Goal: Task Accomplishment & Management: Complete application form

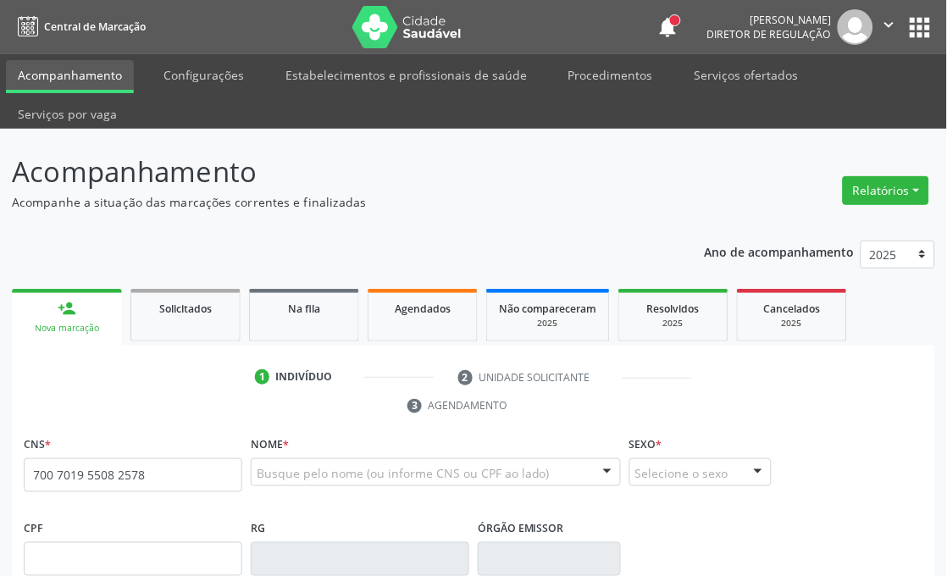
type input "700 7019 5508 2578"
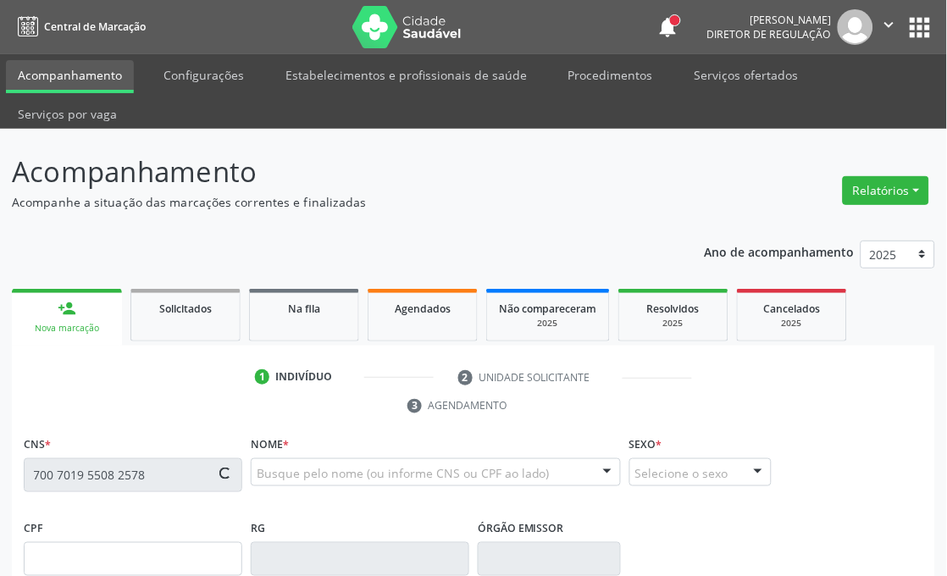
type input "098.080.564-31"
type input "12[DATE]"
type input "Maria dos [PERSON_NAME]"
type input "[PHONE_NUMBER]"
type input "189"
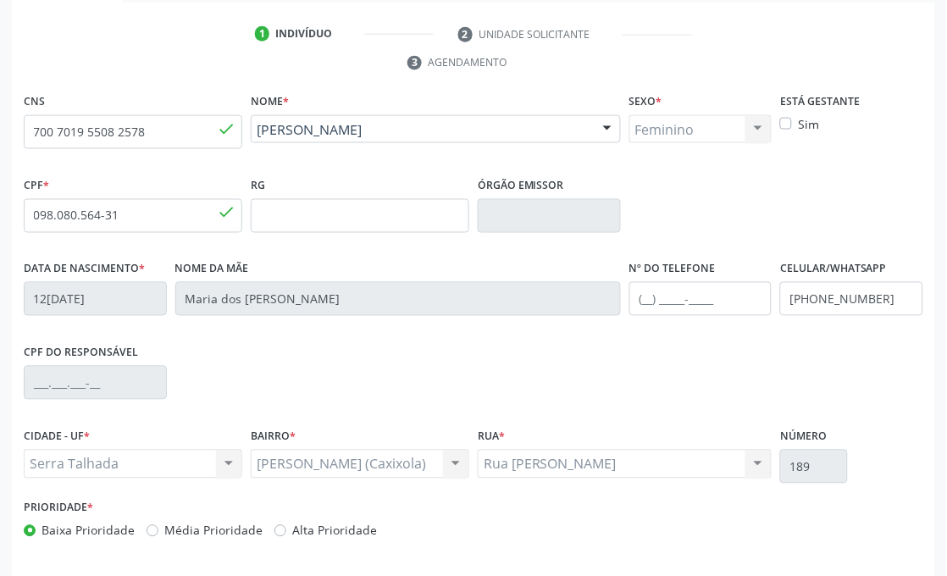
scroll to position [405, 0]
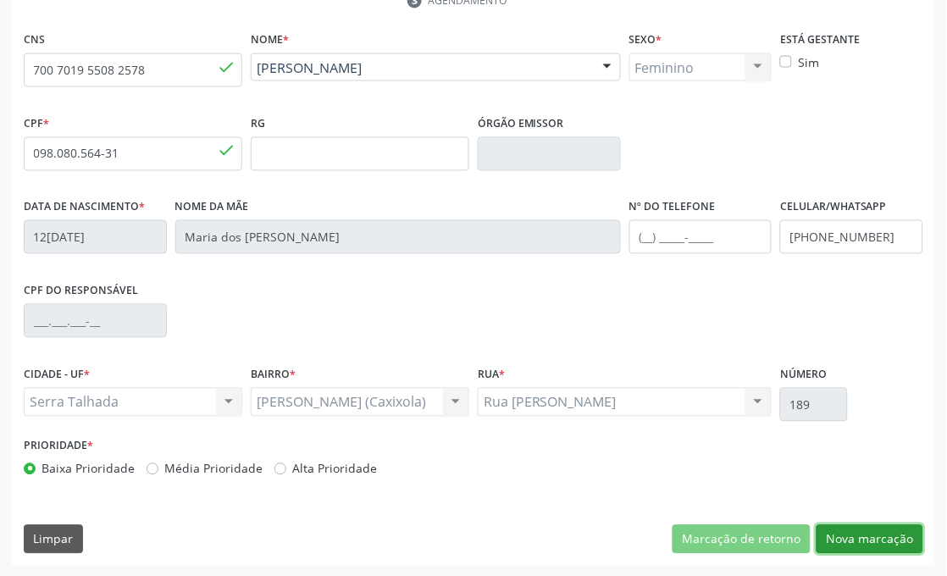
click at [858, 539] on button "Nova marcação" at bounding box center [870, 539] width 107 height 29
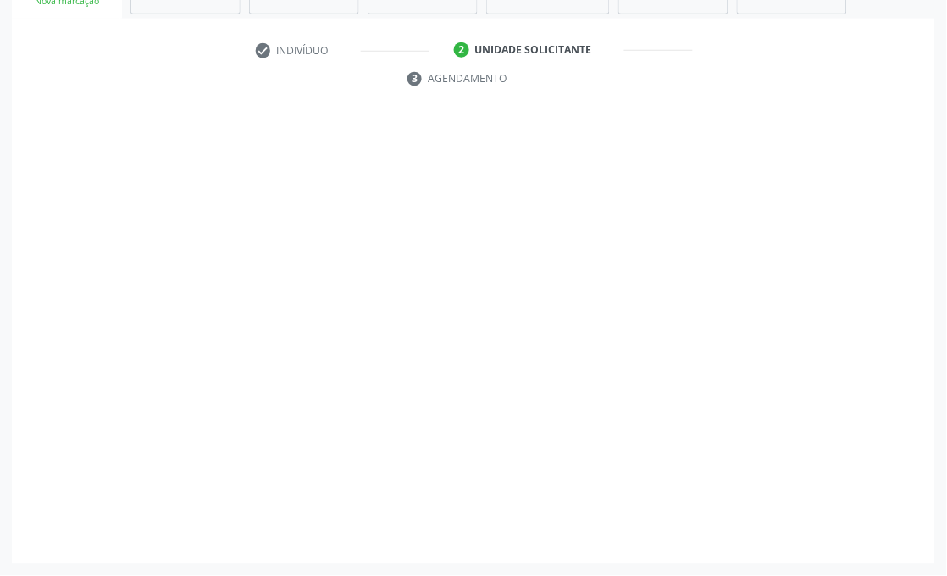
scroll to position [327, 0]
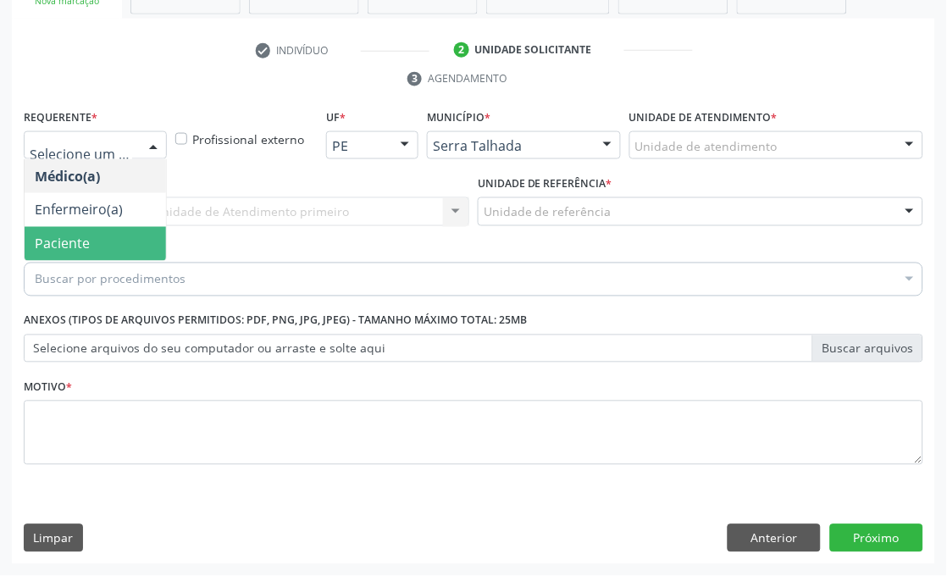
click at [98, 246] on span "Paciente" at bounding box center [95, 244] width 141 height 34
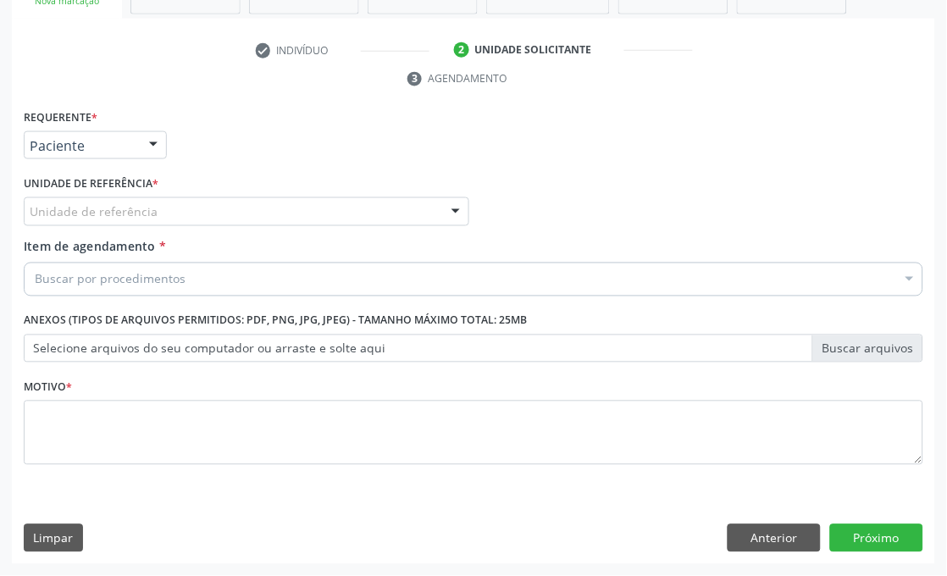
click at [157, 209] on div "Unidade de referência" at bounding box center [247, 211] width 446 height 29
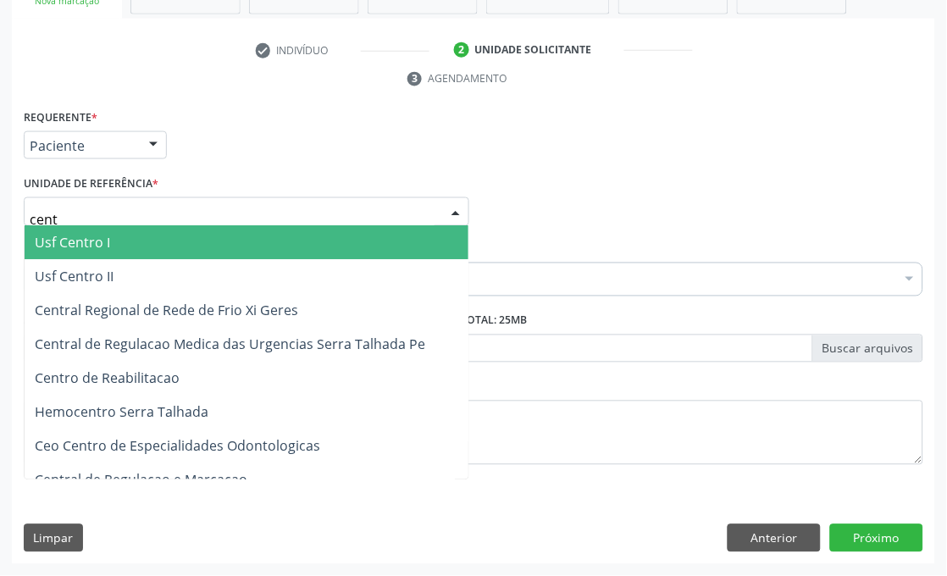
type input "centr"
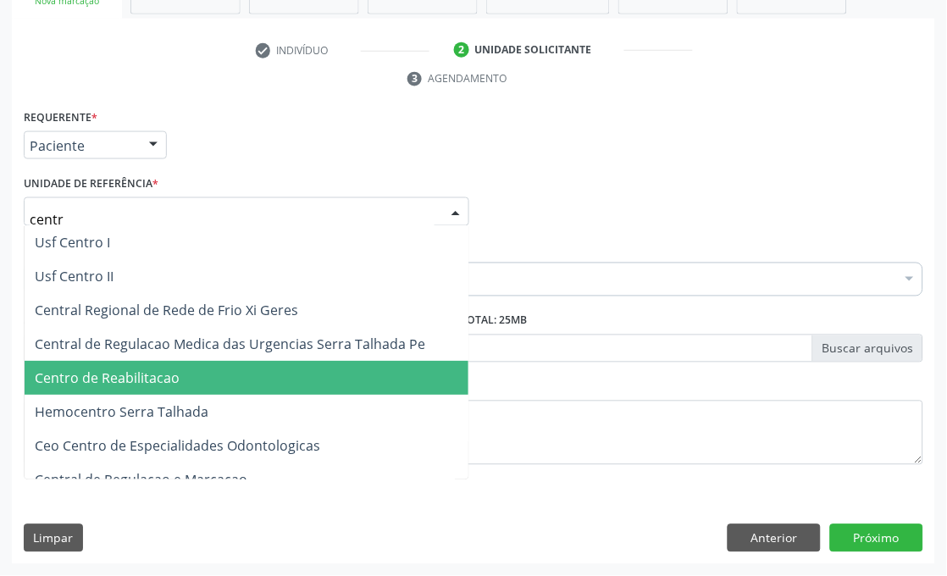
click at [163, 385] on span "Centro de Reabilitacao" at bounding box center [247, 379] width 444 height 34
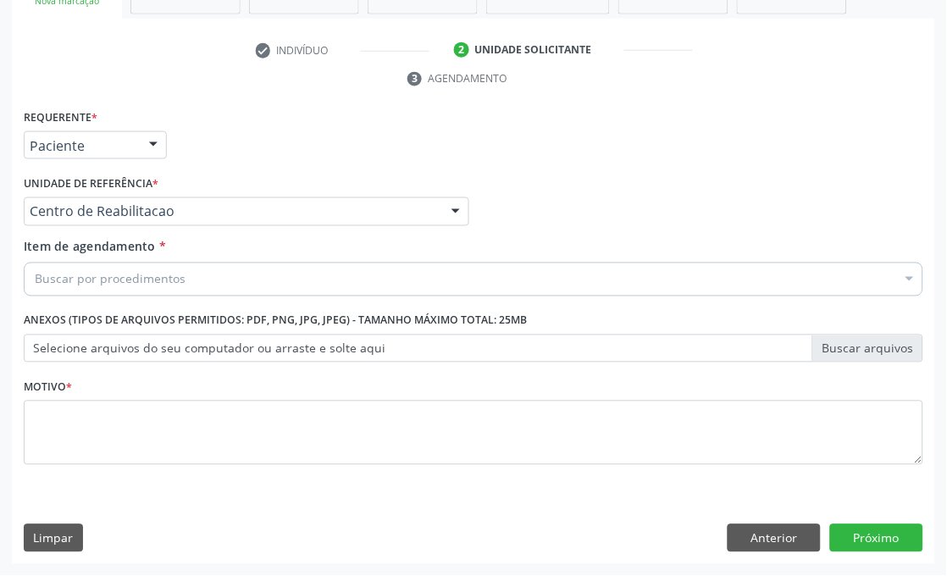
click at [214, 282] on div "Buscar por procedimentos" at bounding box center [474, 280] width 900 height 34
click at [35, 277] on input "Item de agendamento *" at bounding box center [35, 280] width 0 height 34
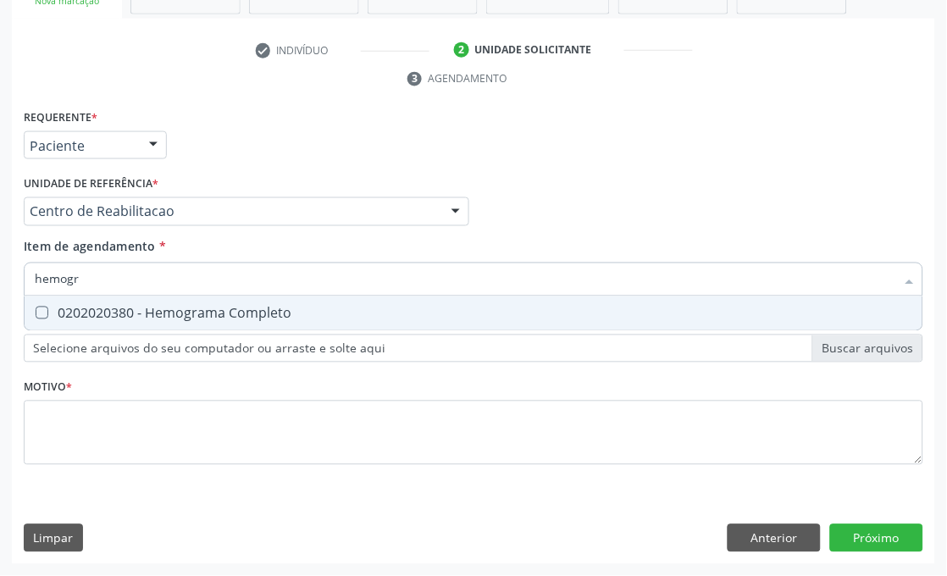
type input "hemogra"
click at [113, 310] on div "0202020380 - Hemograma Completo" at bounding box center [474, 314] width 878 height 14
checkbox Completo "true"
drag, startPoint x: 122, startPoint y: 271, endPoint x: 0, endPoint y: 268, distance: 122.0
click at [55, 272] on input "hemogra" at bounding box center [465, 280] width 861 height 34
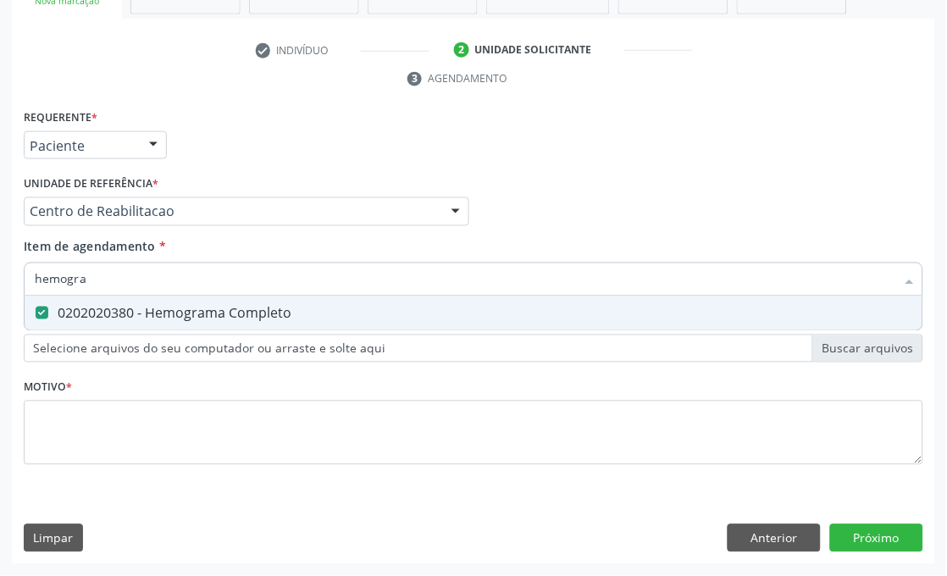
click at [154, 271] on input "hemogra" at bounding box center [465, 280] width 861 height 34
type input "gli"
checkbox Completo "false"
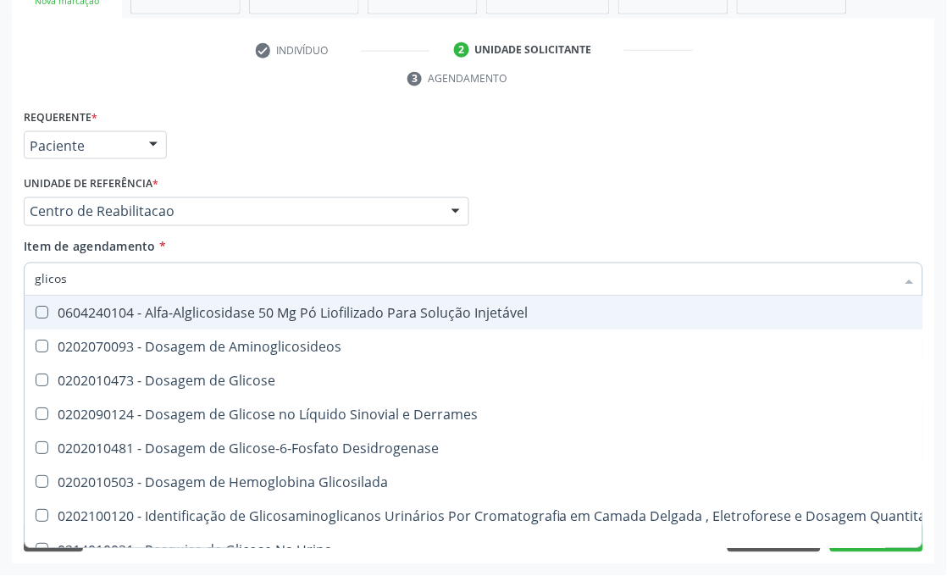
type input "glicose"
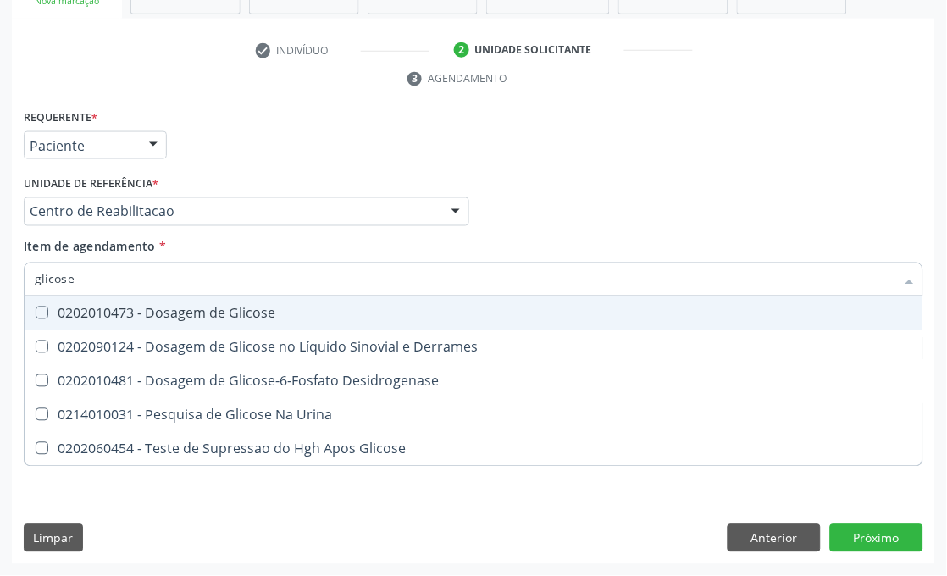
click at [156, 311] on div "0202010473 - Dosagem de Glicose" at bounding box center [474, 314] width 878 height 14
checkbox Glicose "true"
drag, startPoint x: 154, startPoint y: 282, endPoint x: 0, endPoint y: 214, distance: 168.4
click at [0, 224] on div "Acompanhamento Acompanhe a situação das marcações correntes e finalizadas Relat…" at bounding box center [473, 189] width 947 height 774
type input "cole"
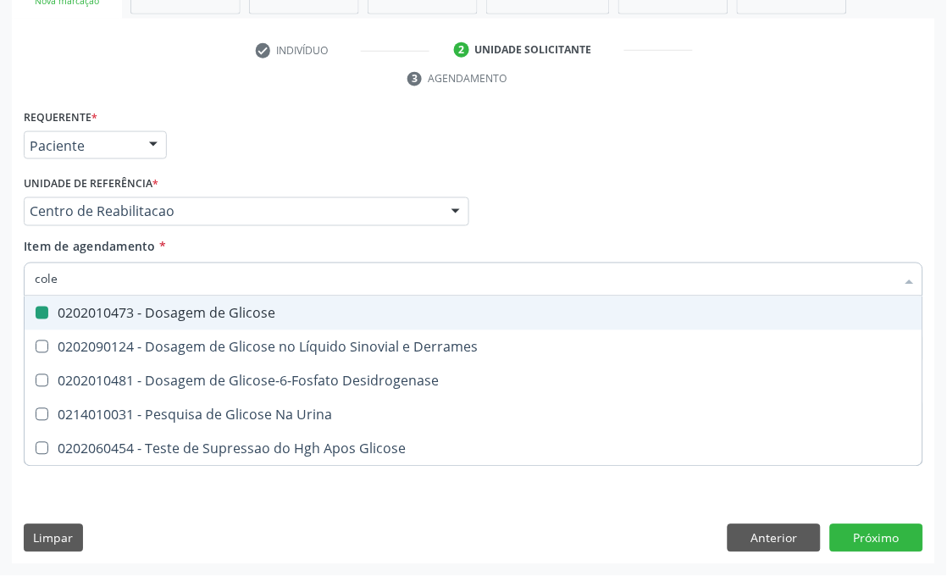
checkbox Glicose "false"
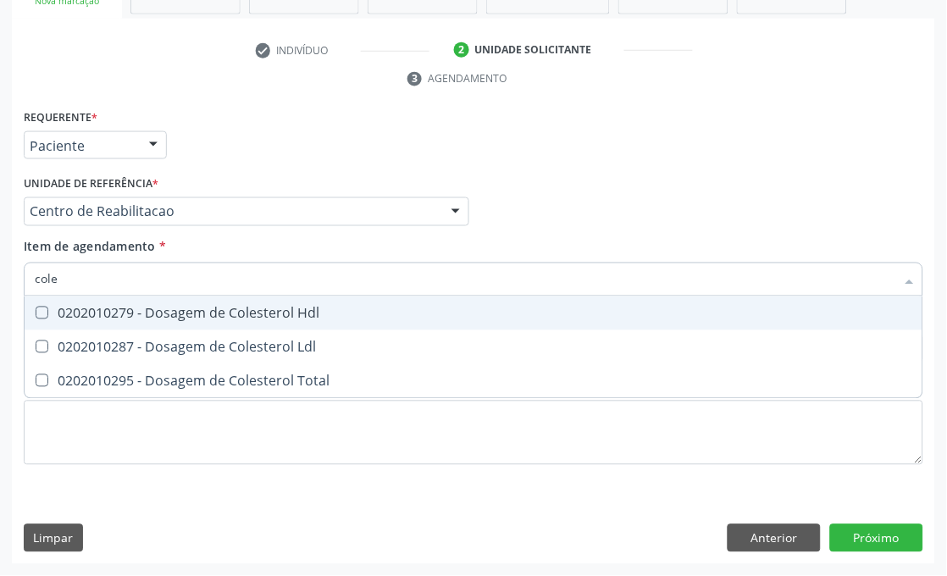
type input "coles"
click at [61, 326] on span "0202010279 - Dosagem de Colesterol Hdl" at bounding box center [474, 313] width 898 height 34
checkbox Hdl "true"
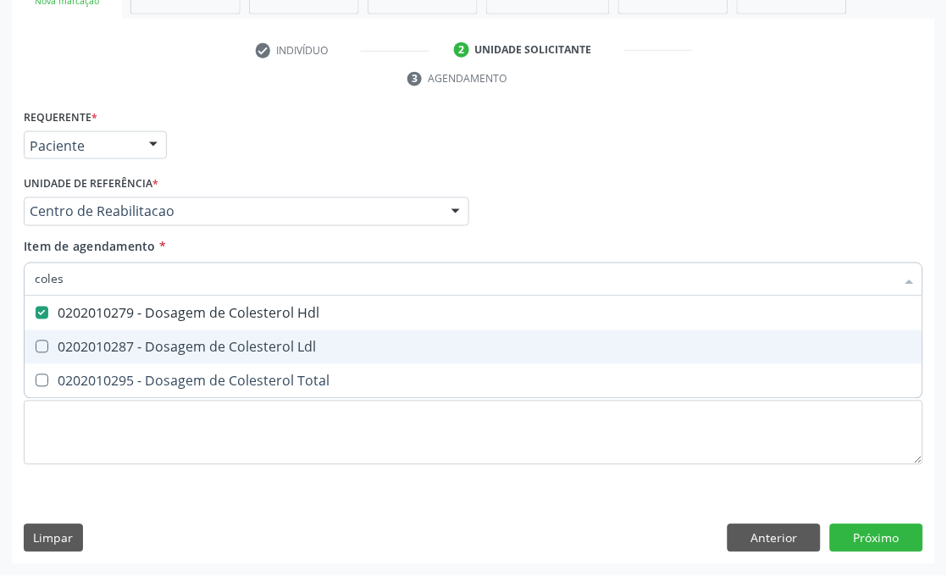
click at [62, 341] on div "0202010287 - Dosagem de Colesterol Ldl" at bounding box center [474, 348] width 878 height 14
checkbox Ldl "true"
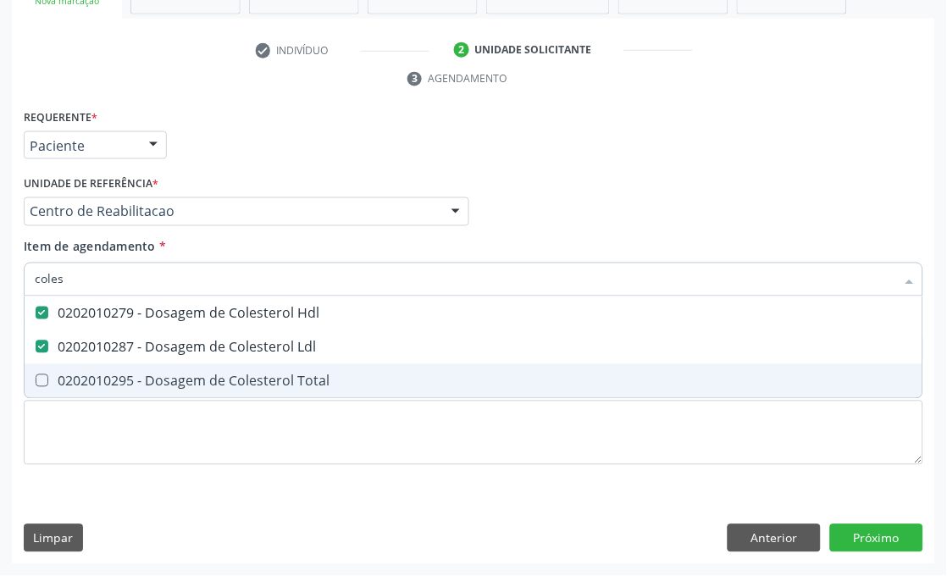
click at [62, 374] on div "0202010295 - Dosagem de Colesterol Total" at bounding box center [474, 381] width 878 height 14
checkbox Total "true"
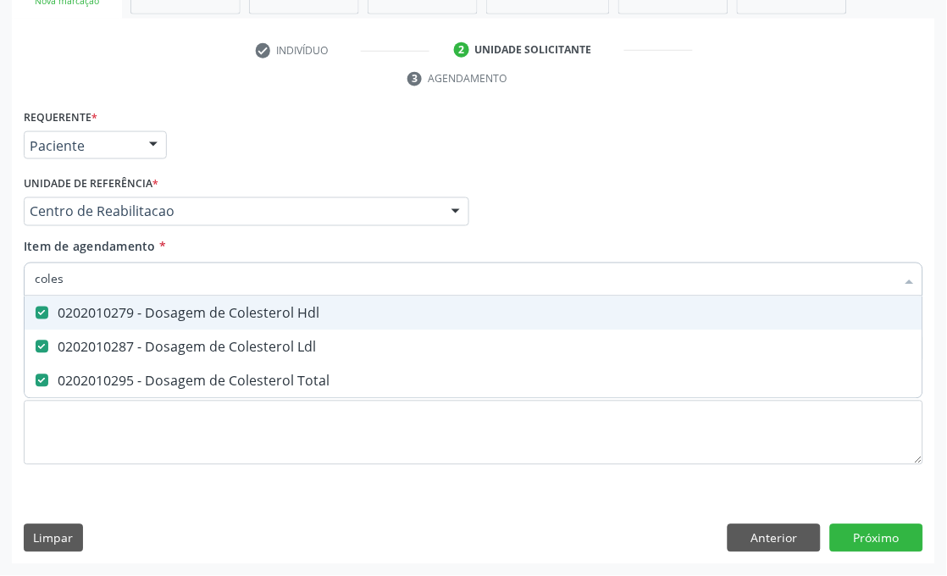
drag, startPoint x: 73, startPoint y: 277, endPoint x: 0, endPoint y: 246, distance: 79.3
click at [0, 258] on div "Acompanhamento Acompanhe a situação das marcações correntes e finalizadas Relat…" at bounding box center [473, 189] width 947 height 774
type input "trig"
checkbox Hdl "false"
checkbox Ldl "false"
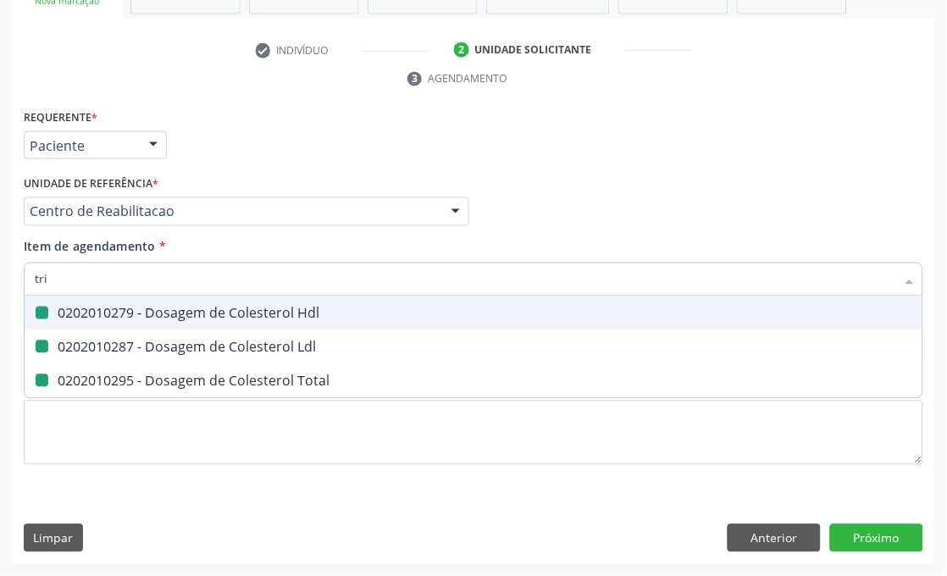
checkbox Total "false"
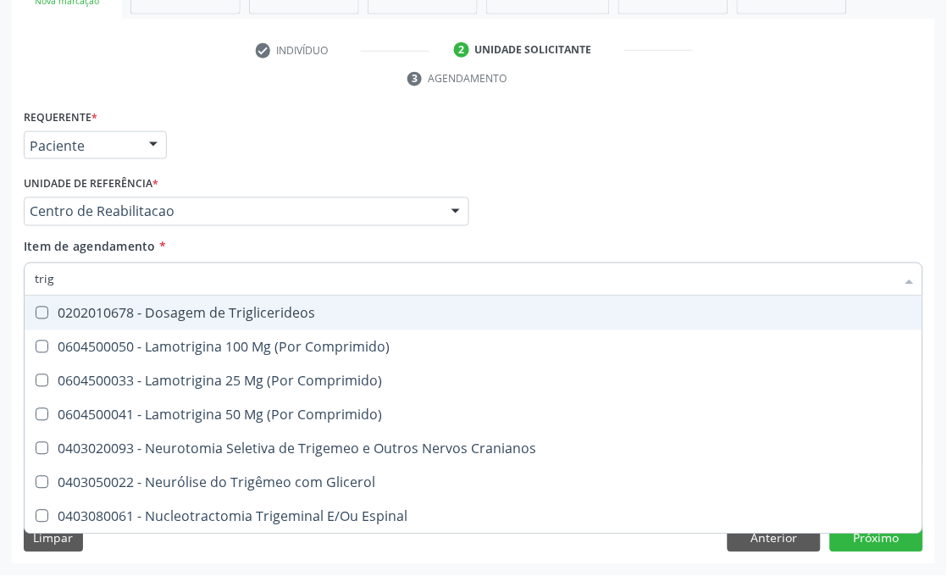
click at [63, 310] on div "0202010678 - Dosagem de Triglicerideos" at bounding box center [474, 314] width 878 height 14
checkbox Triglicerideos "true"
drag, startPoint x: 69, startPoint y: 285, endPoint x: 7, endPoint y: 276, distance: 63.4
click at [18, 280] on div "Requerente * Paciente Médico(a) Enfermeiro(a) Paciente Nenhum resultado encontr…" at bounding box center [473, 335] width 923 height 460
type input "urei"
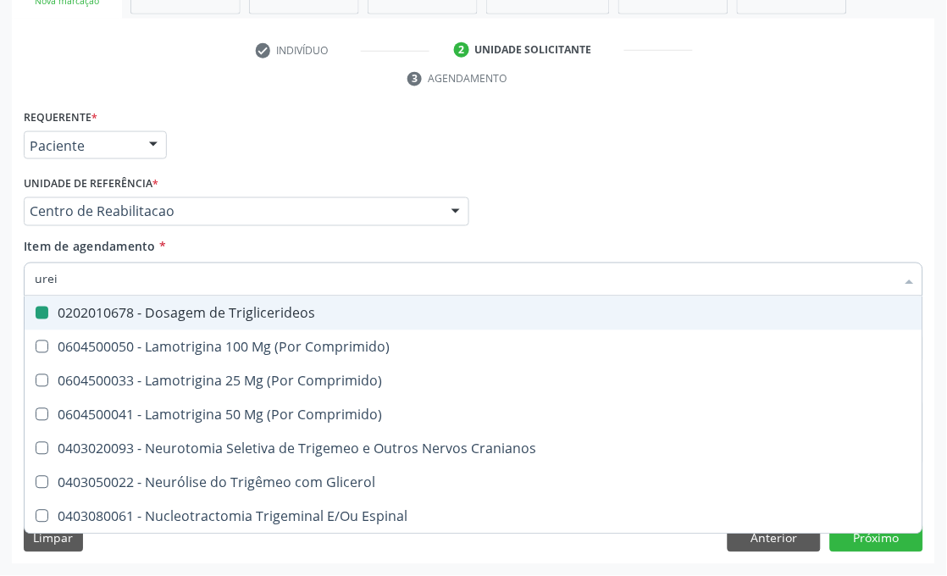
checkbox Triglicerideos "false"
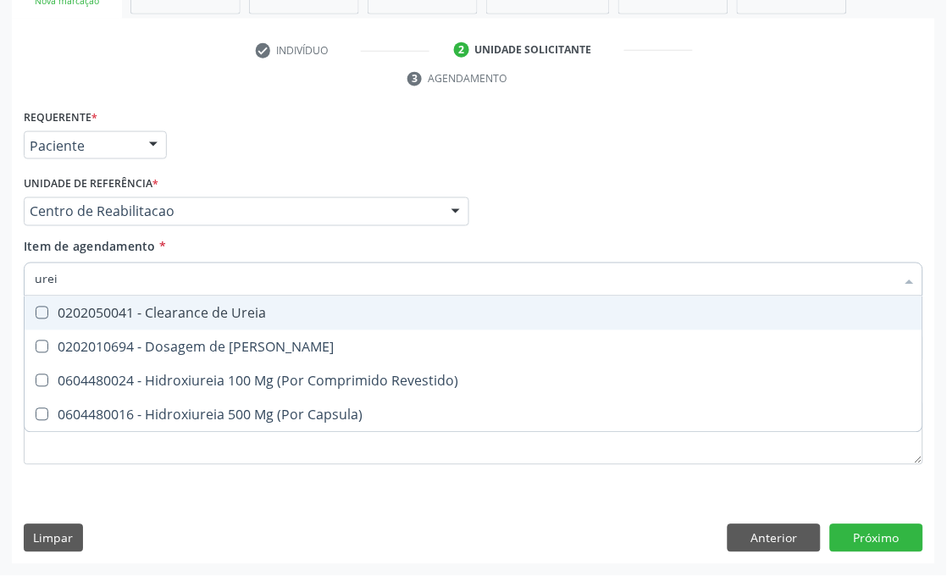
type input "ureia"
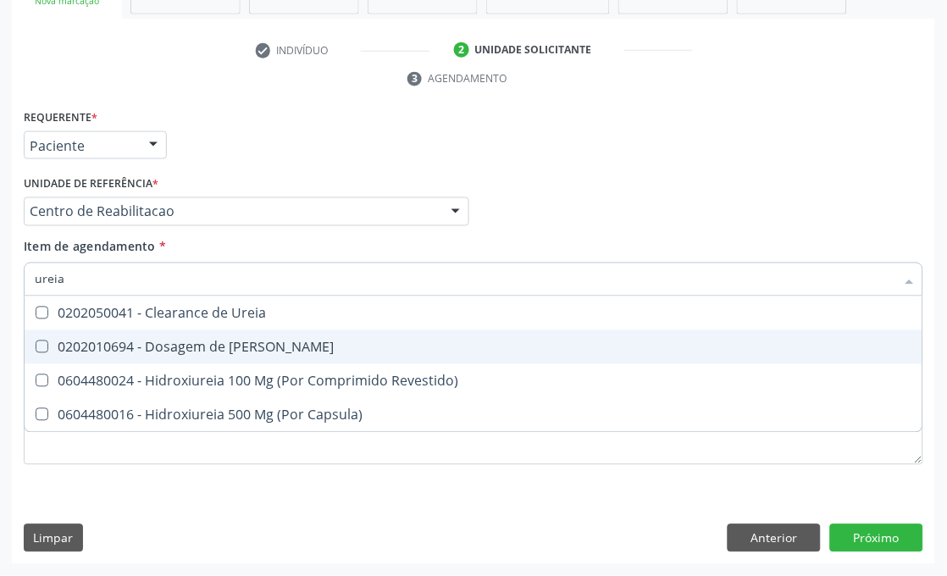
click at [46, 345] on Ureia at bounding box center [42, 347] width 13 height 13
click at [36, 345] on Ureia "checkbox" at bounding box center [30, 346] width 11 height 11
checkbox Ureia "true"
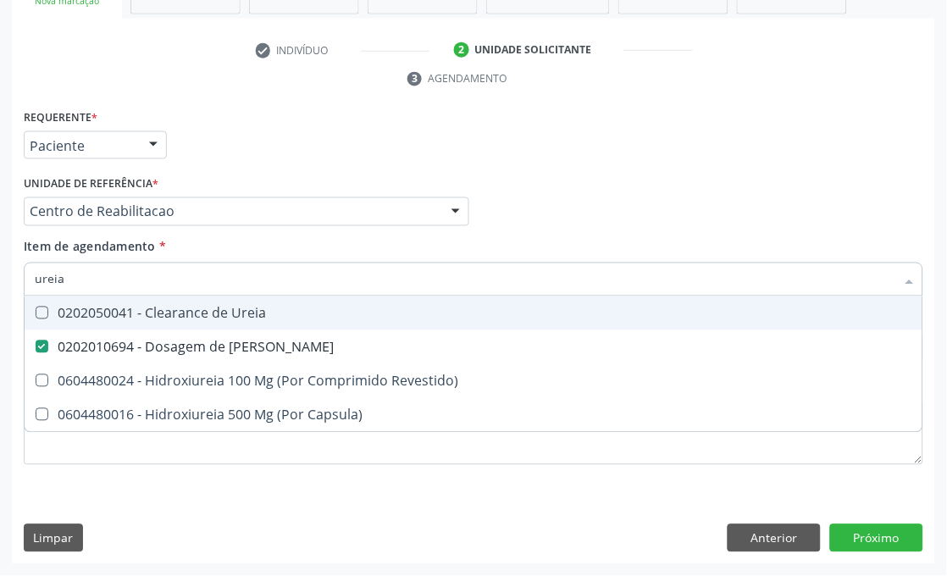
drag, startPoint x: 91, startPoint y: 278, endPoint x: 0, endPoint y: 246, distance: 96.2
click at [0, 254] on div "Acompanhamento Acompanhe a situação das marcações correntes e finalizadas Relat…" at bounding box center [473, 189] width 947 height 774
type input "cre"
checkbox Ureia "false"
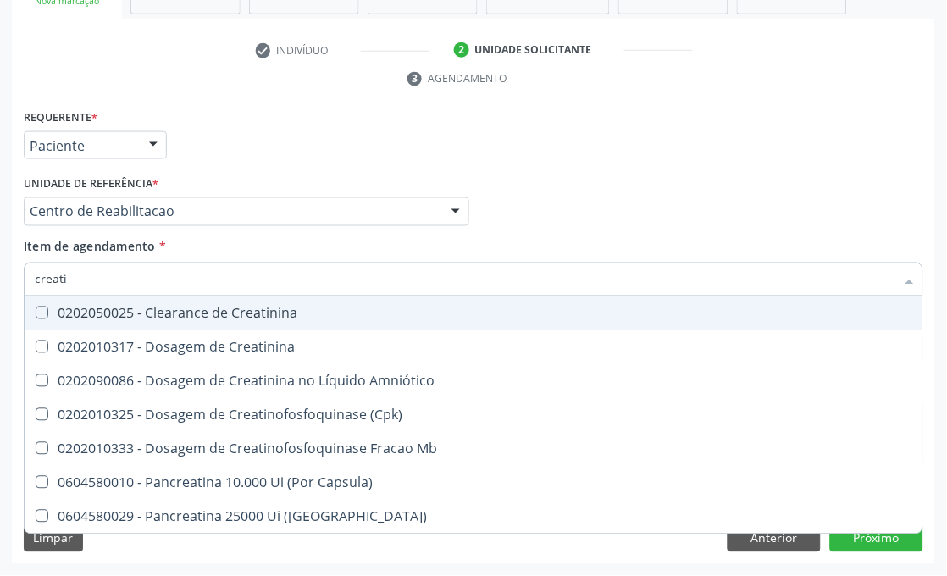
type input "creatin"
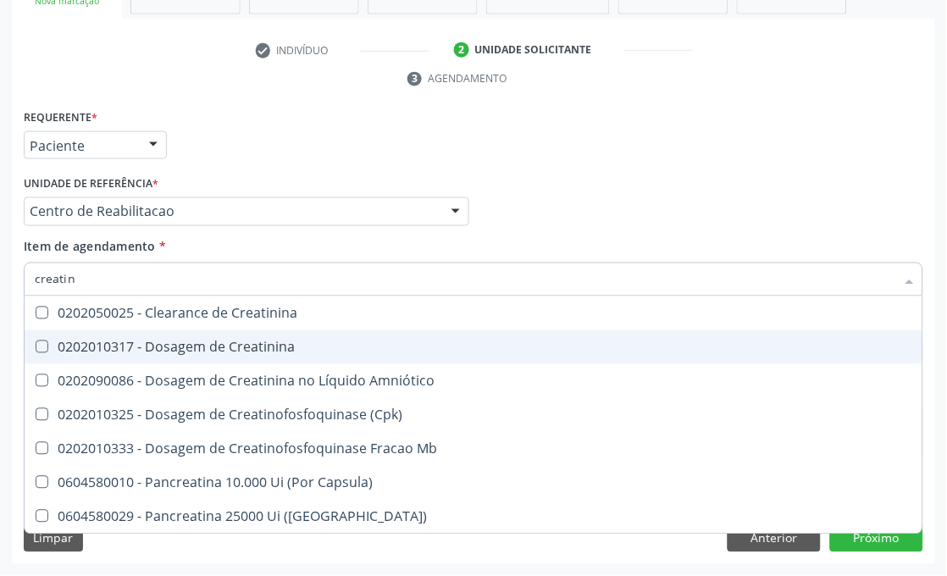
click at [42, 356] on span "0202010317 - Dosagem de Creatinina" at bounding box center [474, 347] width 898 height 34
checkbox Creatinina "true"
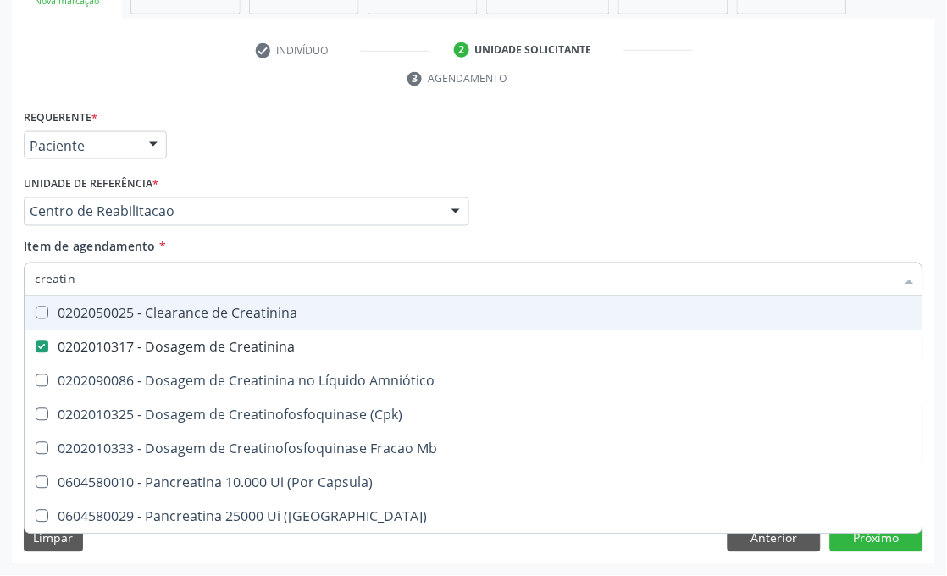
drag, startPoint x: 81, startPoint y: 280, endPoint x: 0, endPoint y: 241, distance: 90.5
click at [0, 241] on div "Acompanhamento Acompanhe a situação das marcações correntes e finalizadas Relat…" at bounding box center [473, 189] width 947 height 774
type input "acid"
checkbox Creatinina "false"
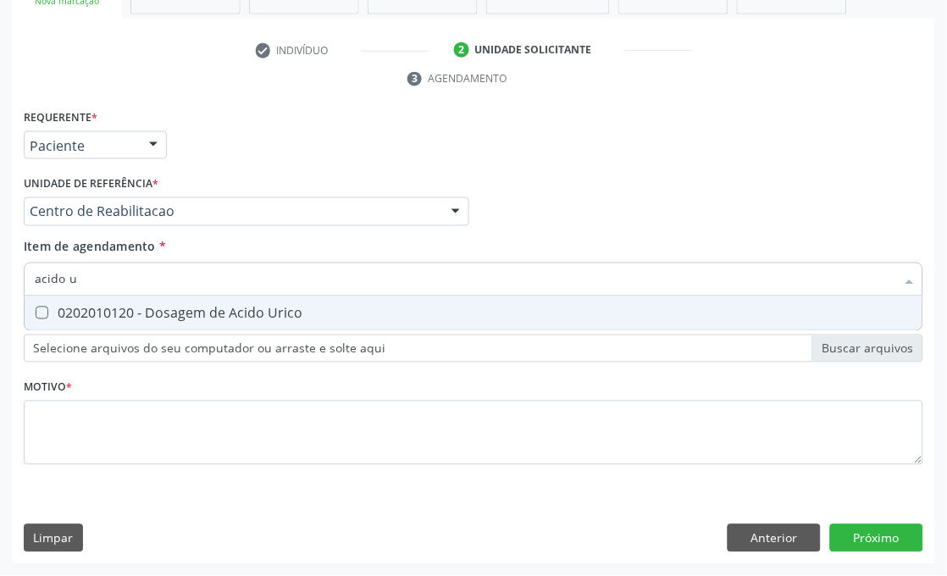
type input "acido ur"
click at [41, 318] on span "0202010120 - Dosagem de Acido Urico" at bounding box center [474, 313] width 898 height 34
checkbox Urico "true"
drag, startPoint x: 103, startPoint y: 278, endPoint x: 0, endPoint y: 278, distance: 103.3
click at [0, 278] on div "Acompanhamento Acompanhe a situação das marcações correntes e finalizadas Relat…" at bounding box center [473, 189] width 947 height 774
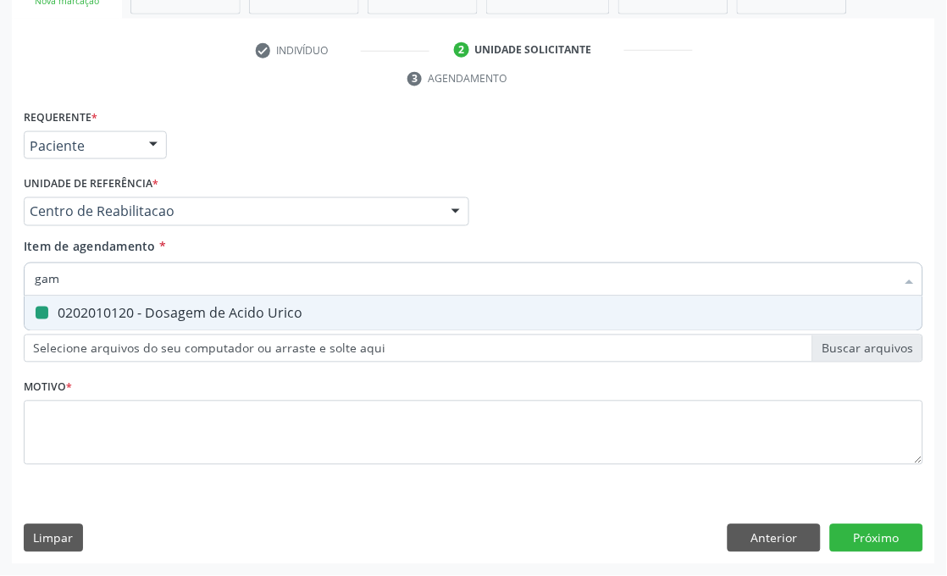
type input "gama"
checkbox Urico "false"
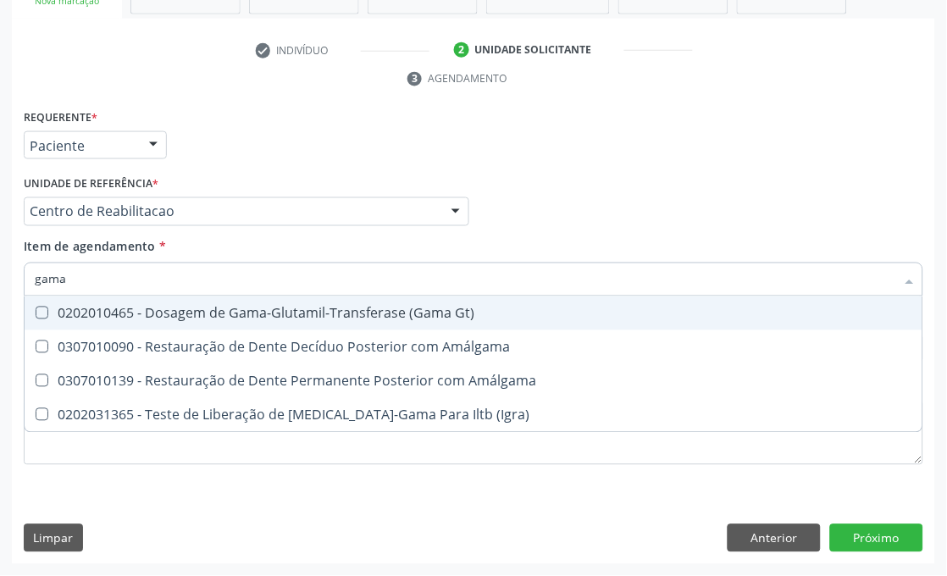
type input "gama"
click at [132, 309] on div "0202010465 - Dosagem de Gama-Glutamil-Transferase (Gama Gt)" at bounding box center [474, 314] width 878 height 14
checkbox Gt\) "true"
drag, startPoint x: 140, startPoint y: 269, endPoint x: 0, endPoint y: 247, distance: 141.4
click at [0, 268] on div "Acompanhamento Acompanhe a situação das marcações correntes e finalizadas Relat…" at bounding box center [473, 189] width 947 height 774
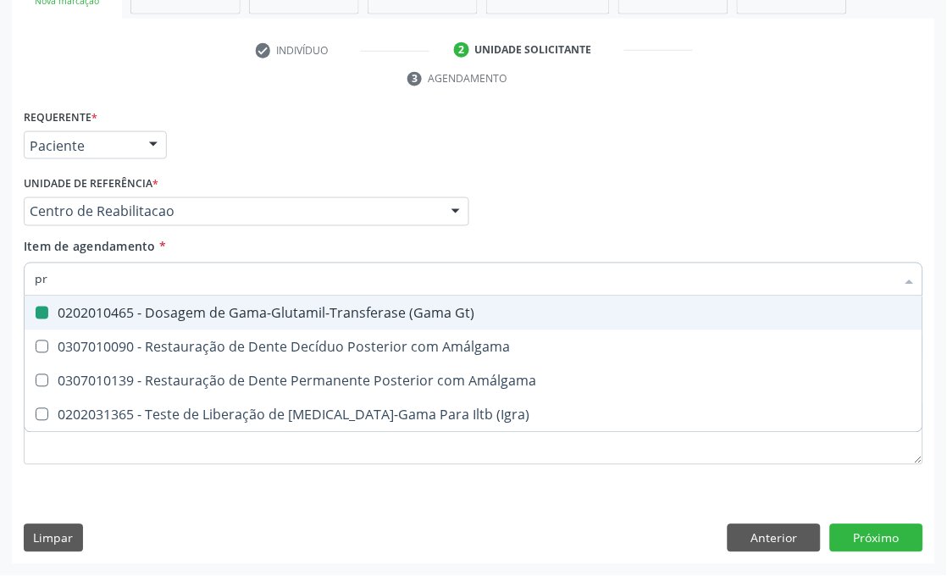
type input "pro"
checkbox Gt\) "false"
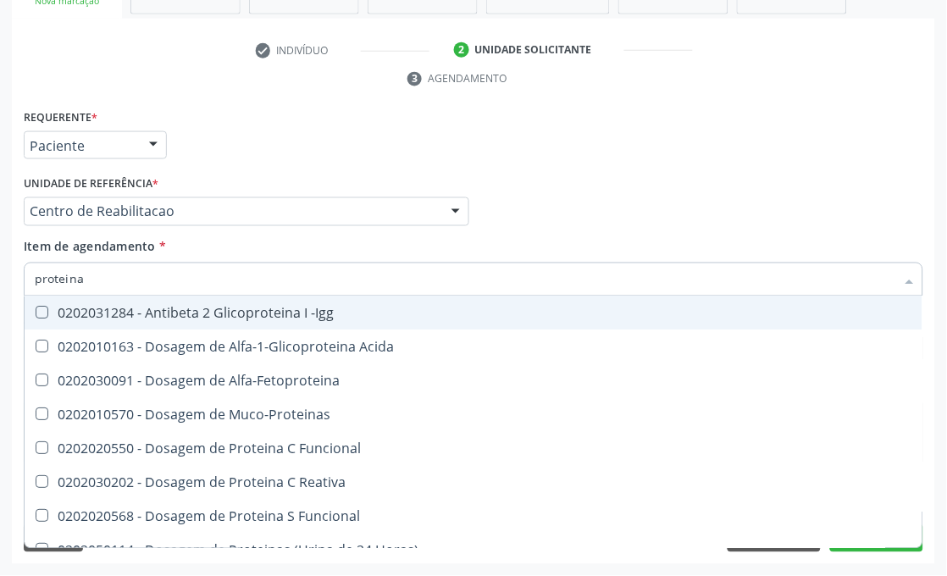
type input "proteina"
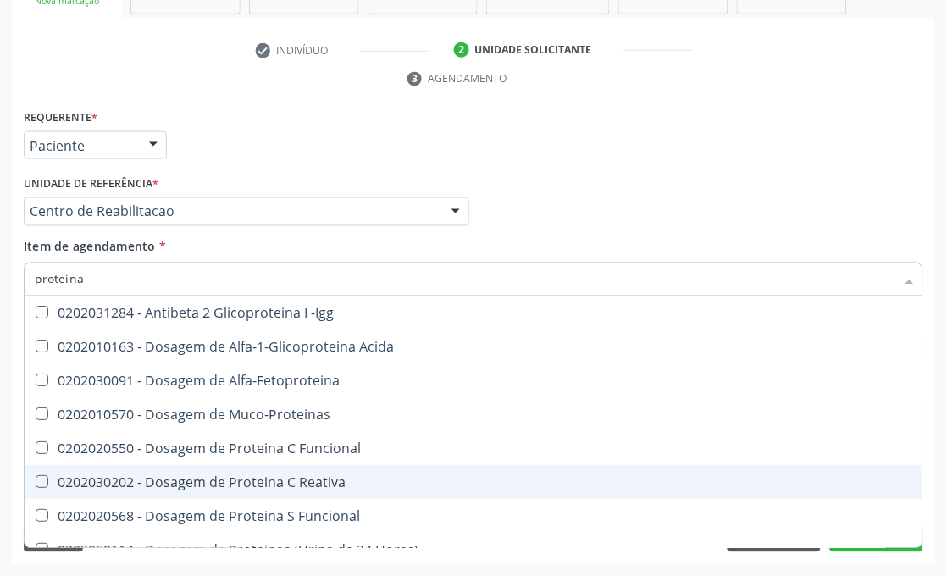
click at [69, 483] on div "0202030202 - Dosagem de Proteina C Reativa" at bounding box center [474, 483] width 878 height 14
checkbox Reativa "true"
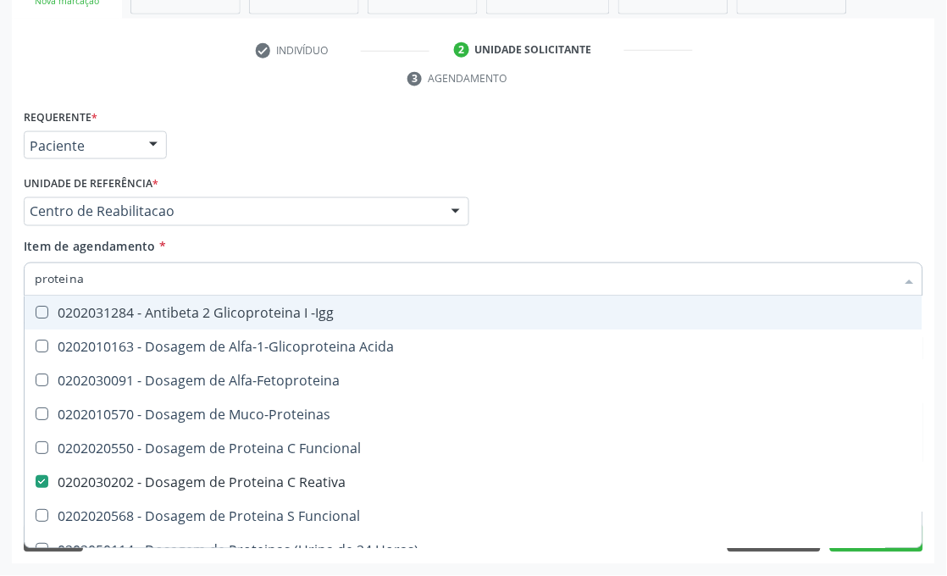
drag, startPoint x: 107, startPoint y: 277, endPoint x: 0, endPoint y: 249, distance: 110.3
click at [0, 269] on div "Acompanhamento Acompanhe a situação das marcações correntes e finalizadas Relat…" at bounding box center [473, 189] width 947 height 774
type input "hem"
checkbox Reativa "false"
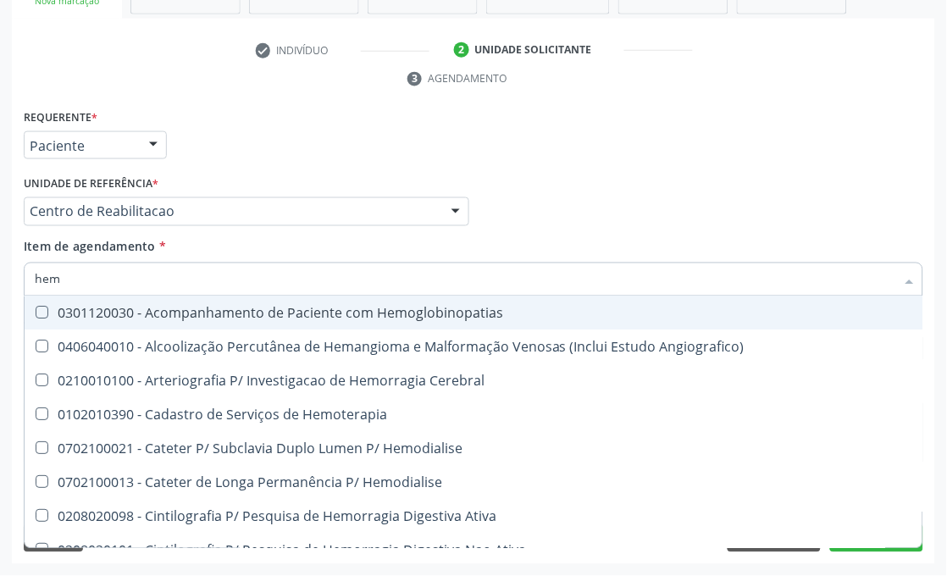
type input "hemo"
checkbox Retro-Retal "true"
checkbox Completo "false"
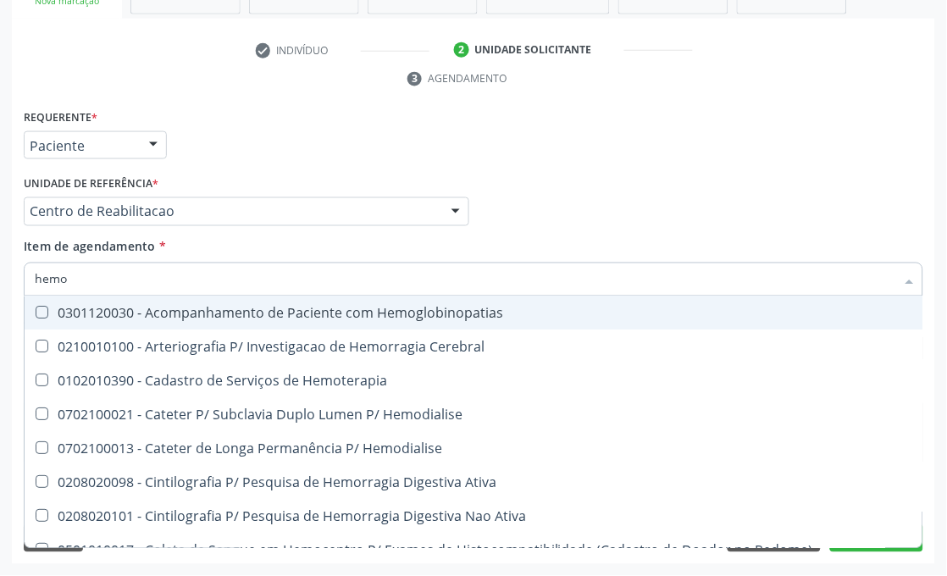
type input "hemog"
checkbox Carboxi-Hemoglobina "true"
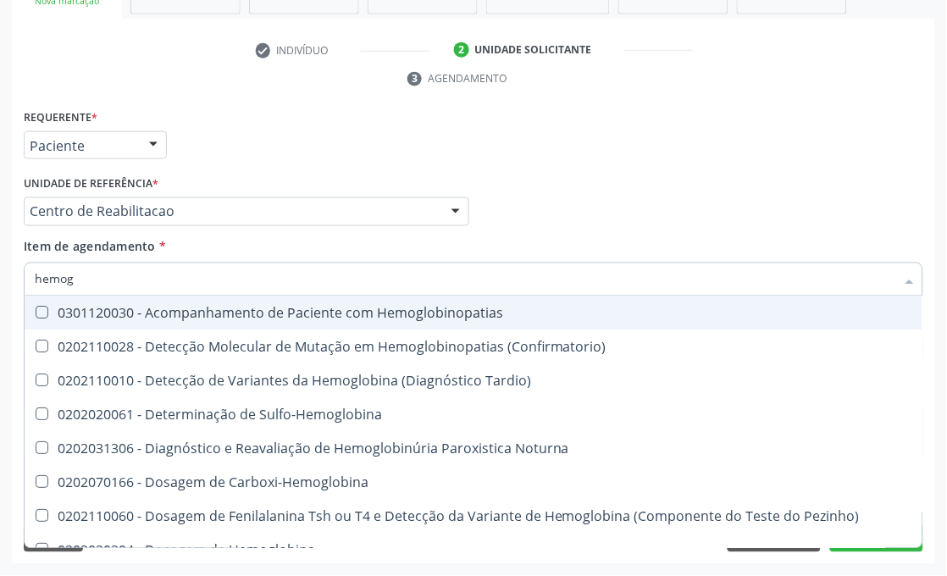
type input "hemogl"
checkbox Completo "false"
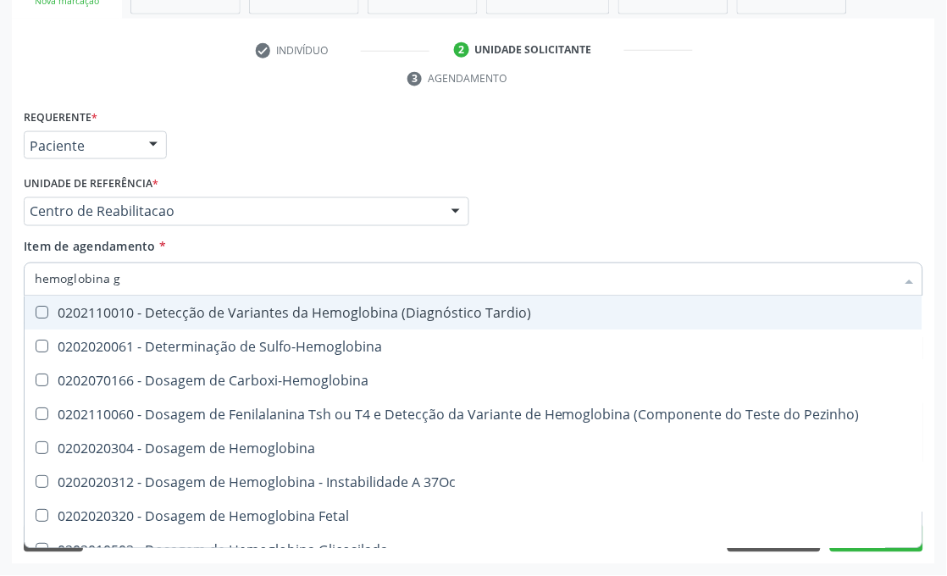
type input "hemoglobina g"
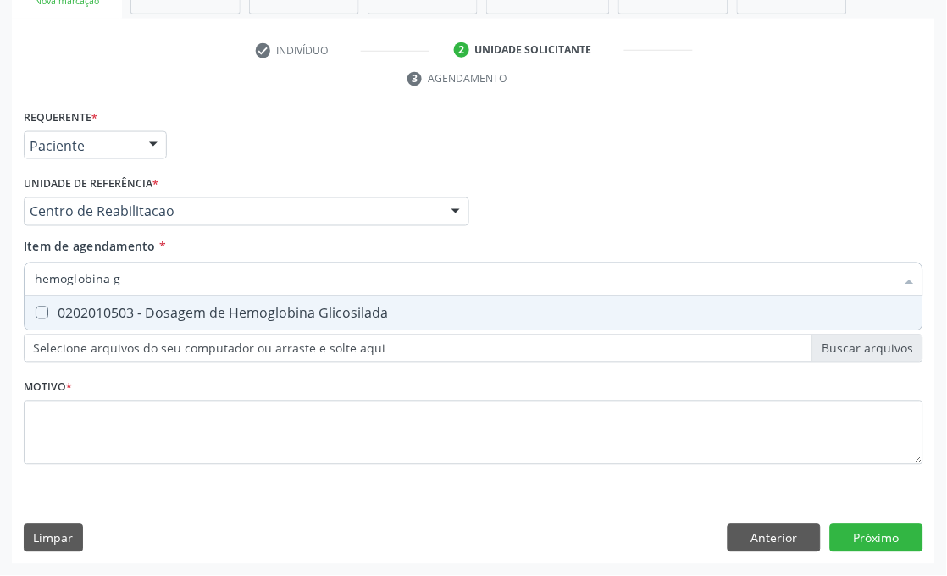
click at [58, 318] on div "0202010503 - Dosagem de Hemoglobina Glicosilada" at bounding box center [474, 314] width 878 height 14
checkbox Glicosilada "true"
drag, startPoint x: 139, startPoint y: 291, endPoint x: 0, endPoint y: 263, distance: 141.9
click at [0, 267] on div "Acompanhamento Acompanhe a situação das marcações correntes e finalizadas Relat…" at bounding box center [473, 189] width 947 height 774
type input "urina"
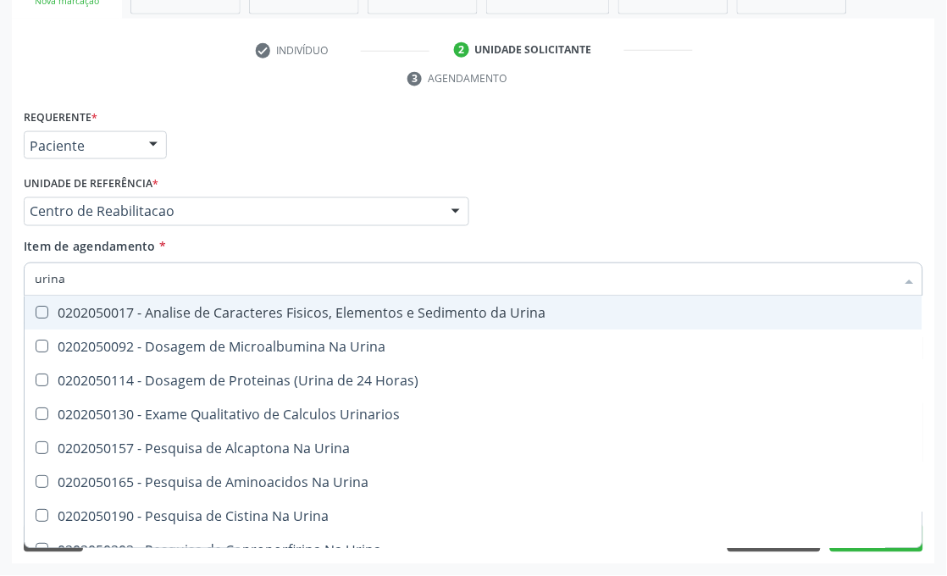
click at [59, 310] on div "0202050017 - Analise de Caracteres Fisicos, Elementos e Sedimento da Urina" at bounding box center [474, 314] width 878 height 14
checkbox Urina "true"
drag, startPoint x: 70, startPoint y: 272, endPoint x: 0, endPoint y: 231, distance: 81.2
click at [0, 268] on div "Acompanhamento Acompanhe a situação das marcações correntes e finalizadas Relat…" at bounding box center [473, 189] width 947 height 774
type input "cu"
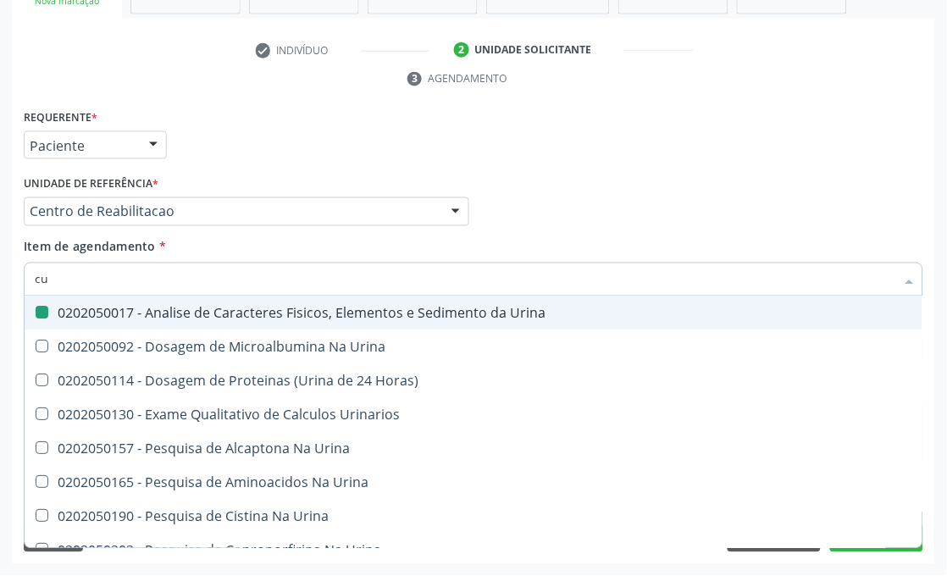
checkbox Urina "false"
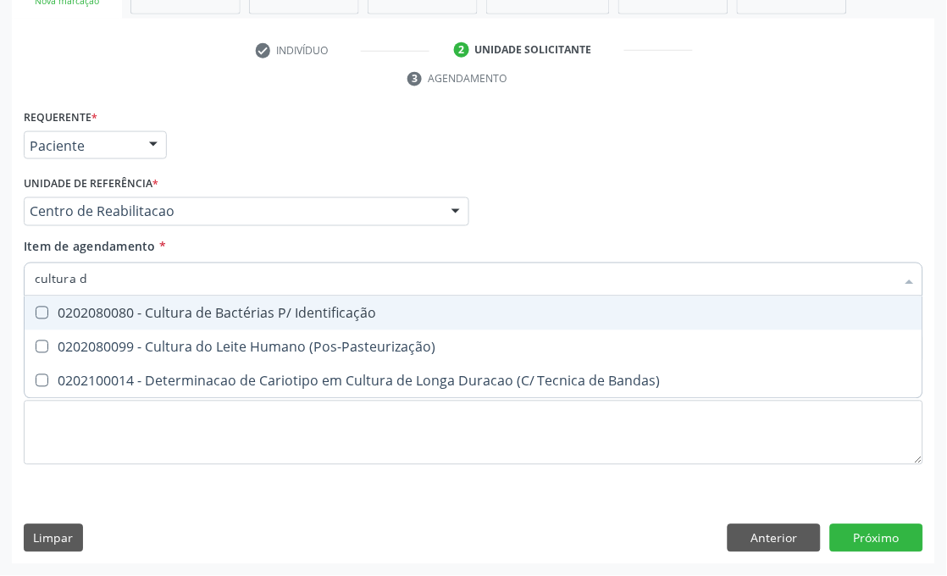
type input "cultura de"
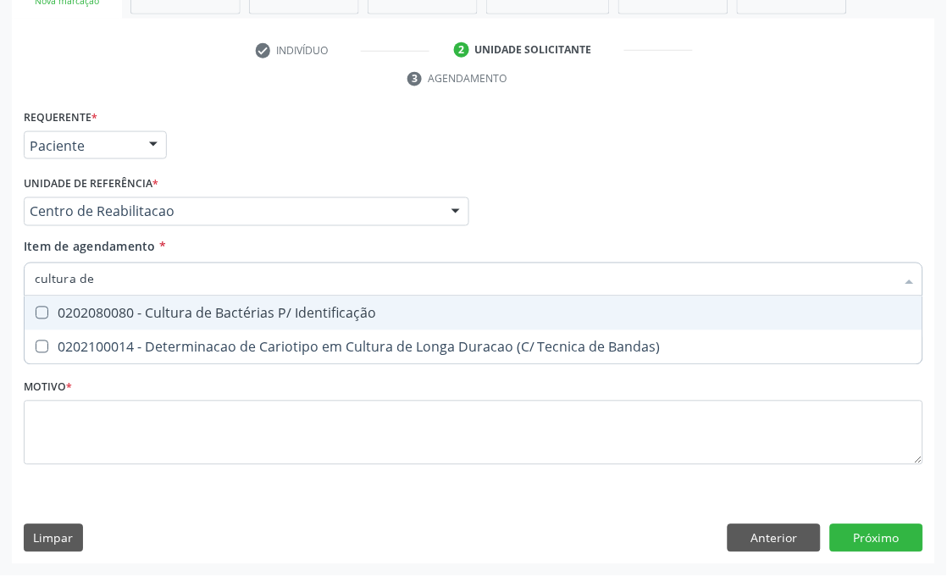
click at [131, 307] on div "0202080080 - Cultura de Bactérias P/ Identificação" at bounding box center [474, 314] width 878 height 14
checkbox Identificação "true"
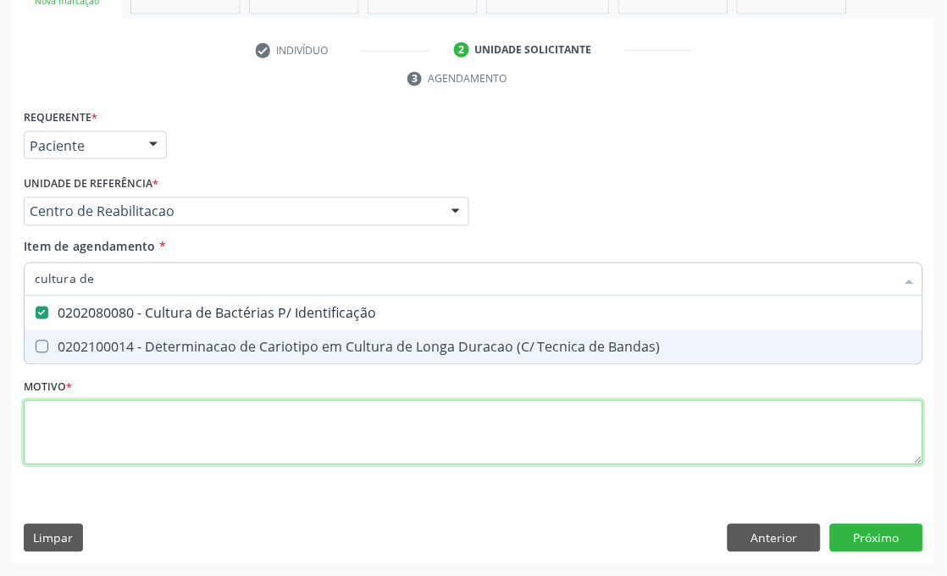
click at [79, 428] on div "Requerente * Paciente Médico(a) Enfermeiro(a) Paciente Nenhum resultado encontr…" at bounding box center [474, 297] width 900 height 384
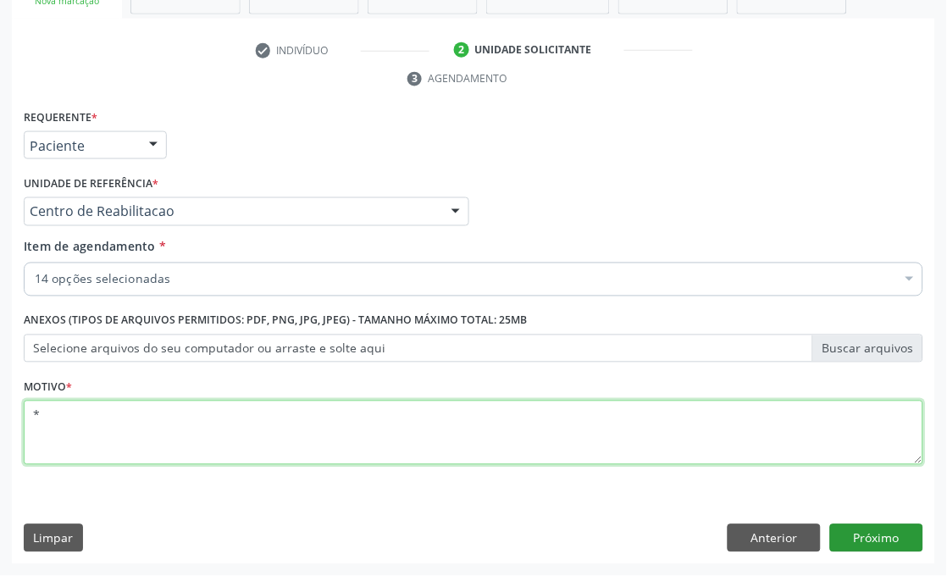
type textarea "*"
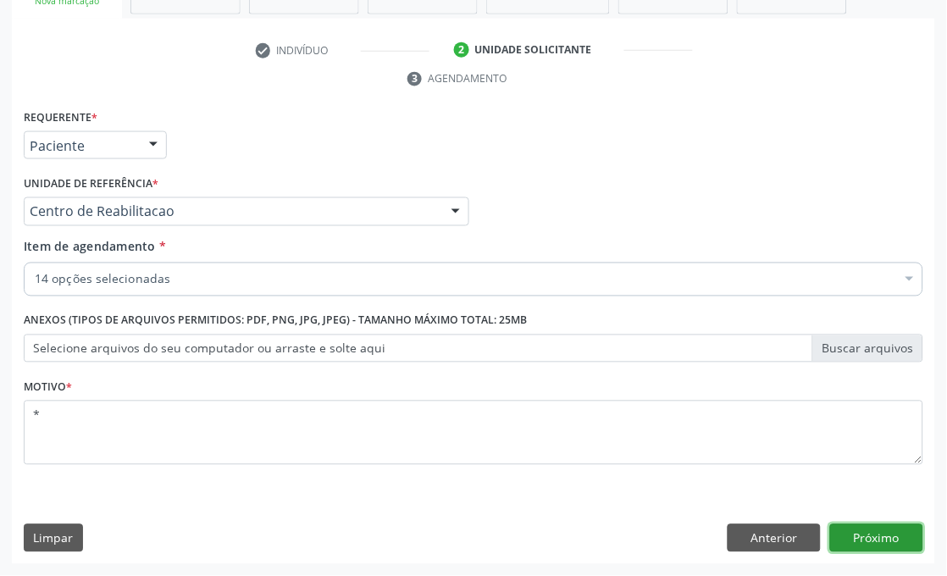
click at [900, 530] on button "Próximo" at bounding box center [876, 538] width 93 height 29
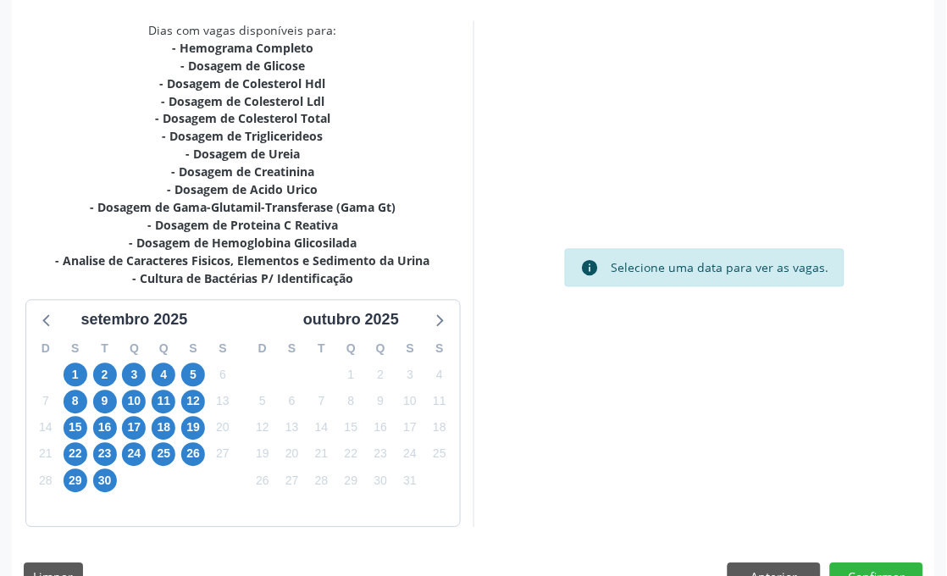
scroll to position [421, 0]
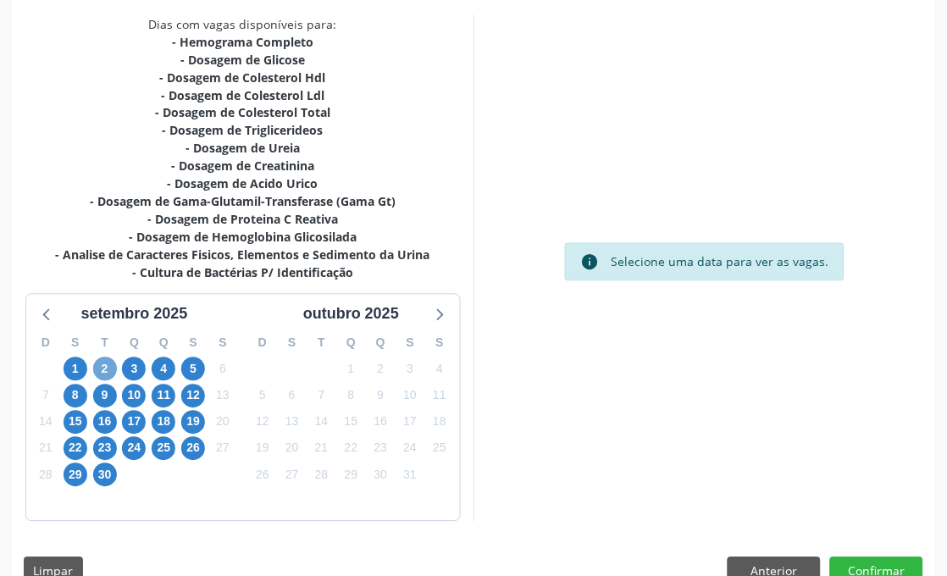
click at [96, 368] on span "2" at bounding box center [105, 369] width 24 height 24
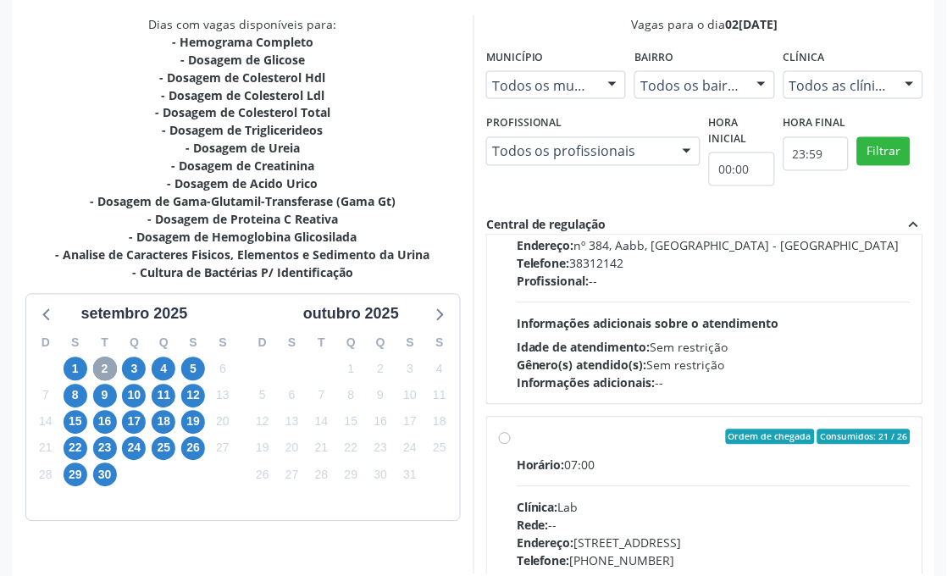
scroll to position [376, 0]
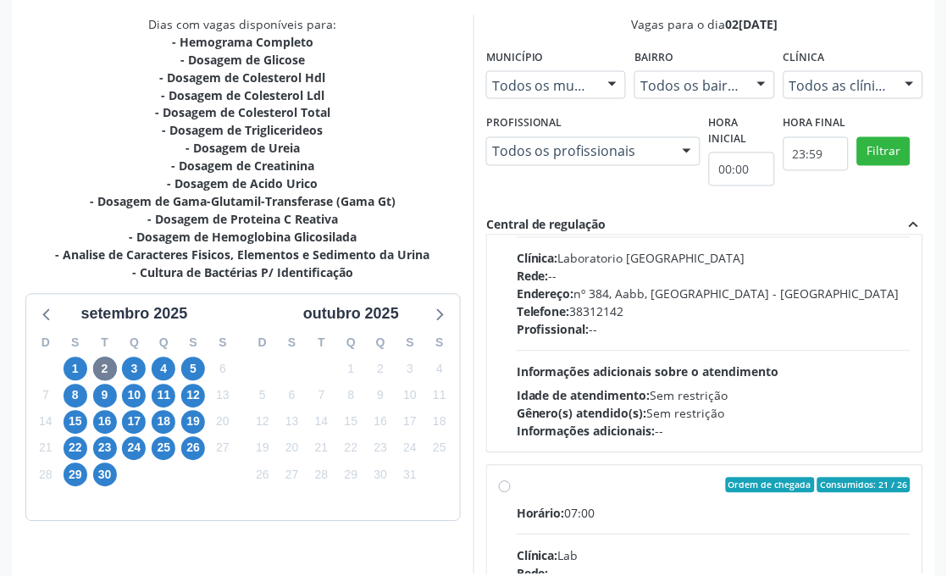
click at [717, 305] on div "Telefone: [PHONE_NUMBER]" at bounding box center [714, 312] width 394 height 18
click at [511, 197] on input "Ordem de chegada Consumidos: 12 / 14 Horário: 07:00 Clínica: Laboratorio [GEOGR…" at bounding box center [505, 188] width 12 height 15
radio input "true"
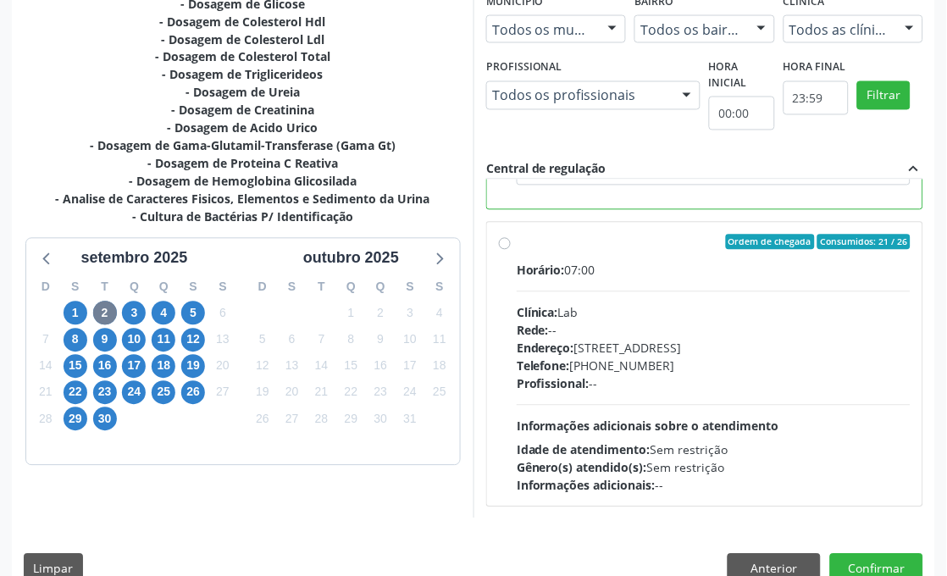
scroll to position [507, 0]
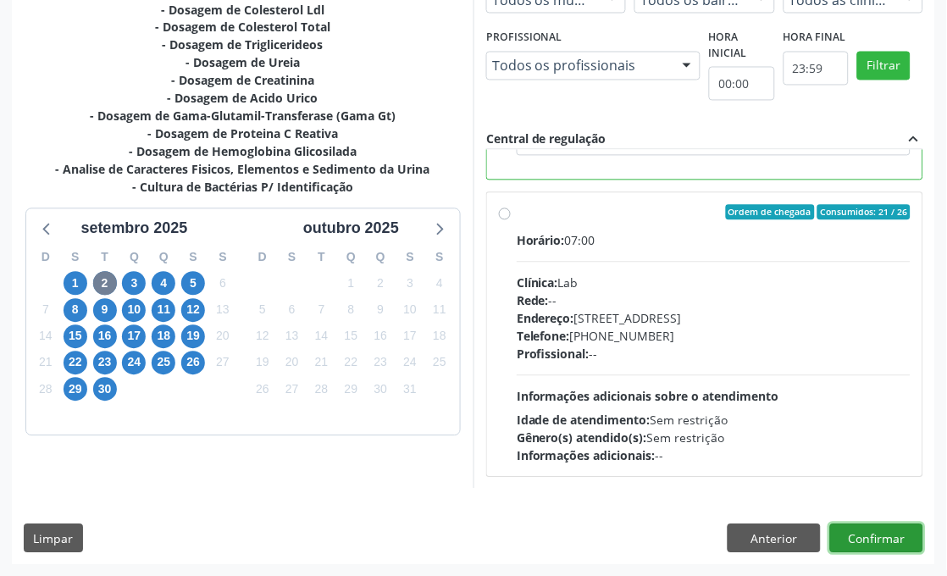
click at [849, 540] on button "Confirmar" at bounding box center [876, 538] width 93 height 29
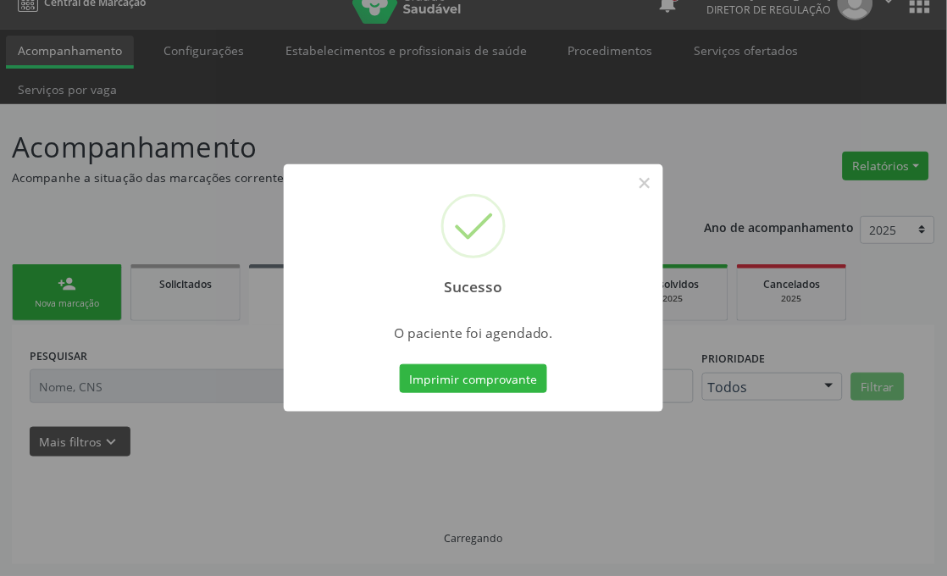
scroll to position [24, 0]
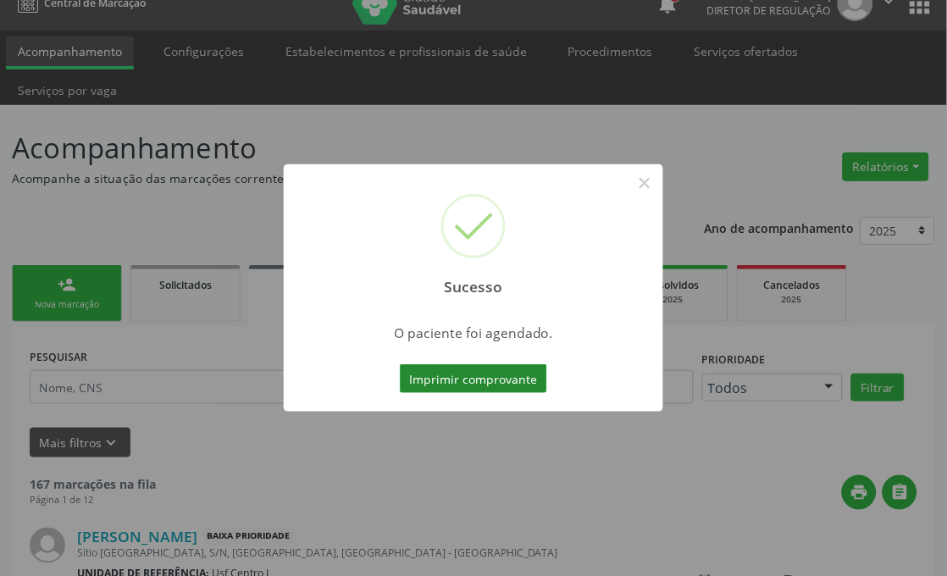
click at [445, 382] on button "Imprimir comprovante" at bounding box center [473, 378] width 147 height 29
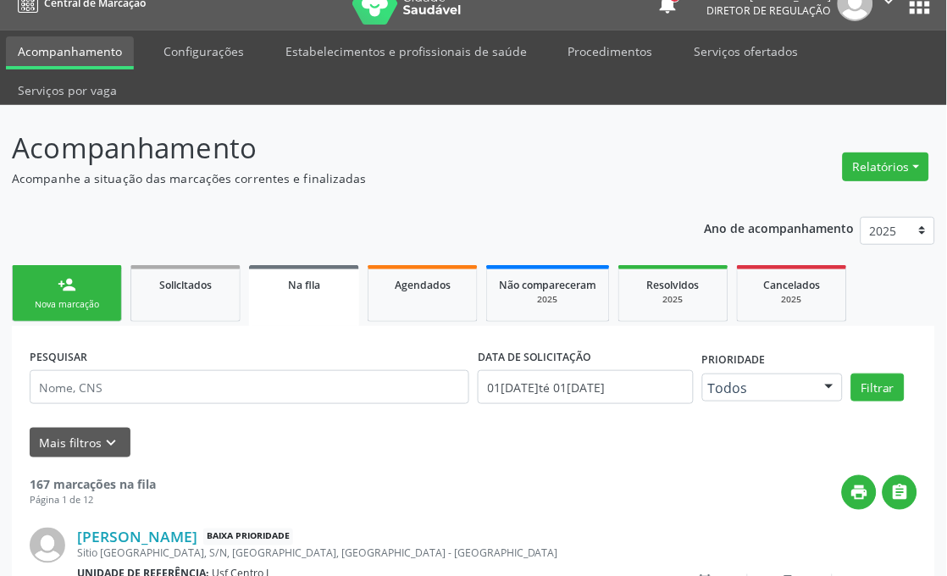
drag, startPoint x: 26, startPoint y: 278, endPoint x: 93, endPoint y: 278, distance: 66.9
click at [26, 278] on link "person_add Nova marcação" at bounding box center [67, 293] width 110 height 57
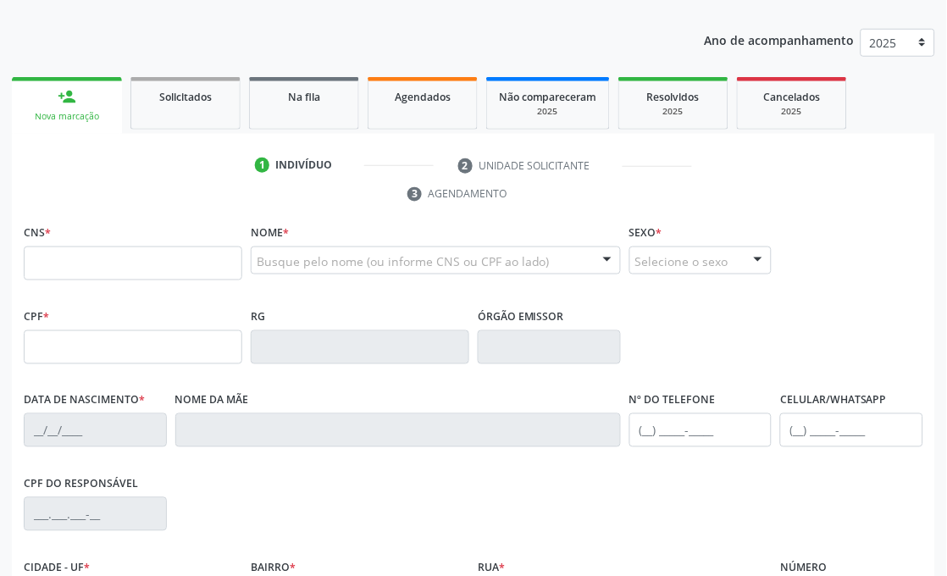
scroll to position [213, 0]
click at [53, 342] on input "text" at bounding box center [133, 346] width 219 height 34
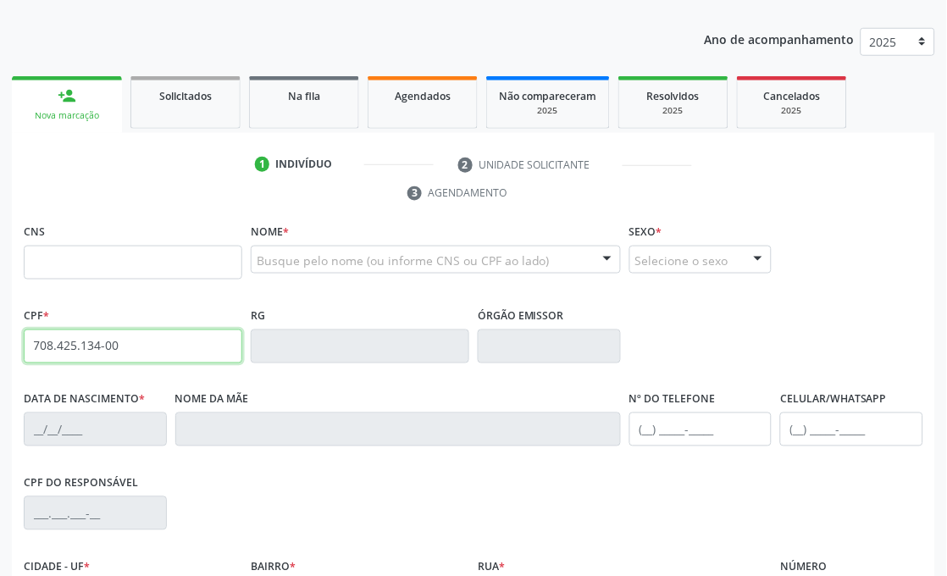
type input "708.425.134-00"
type input "898 0041 5099 0753"
type input "[DATE]"
type input "[PERSON_NAME]"
type input "[PHONE_NUMBER]"
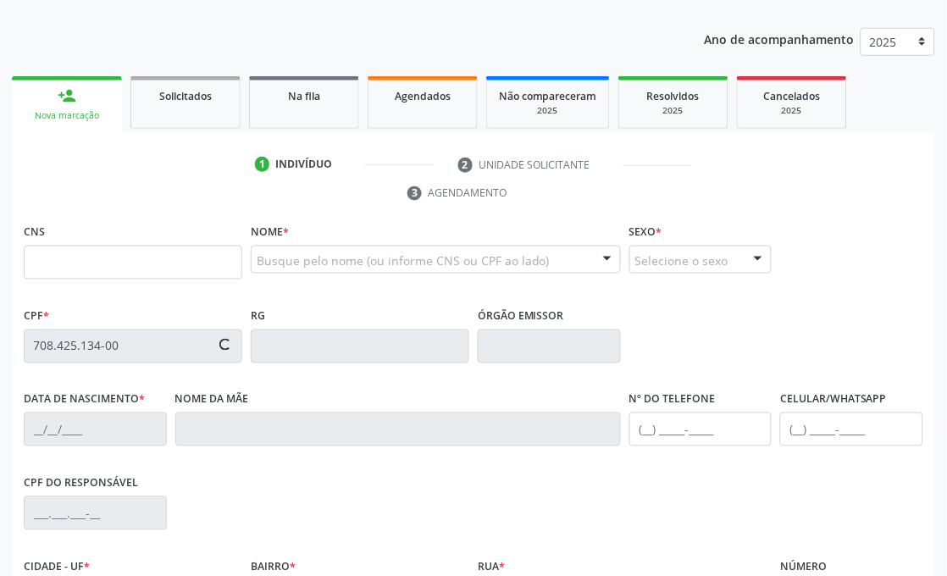
type input "[PHONE_NUMBER]"
type input "305.681.964-49"
type input "S/N"
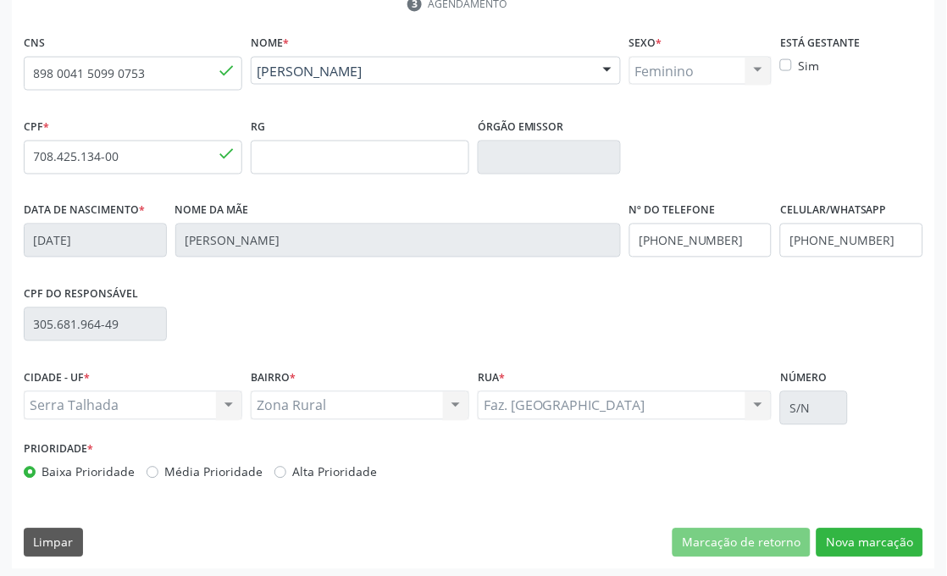
scroll to position [405, 0]
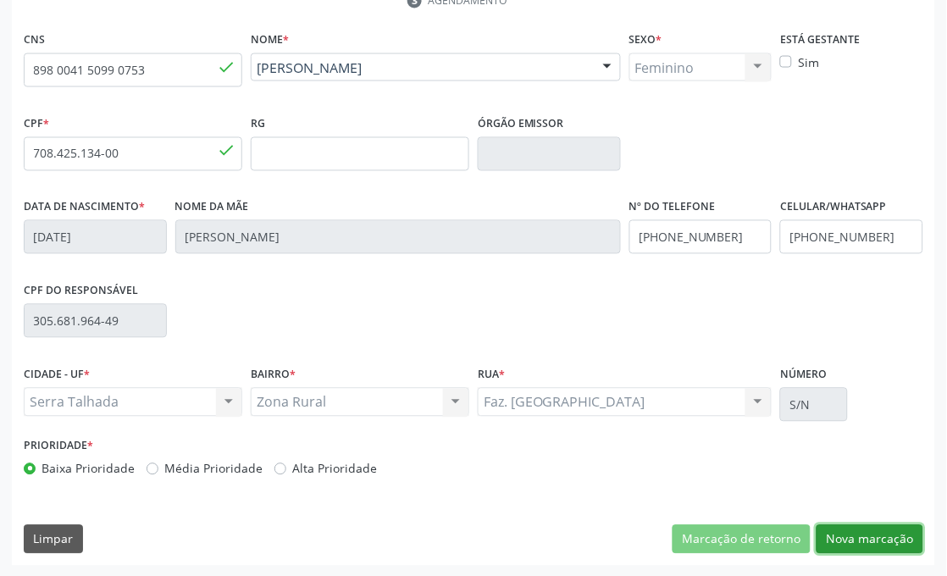
click at [876, 527] on button "Nova marcação" at bounding box center [870, 539] width 107 height 29
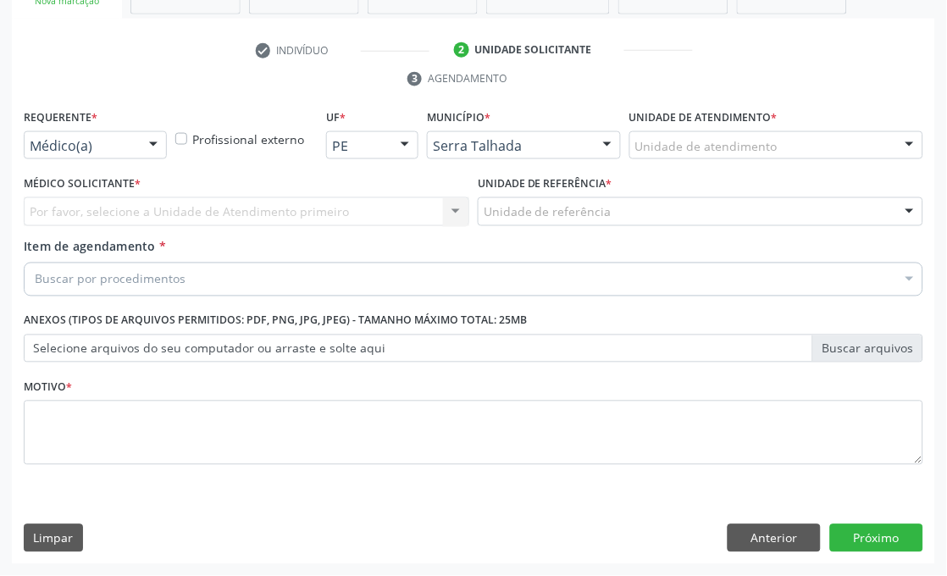
scroll to position [327, 0]
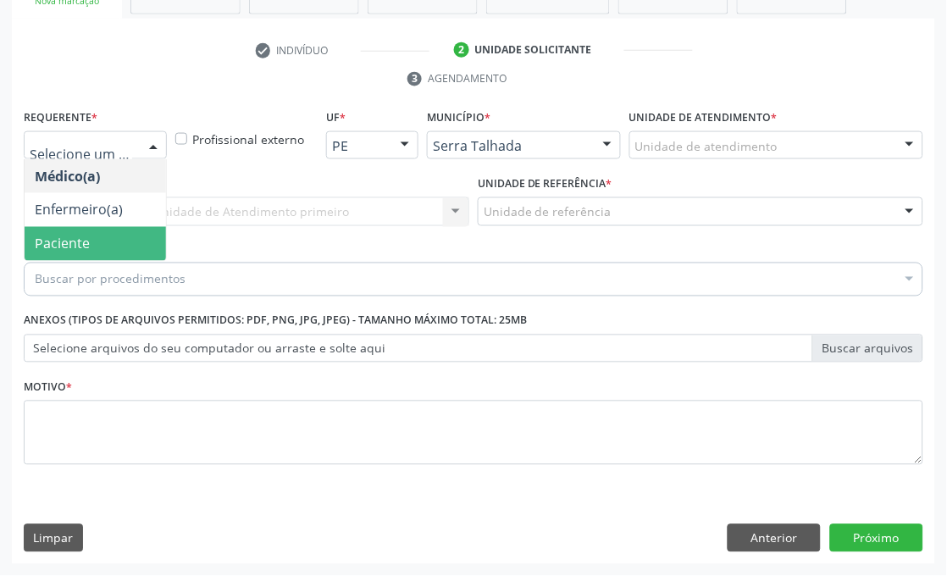
click at [58, 241] on span "Paciente" at bounding box center [62, 244] width 55 height 19
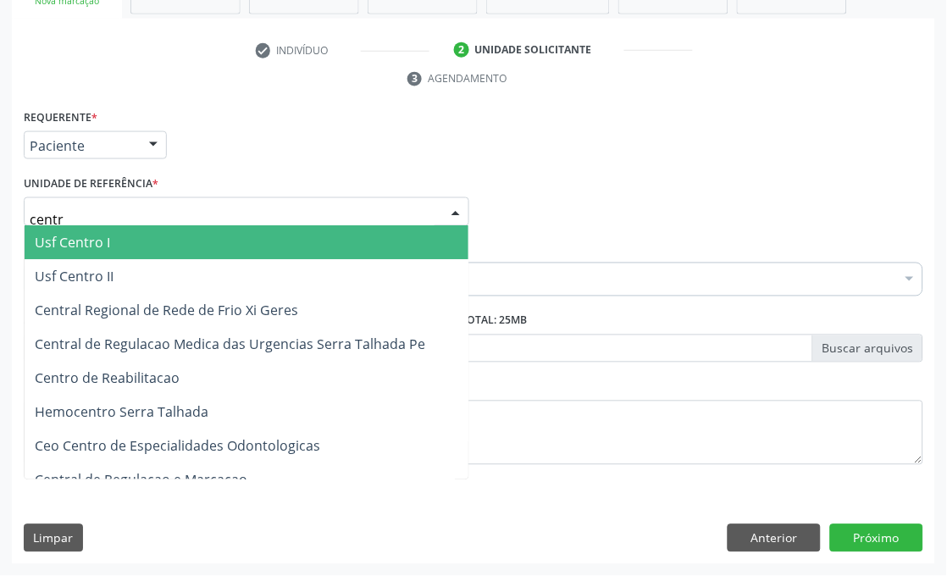
type input "centro"
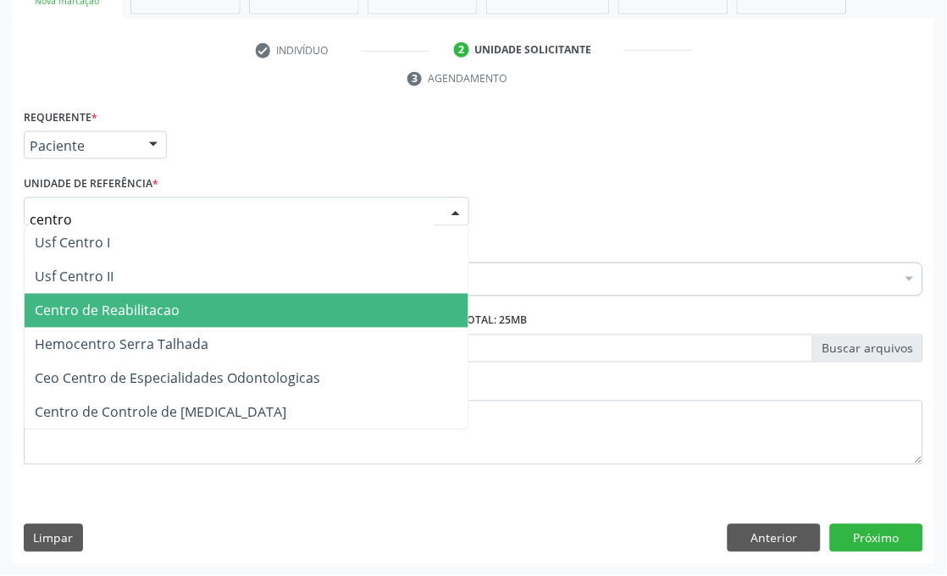
click at [124, 302] on span "Centro de Reabilitacao" at bounding box center [107, 311] width 145 height 19
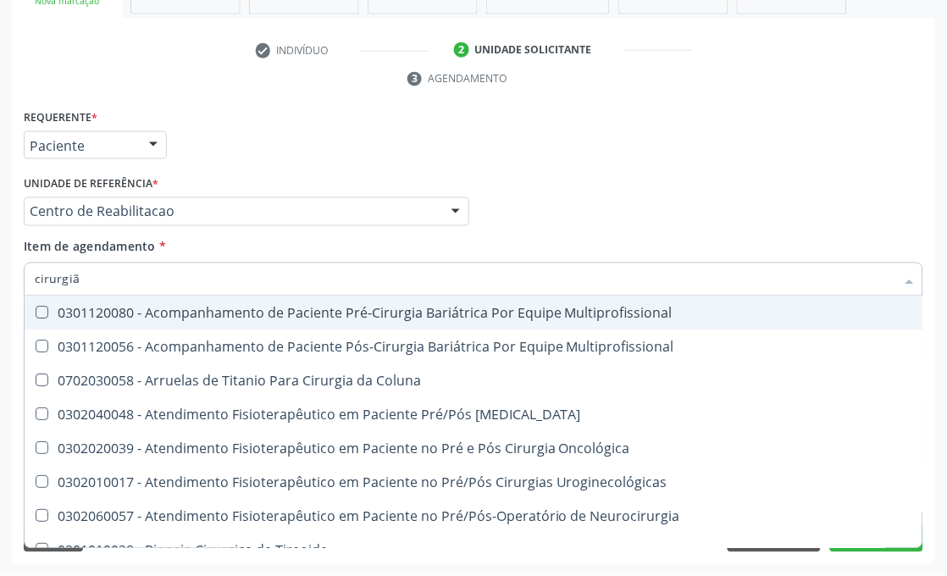
type input "cirurgião"
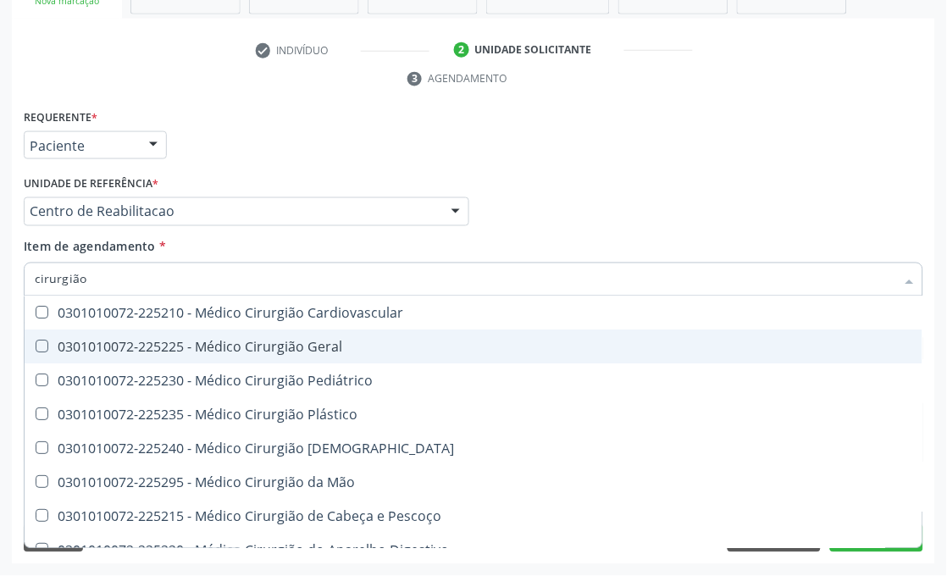
click at [69, 341] on div "0301010072-225225 - Médico Cirurgião Geral" at bounding box center [474, 348] width 878 height 14
checkbox Geral "true"
click at [7, 347] on div "Acompanhamento Acompanhe a situação das marcações correntes e finalizadas Relat…" at bounding box center [473, 189] width 947 height 774
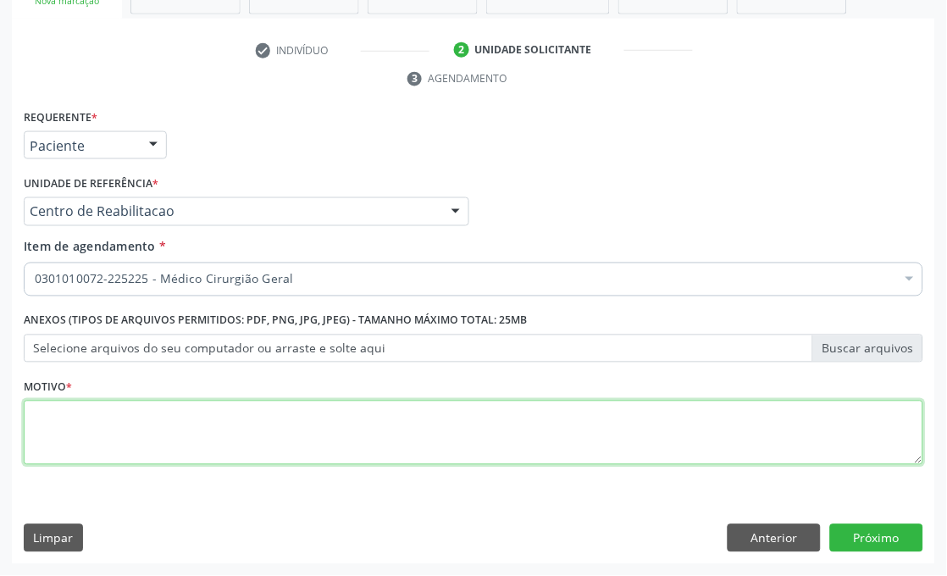
click at [398, 439] on textarea at bounding box center [474, 433] width 900 height 64
type textarea "*"
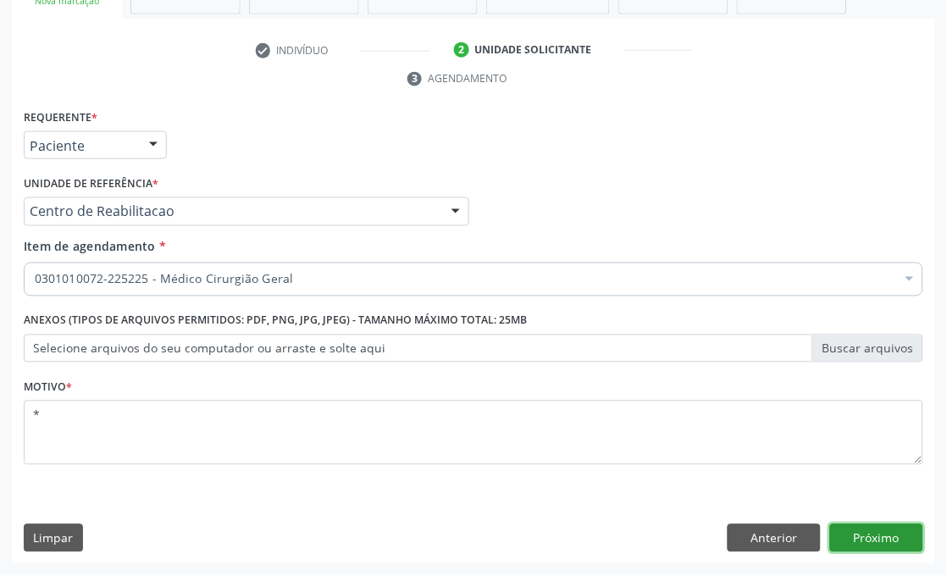
click at [862, 534] on button "Próximo" at bounding box center [876, 538] width 93 height 29
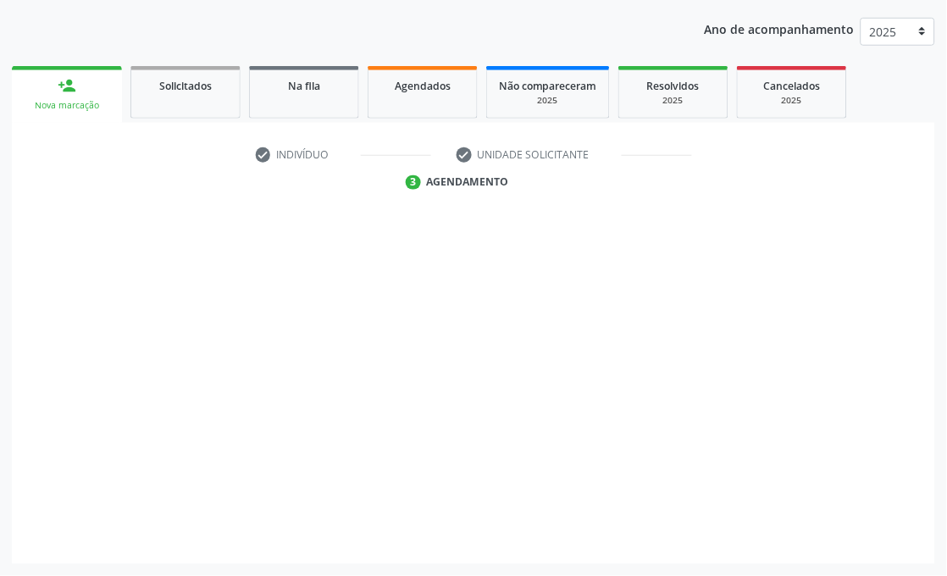
scroll to position [223, 0]
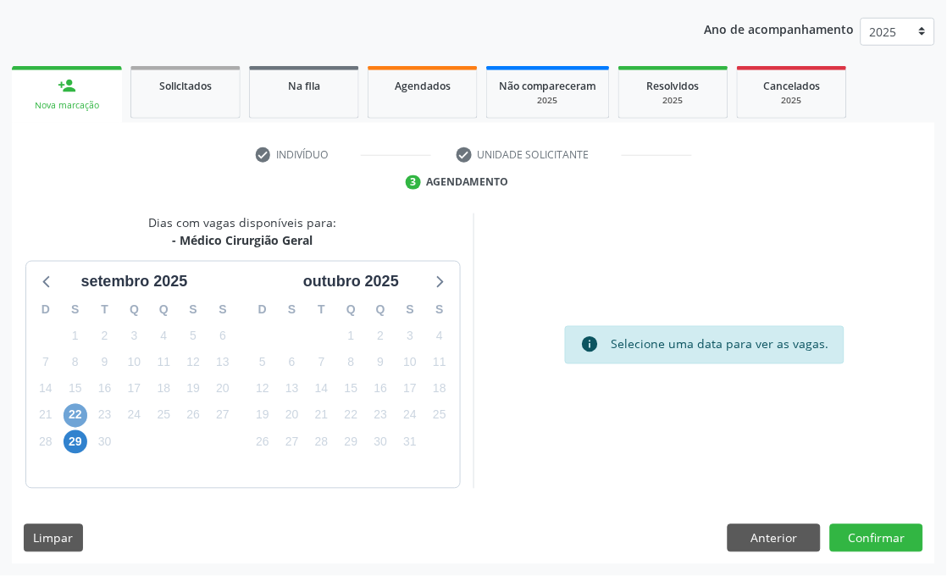
click at [72, 418] on span "22" at bounding box center [76, 416] width 24 height 24
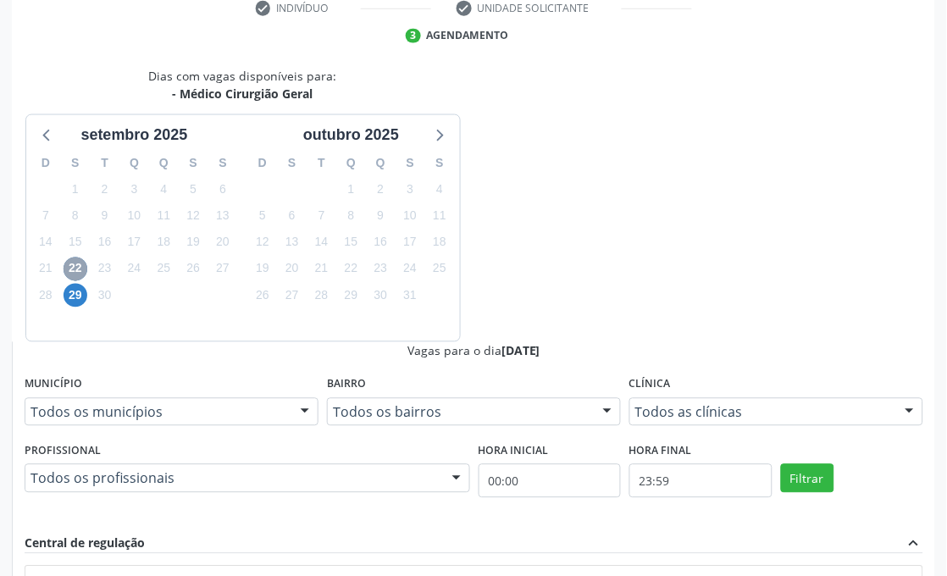
scroll to position [411, 0]
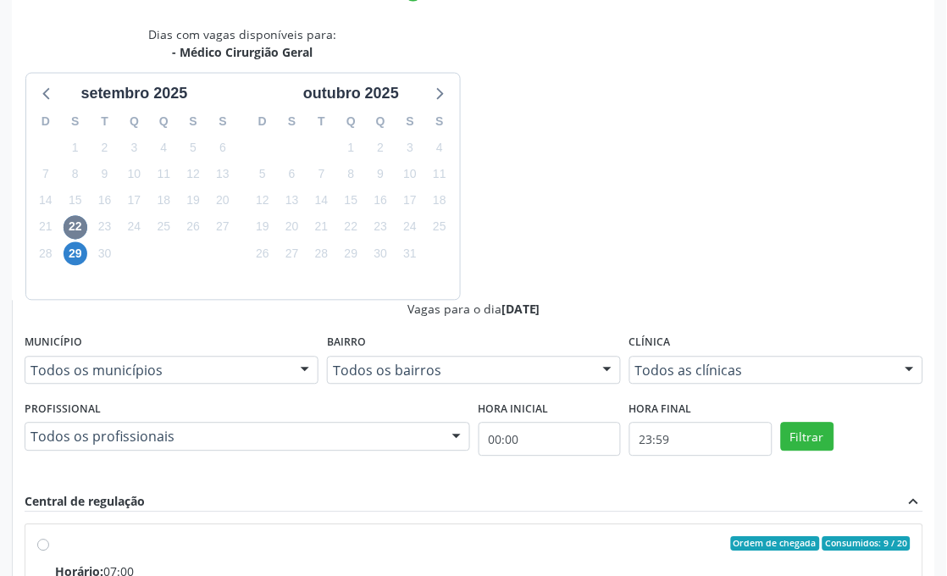
click at [49, 537] on input "Ordem de chegada Consumidos: 9 / 20 Horário: 07:00 Clínica: Hospital [GEOGRAPHI…" at bounding box center [43, 544] width 12 height 15
radio input "true"
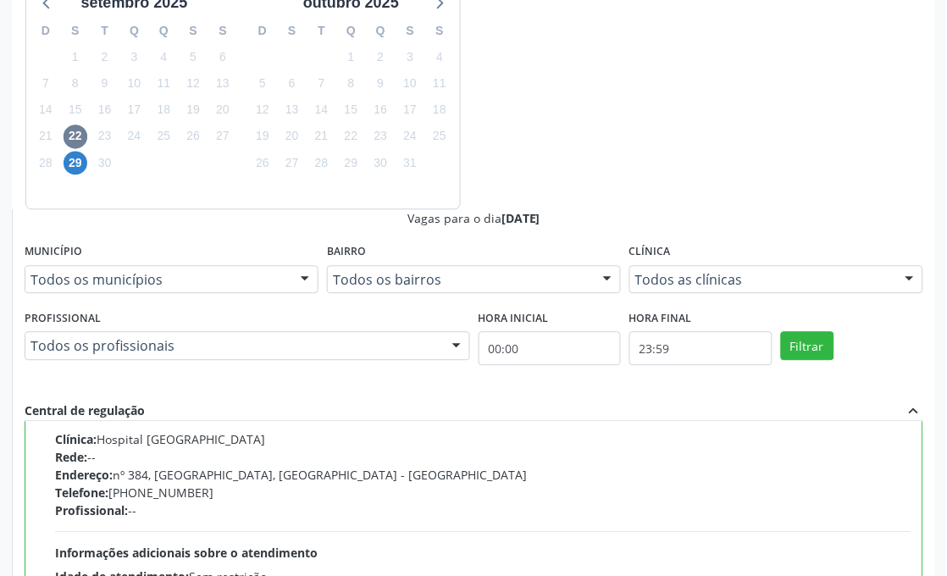
scroll to position [507, 0]
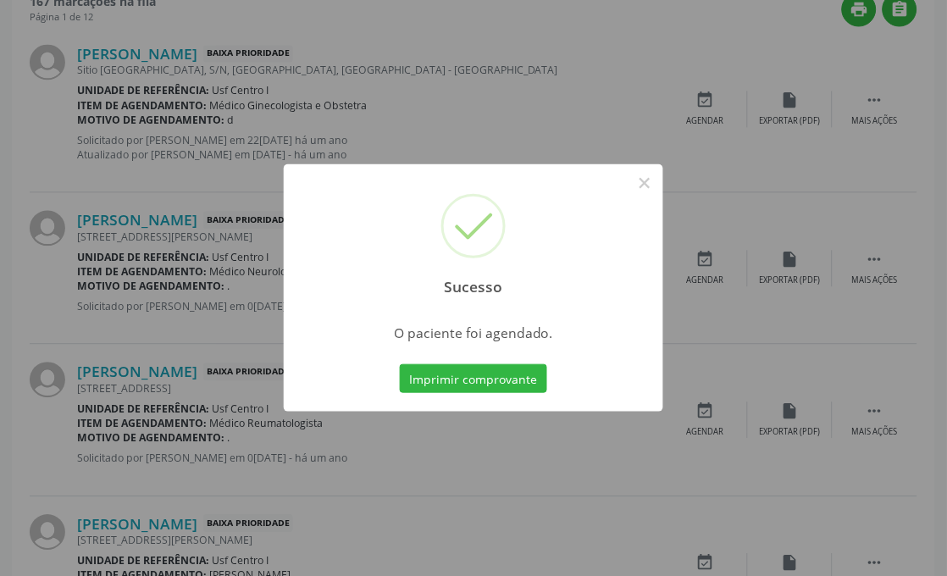
scroll to position [24, 0]
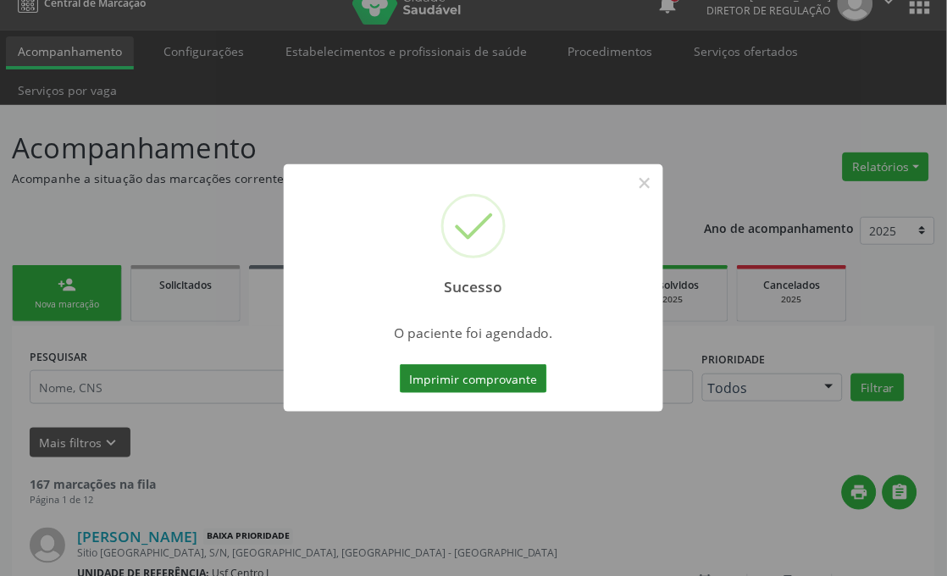
click at [475, 368] on button "Imprimir comprovante" at bounding box center [473, 378] width 147 height 29
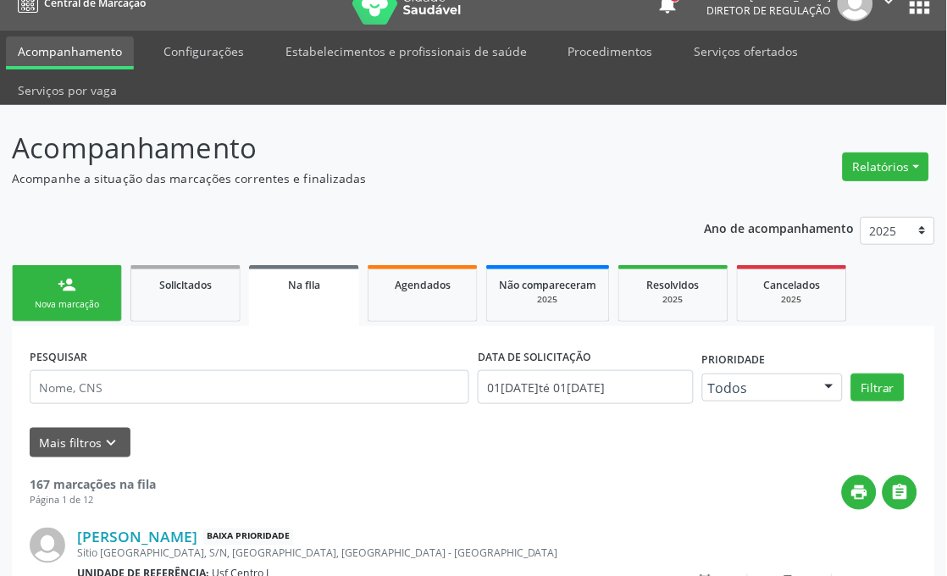
click at [75, 291] on div "person_add" at bounding box center [67, 284] width 19 height 19
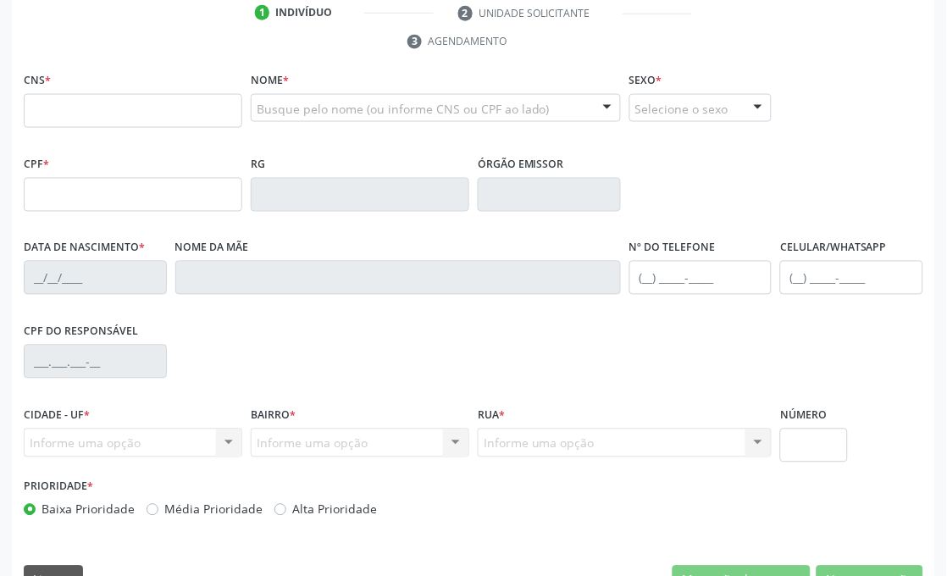
scroll to position [401, 0]
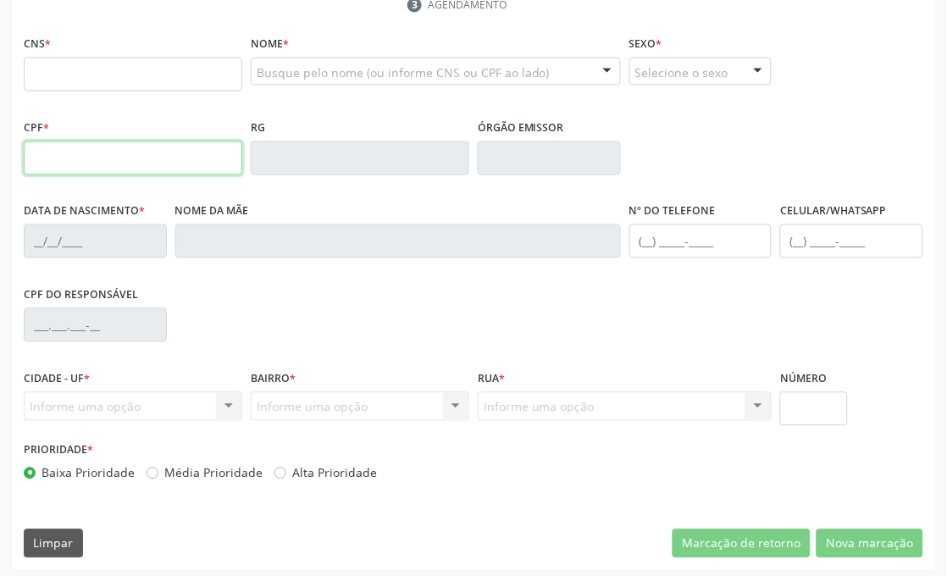
click at [112, 171] on input "text" at bounding box center [133, 158] width 219 height 34
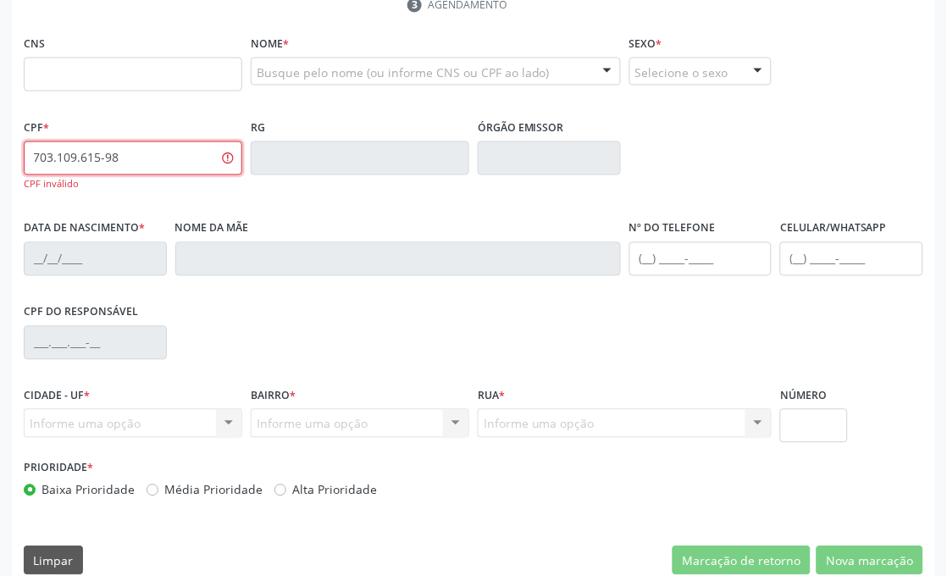
type input "703.109.615-98"
drag, startPoint x: 127, startPoint y: 159, endPoint x: 0, endPoint y: 159, distance: 127.1
click at [0, 159] on div "Acompanhamento Acompanhe a situação das marcações correntes e finalizadas Relat…" at bounding box center [473, 163] width 947 height 871
click at [94, 52] on div "CNS *" at bounding box center [133, 61] width 219 height 60
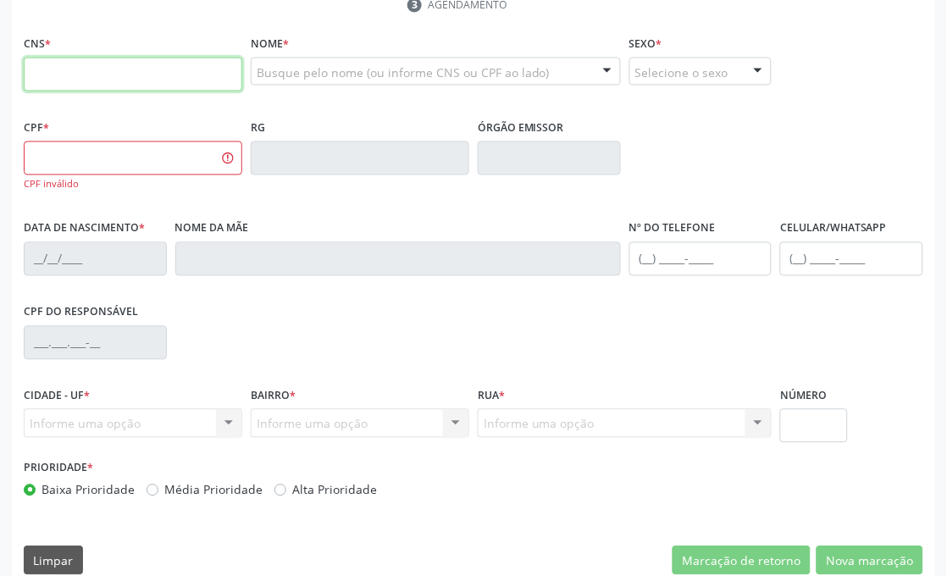
click at [91, 77] on input "text" at bounding box center [133, 75] width 219 height 34
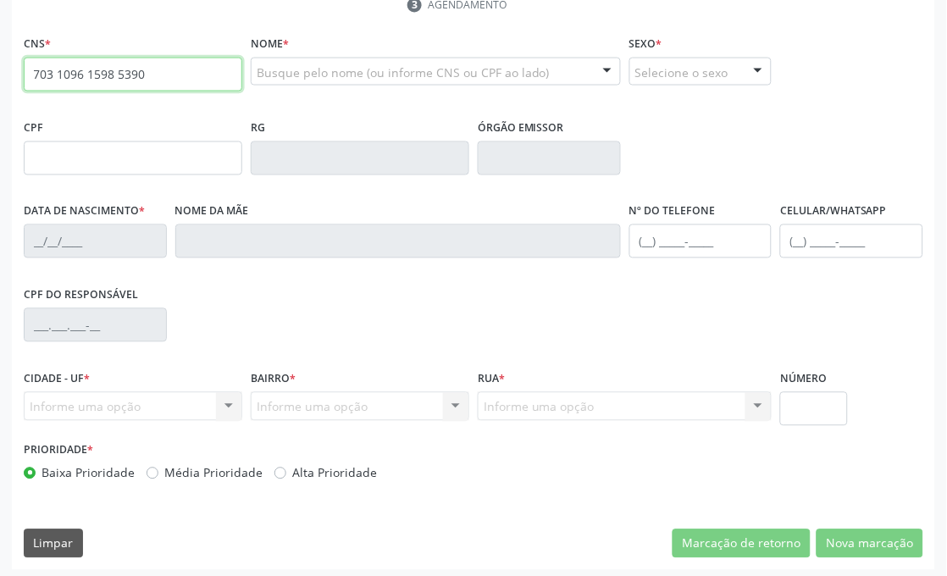
type input "703 1096 1598 5390"
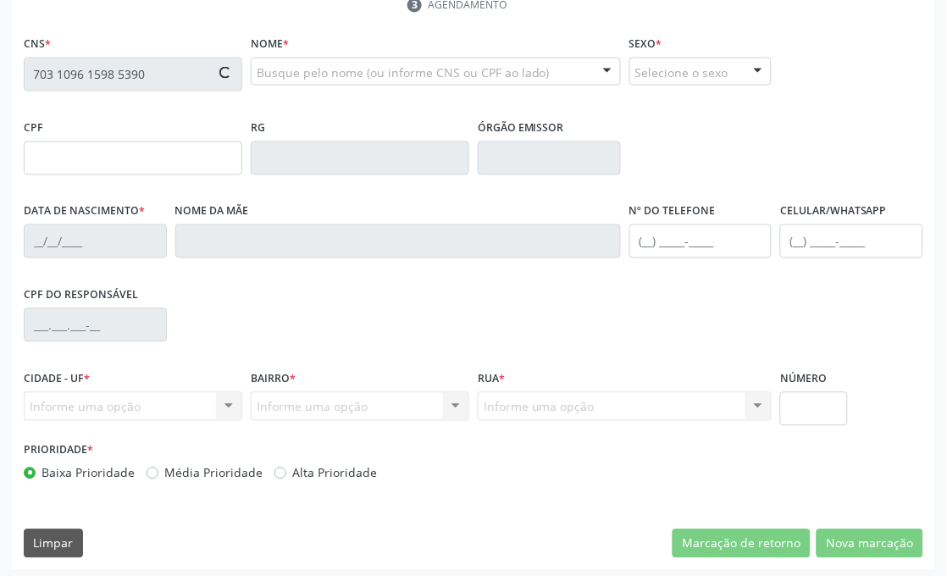
type input "1[DATE]"
type input "[PERSON_NAME]"
type input "SN"
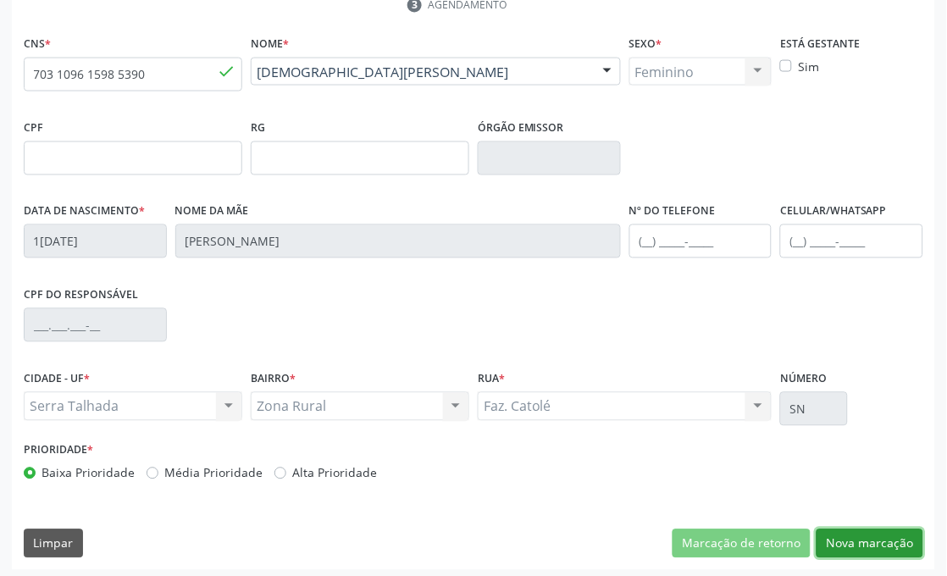
click at [856, 539] on button "Nova marcação" at bounding box center [870, 543] width 107 height 29
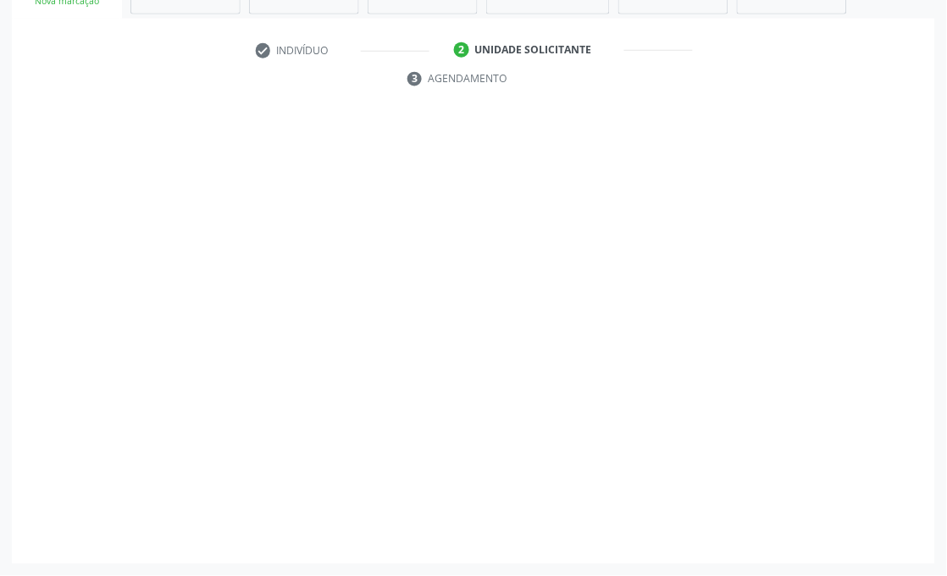
scroll to position [327, 0]
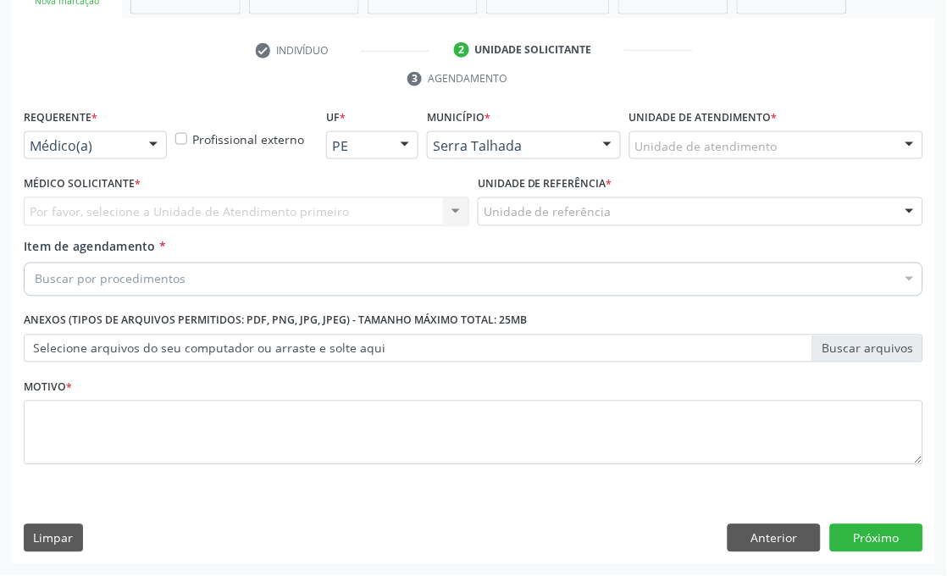
click at [141, 153] on div at bounding box center [153, 146] width 25 height 29
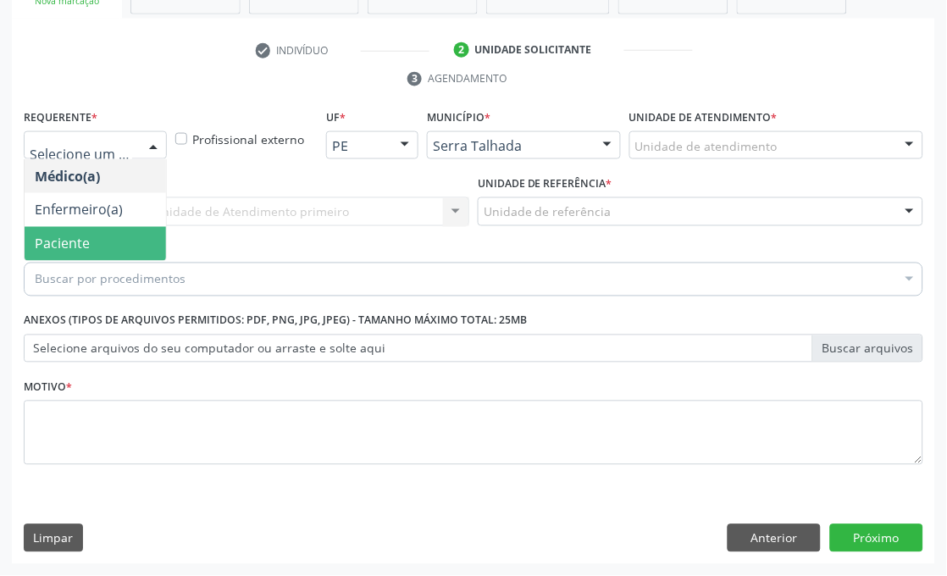
click at [81, 241] on span "Paciente" at bounding box center [62, 244] width 55 height 19
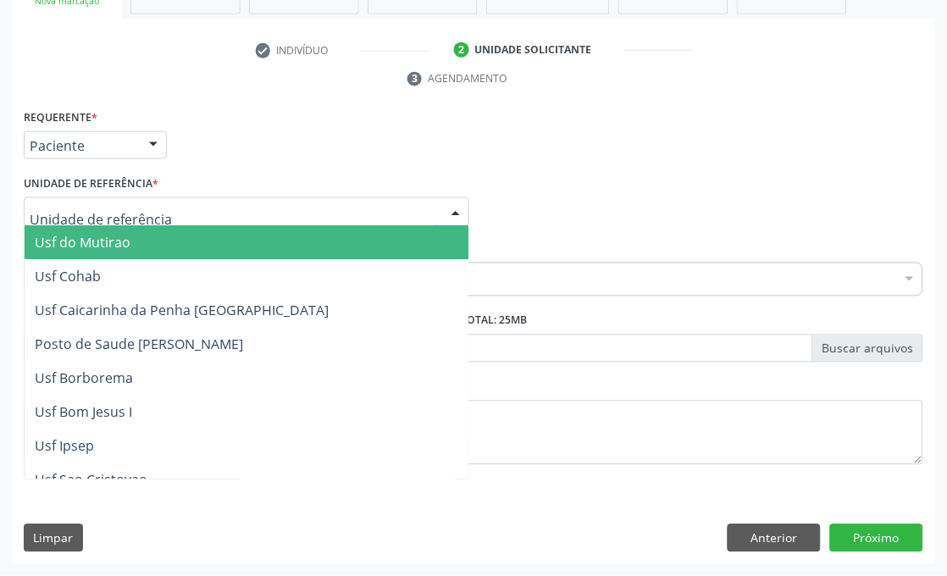
click at [168, 218] on div at bounding box center [247, 211] width 446 height 29
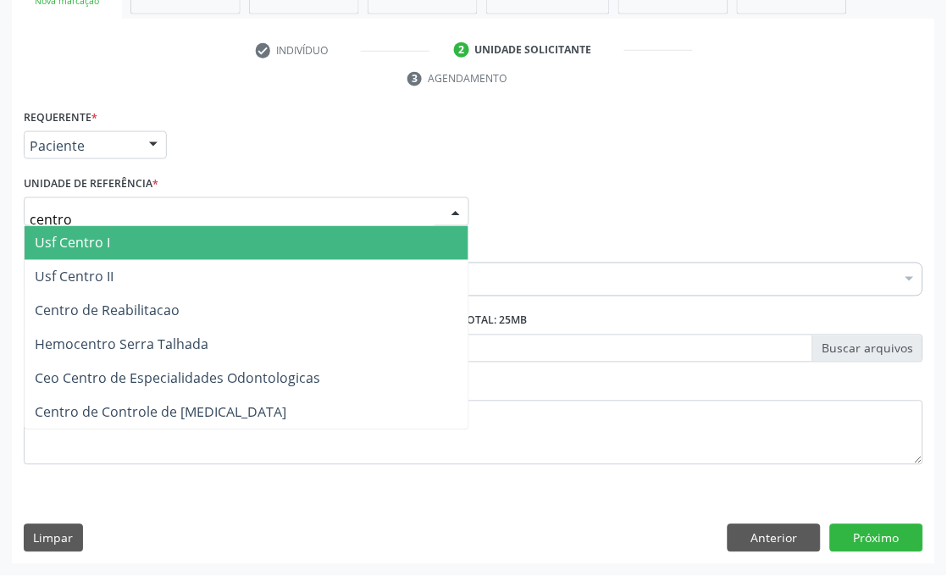
type input "centro"
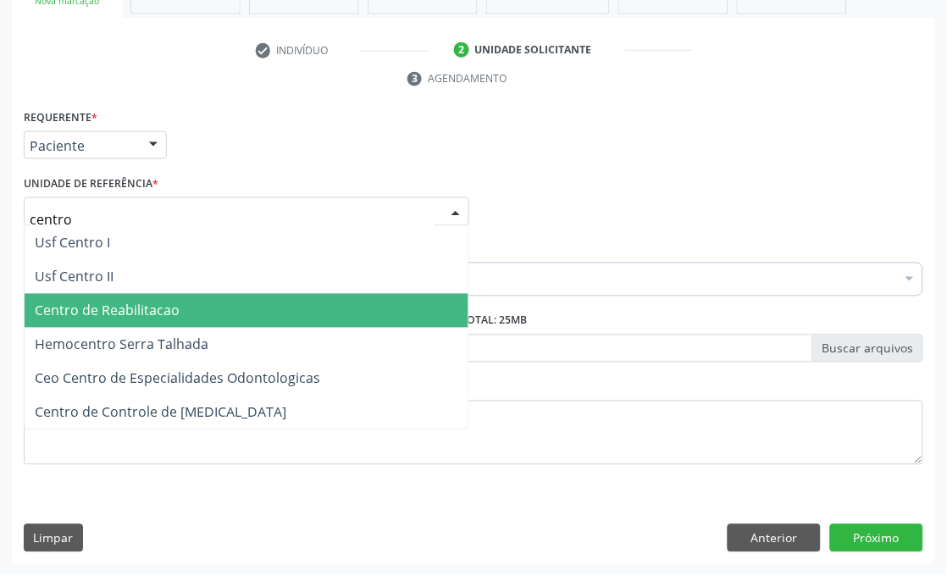
click at [36, 319] on span "Centro de Reabilitacao" at bounding box center [247, 311] width 444 height 34
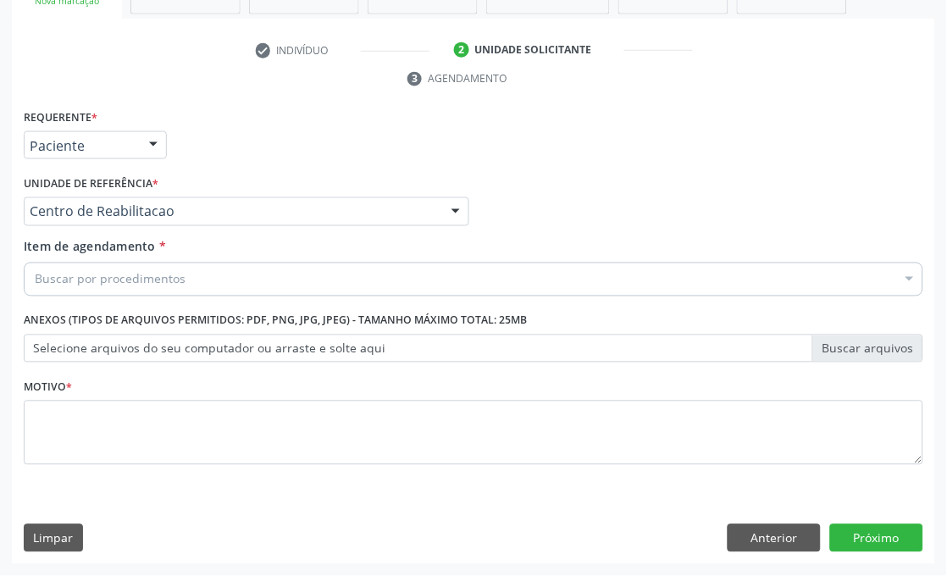
click at [184, 284] on div "Buscar por procedimentos" at bounding box center [474, 280] width 900 height 34
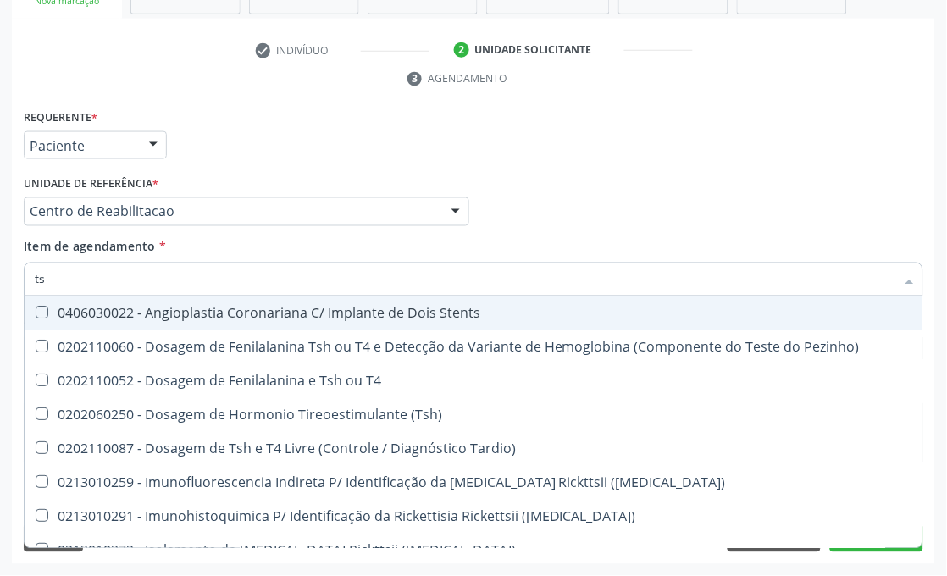
type input "tsh"
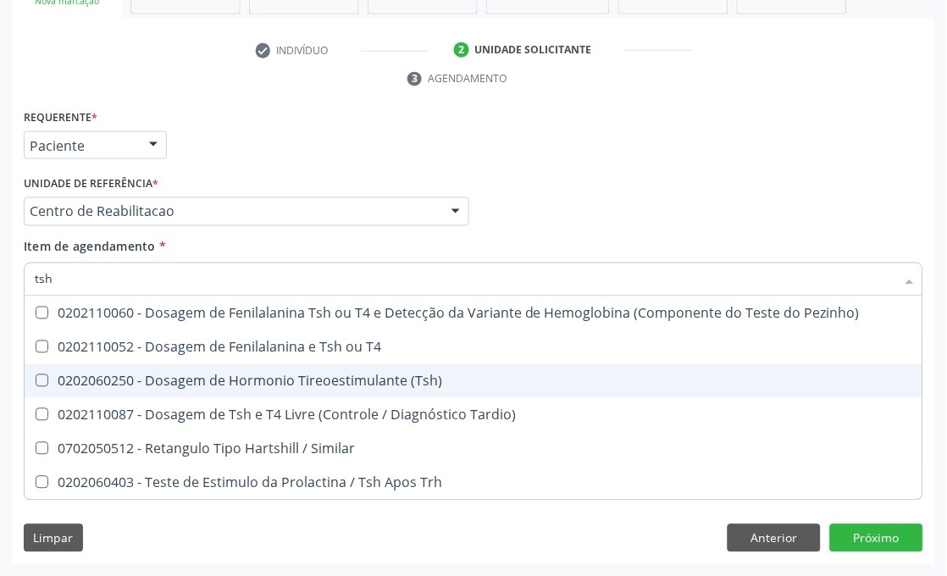
click at [182, 385] on div "0202060250 - Dosagem de Hormonio Tireoestimulante (Tsh)" at bounding box center [474, 381] width 878 height 14
checkbox \(Tsh\) "true"
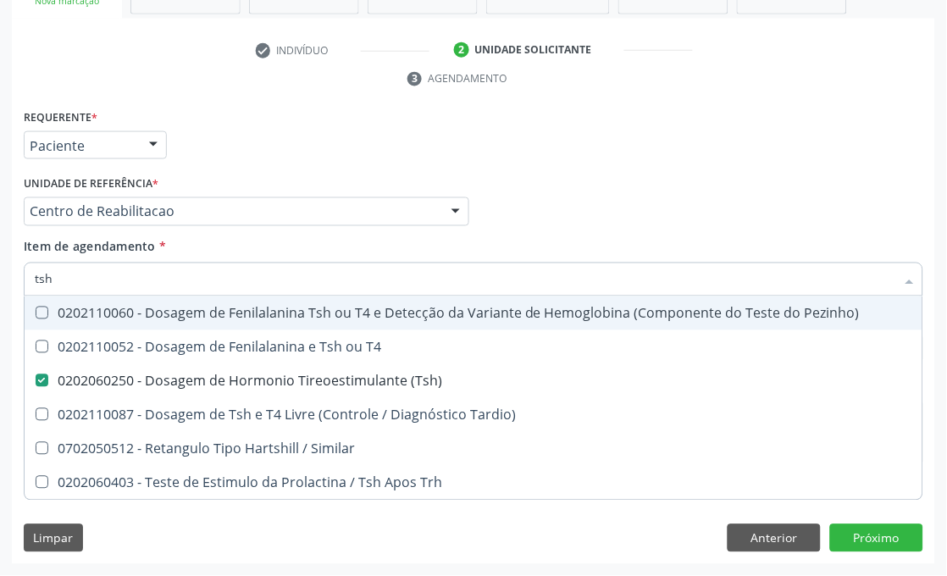
type input "ts"
checkbox \(Tsh\) "false"
checkbox Tardio\) "true"
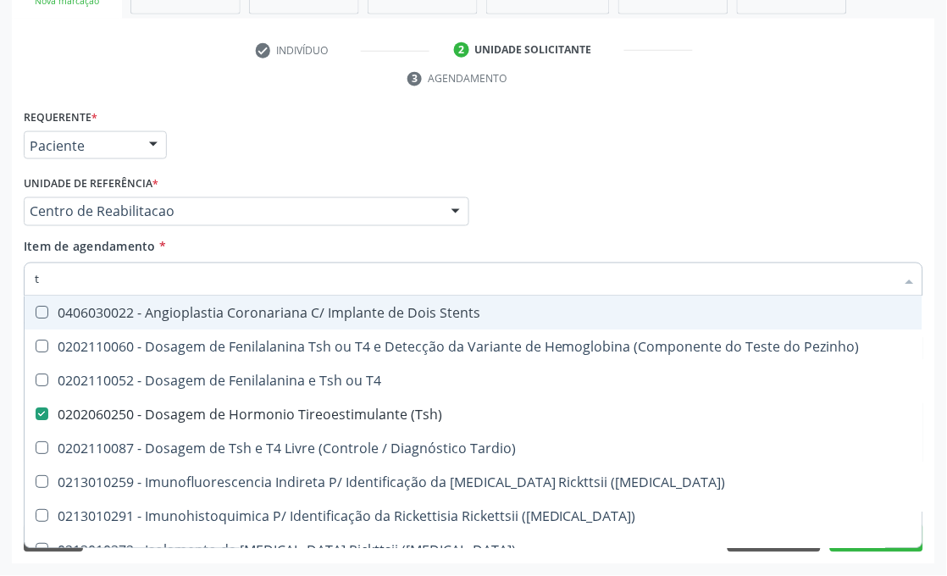
type input "[MEDICAL_DATA]"
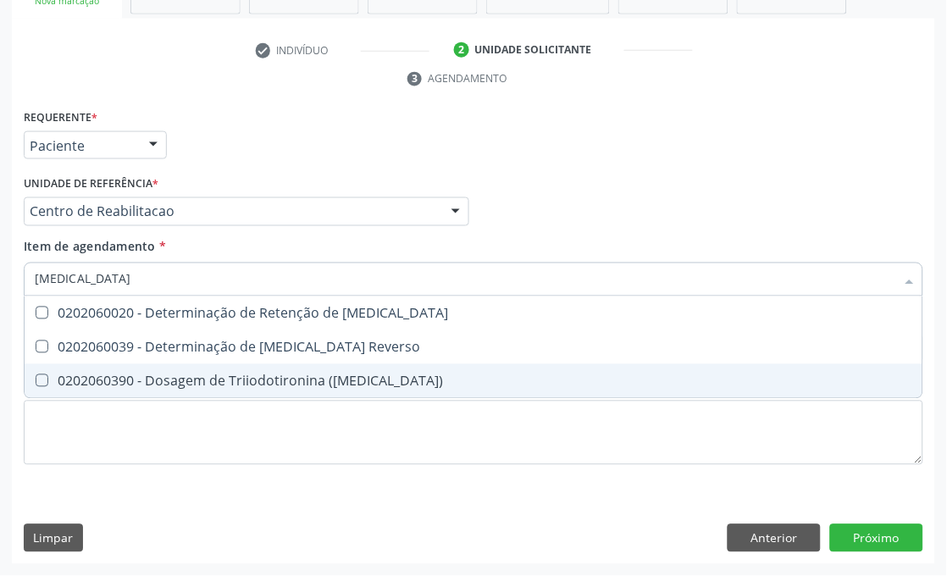
click at [104, 376] on div "0202060390 - Dosagem de Triiodotironina ([MEDICAL_DATA])" at bounding box center [474, 381] width 878 height 14
checkbox \(T3\) "true"
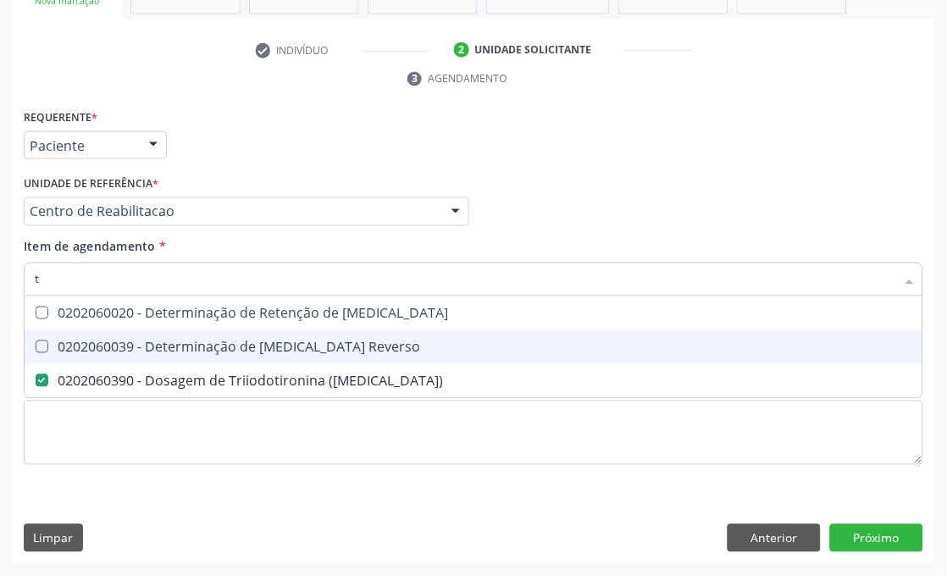
type input "t4"
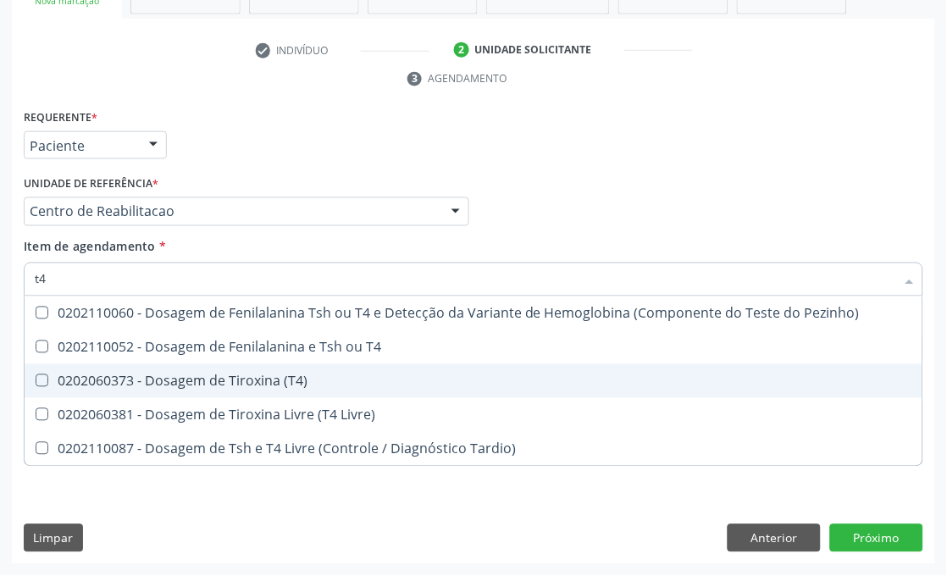
click at [114, 379] on div "0202060373 - Dosagem de Tiroxina (T4)" at bounding box center [474, 381] width 878 height 14
checkbox \(T4\) "true"
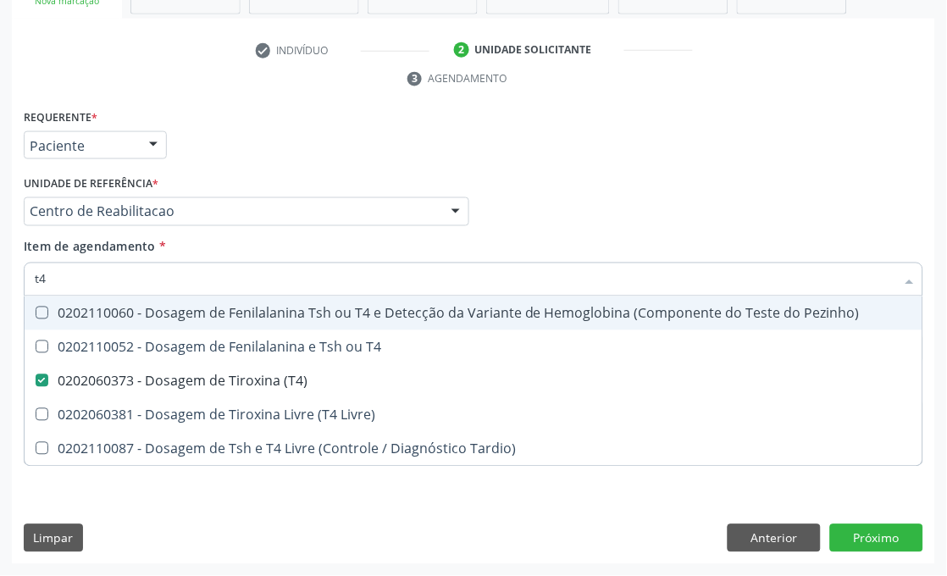
drag, startPoint x: 111, startPoint y: 291, endPoint x: 0, endPoint y: 285, distance: 111.1
click at [0, 285] on div "Acompanhamento Acompanhe a situação das marcações correntes e finalizadas Relat…" at bounding box center [473, 189] width 947 height 774
type input "iru"
checkbox \(T4\) "false"
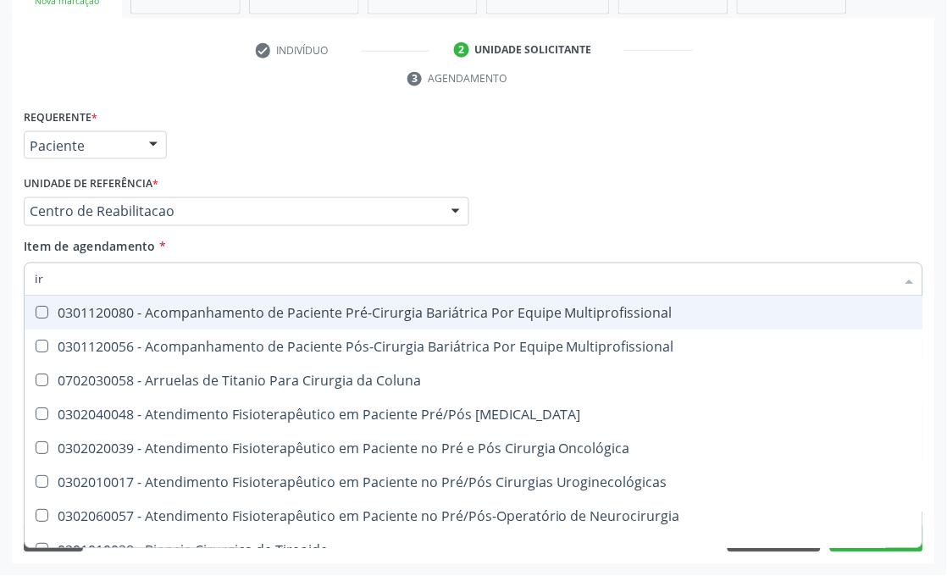
type input "i"
checkbox Paciente\) "false"
checkbox \(Parvovirose\) "false"
checkbox Influenza "false"
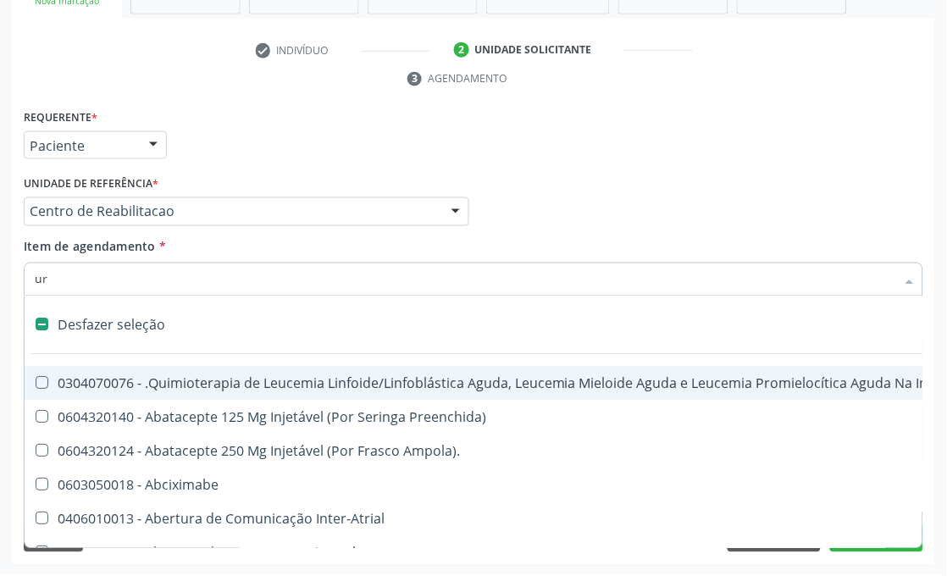
type input "uri"
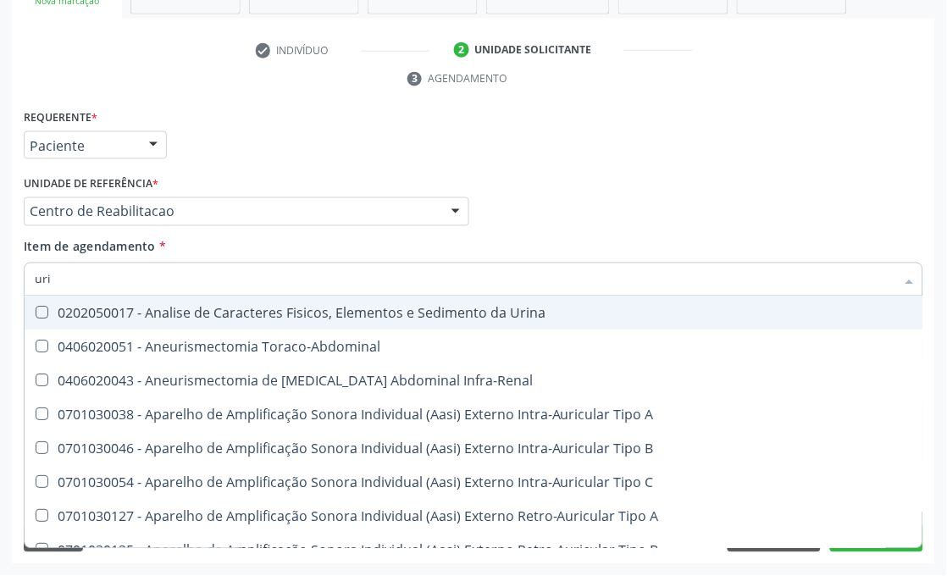
click at [66, 307] on div "0202050017 - Analise de Caracteres Fisicos, Elementos e Sedimento da Urina" at bounding box center [641, 314] width 1212 height 14
checkbox Urina "true"
click at [606, 186] on div "Médico Solicitante Por favor, selecione a Unidade de Atendimento primeiro Nenhu…" at bounding box center [473, 204] width 908 height 66
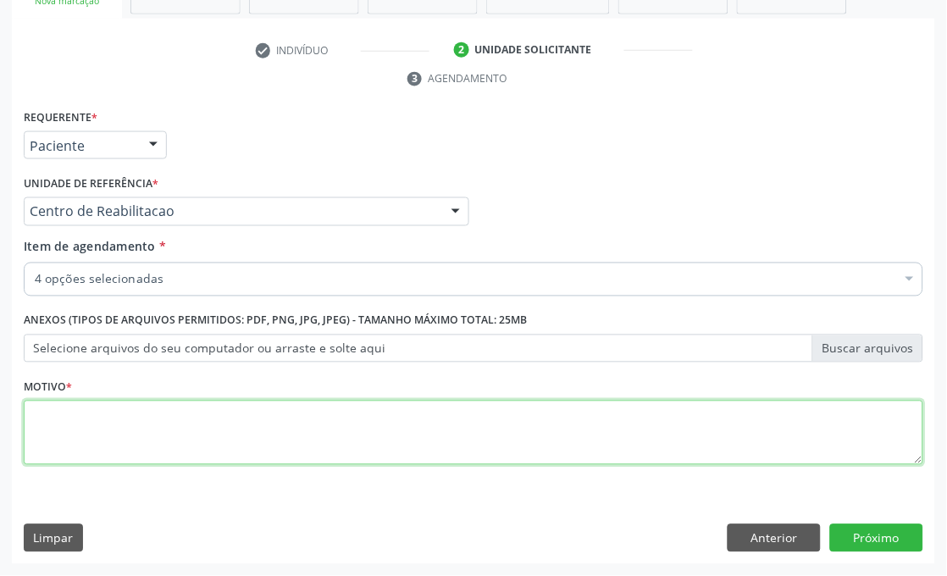
click at [71, 421] on textarea at bounding box center [474, 433] width 900 height 64
type textarea "*"
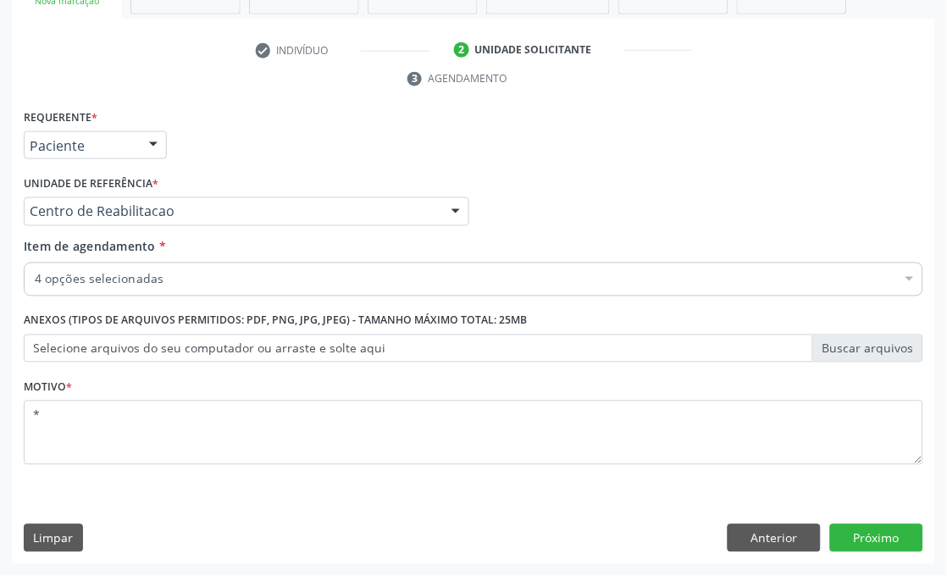
click at [192, 264] on div "4 opções selecionadas" at bounding box center [474, 280] width 900 height 34
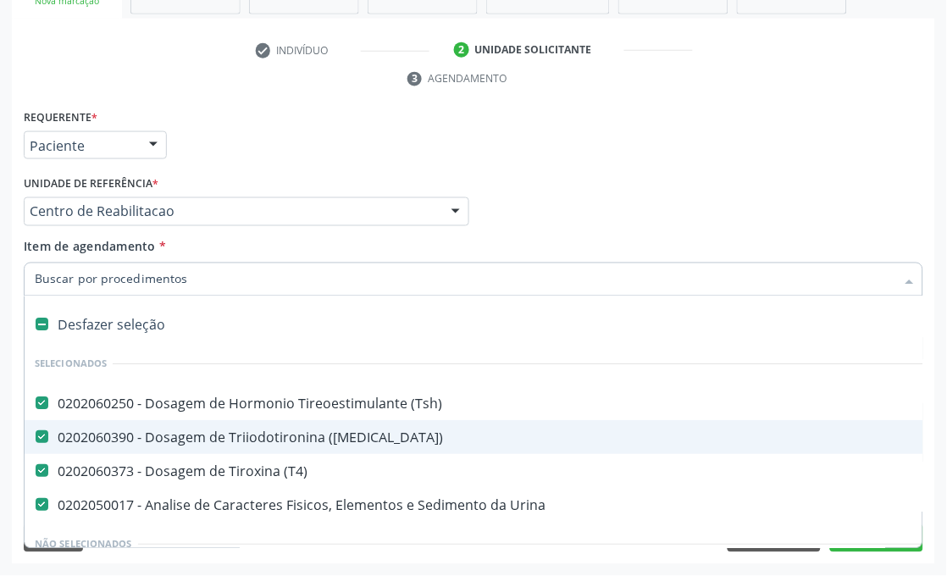
click at [69, 439] on div "0202060390 - Dosagem de Triiodotironina ([MEDICAL_DATA])" at bounding box center [694, 438] width 1319 height 14
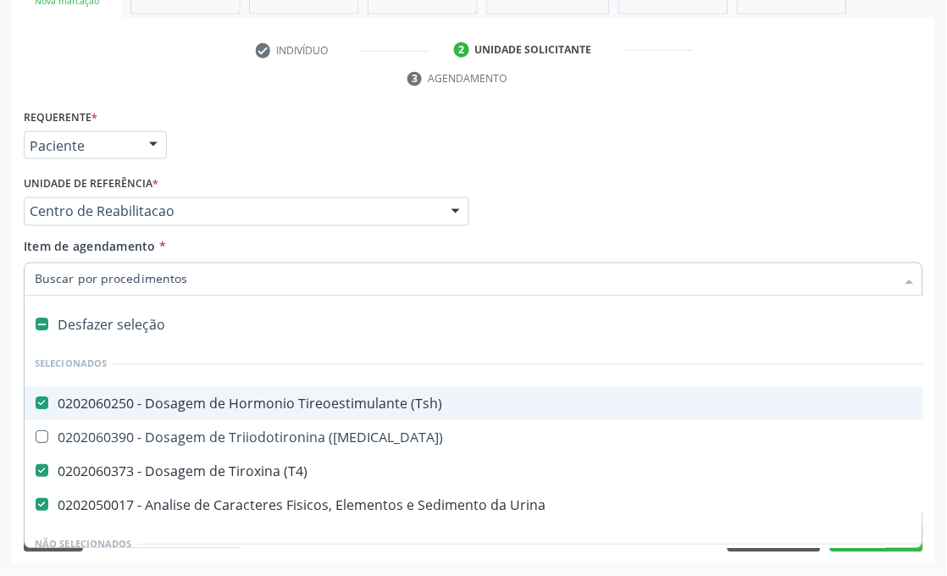
click at [562, 208] on div "Médico Solicitante Por favor, selecione a Unidade de Atendimento primeiro Nenhu…" at bounding box center [473, 204] width 908 height 66
checkbox \(T3\) "true"
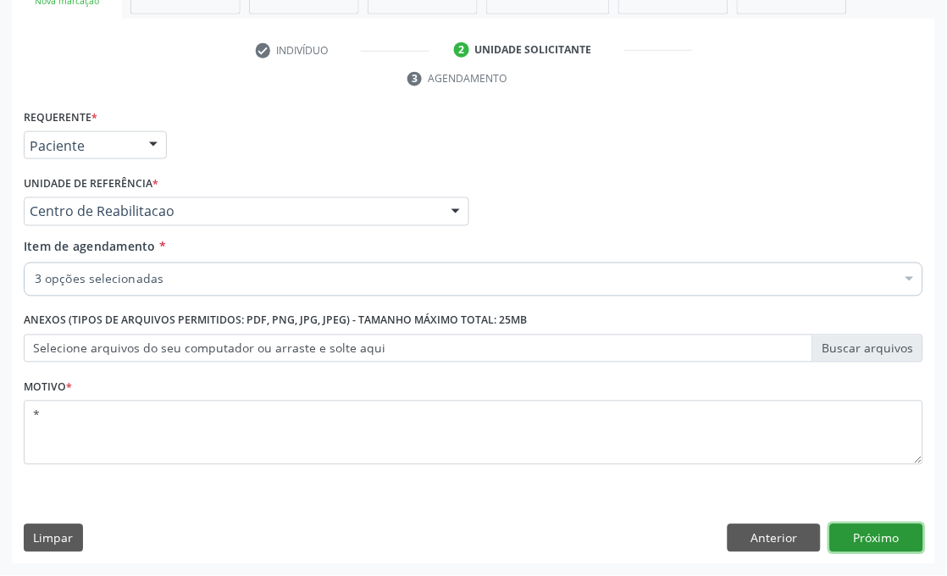
click at [867, 540] on button "Próximo" at bounding box center [876, 538] width 93 height 29
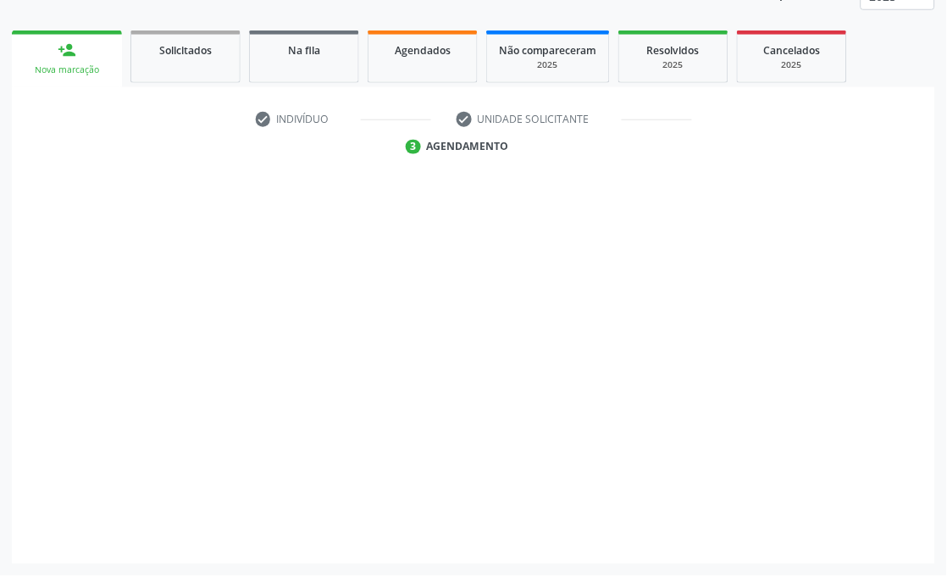
scroll to position [258, 0]
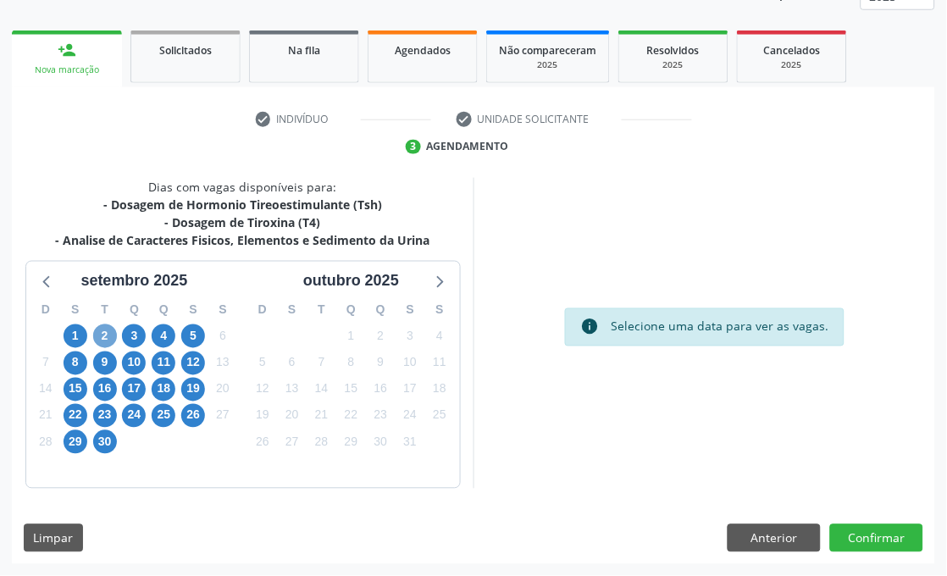
click at [110, 334] on span "2" at bounding box center [105, 336] width 24 height 24
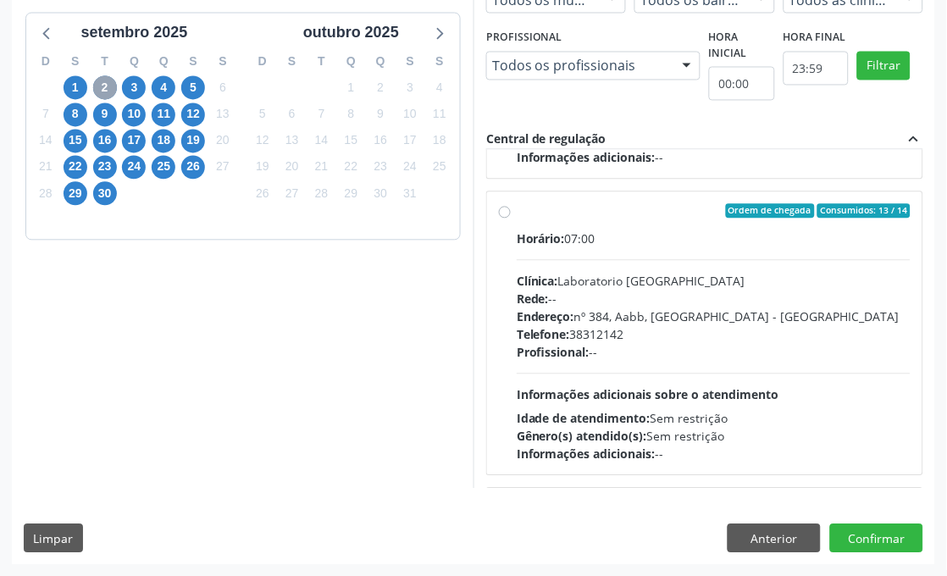
scroll to position [282, 0]
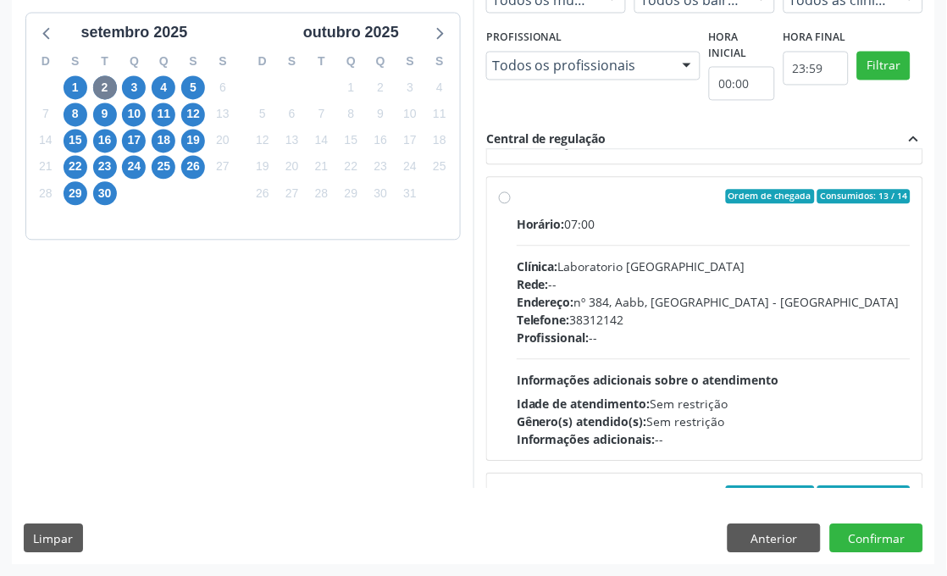
click at [713, 307] on div "Endereço: nº 384, Aabb, [GEOGRAPHIC_DATA] - [GEOGRAPHIC_DATA]" at bounding box center [714, 303] width 394 height 18
click at [511, 205] on input "Ordem de chegada Consumidos: 13 / 14 Horário: 07:00 Clínica: Laboratorio [GEOGR…" at bounding box center [505, 197] width 12 height 15
radio input "true"
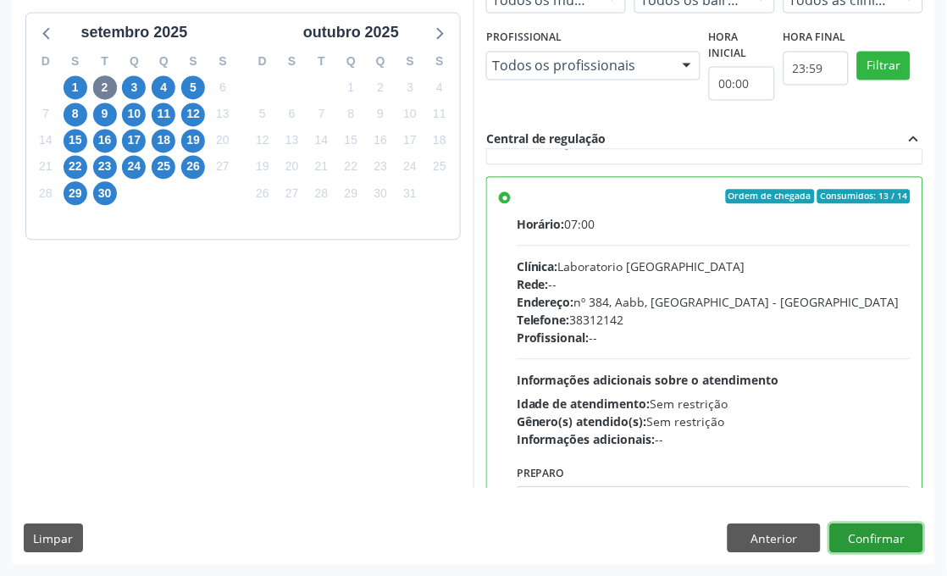
click at [887, 537] on button "Confirmar" at bounding box center [876, 538] width 93 height 29
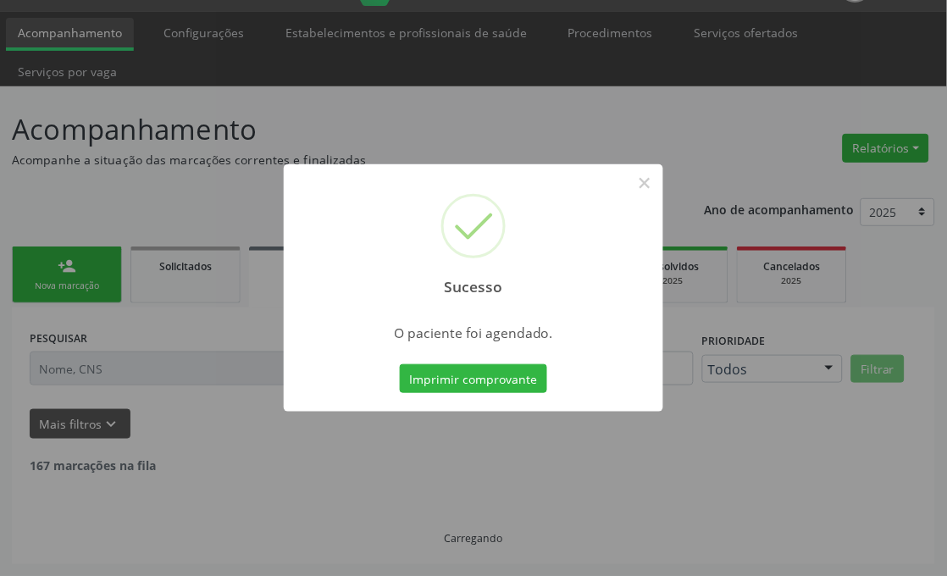
scroll to position [24, 0]
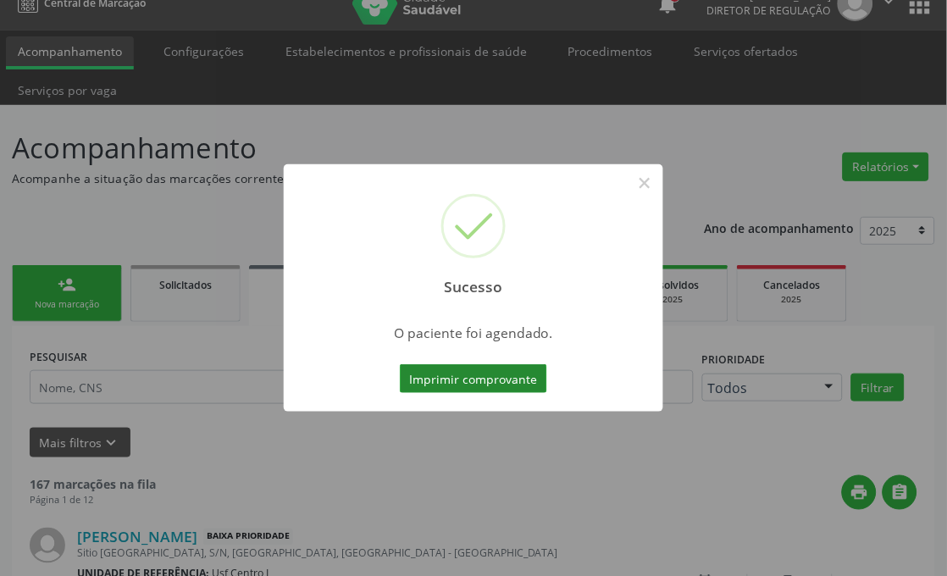
click at [435, 373] on button "Imprimir comprovante" at bounding box center [473, 378] width 147 height 29
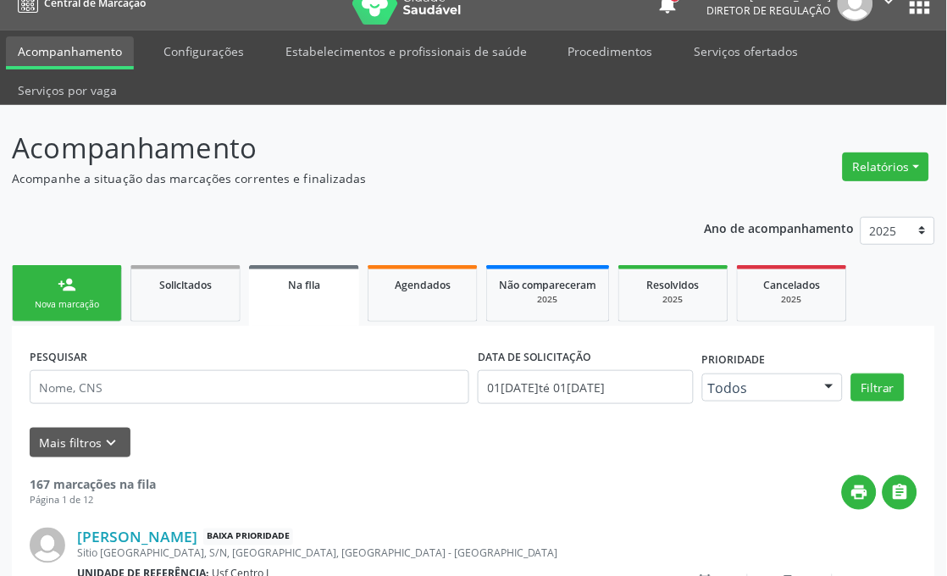
click at [86, 302] on div "Nova marcação" at bounding box center [67, 304] width 85 height 13
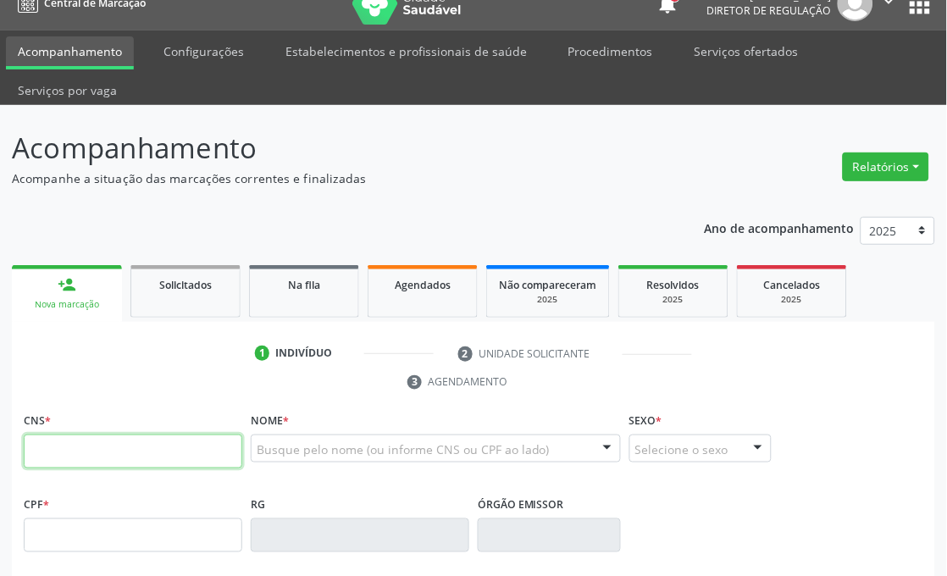
click at [71, 449] on input "text" at bounding box center [133, 452] width 219 height 34
type input "703 1096 1598 5390"
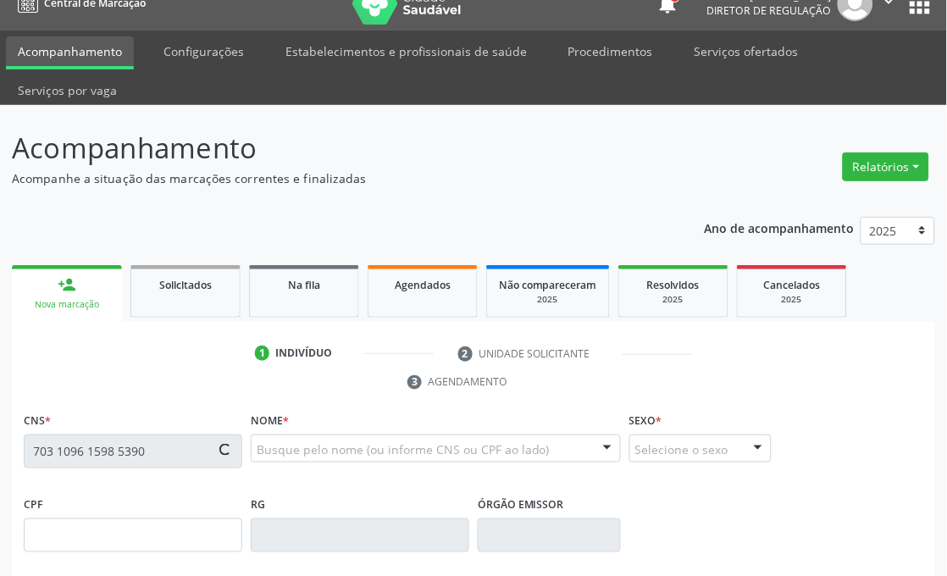
type input "1[DATE]"
type input "[PERSON_NAME]"
type input "SN"
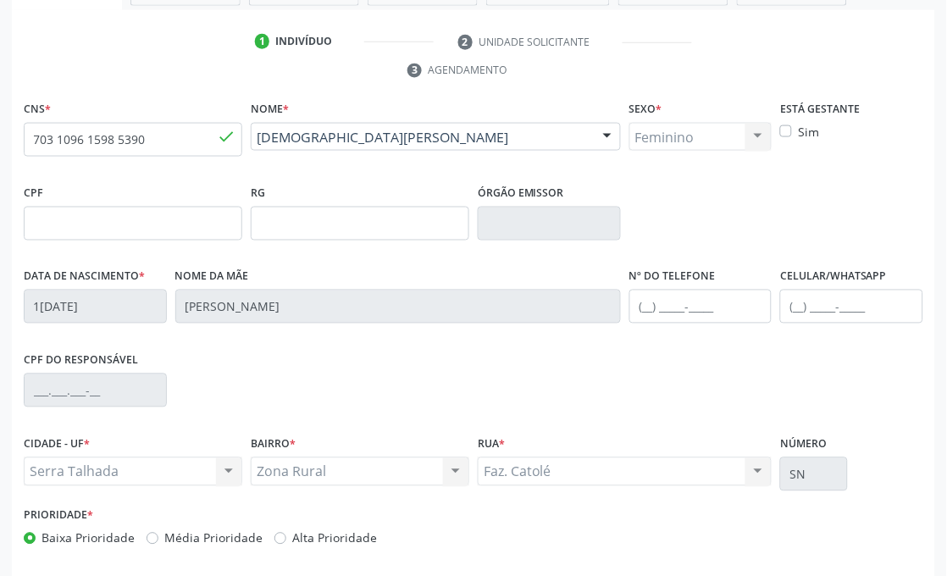
scroll to position [401, 0]
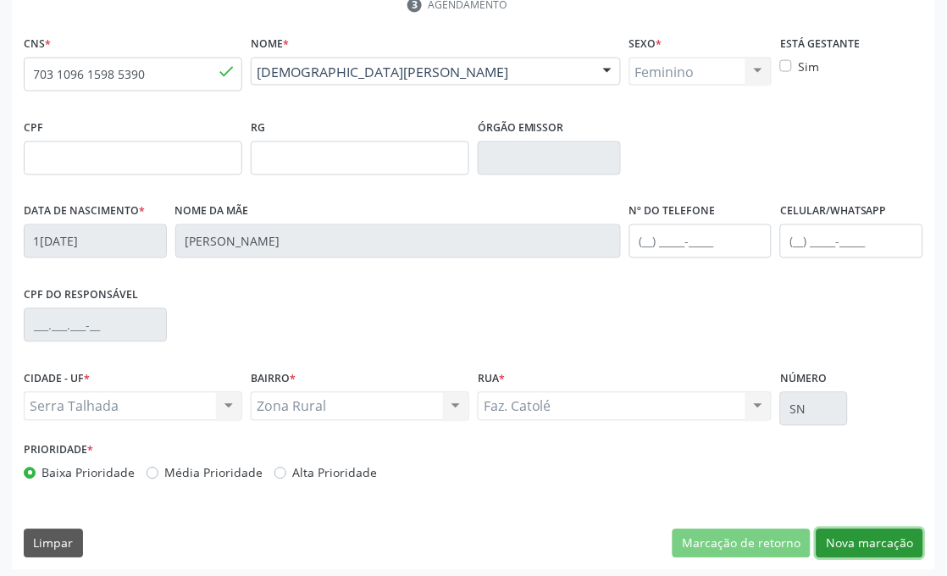
click at [870, 538] on button "Nova marcação" at bounding box center [870, 543] width 107 height 29
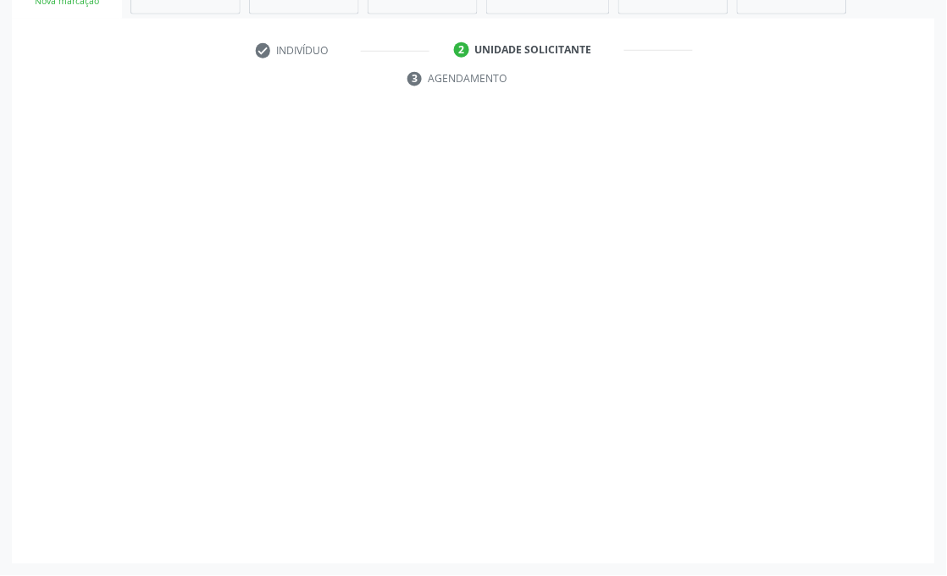
scroll to position [327, 0]
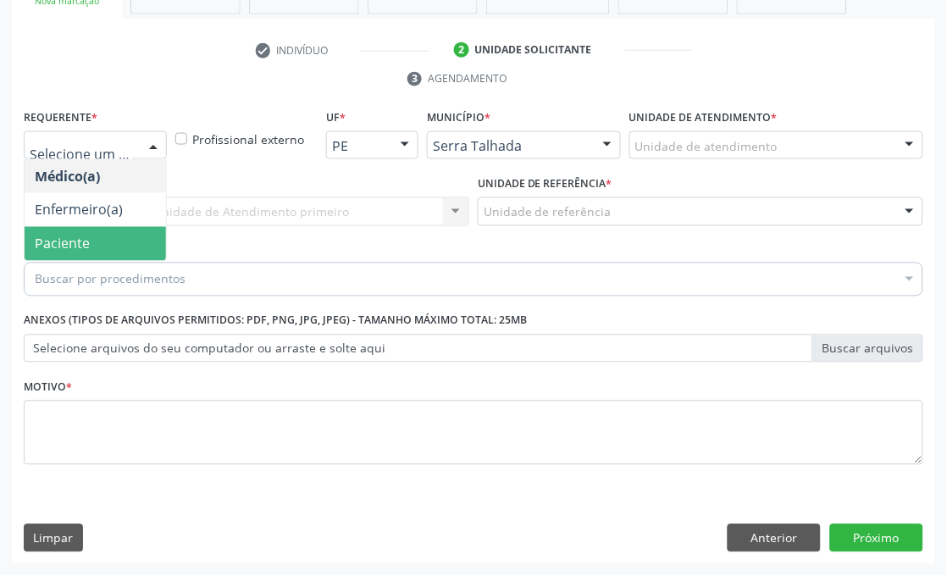
click at [79, 243] on span "Paciente" at bounding box center [62, 244] width 55 height 19
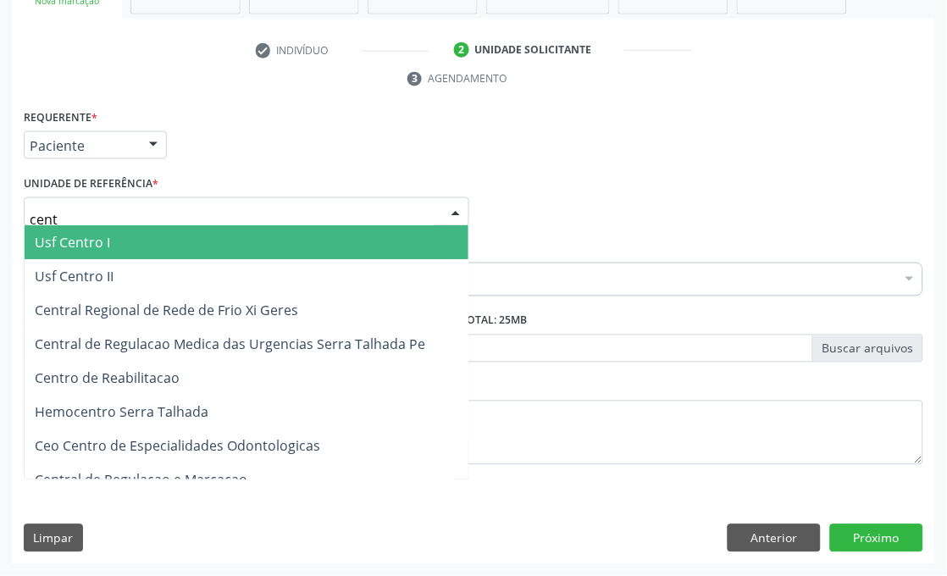
type input "centr"
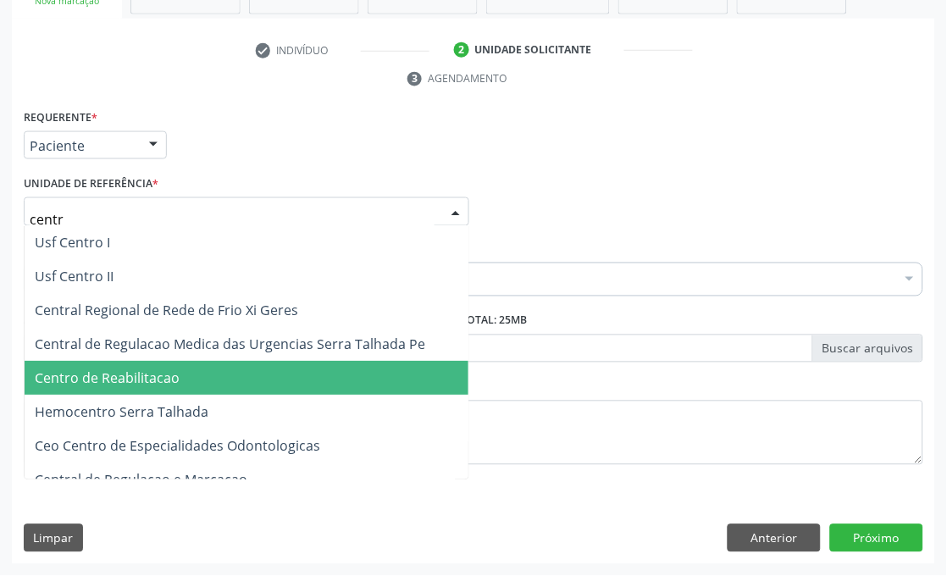
click at [125, 381] on span "Centro de Reabilitacao" at bounding box center [107, 378] width 145 height 19
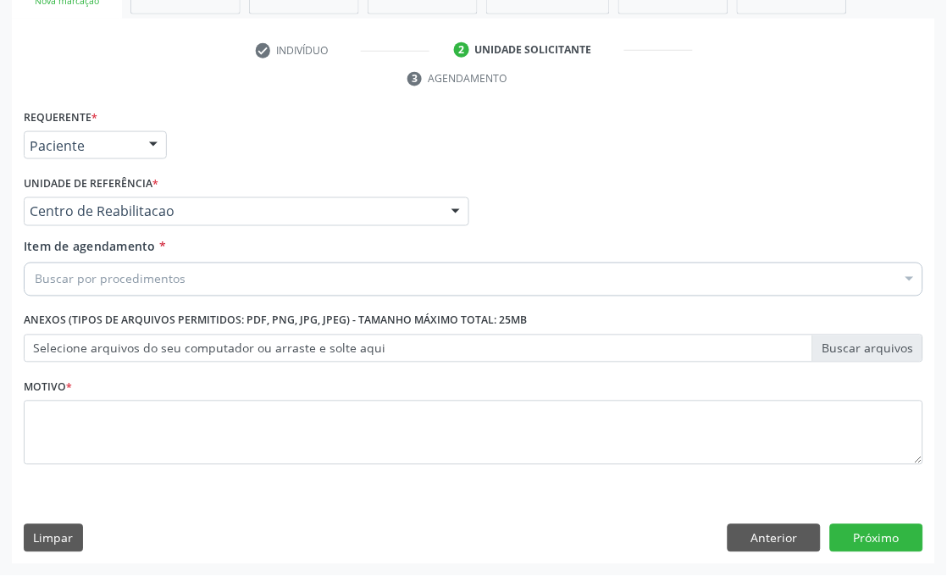
click at [187, 274] on div "Buscar por procedimentos" at bounding box center [474, 280] width 900 height 34
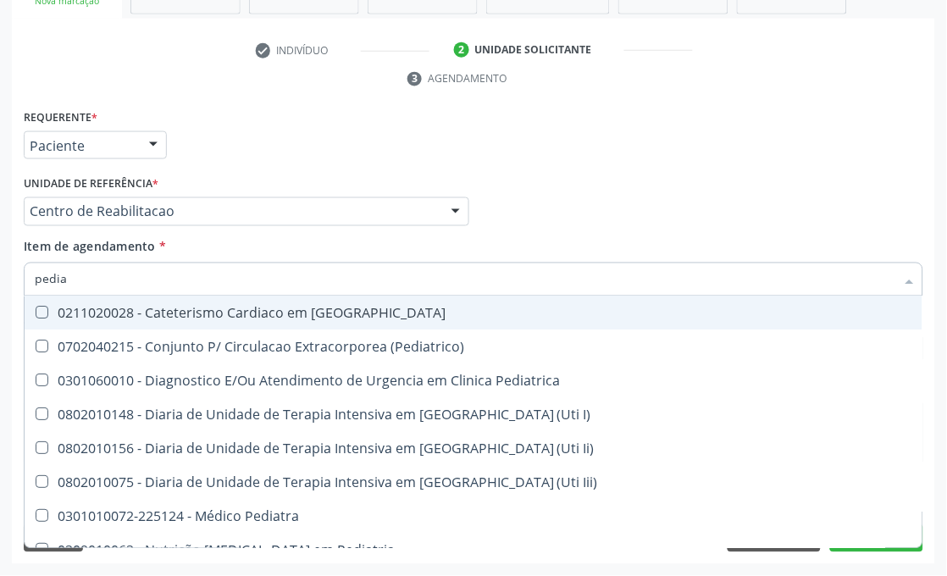
type input "pediat"
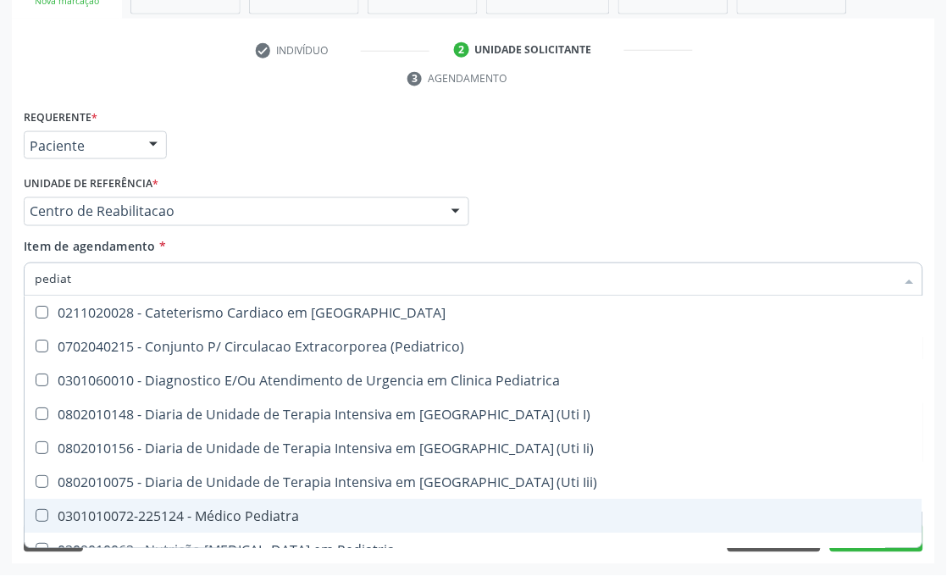
click at [114, 514] on div "0301010072-225124 - Médico Pediatra" at bounding box center [474, 517] width 878 height 14
checkbox Pediatra "true"
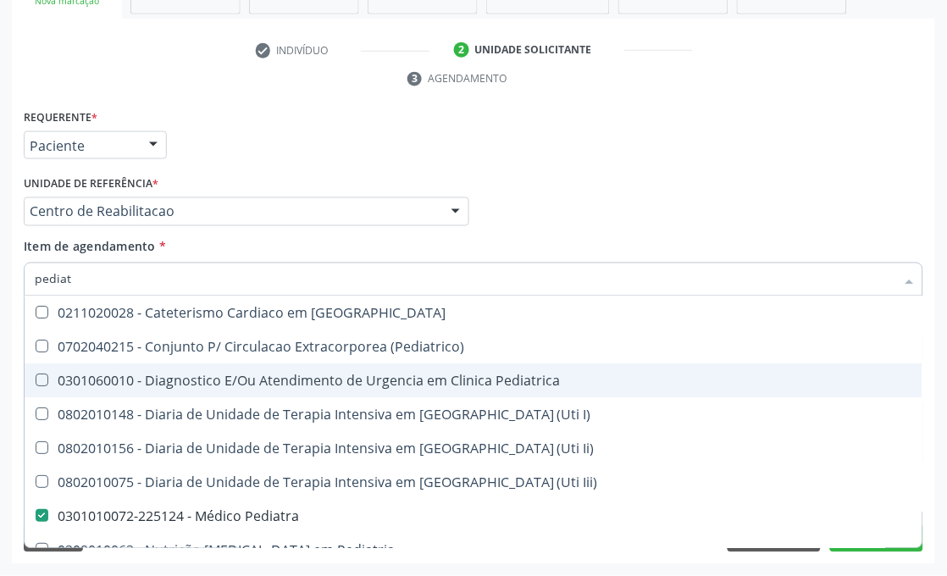
type input "pediat"
click at [574, 193] on div "Médico Solicitante Por favor, selecione a Unidade de Atendimento primeiro Nenhu…" at bounding box center [473, 204] width 908 height 66
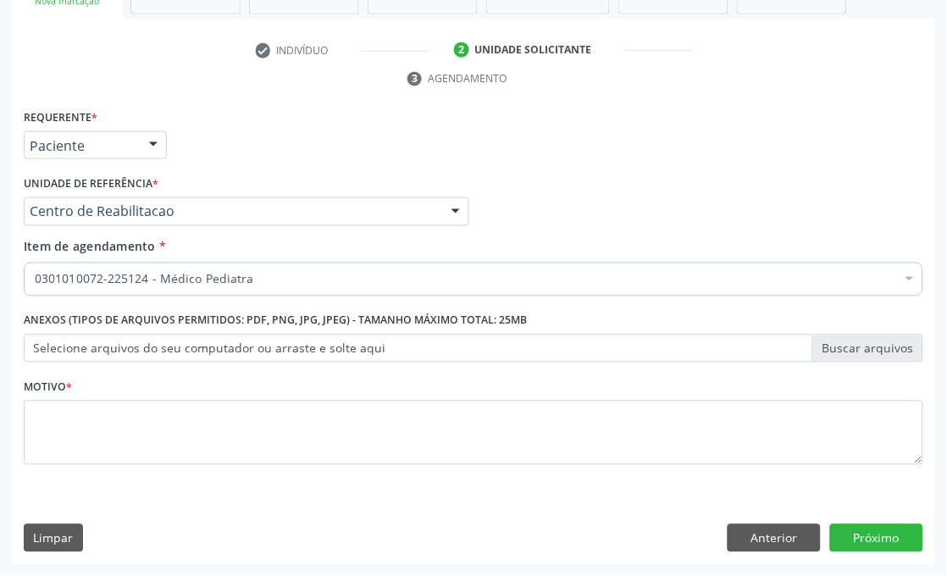
click at [110, 289] on div "0301010072-225124 - Médico Pediatra" at bounding box center [474, 280] width 900 height 34
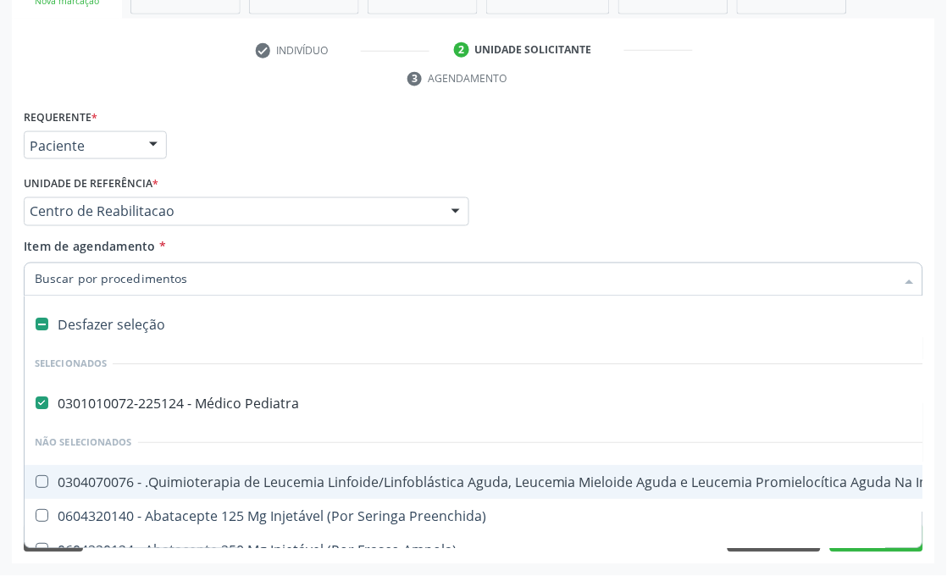
click at [89, 322] on div "Desfazer seleção" at bounding box center [694, 325] width 1339 height 34
checkbox Pediatra "false"
click at [111, 290] on input "Item de agendamento *" at bounding box center [465, 280] width 861 height 34
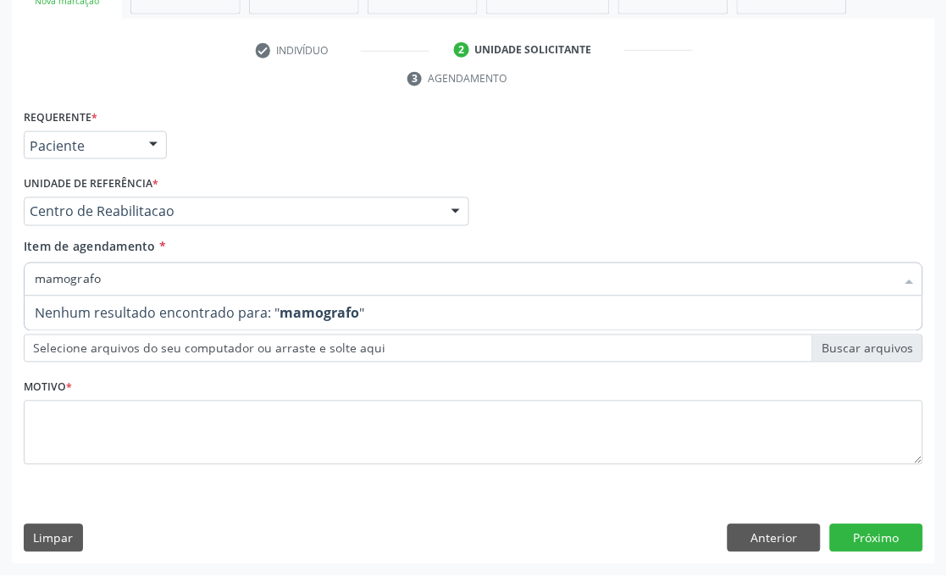
type input "mamograf"
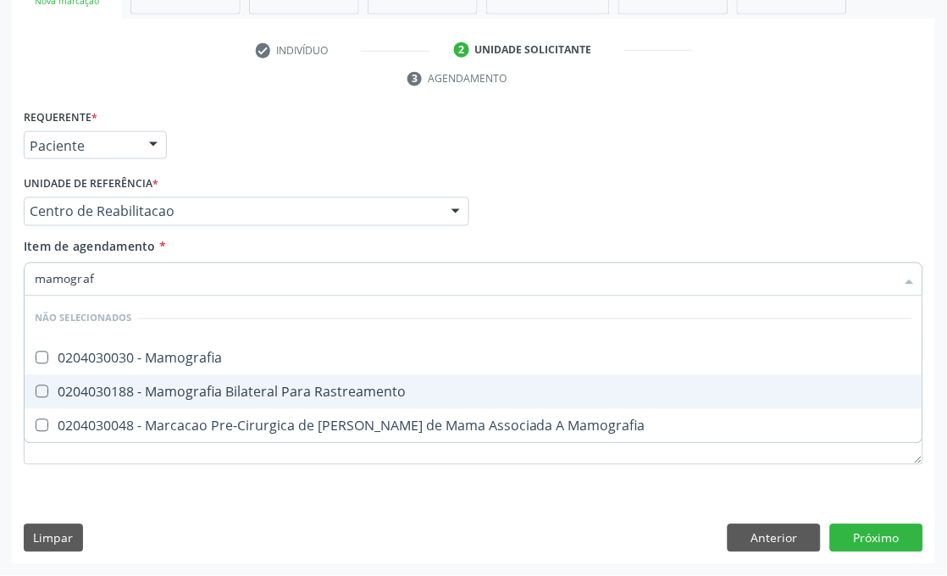
click at [105, 388] on div "0204030188 - Mamografia Bilateral Para Rastreamento" at bounding box center [474, 392] width 878 height 14
checkbox Rastreamento "true"
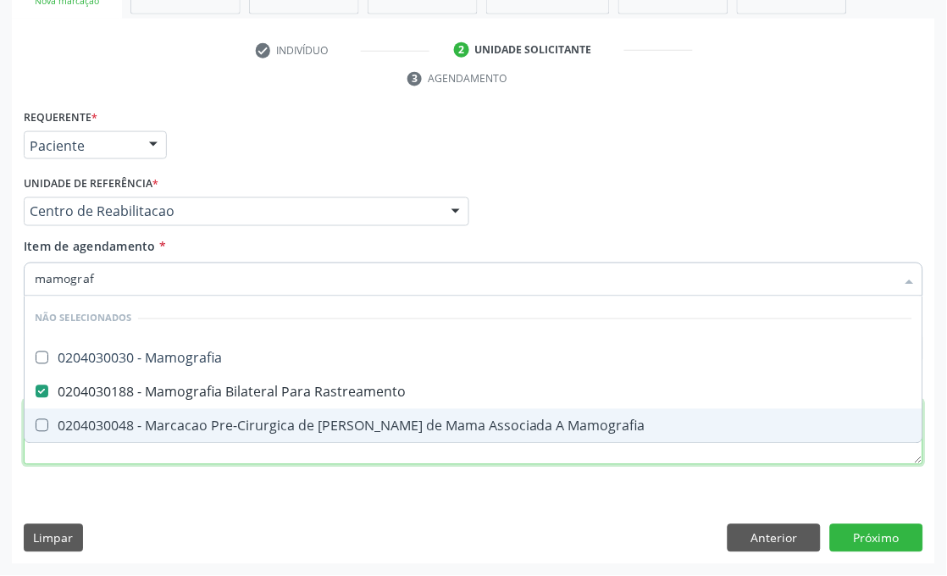
click at [76, 451] on div "Requerente * Paciente Médico(a) Enfermeiro(a) Paciente Nenhum resultado encontr…" at bounding box center [474, 297] width 900 height 384
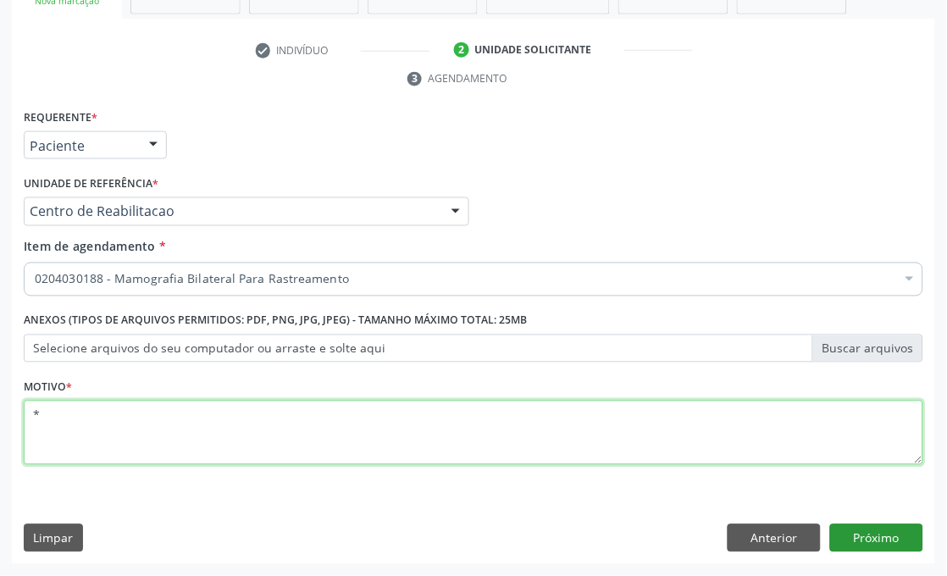
type textarea "*"
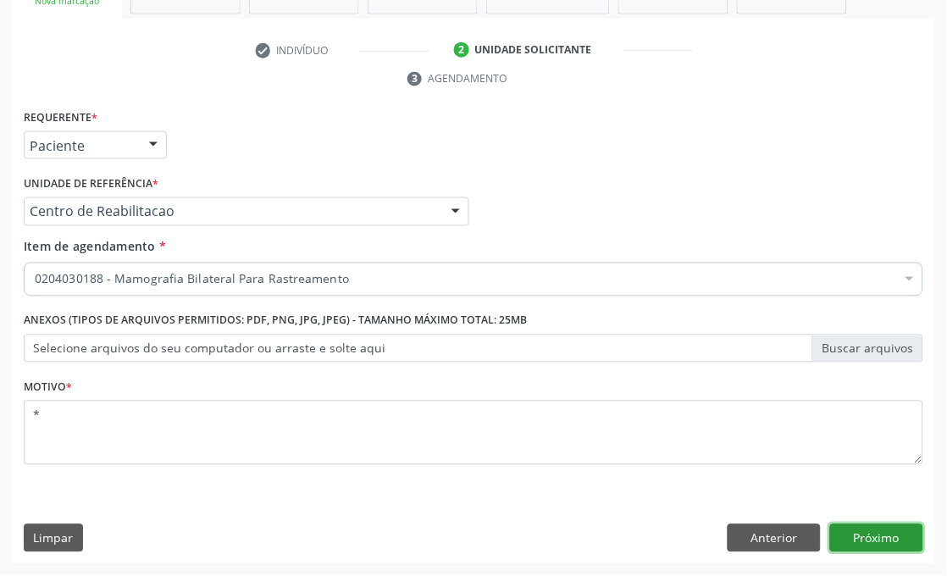
click at [891, 540] on button "Próximo" at bounding box center [876, 538] width 93 height 29
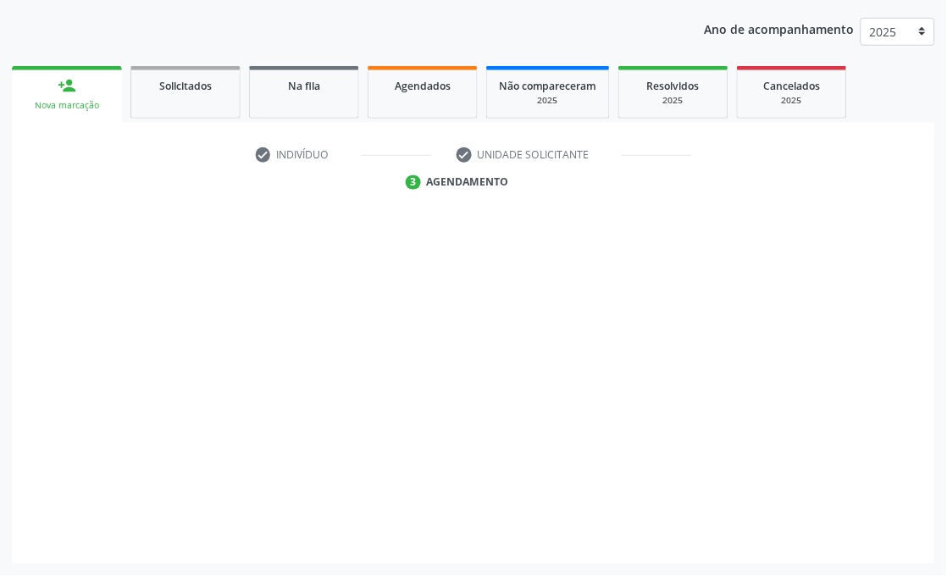
scroll to position [223, 0]
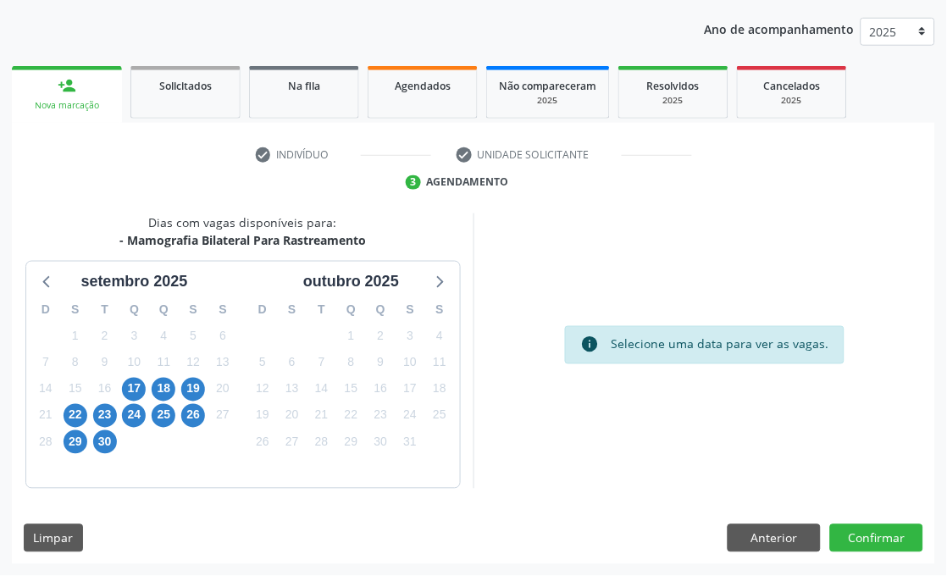
click at [121, 387] on div "17" at bounding box center [134, 389] width 30 height 26
click at [129, 387] on span "17" at bounding box center [134, 390] width 24 height 24
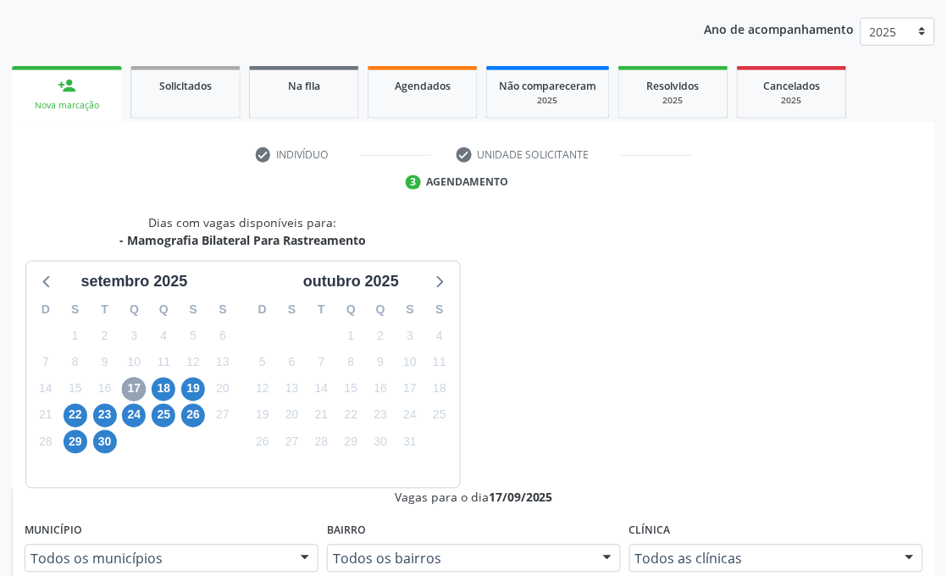
scroll to position [411, 0]
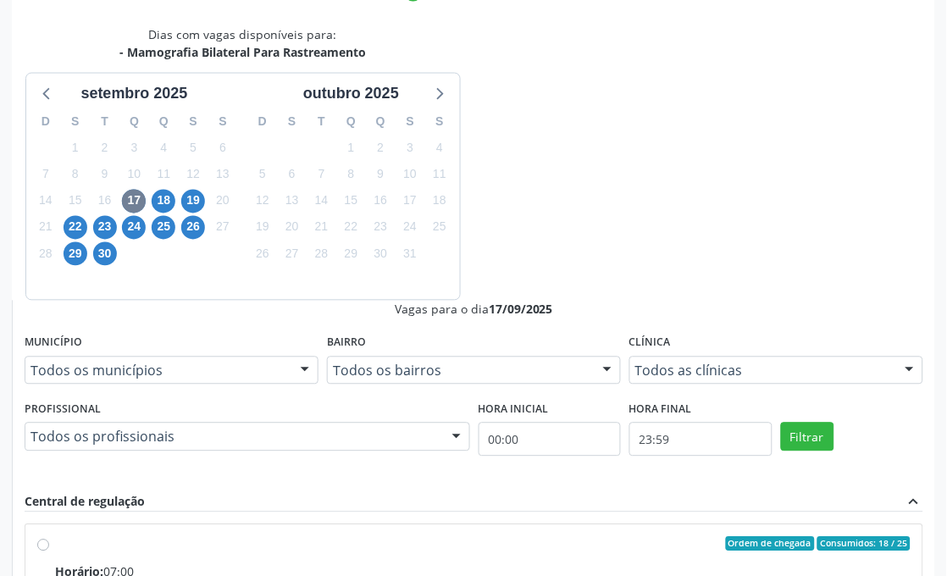
click at [49, 537] on input "Ordem de chegada Consumidos: 18 / 25 Horário: 07:00 Clínica: Climatin Rede: -- …" at bounding box center [43, 544] width 12 height 15
radio input "true"
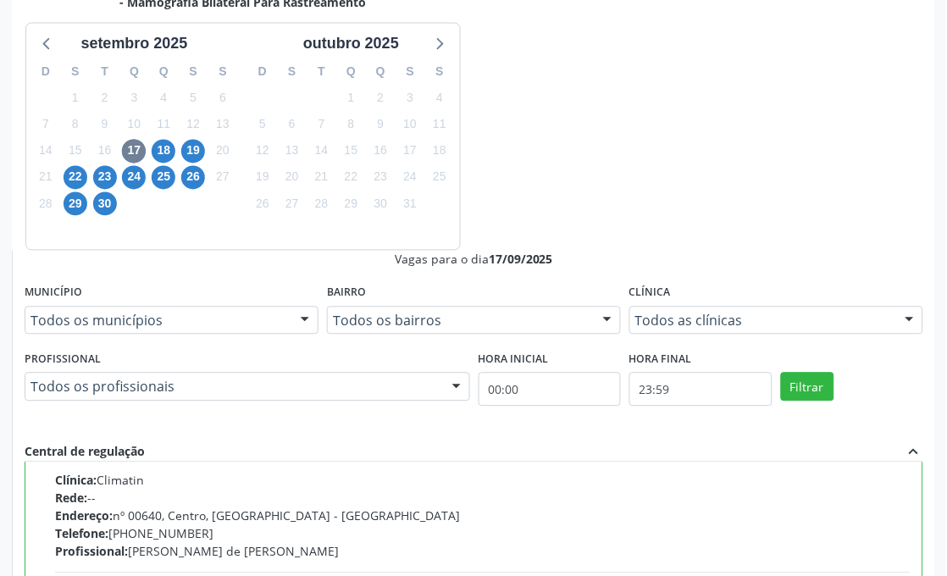
scroll to position [507, 0]
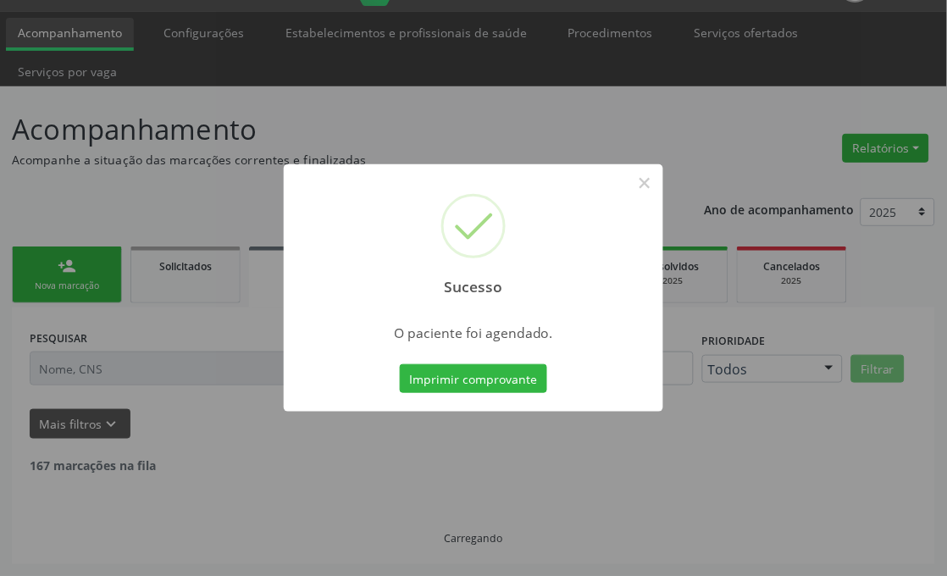
scroll to position [24, 0]
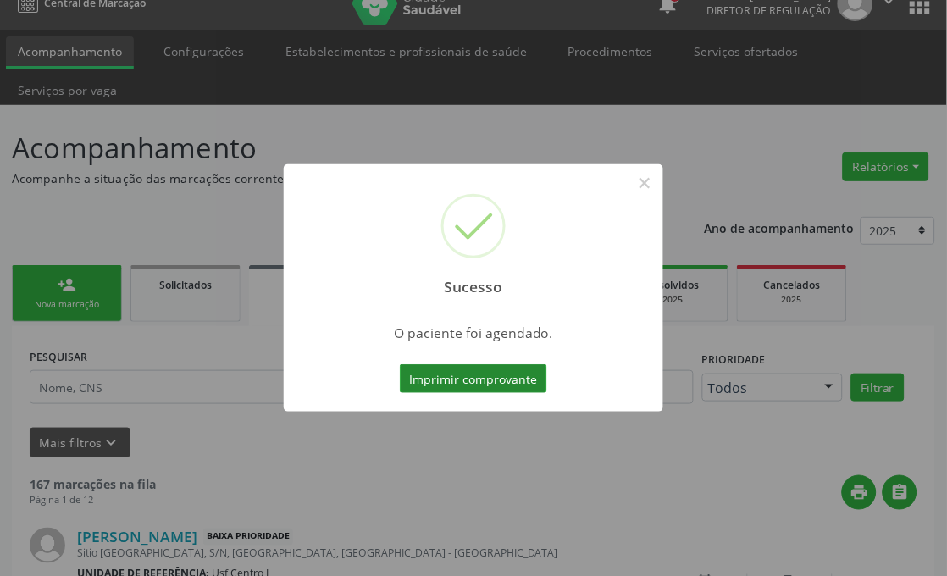
click at [511, 381] on button "Imprimir comprovante" at bounding box center [473, 378] width 147 height 29
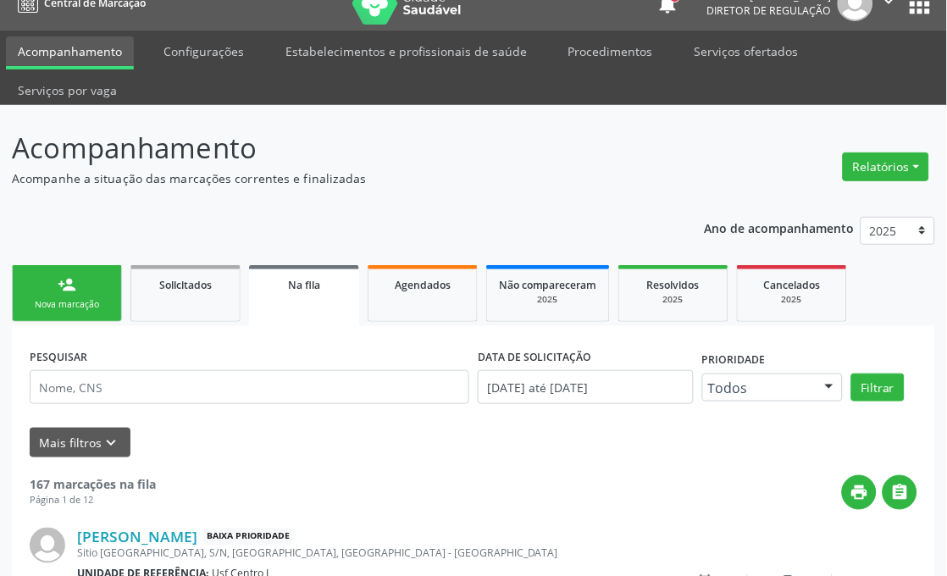
scroll to position [24, 0]
click at [48, 293] on link "person_add Nova marcação" at bounding box center [67, 293] width 110 height 57
click at [80, 292] on link "person_add Nova marcação" at bounding box center [67, 293] width 110 height 57
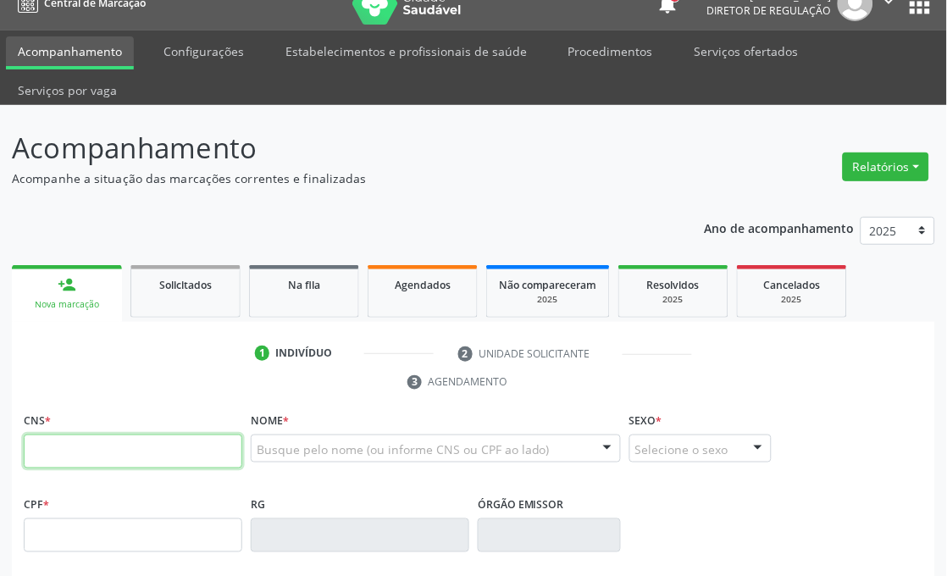
click at [58, 458] on input "text" at bounding box center [133, 452] width 219 height 34
type input "703 1096 1598 5390"
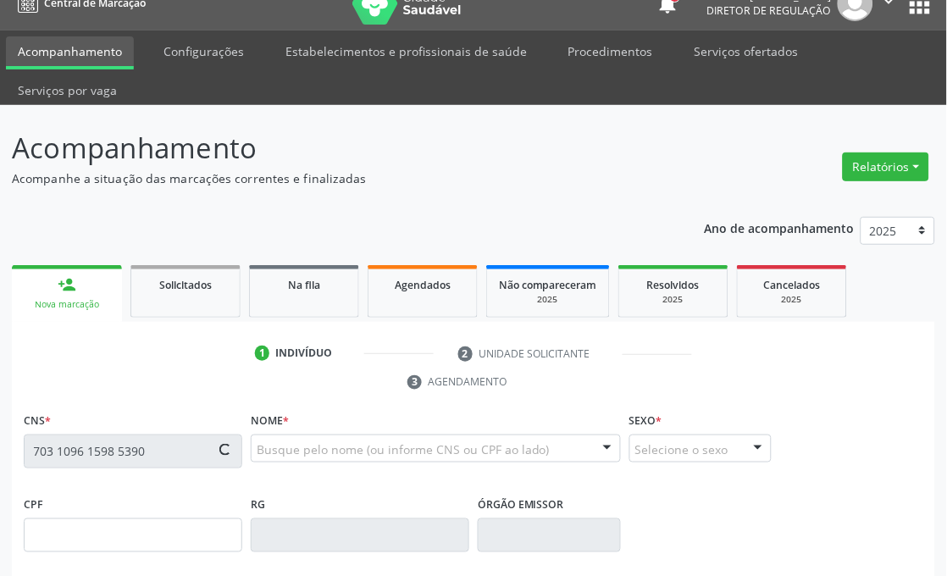
type input "1[DATE]"
type input "[PERSON_NAME]"
type input "SN"
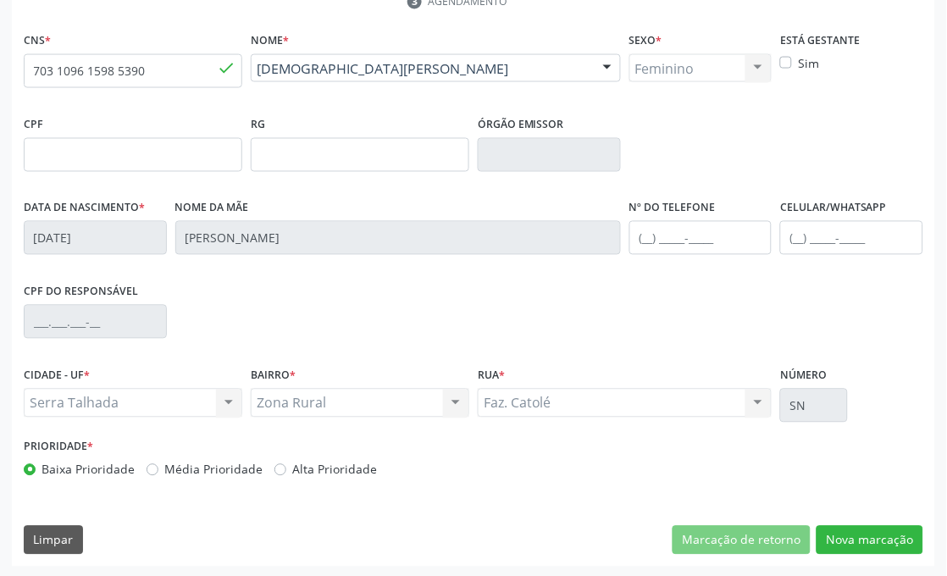
scroll to position [405, 0]
click at [72, 531] on iframe at bounding box center [36, 536] width 73 height 73
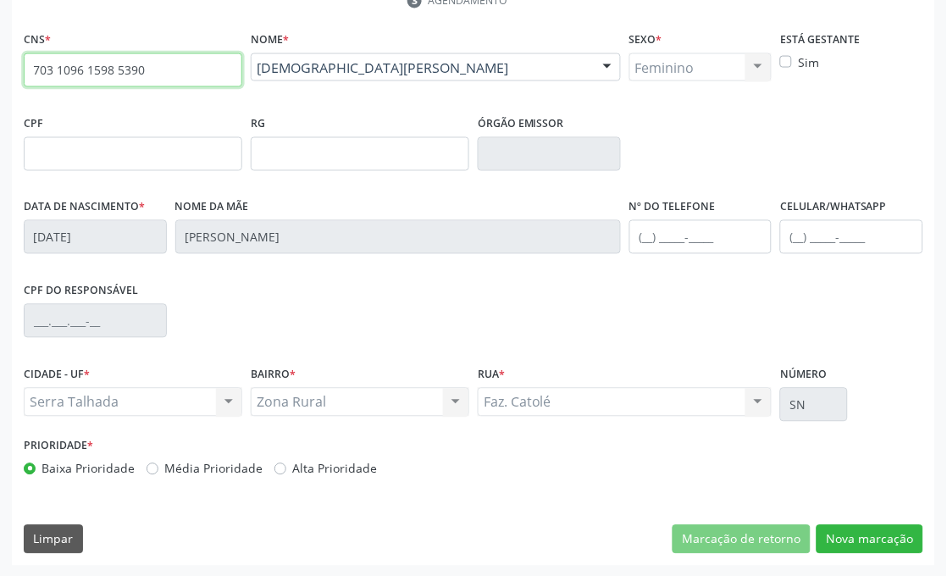
drag, startPoint x: 152, startPoint y: 75, endPoint x: 0, endPoint y: 75, distance: 152.5
click at [0, 75] on div "Acompanhamento Acompanhe a situação das marcações correntes e finalizadas Relat…" at bounding box center [473, 151] width 947 height 854
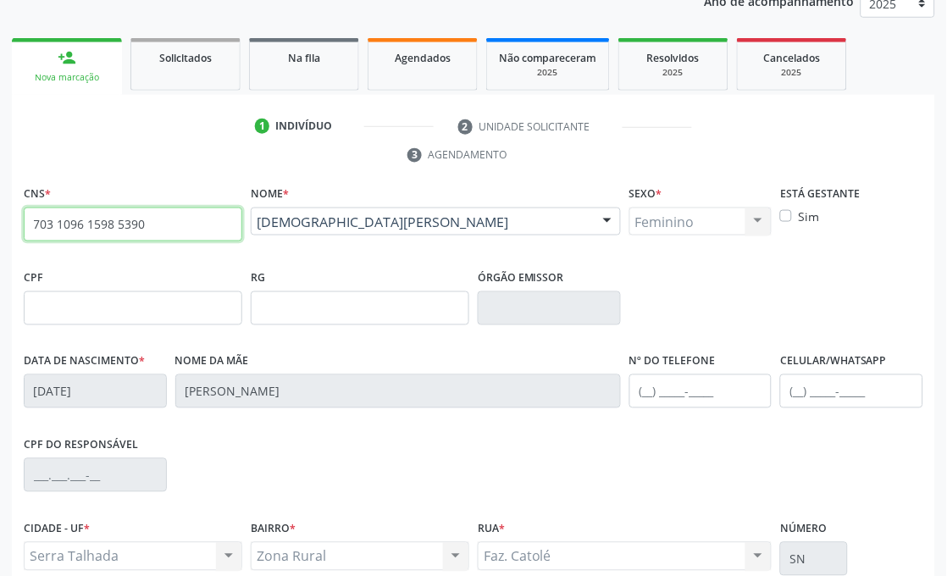
scroll to position [123, 0]
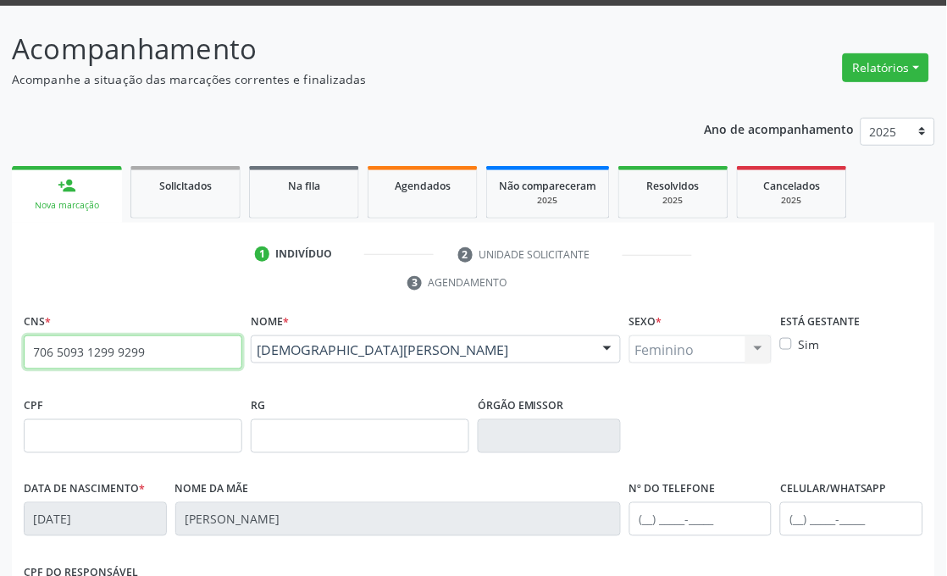
type input "706 5093 1299 9299"
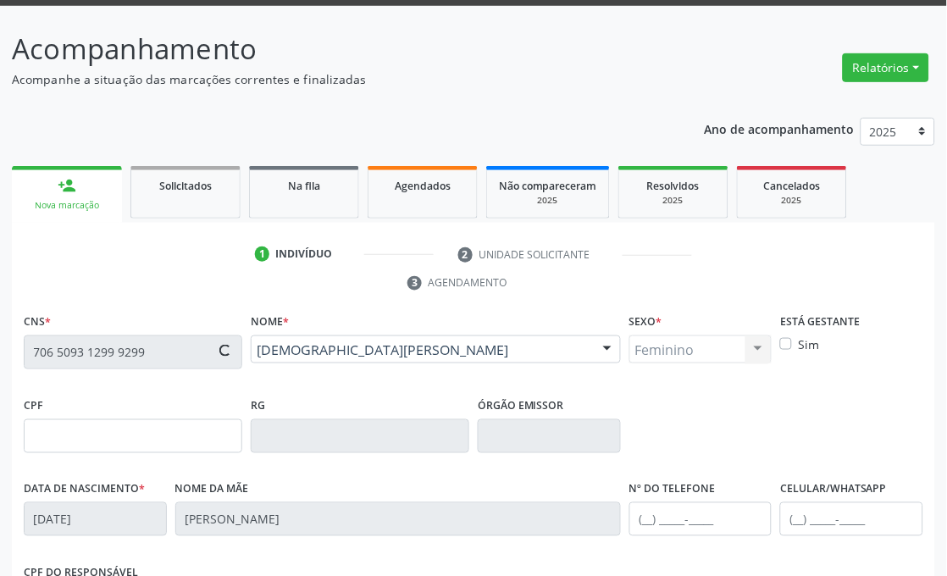
scroll to position [217, 0]
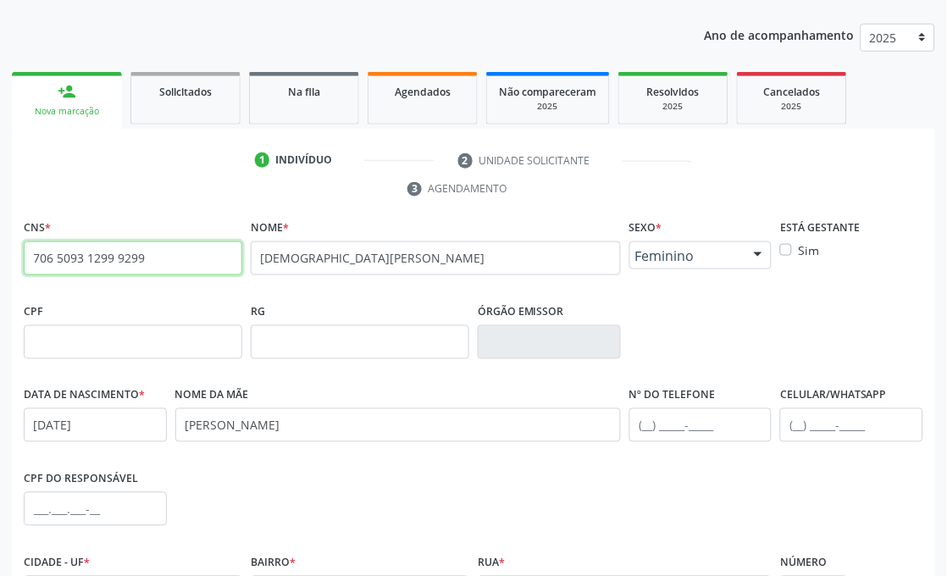
drag, startPoint x: 148, startPoint y: 263, endPoint x: 0, endPoint y: 263, distance: 148.2
click at [0, 263] on div "Acompanhamento Acompanhe a situação das marcações correntes e finalizadas Relat…" at bounding box center [473, 339] width 947 height 854
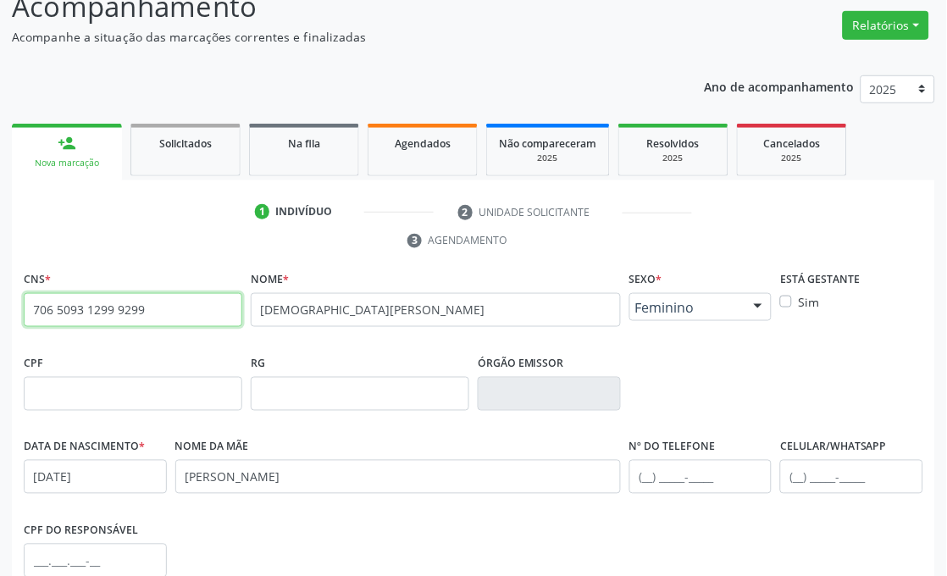
scroll to position [376, 0]
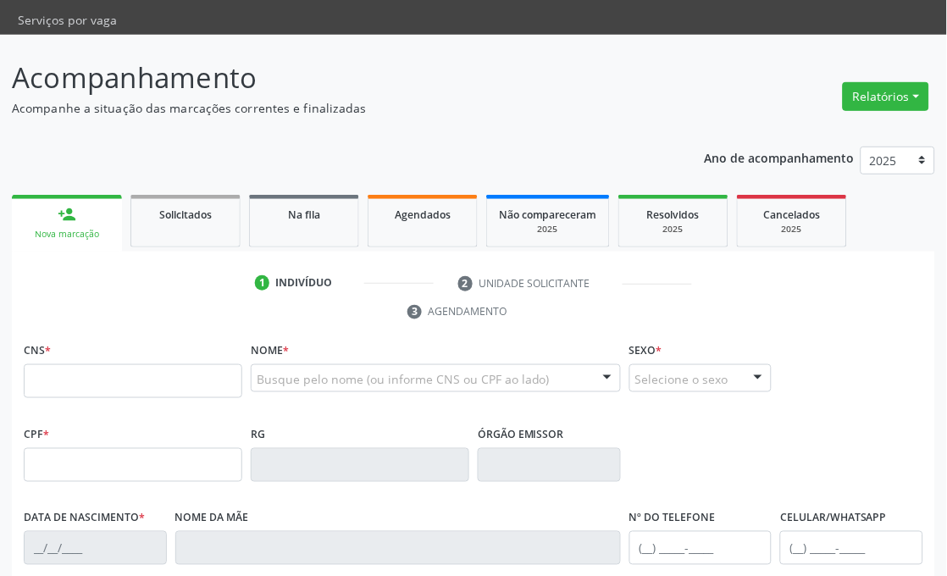
scroll to position [94, 0]
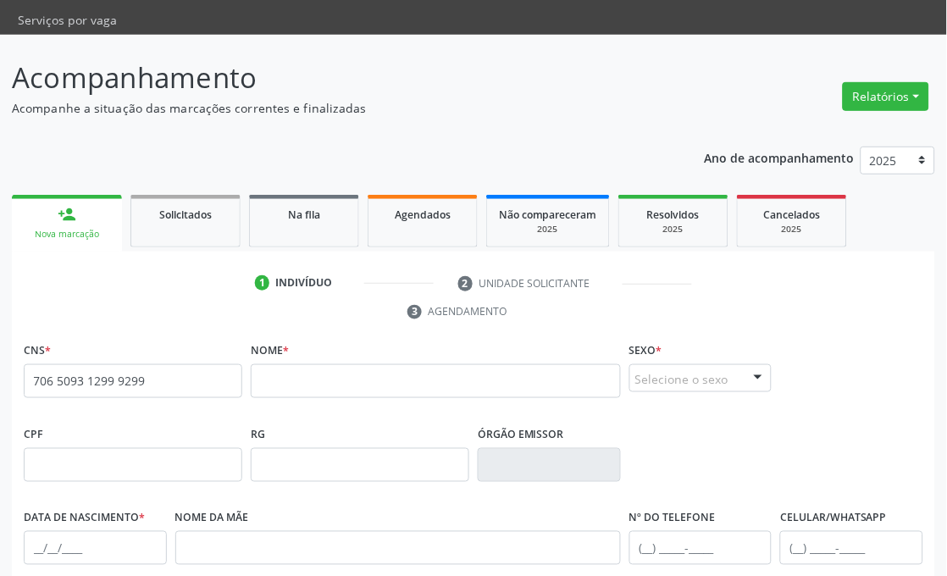
click at [180, 376] on span "none" at bounding box center [198, 377] width 75 height 19
drag, startPoint x: 181, startPoint y: 379, endPoint x: 0, endPoint y: 379, distance: 181.3
click at [0, 379] on div "Acompanhamento Acompanhe a situação das marcações correntes e finalizadas Relat…" at bounding box center [473, 462] width 947 height 854
click at [231, 377] on span "none" at bounding box center [198, 377] width 75 height 19
drag, startPoint x: 184, startPoint y: 385, endPoint x: 0, endPoint y: 379, distance: 183.9
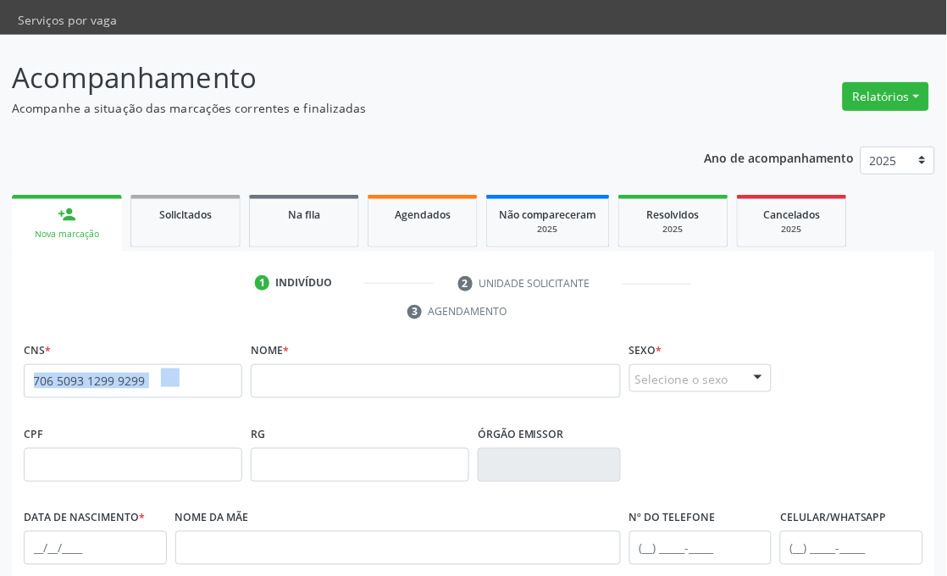
click at [0, 379] on div "Acompanhamento Acompanhe a situação das marcações correntes e finalizadas Relat…" at bounding box center [473, 462] width 947 height 854
click at [150, 390] on input "706 5093 1299 9299" at bounding box center [133, 381] width 219 height 34
type input "706 5093 1299 92"
drag, startPoint x: 152, startPoint y: 374, endPoint x: 0, endPoint y: 374, distance: 152.5
click at [0, 374] on div "Acompanhamento Acompanhe a situação das marcações correntes e finalizadas Relat…" at bounding box center [473, 462] width 947 height 854
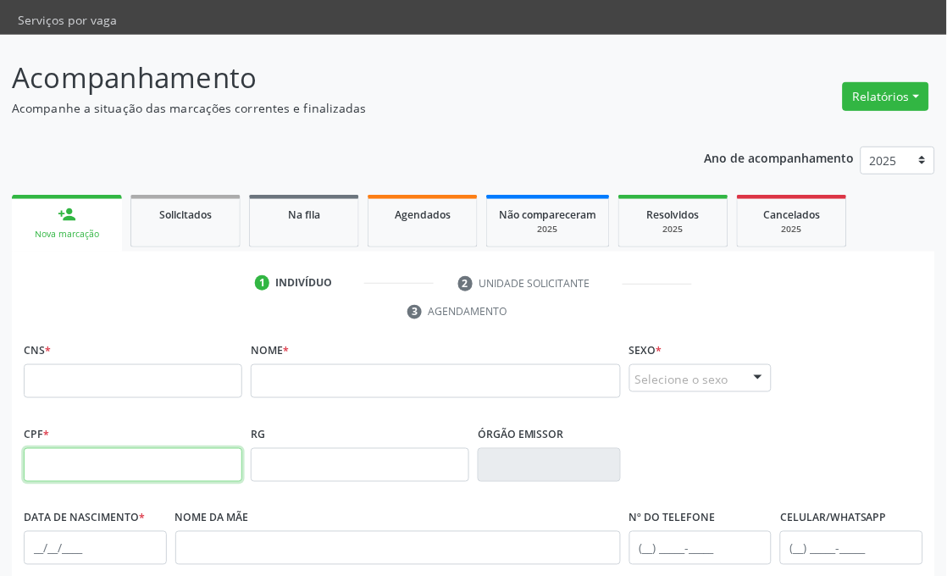
click at [125, 453] on input "text" at bounding box center [133, 465] width 219 height 34
type input "4"
type input "142.945.034-75"
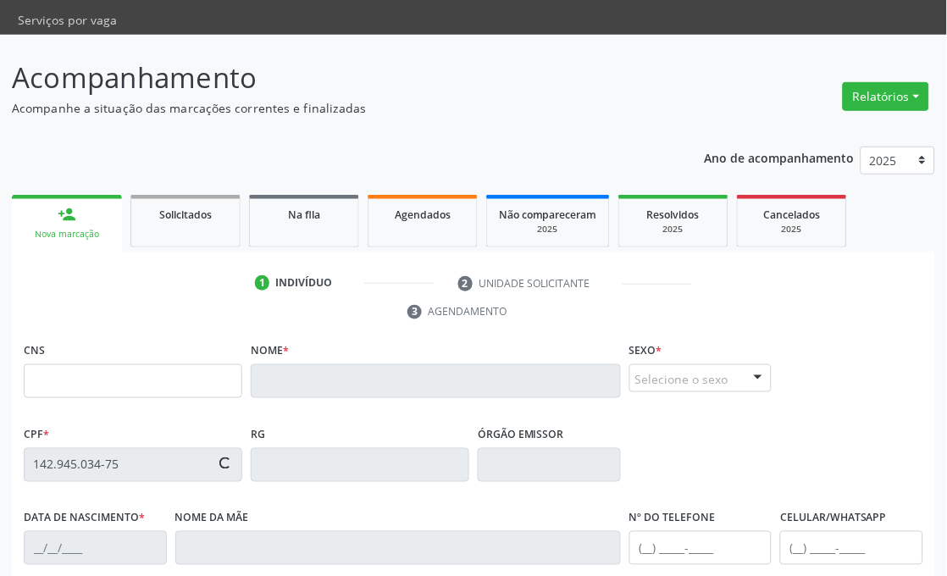
type input "898 0048 8678 5338"
type input "21/05/2015"
type input "Adriana de Sousa Nunes"
type input "(87) 98144-7871"
type input "114.117.004-30"
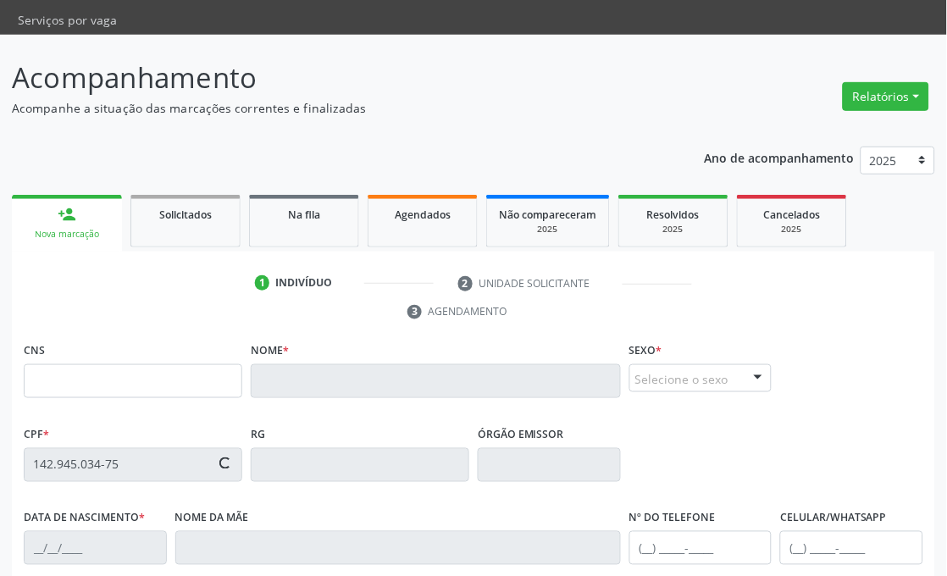
type input "S/N"
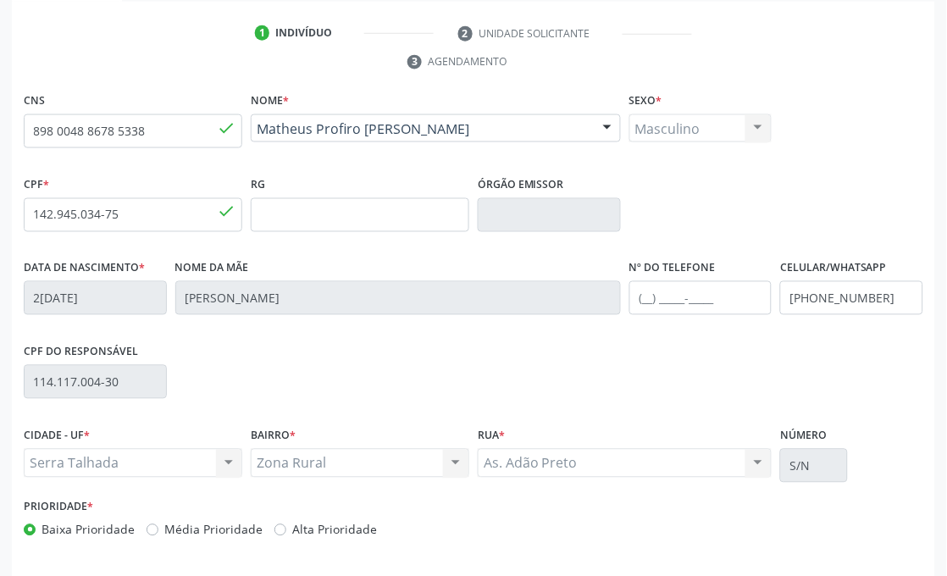
scroll to position [405, 0]
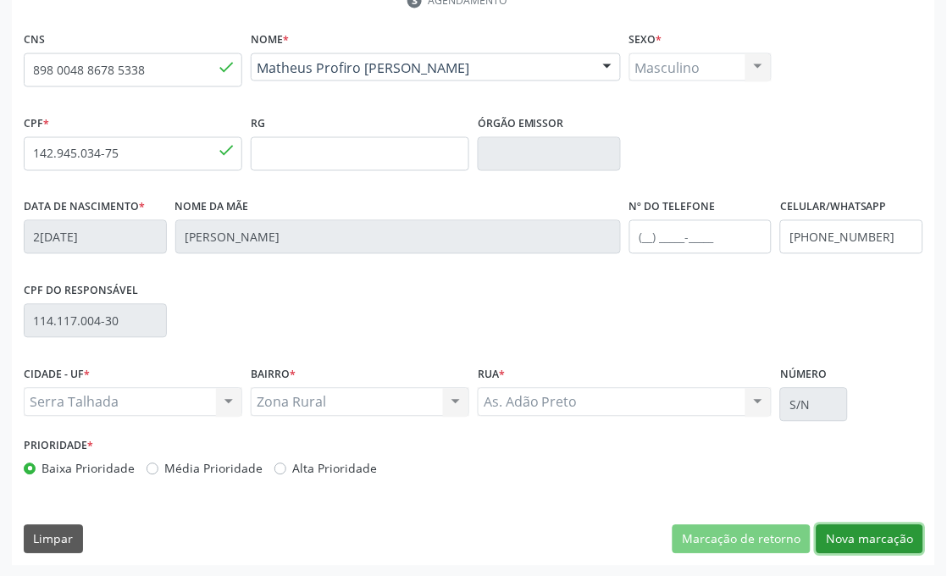
click at [881, 544] on button "Nova marcação" at bounding box center [870, 539] width 107 height 29
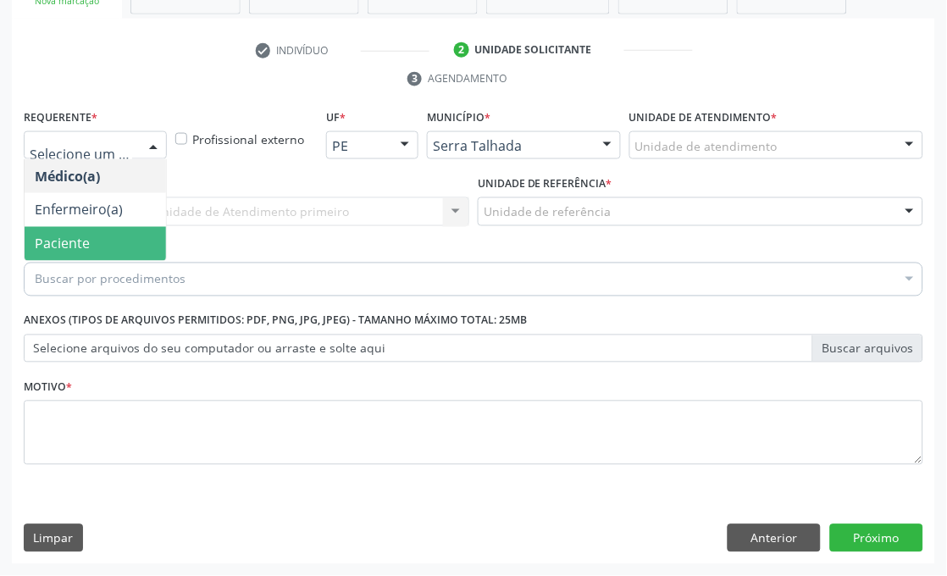
click at [102, 232] on span "Paciente" at bounding box center [95, 244] width 141 height 34
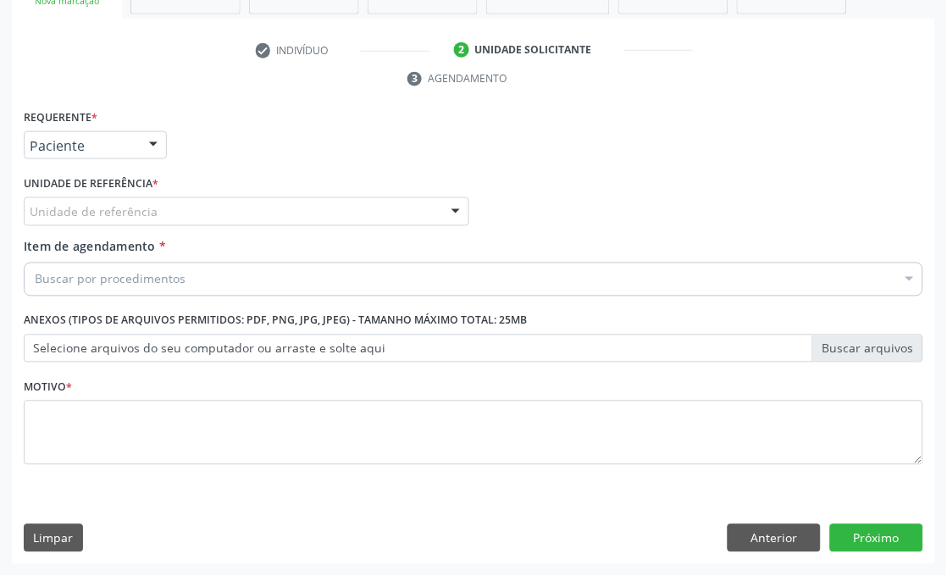
click at [131, 221] on div "Unidade de referência" at bounding box center [247, 211] width 446 height 29
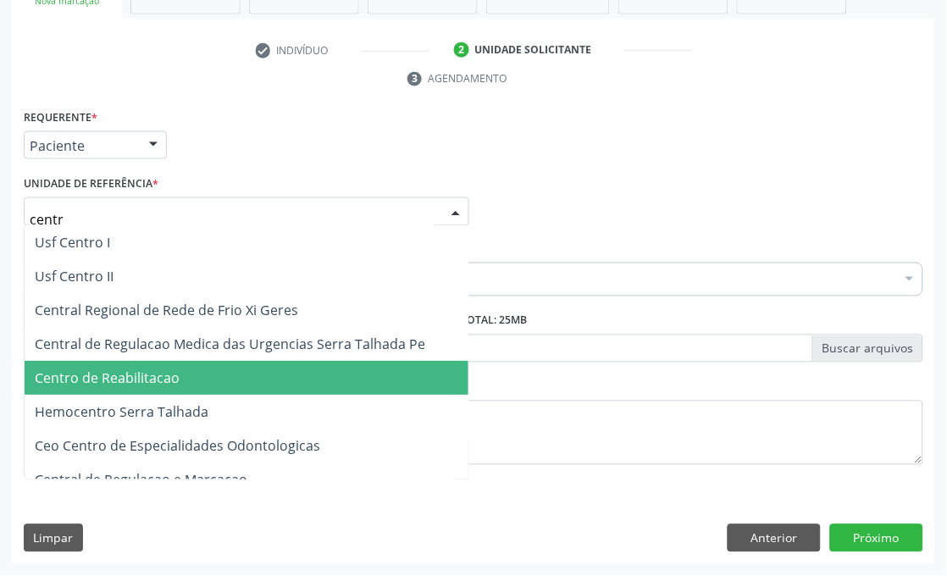
type input "centro"
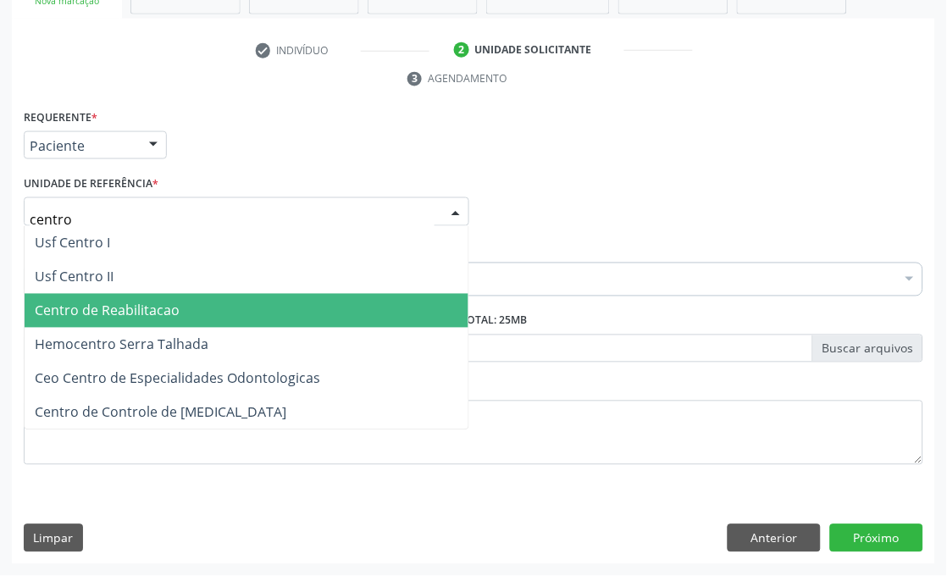
click at [112, 313] on span "Centro de Reabilitacao" at bounding box center [107, 311] width 145 height 19
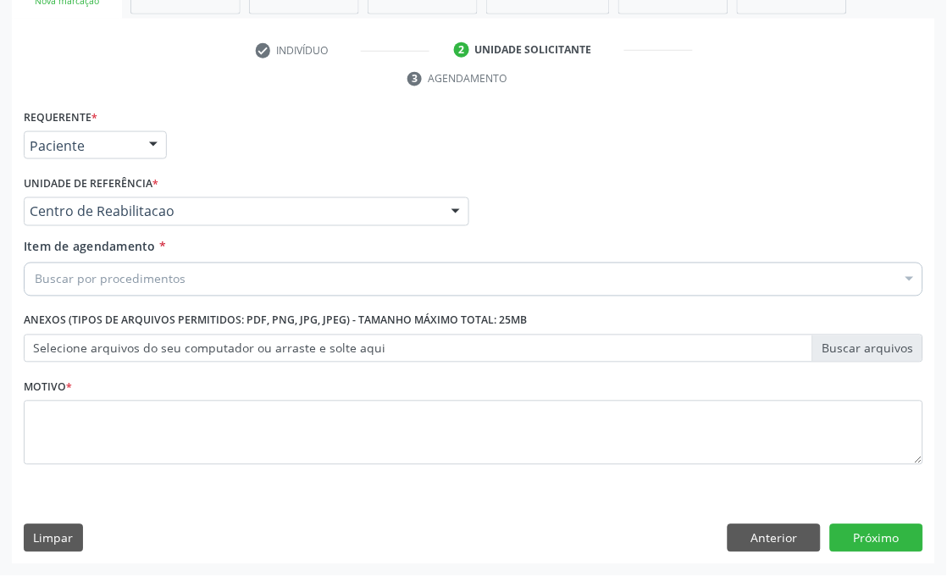
click at [656, 175] on div "Médico Solicitante Por favor, selecione a Unidade de Atendimento primeiro Nenhu…" at bounding box center [473, 204] width 908 height 66
click at [333, 275] on div "Buscar por procedimentos" at bounding box center [474, 280] width 900 height 34
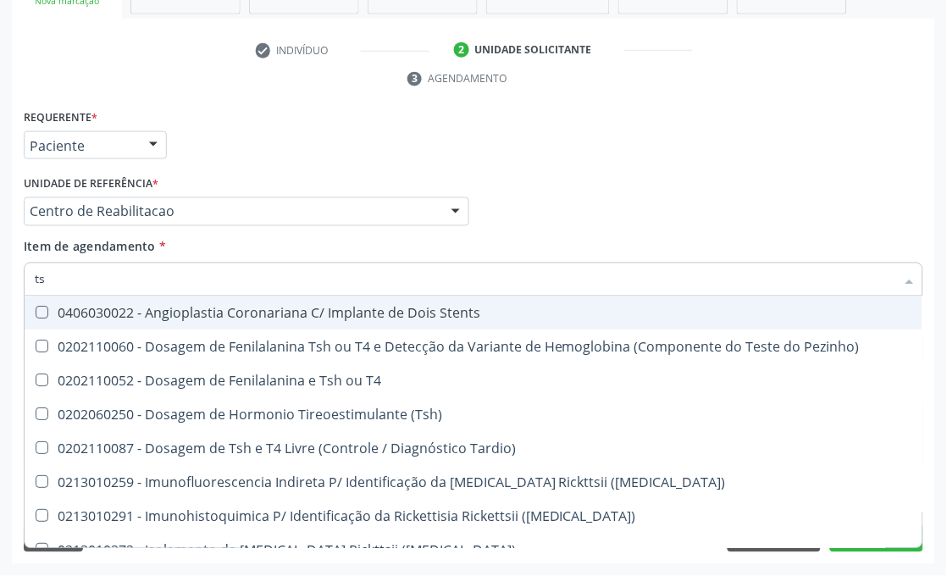
type input "tsh"
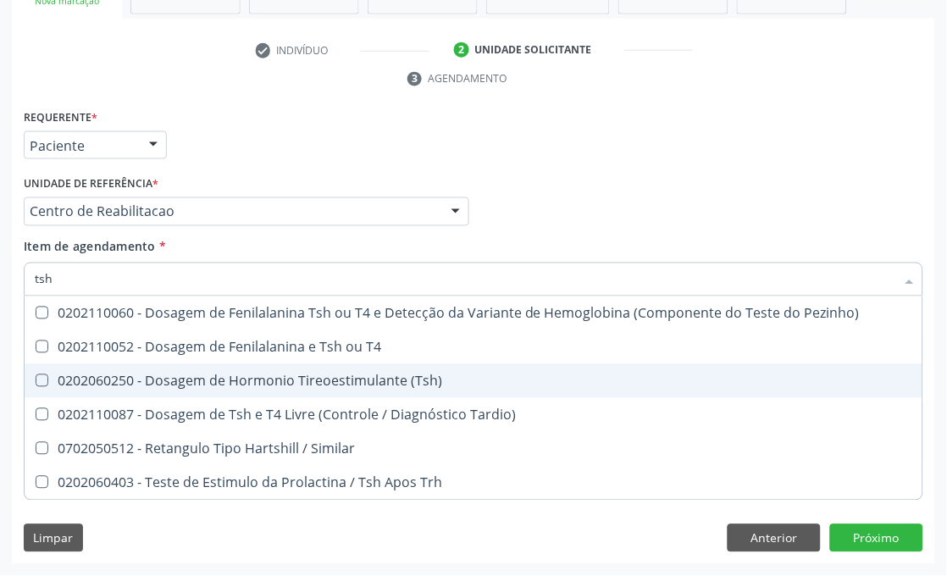
click at [363, 366] on span "0202060250 - Dosagem de Hormonio Tireoestimulante (Tsh)" at bounding box center [474, 381] width 898 height 34
checkbox \(Tsh\) "true"
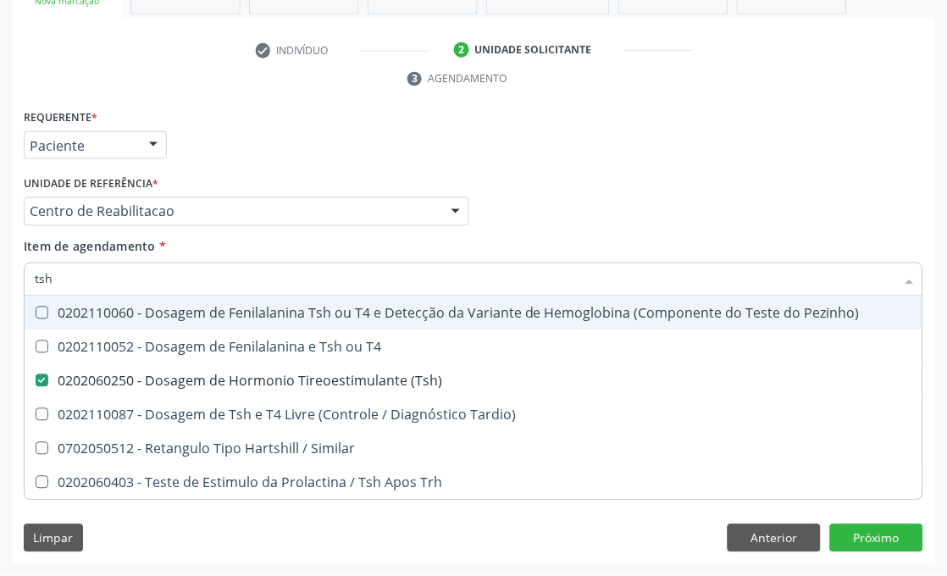
drag, startPoint x: 75, startPoint y: 276, endPoint x: 0, endPoint y: 276, distance: 74.5
click at [0, 276] on div "Acompanhamento Acompanhe a situação das marcações correntes e finalizadas Relat…" at bounding box center [473, 189] width 947 height 774
type input "hem"
checkbox \(Tsh\) "false"
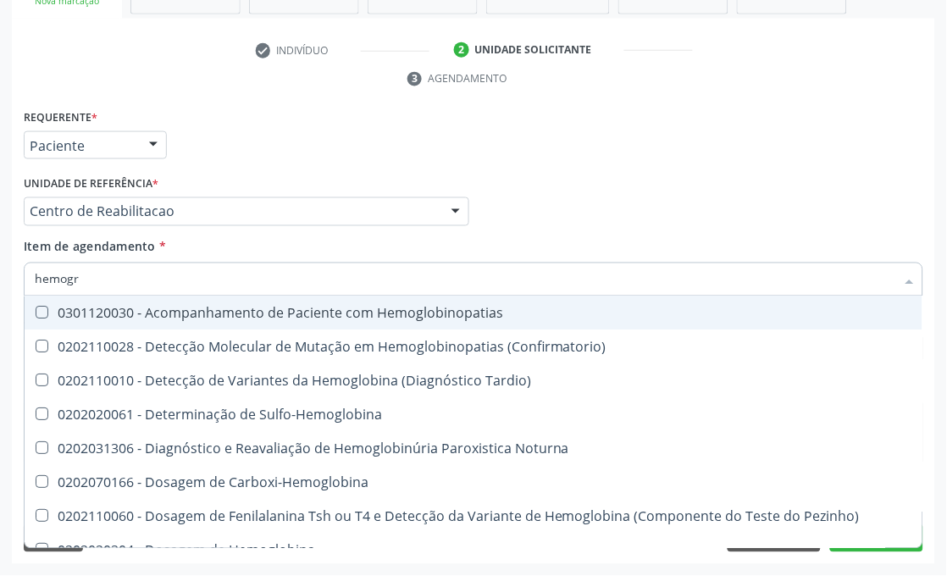
type input "hemogra"
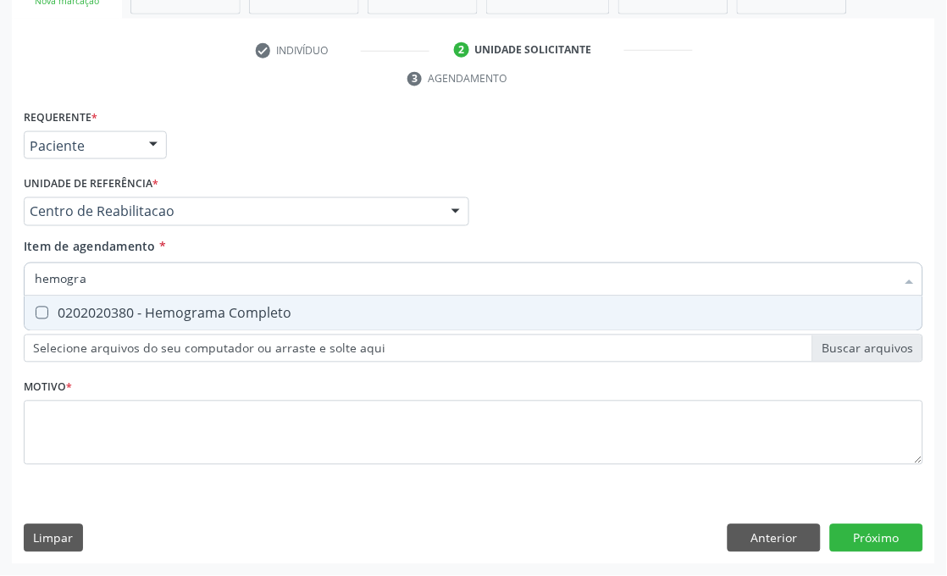
click at [53, 302] on span "0202020380 - Hemograma Completo" at bounding box center [474, 313] width 898 height 34
checkbox Completo "true"
drag, startPoint x: 83, startPoint y: 285, endPoint x: 0, endPoint y: 285, distance: 83.0
click at [0, 285] on div "Acompanhamento Acompanhe a situação das marcações correntes e finalizadas Relat…" at bounding box center [473, 189] width 947 height 774
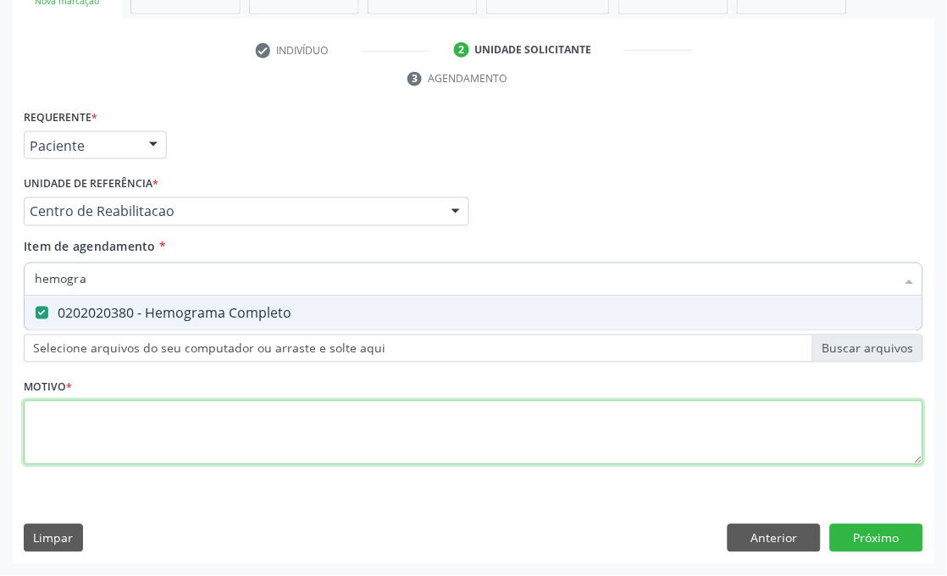
click at [94, 425] on div "Requerente * Paciente Médico(a) Enfermeiro(a) Paciente Nenhum resultado encontr…" at bounding box center [474, 297] width 900 height 384
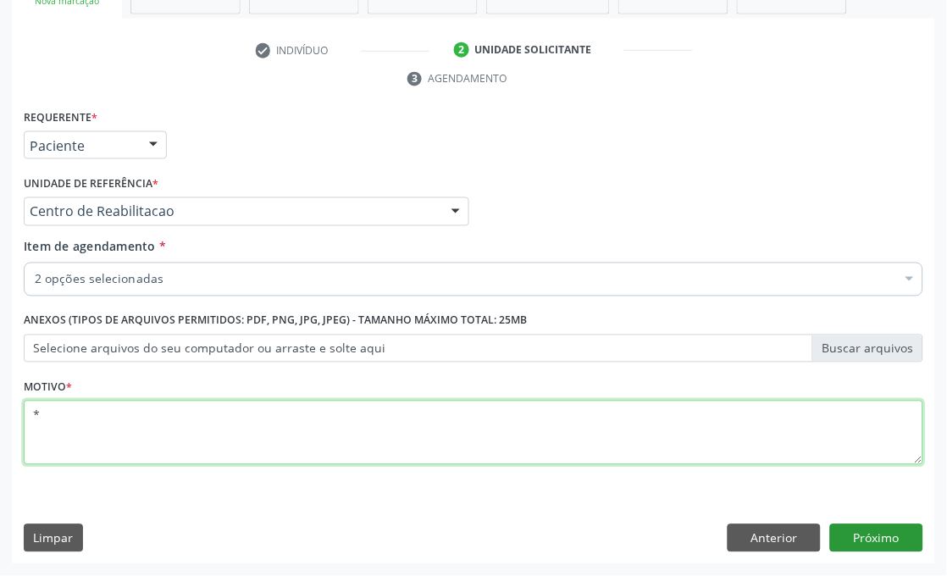
type textarea "*"
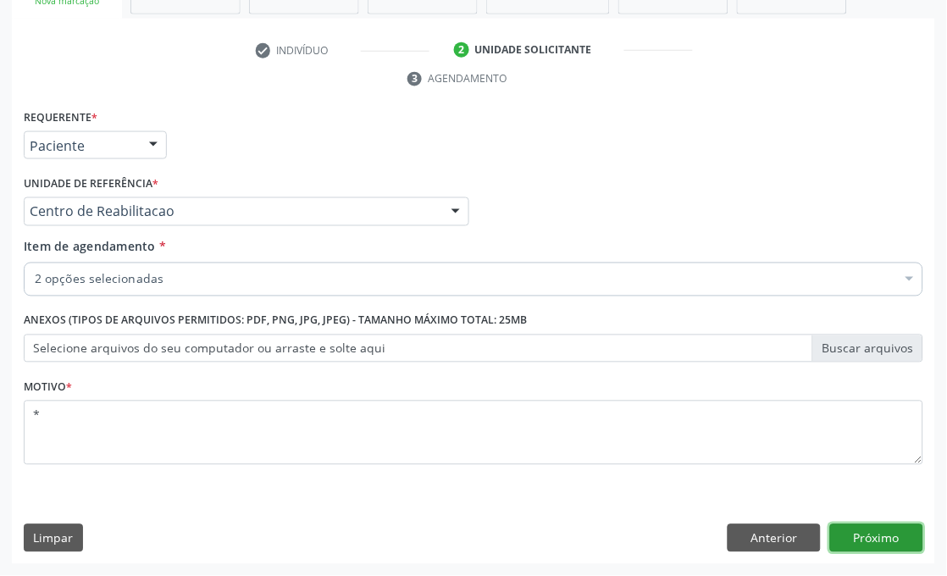
click at [859, 530] on button "Próximo" at bounding box center [876, 538] width 93 height 29
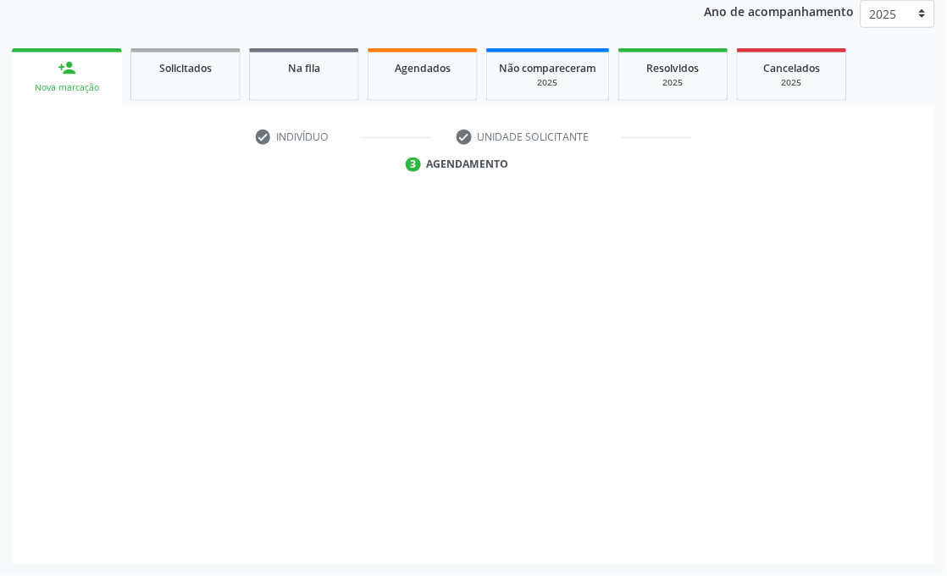
scroll to position [241, 0]
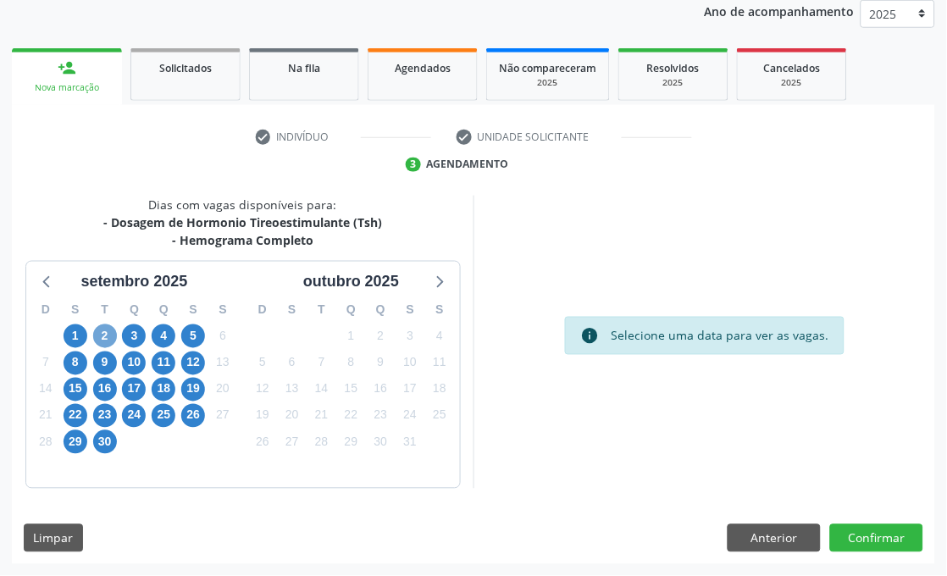
click at [99, 336] on span "2" at bounding box center [105, 336] width 24 height 24
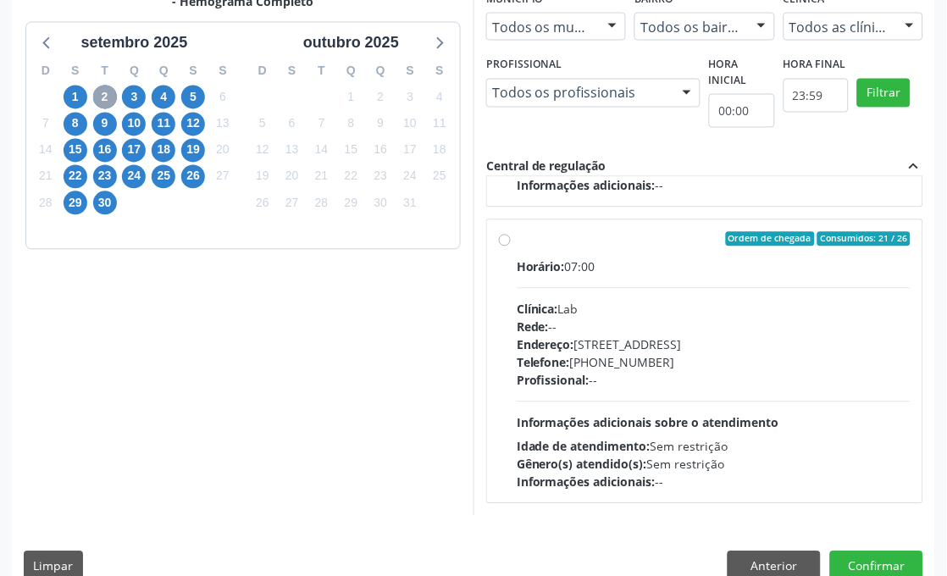
scroll to position [507, 0]
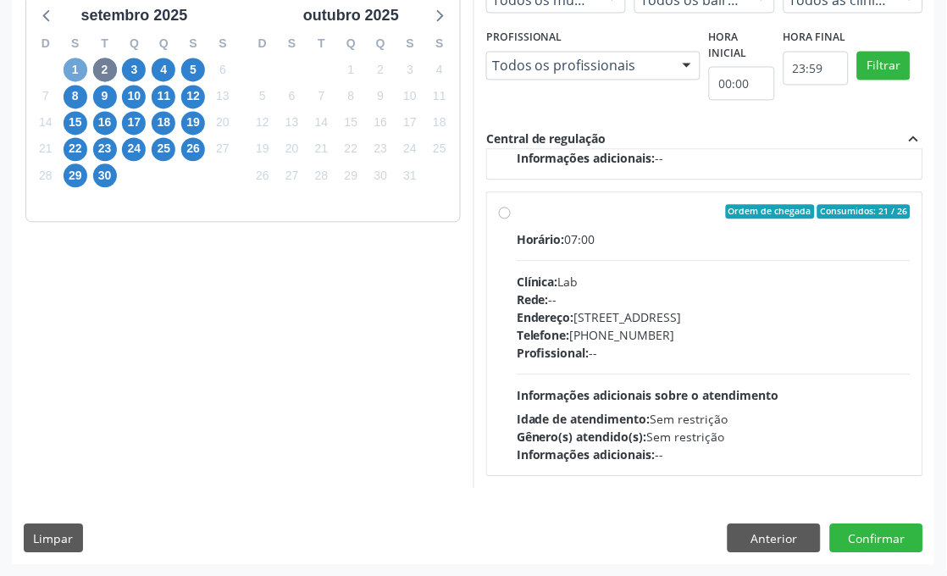
click at [72, 64] on span "1" at bounding box center [76, 70] width 24 height 24
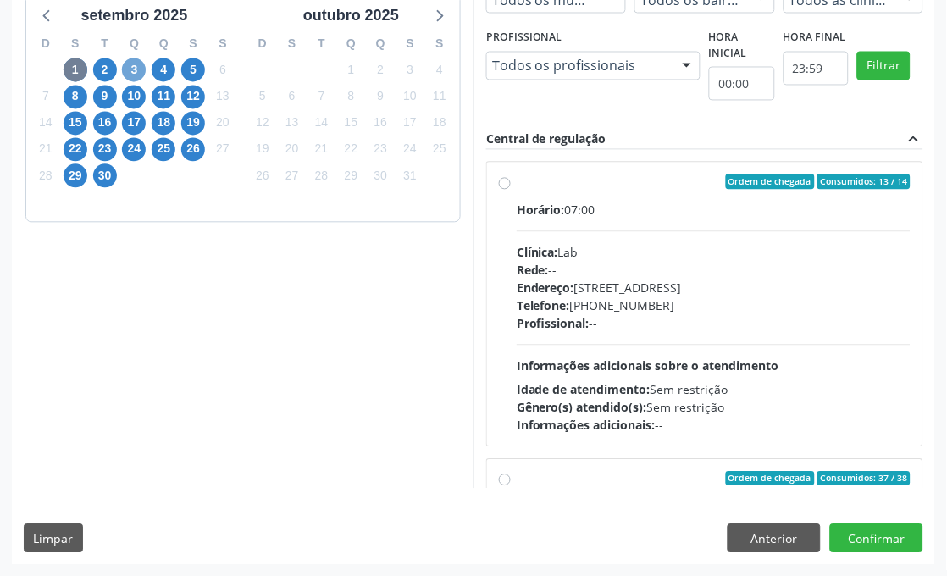
click at [130, 64] on span "3" at bounding box center [134, 70] width 24 height 24
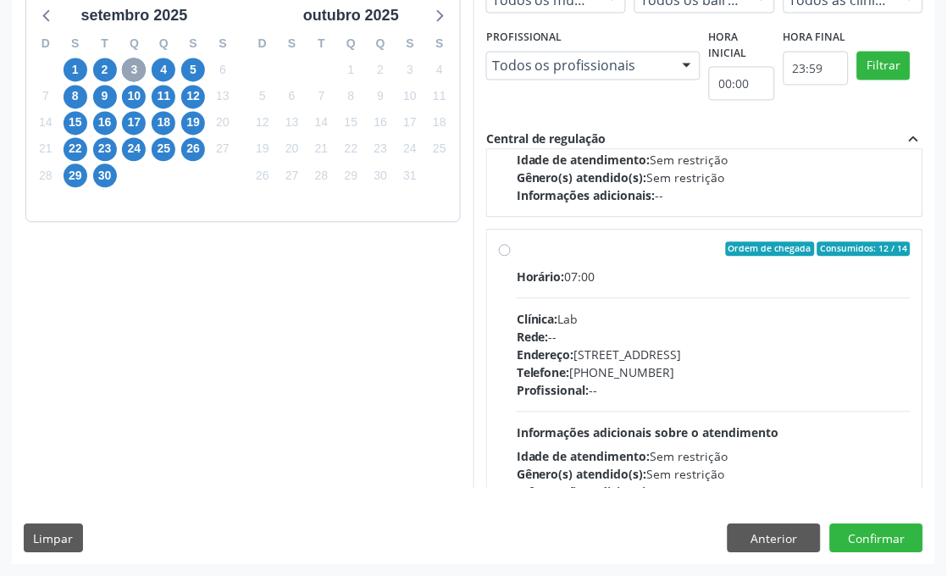
scroll to position [267, 0]
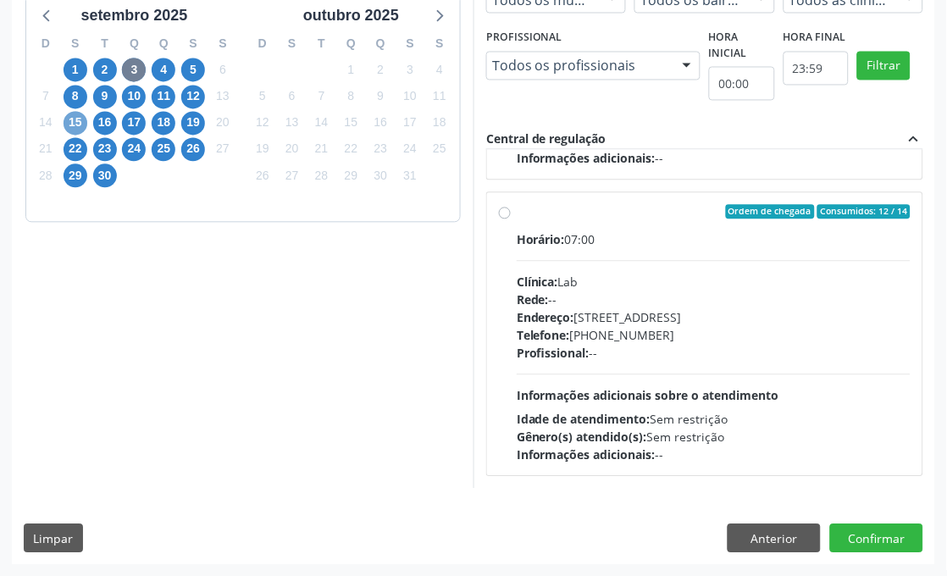
click at [80, 121] on span "15" at bounding box center [76, 124] width 24 height 24
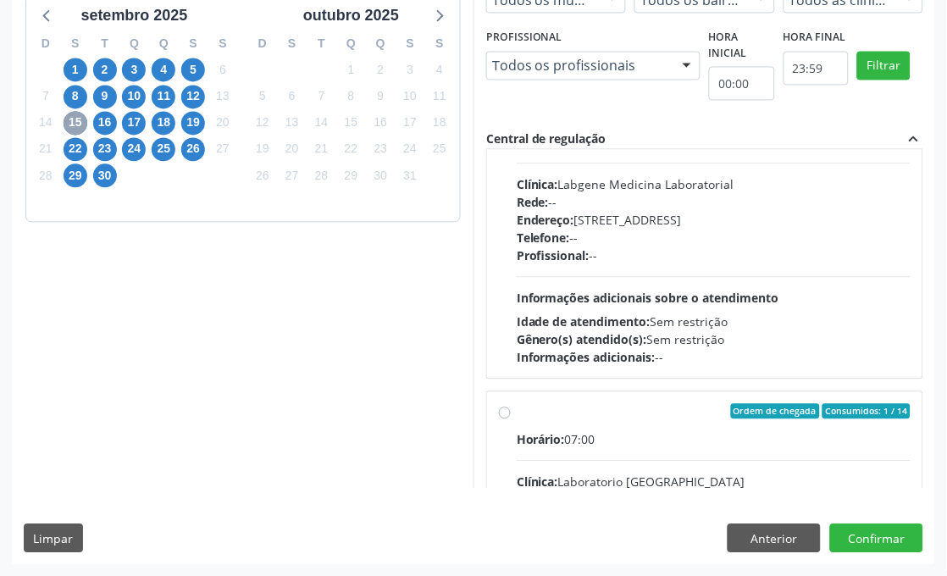
scroll to position [376, 0]
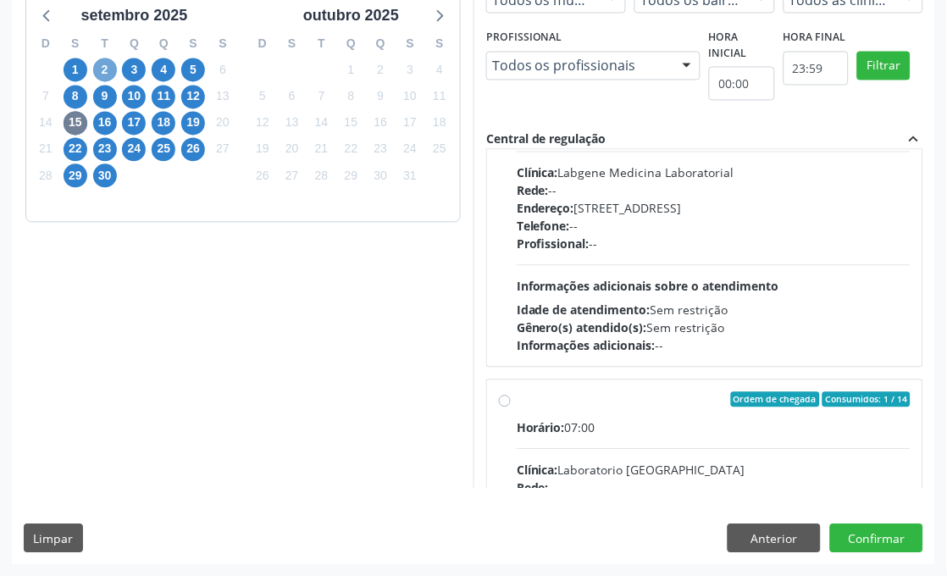
click at [112, 60] on span "2" at bounding box center [105, 70] width 24 height 24
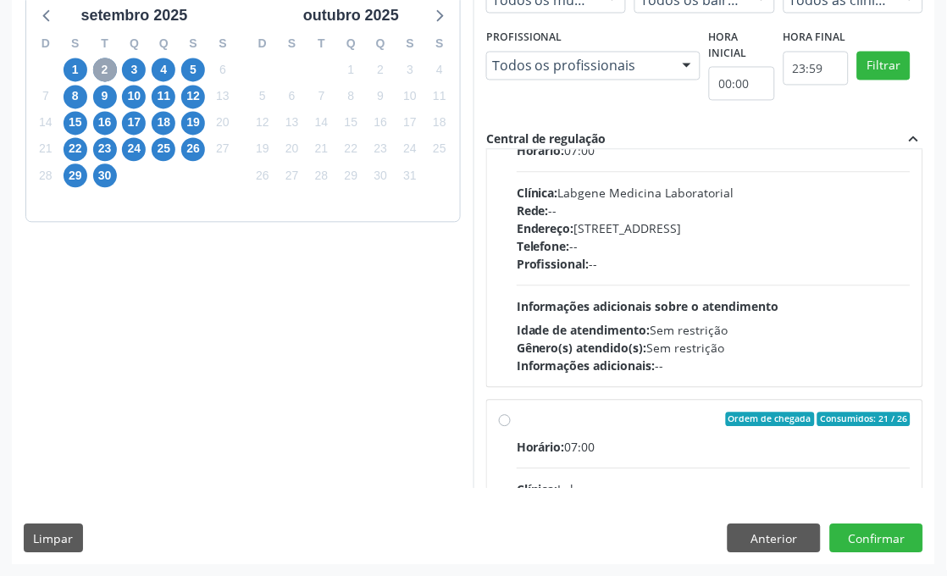
scroll to position [0, 0]
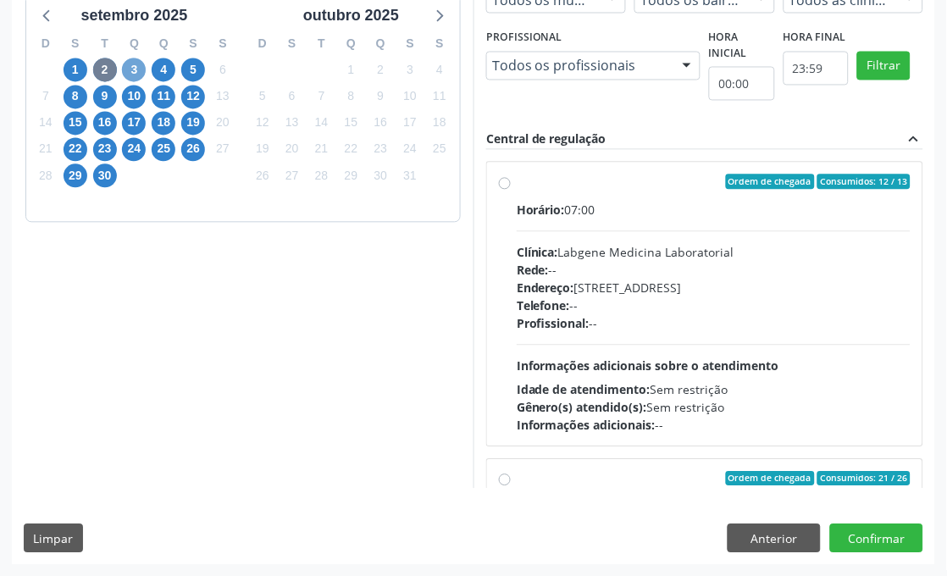
click at [133, 69] on span "3" at bounding box center [134, 70] width 24 height 24
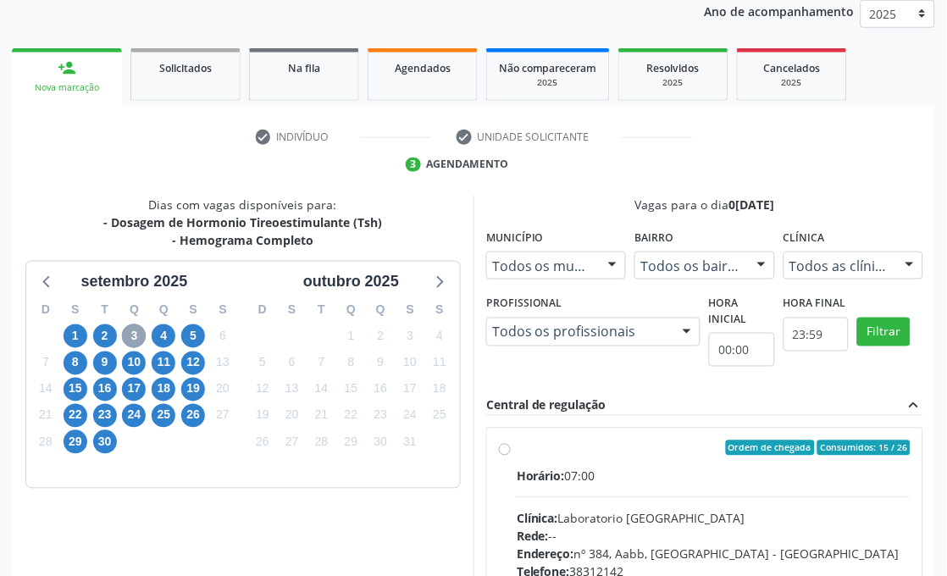
scroll to position [507, 0]
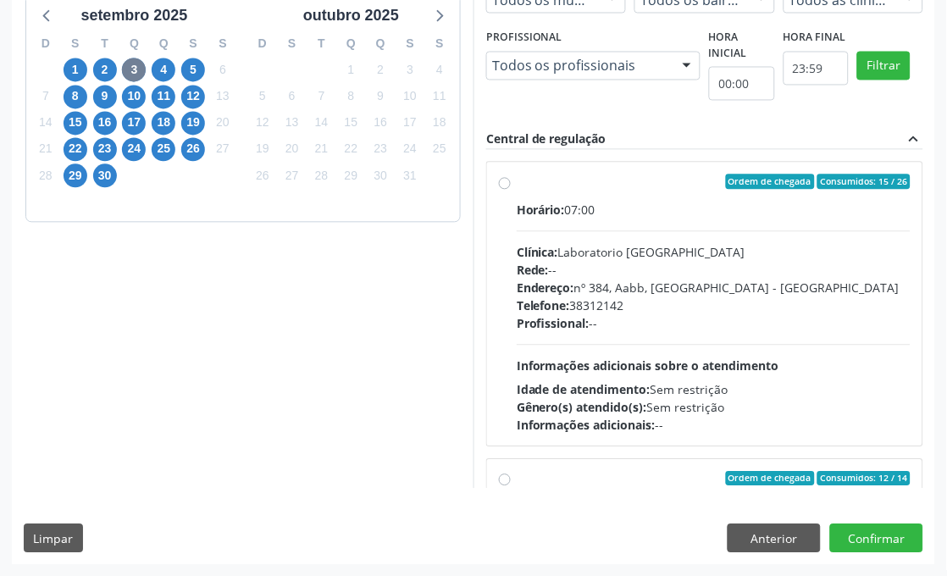
click at [710, 178] on div "Ordem de chegada Consumidos: 15 / 26" at bounding box center [714, 181] width 394 height 15
click at [511, 178] on input "Ordem de chegada Consumidos: 15 / 26 Horário: 07:00 Clínica: Laboratorio Sao Fr…" at bounding box center [505, 181] width 12 height 15
radio input "true"
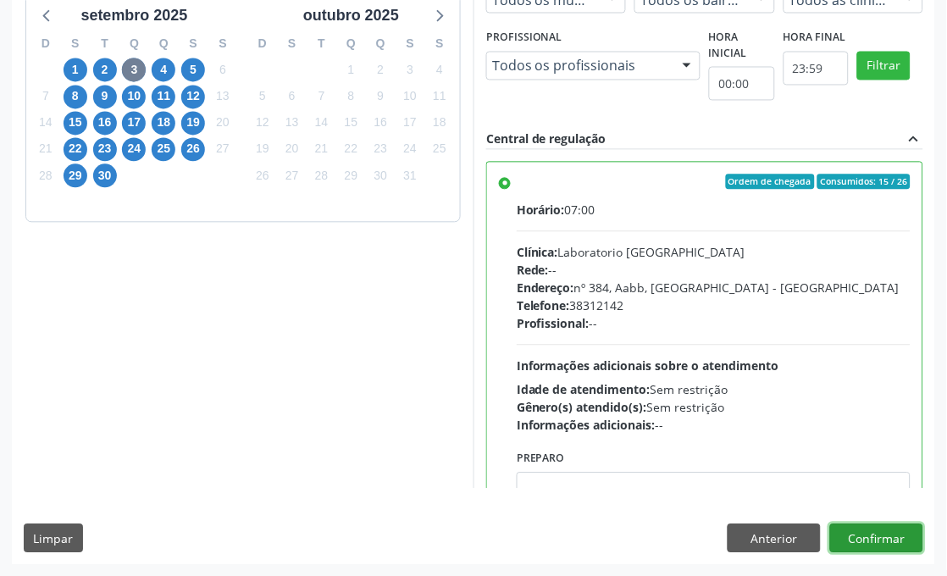
click at [857, 534] on button "Confirmar" at bounding box center [876, 538] width 93 height 29
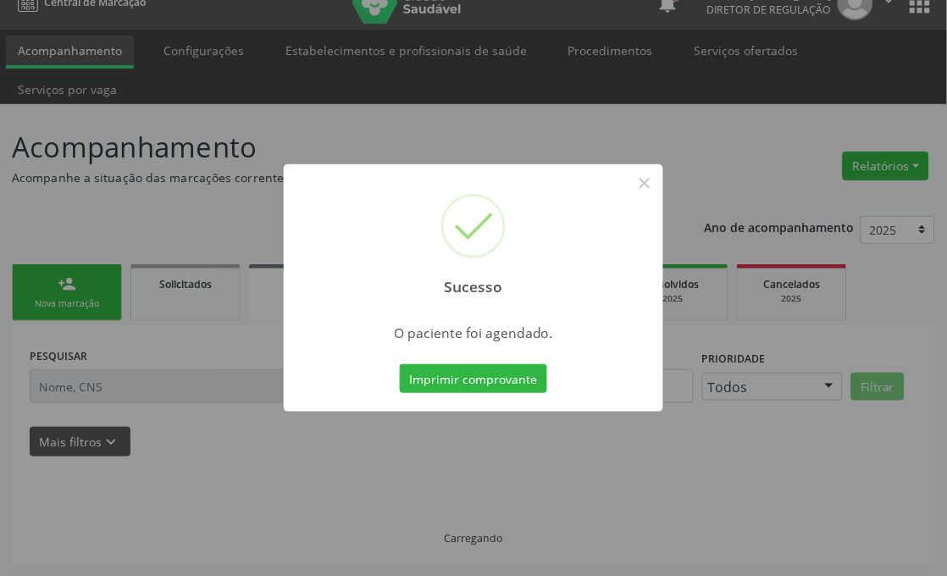
scroll to position [24, 0]
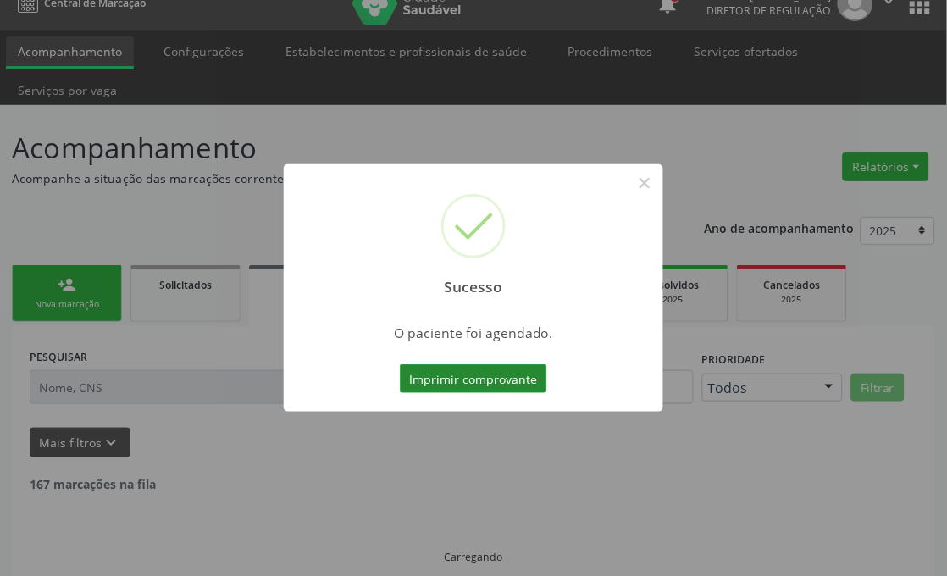
click at [491, 368] on button "Imprimir comprovante" at bounding box center [473, 378] width 147 height 29
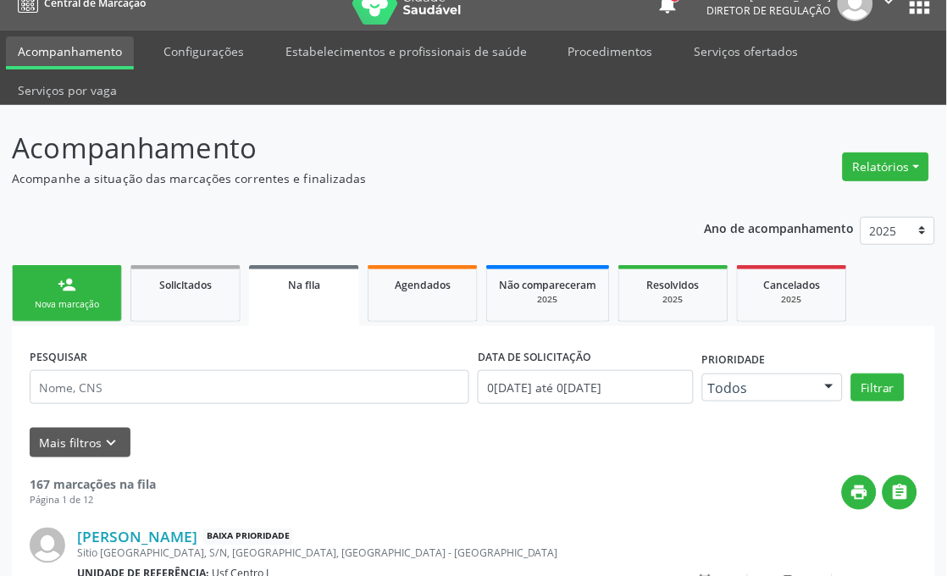
drag, startPoint x: 72, startPoint y: 299, endPoint x: 51, endPoint y: 288, distance: 23.9
click at [72, 299] on div "Nova marcação" at bounding box center [67, 304] width 85 height 13
click at [51, 281] on link "person_add Nova marcação" at bounding box center [67, 293] width 110 height 57
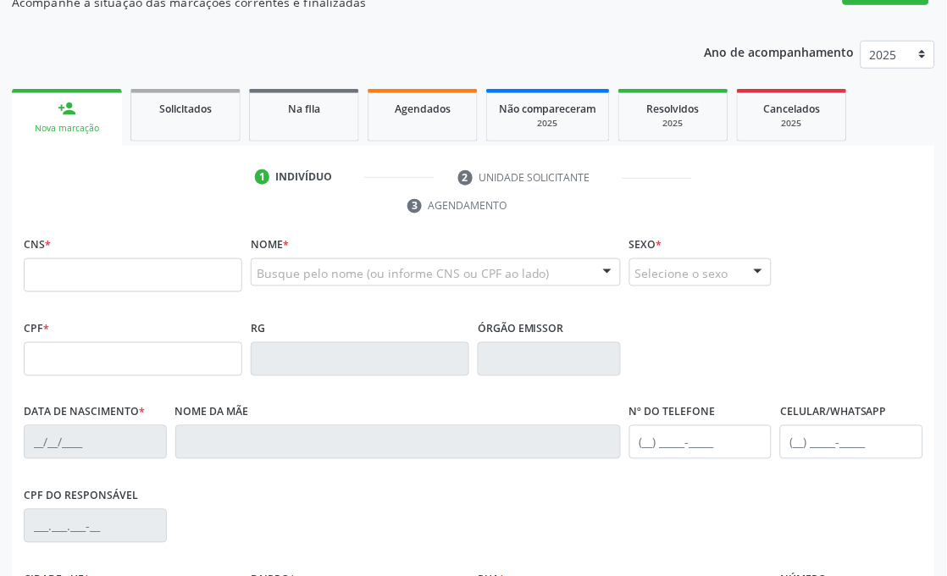
scroll to position [213, 0]
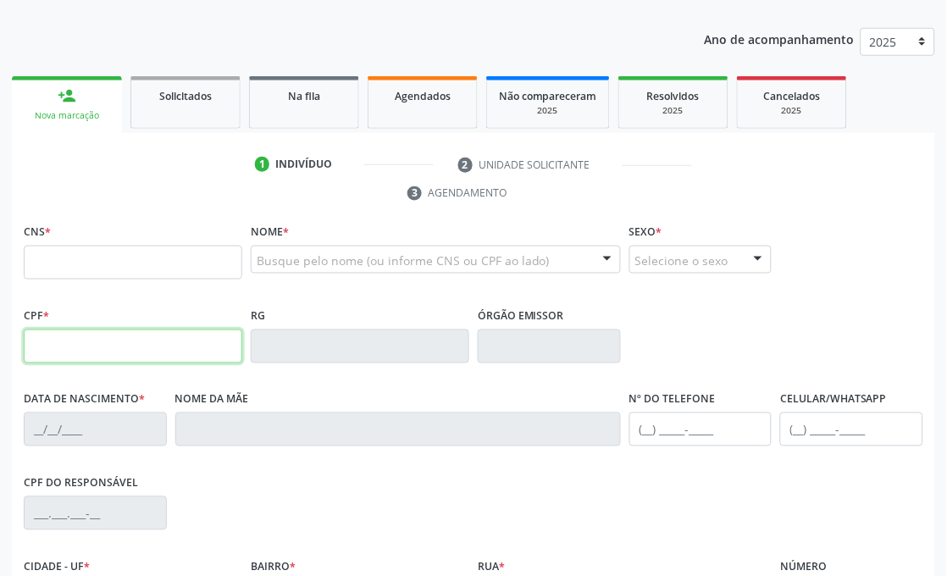
click at [79, 339] on input "text" at bounding box center [133, 346] width 219 height 34
type input "064.412.004-57"
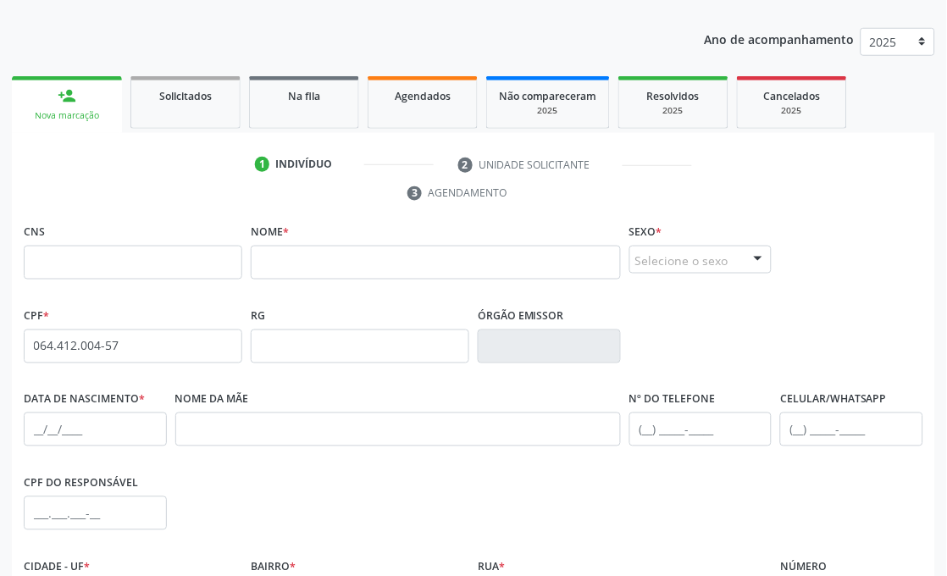
click at [195, 352] on div "none" at bounding box center [198, 345] width 75 height 23
click at [191, 352] on div "none" at bounding box center [198, 345] width 75 height 23
click at [97, 317] on div "CPF * 064.412.004-57 none" at bounding box center [133, 333] width 219 height 60
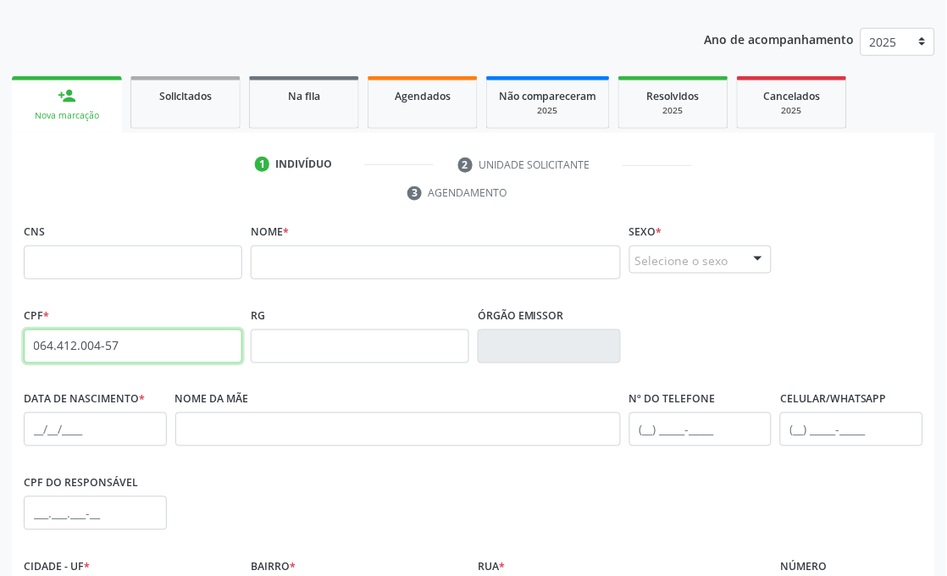
click at [76, 340] on input "064.412.004-57" at bounding box center [133, 346] width 219 height 34
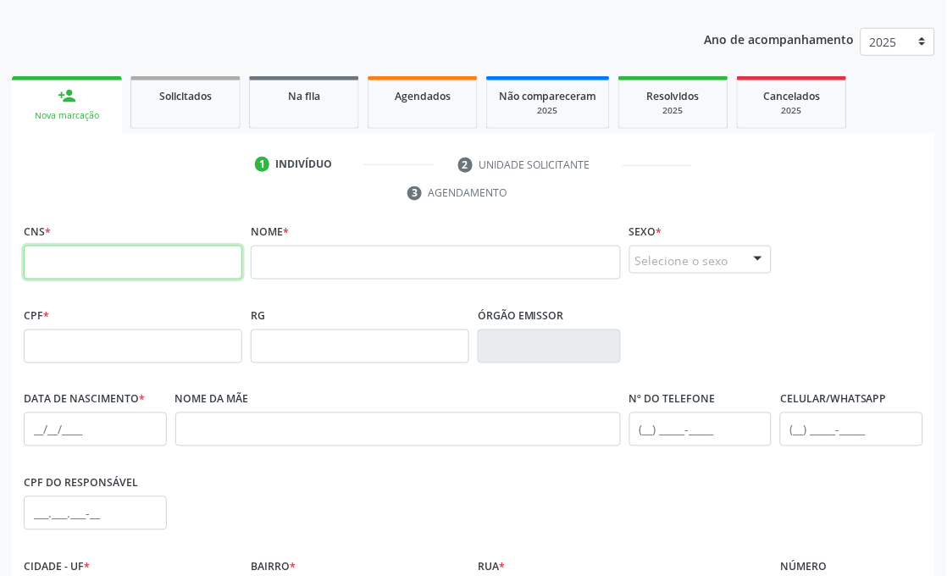
click at [82, 261] on input "text" at bounding box center [133, 263] width 219 height 34
type input "160 9163 8778 0006"
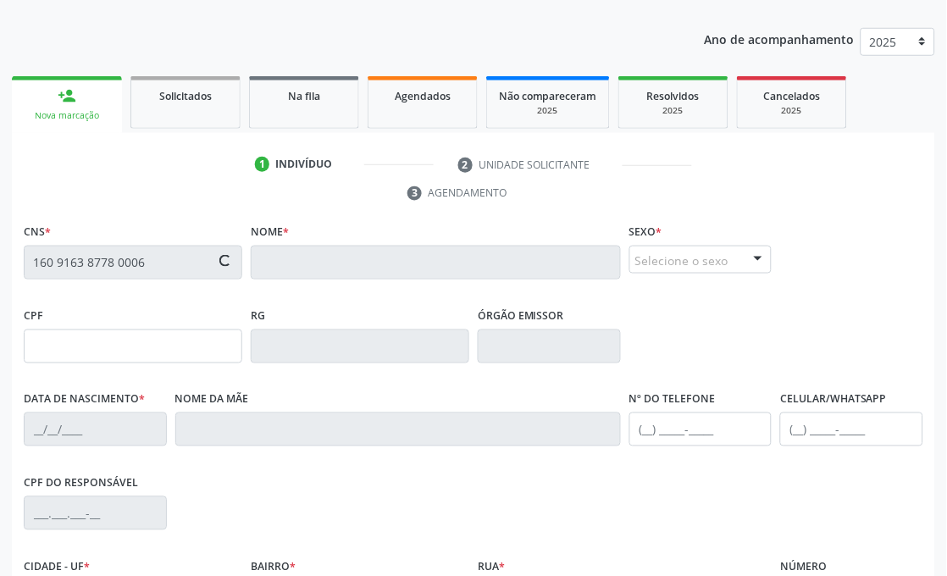
type input "01/10/1980"
type input "Maria do Socorro da Silva Lima"
type input "[PHONE_NUMBER]"
type input "S/N"
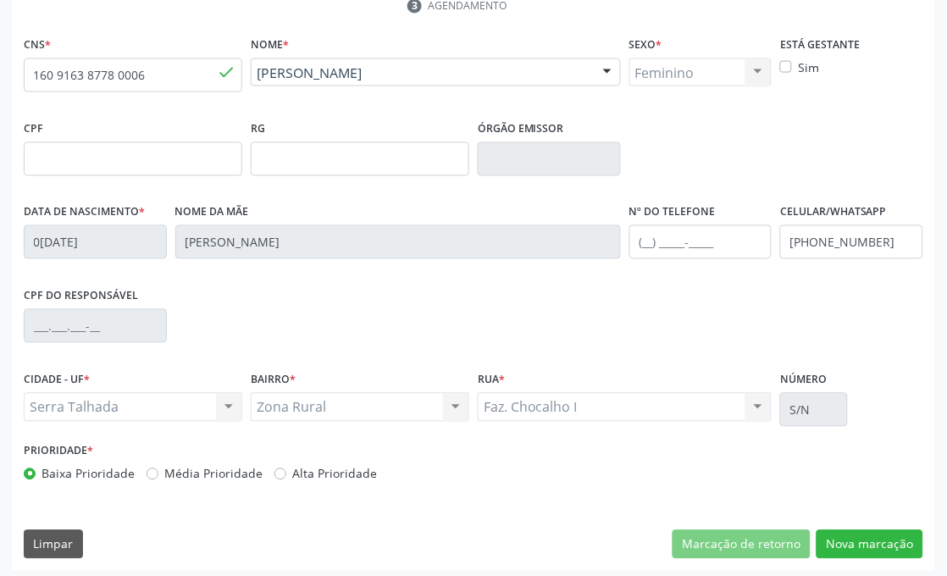
scroll to position [405, 0]
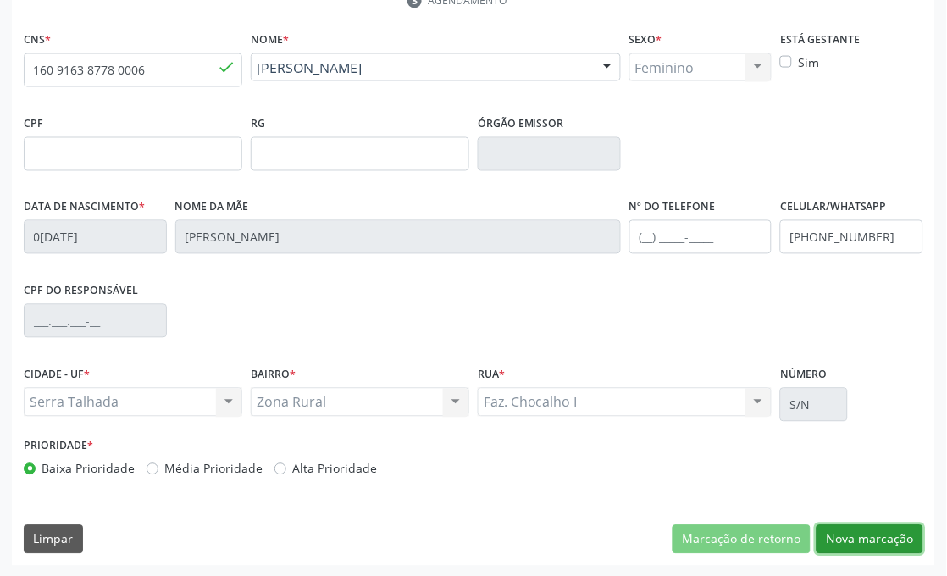
click at [843, 534] on button "Nova marcação" at bounding box center [870, 539] width 107 height 29
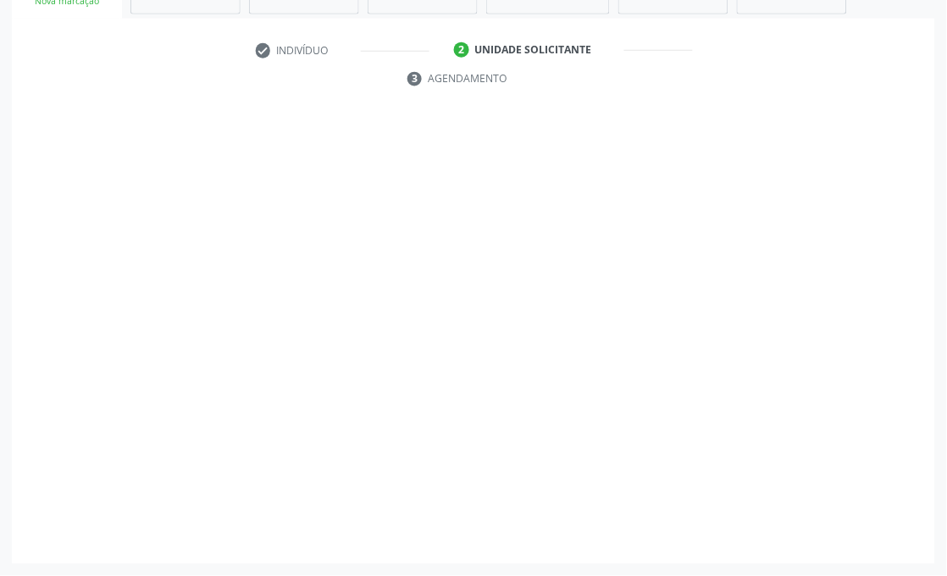
scroll to position [327, 0]
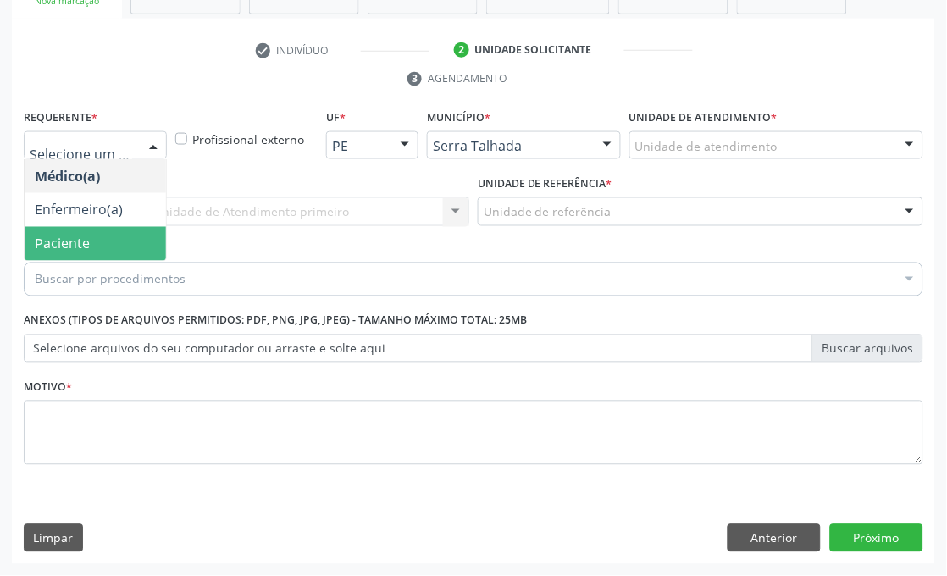
click at [110, 235] on span "Paciente" at bounding box center [95, 244] width 141 height 34
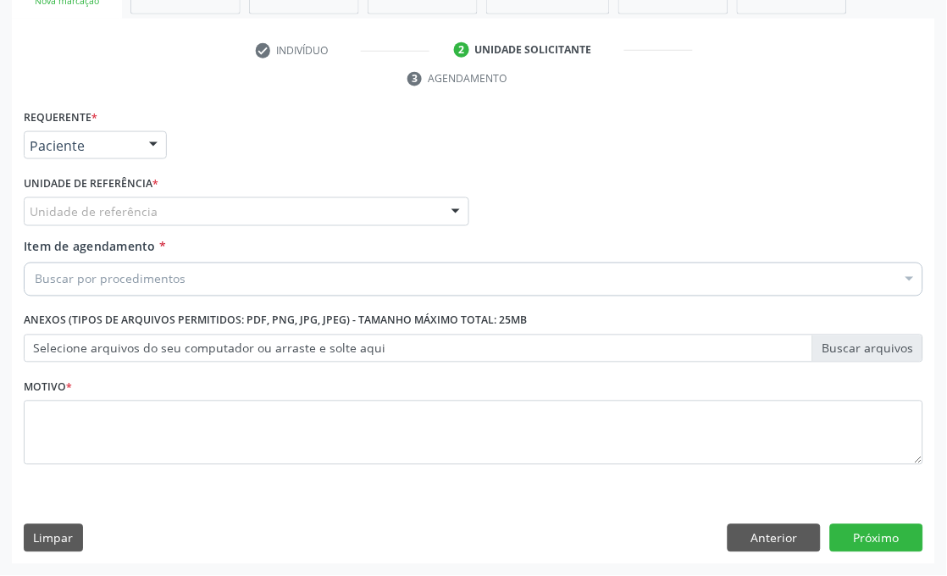
click at [162, 213] on div "Unidade de referência" at bounding box center [247, 211] width 446 height 29
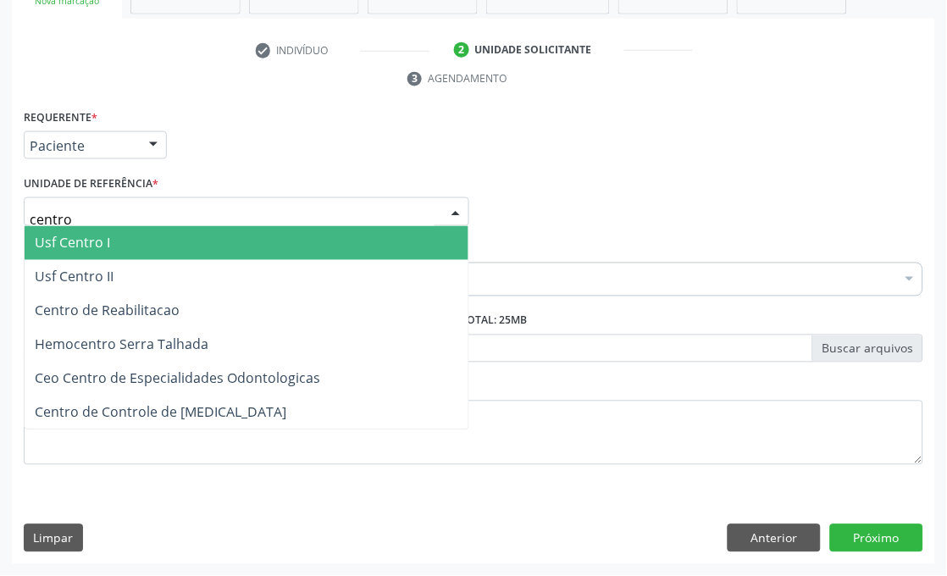
type input "centro"
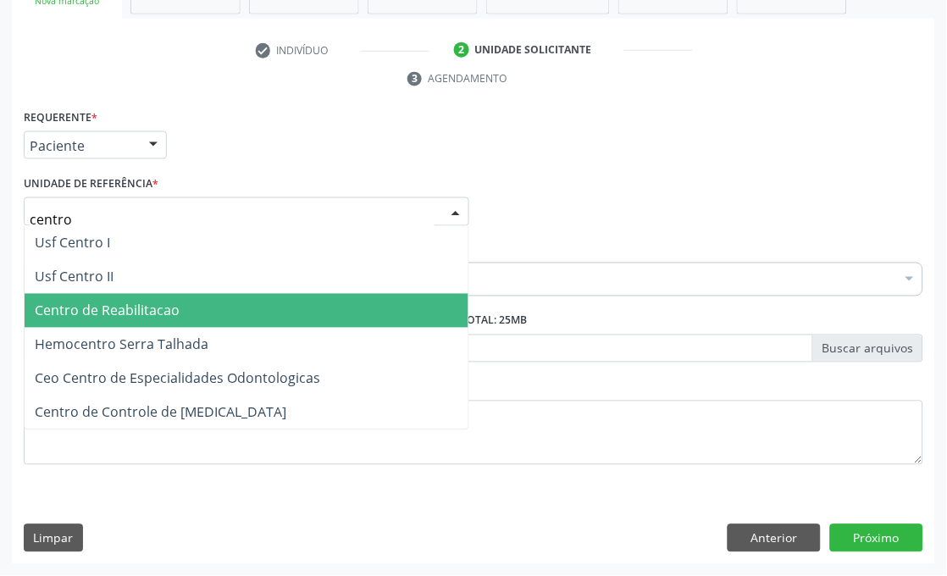
click at [136, 312] on span "Centro de Reabilitacao" at bounding box center [107, 311] width 145 height 19
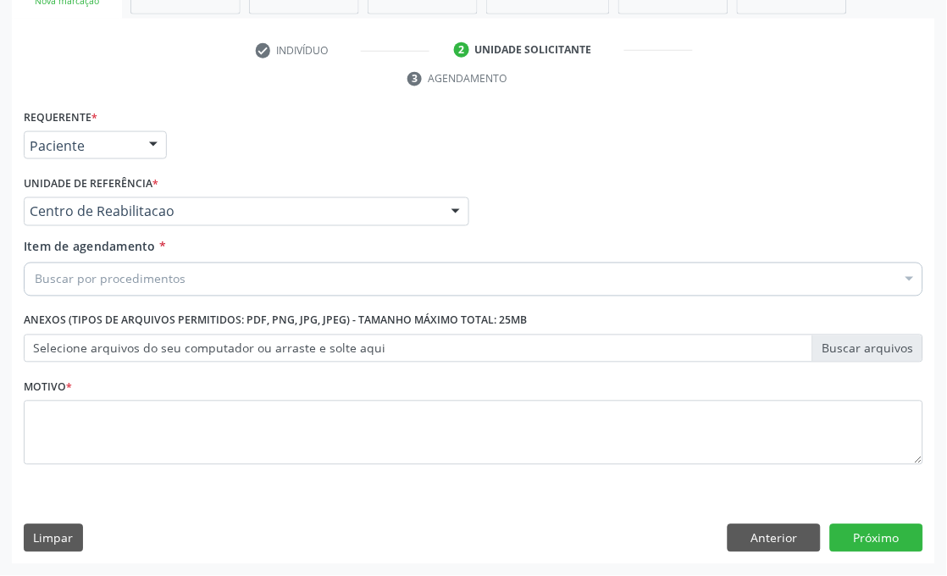
click at [202, 276] on div "Buscar por procedimentos" at bounding box center [474, 280] width 900 height 34
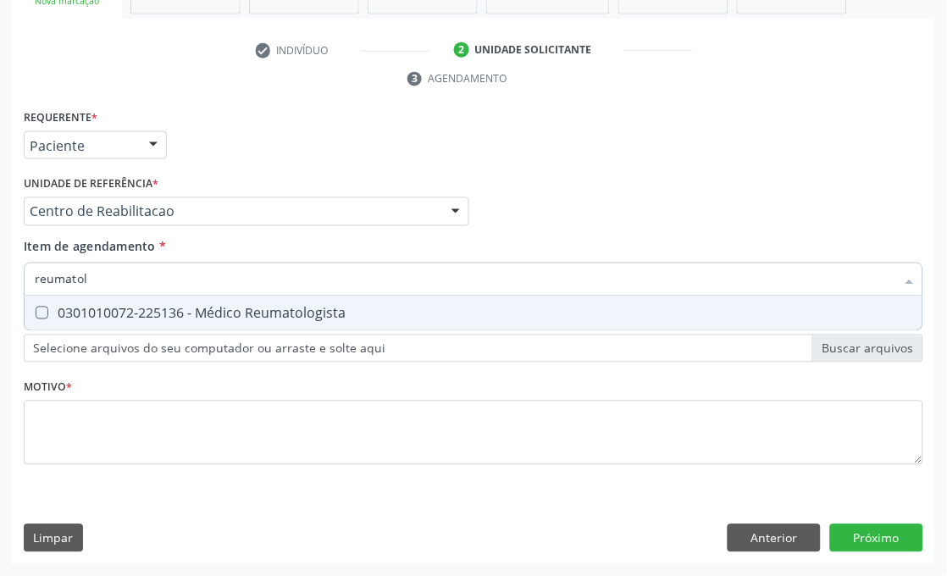
type input "reumatolo"
click at [248, 315] on div "0301010072-225136 - Médico Reumatologista" at bounding box center [474, 314] width 878 height 14
checkbox Reumatologista "true"
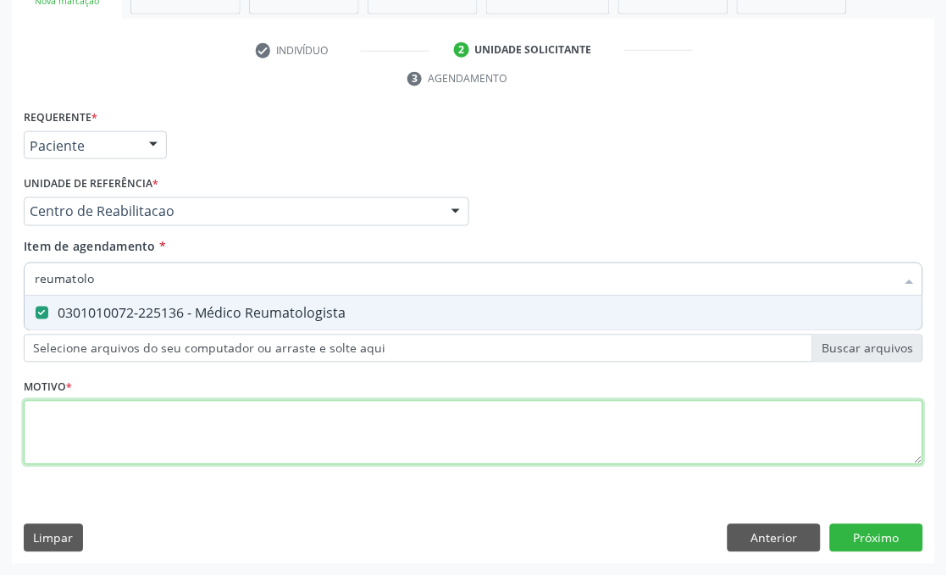
click at [197, 413] on div "Requerente * Paciente Médico(a) Enfermeiro(a) Paciente Nenhum resultado encontr…" at bounding box center [474, 297] width 900 height 384
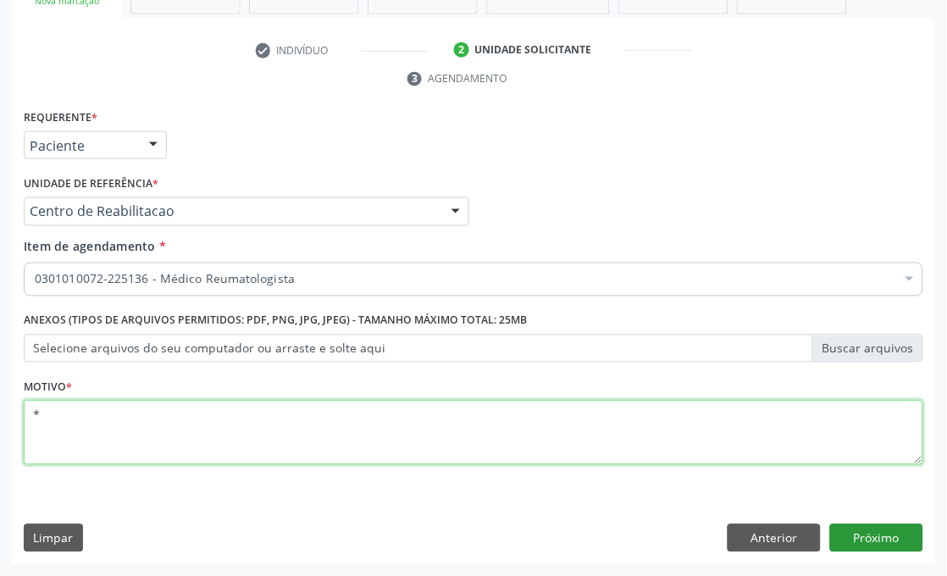
type textarea "*"
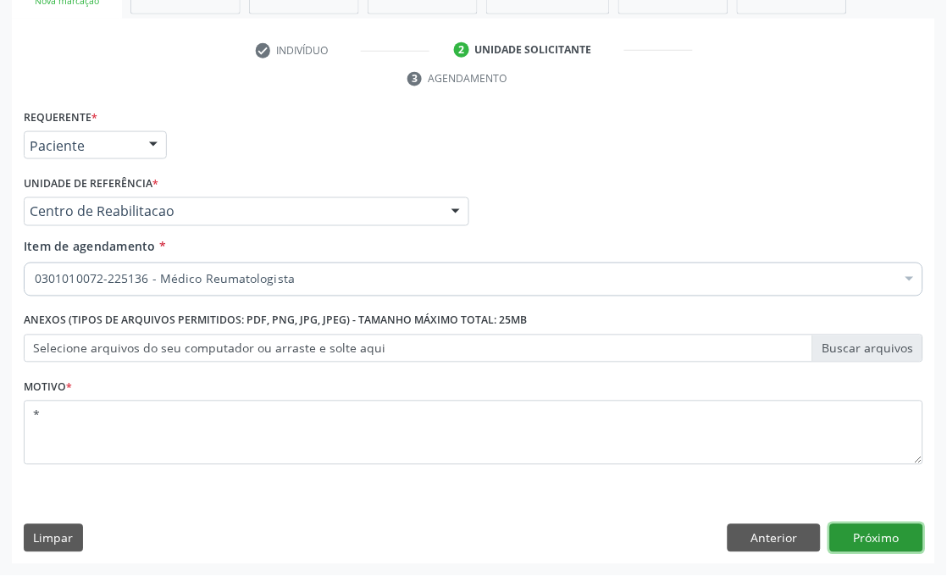
click at [834, 542] on button "Próximo" at bounding box center [876, 538] width 93 height 29
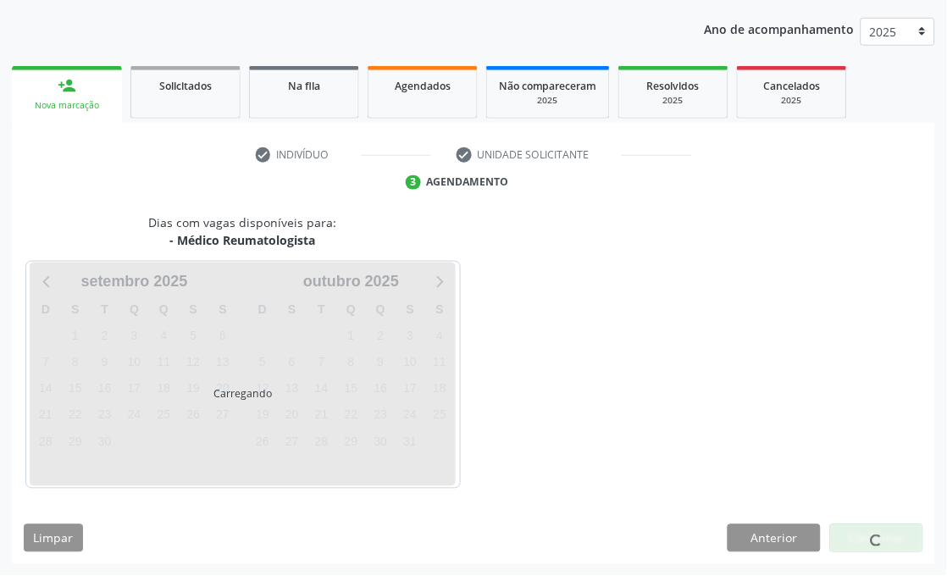
scroll to position [223, 0]
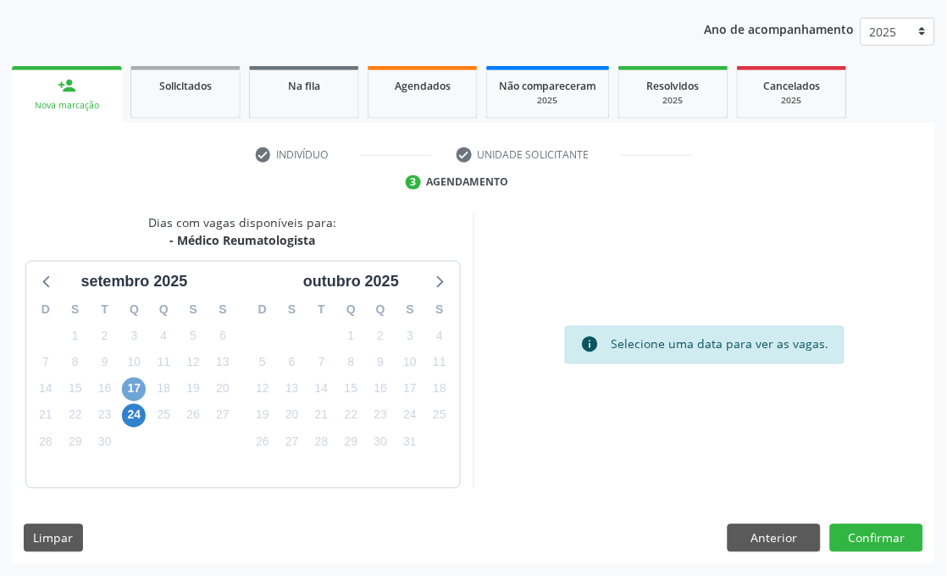
click at [130, 382] on span "17" at bounding box center [134, 390] width 24 height 24
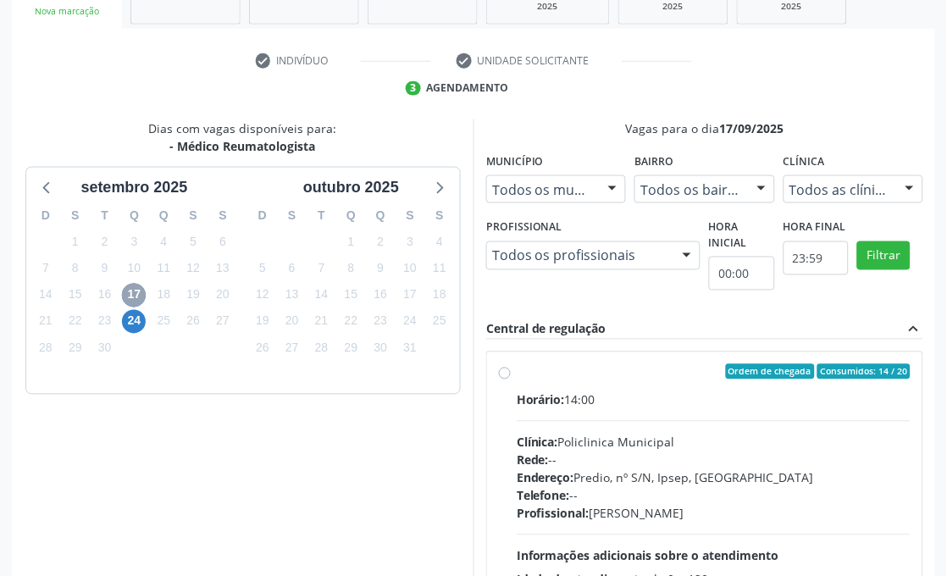
scroll to position [477, 0]
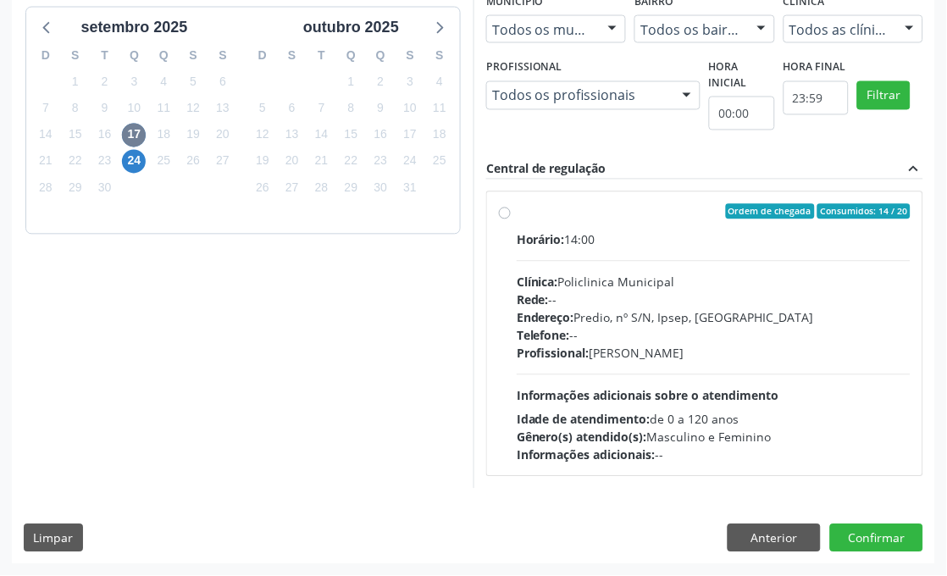
click at [627, 226] on label "Ordem de chegada Consumidos: 14 / 20 Horário: 14:00 Clínica: Policlinica Munici…" at bounding box center [714, 334] width 394 height 260
click at [511, 219] on input "Ordem de chegada Consumidos: 14 / 20 Horário: 14:00 Clínica: Policlinica Munici…" at bounding box center [505, 211] width 12 height 15
radio input "true"
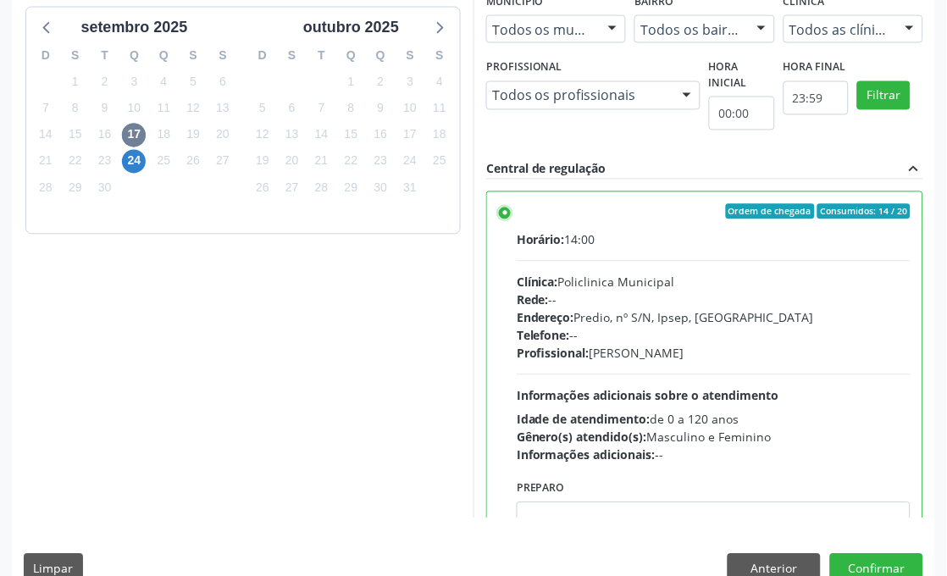
scroll to position [85, 0]
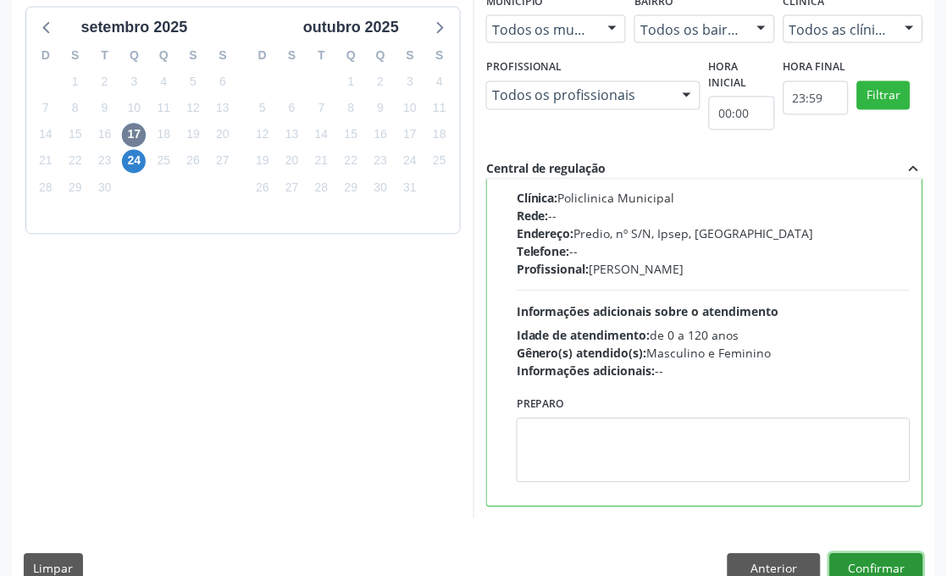
click at [896, 569] on button "Confirmar" at bounding box center [876, 568] width 93 height 29
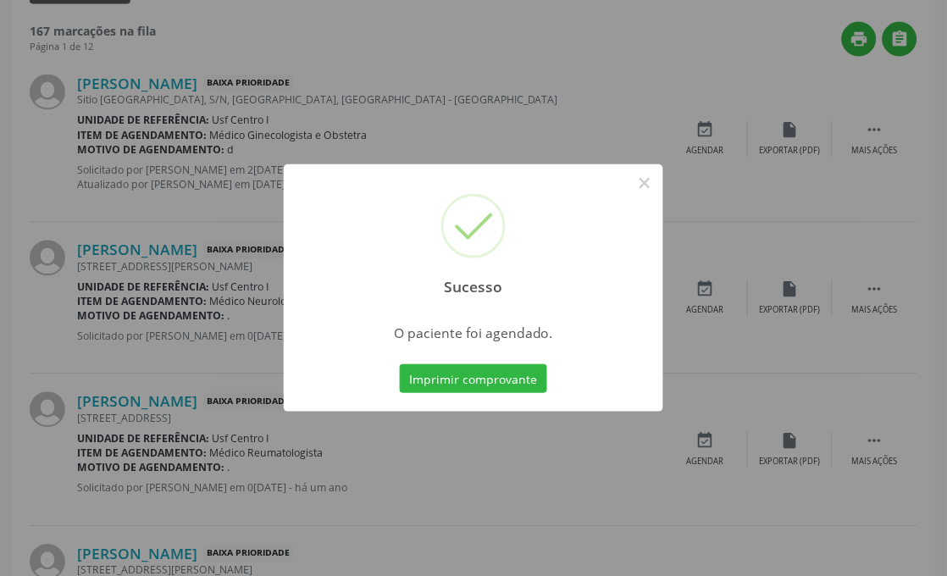
scroll to position [24, 0]
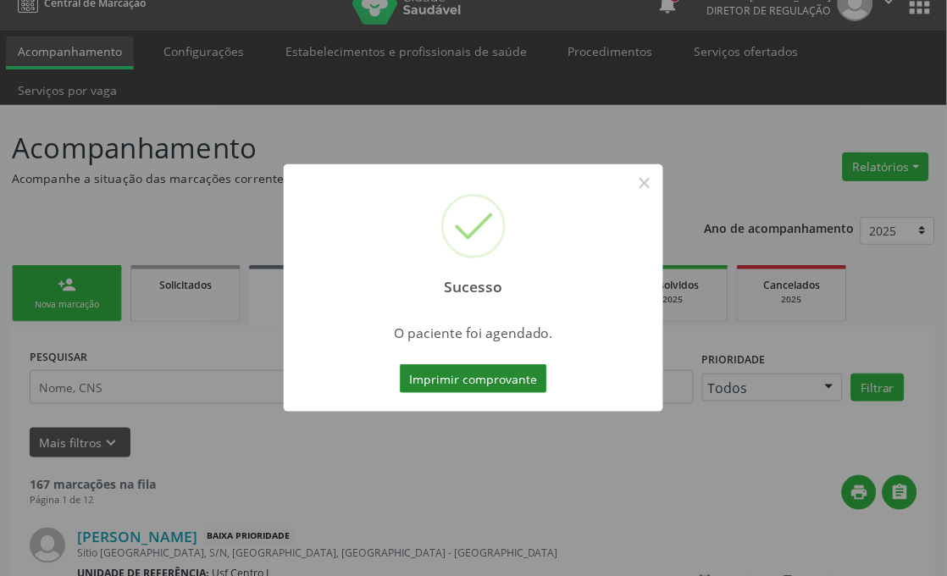
click at [492, 370] on button "Imprimir comprovante" at bounding box center [473, 378] width 147 height 29
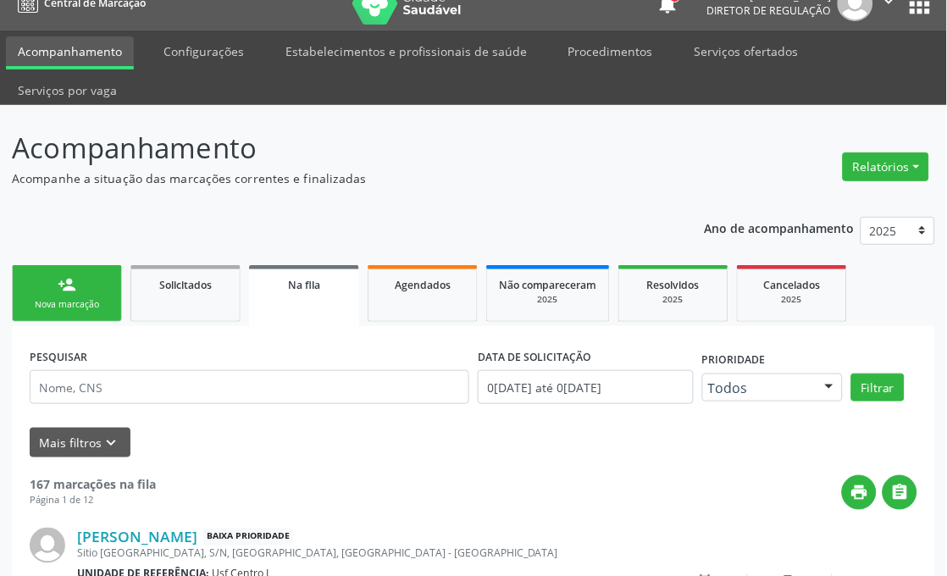
click at [69, 294] on link "person_add Nova marcação" at bounding box center [67, 293] width 110 height 57
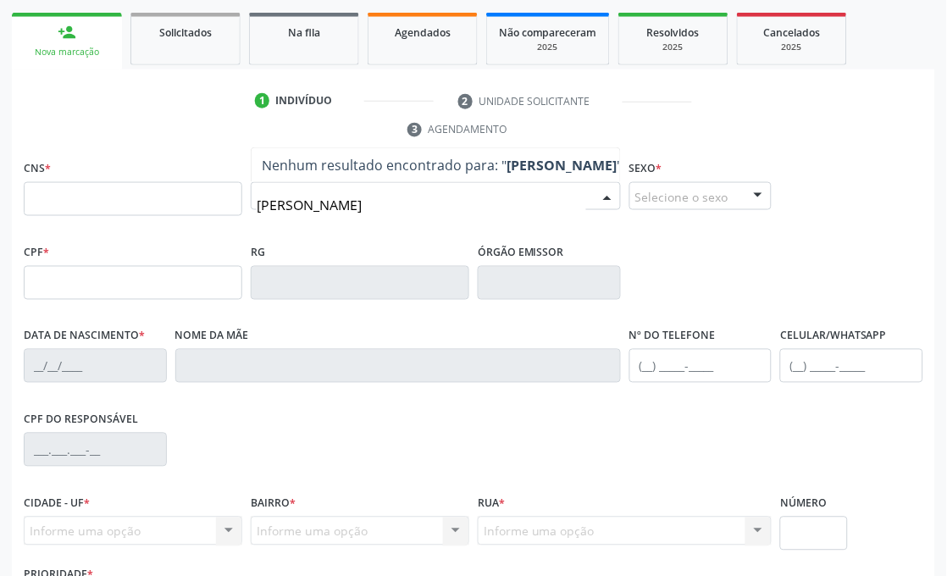
scroll to position [307, 0]
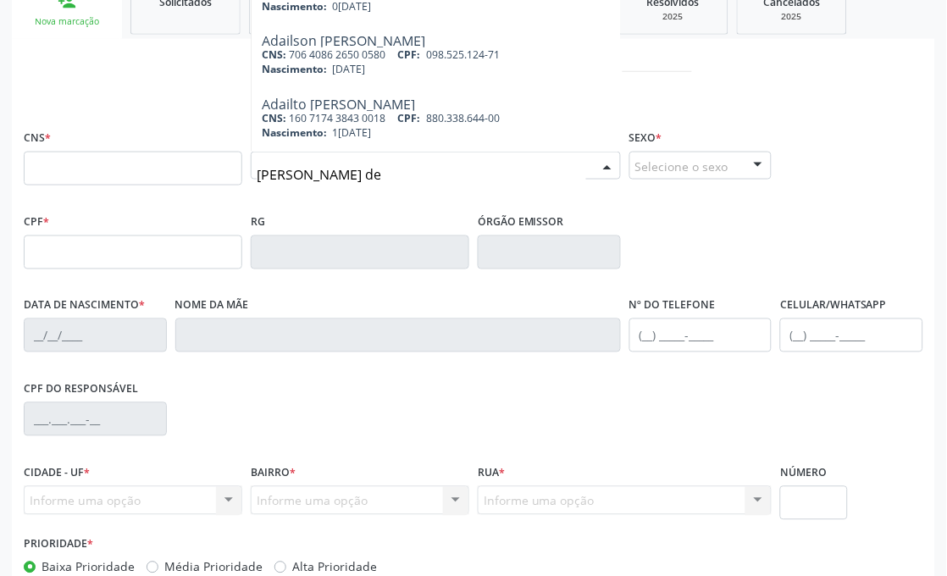
type input "jose nunes de s"
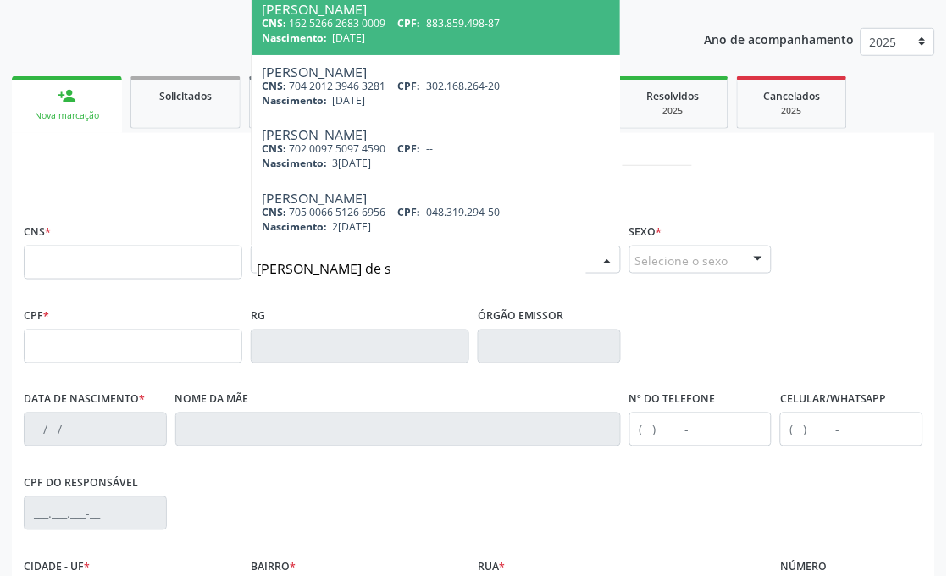
scroll to position [119, 0]
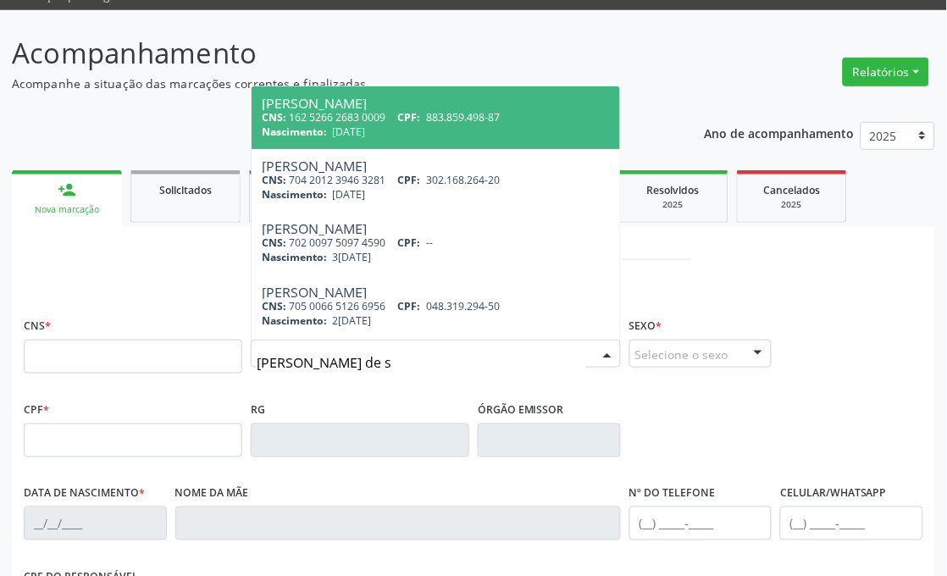
click at [476, 108] on div "Jose Nunes de Souza" at bounding box center [436, 104] width 348 height 14
type input "162 5266 2683 0009"
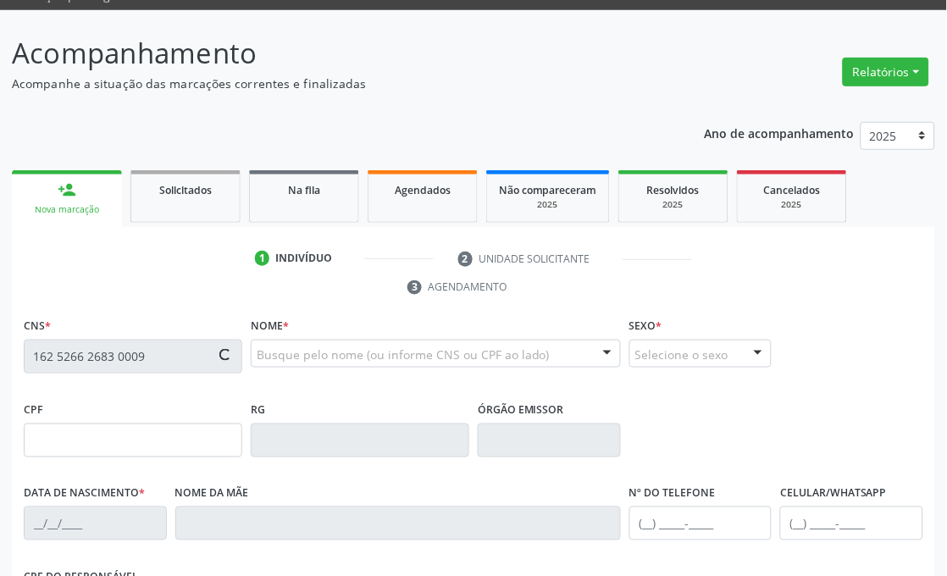
type input "883.859.498-87"
type input "17/10/1933"
type input "Francisca Maria da Conceicao"
type input "(87) 99648-9975"
type input "122.596.594-20"
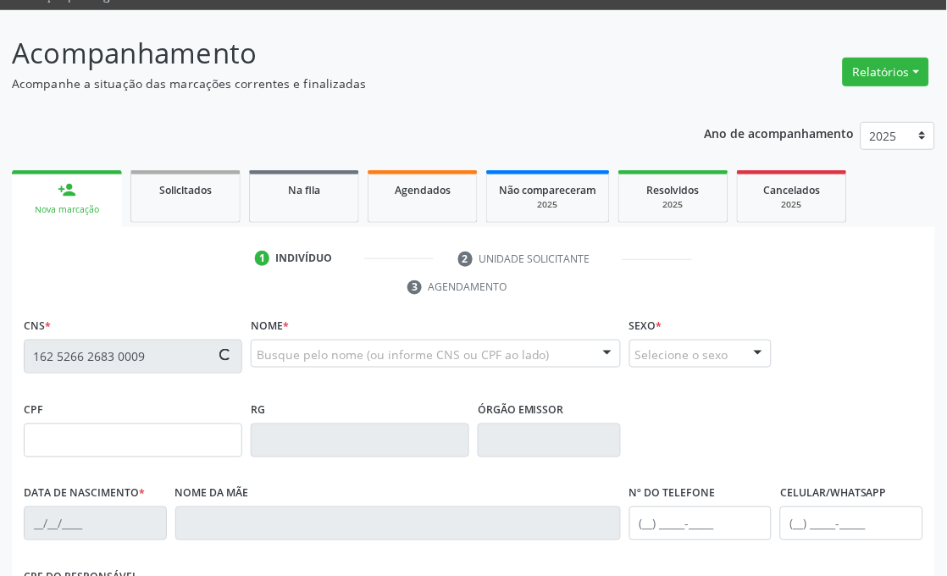
type input "56"
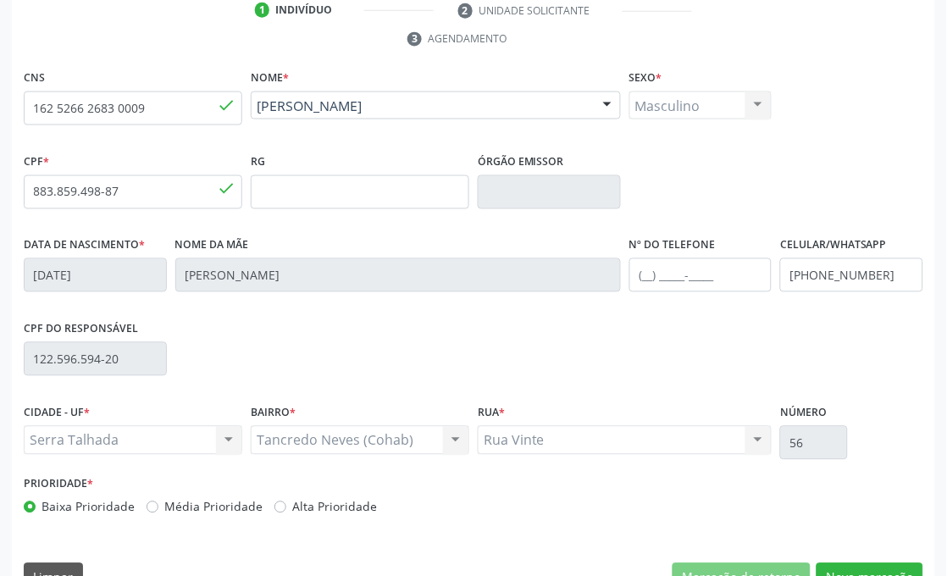
scroll to position [401, 0]
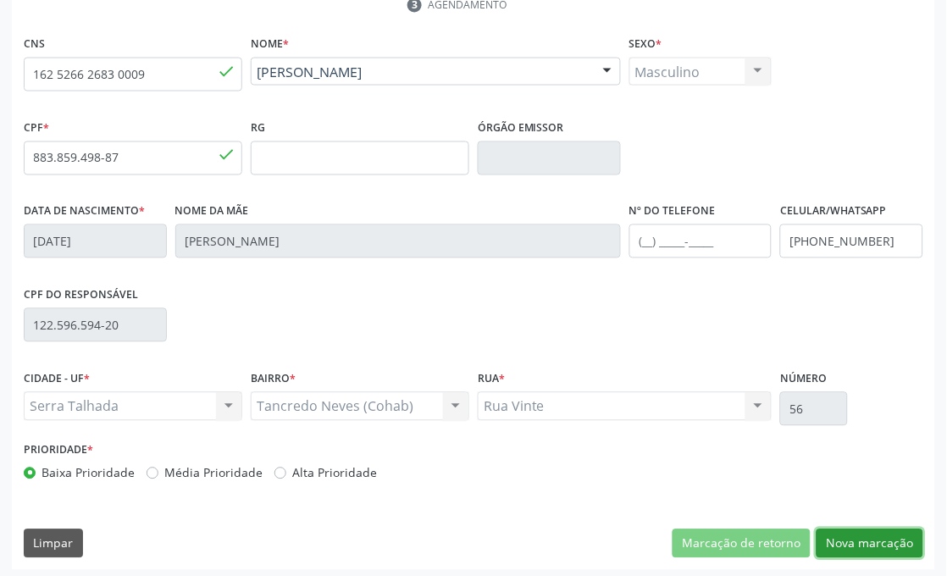
click at [865, 540] on button "Nova marcação" at bounding box center [870, 543] width 107 height 29
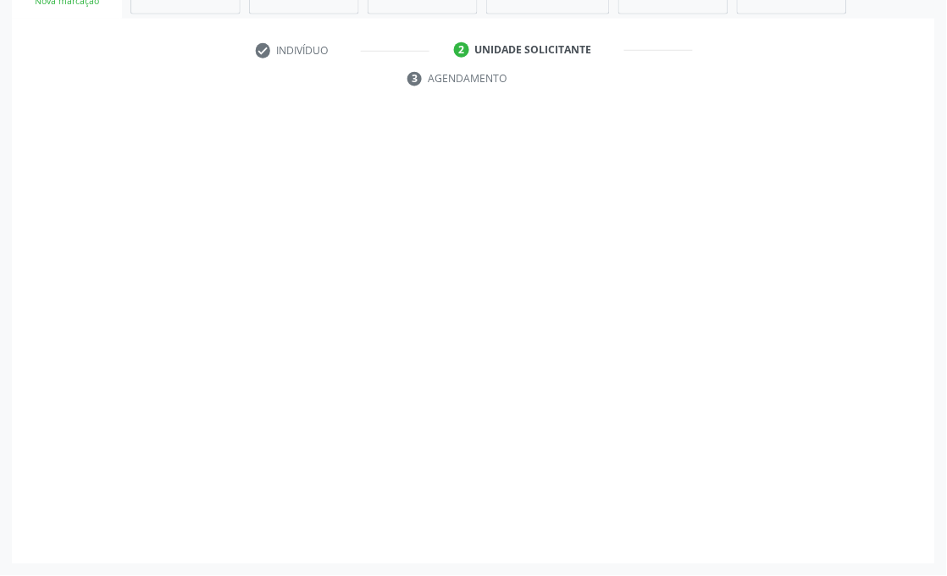
scroll to position [327, 0]
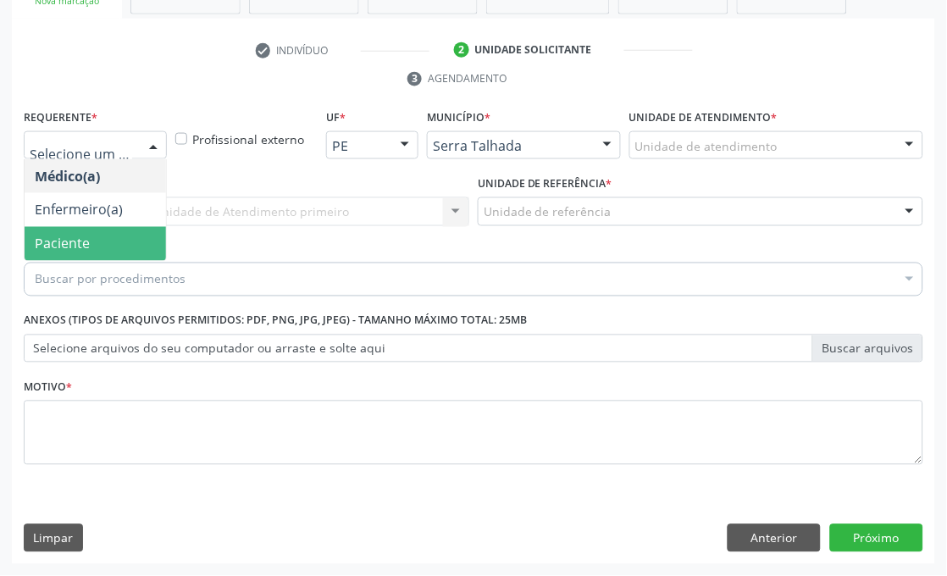
click at [78, 235] on span "Paciente" at bounding box center [62, 244] width 55 height 19
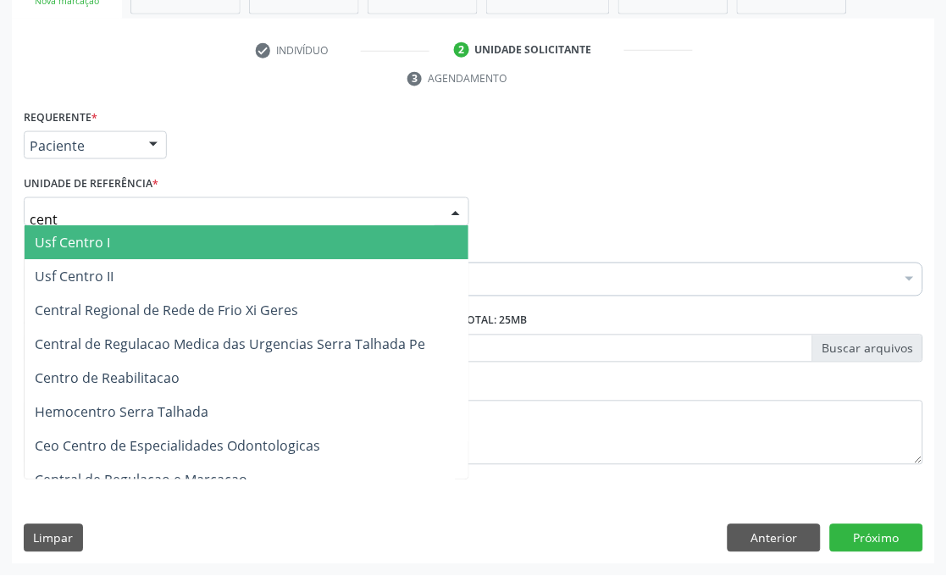
type input "centr"
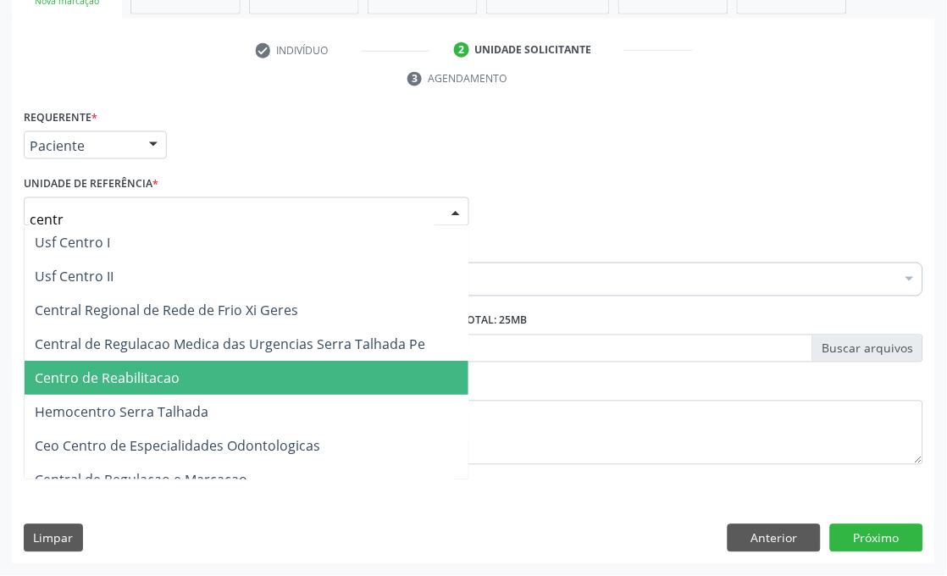
click at [120, 385] on span "Centro de Reabilitacao" at bounding box center [247, 379] width 444 height 34
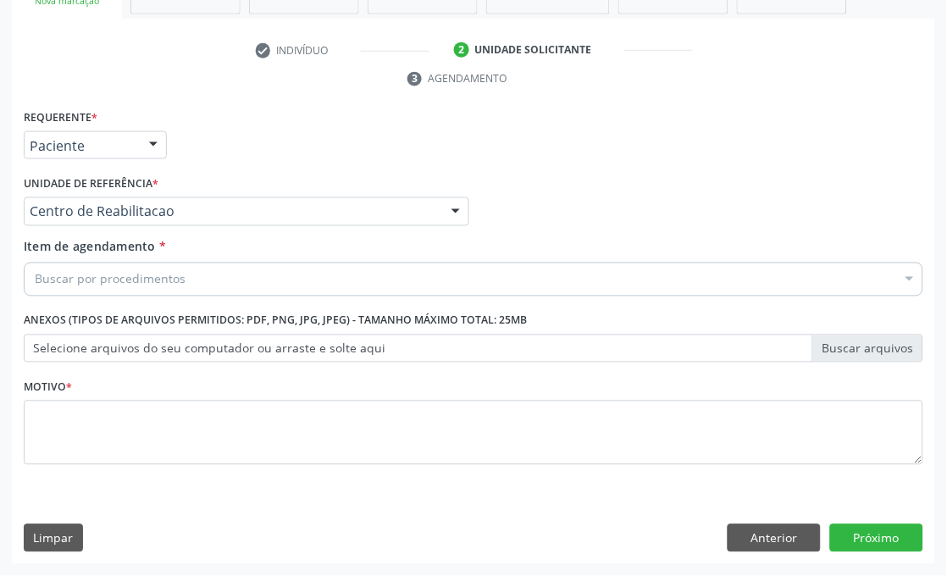
click at [192, 263] on div "Buscar por procedimentos" at bounding box center [474, 280] width 900 height 34
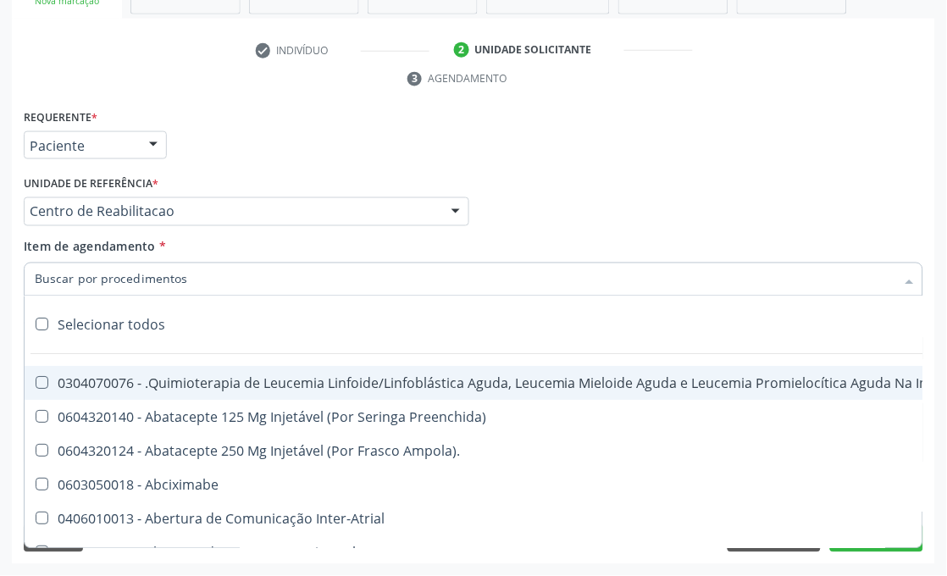
click at [189, 272] on input "Item de agendamento *" at bounding box center [465, 280] width 861 height 34
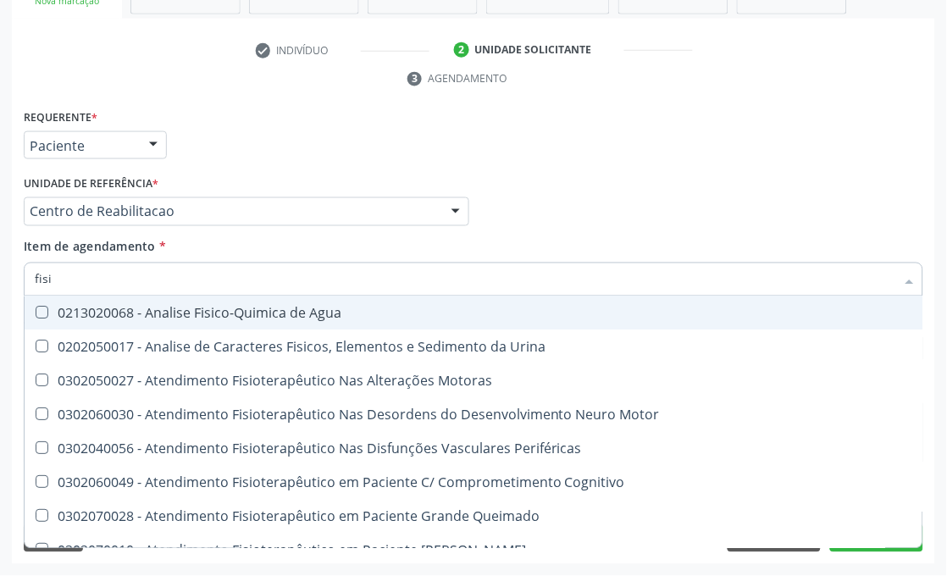
type input "fisio"
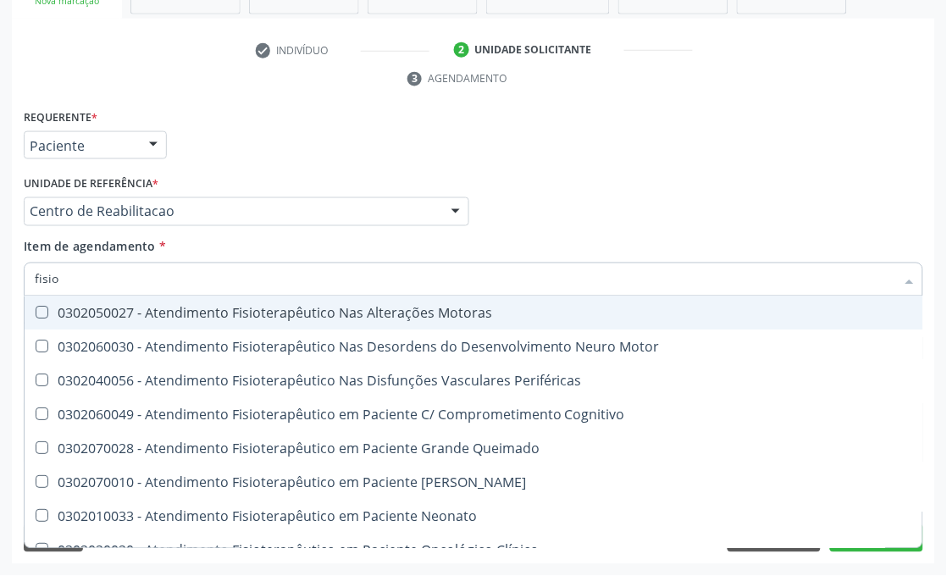
click at [217, 307] on div "0302050027 - Atendimento Fisioterapêutico Nas Alterações Motoras" at bounding box center [641, 314] width 1212 height 14
checkbox Motoras "true"
click at [597, 212] on div "Médico Solicitante Por favor, selecione a Unidade de Atendimento primeiro Nenhu…" at bounding box center [473, 204] width 908 height 66
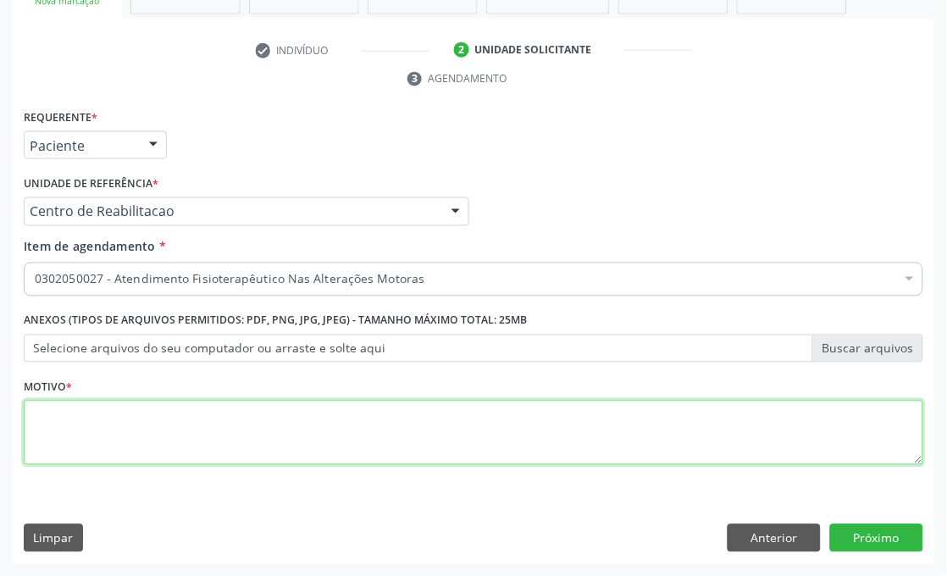
click at [85, 424] on textarea at bounding box center [474, 433] width 900 height 64
type textarea "*"
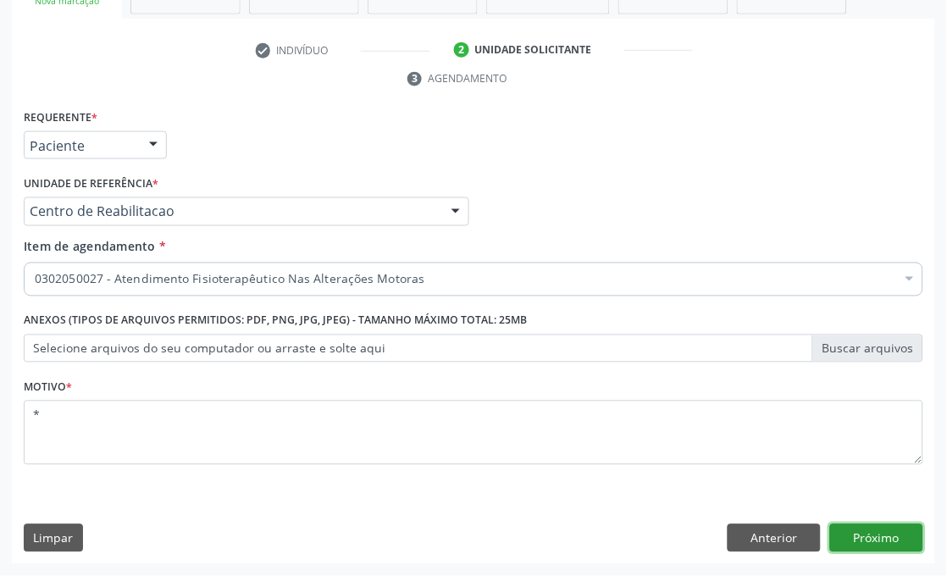
click at [883, 539] on button "Próximo" at bounding box center [876, 538] width 93 height 29
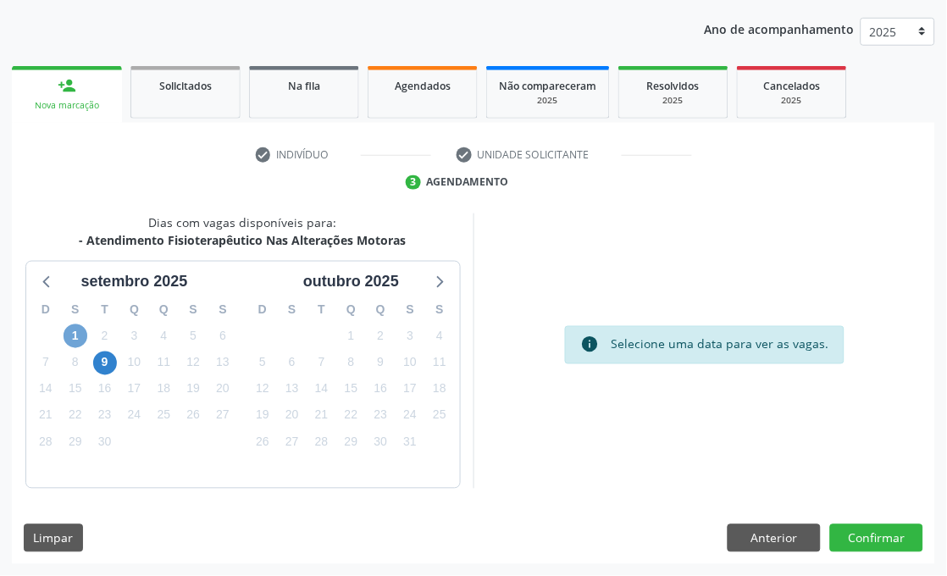
click at [80, 340] on span "1" at bounding box center [76, 336] width 24 height 24
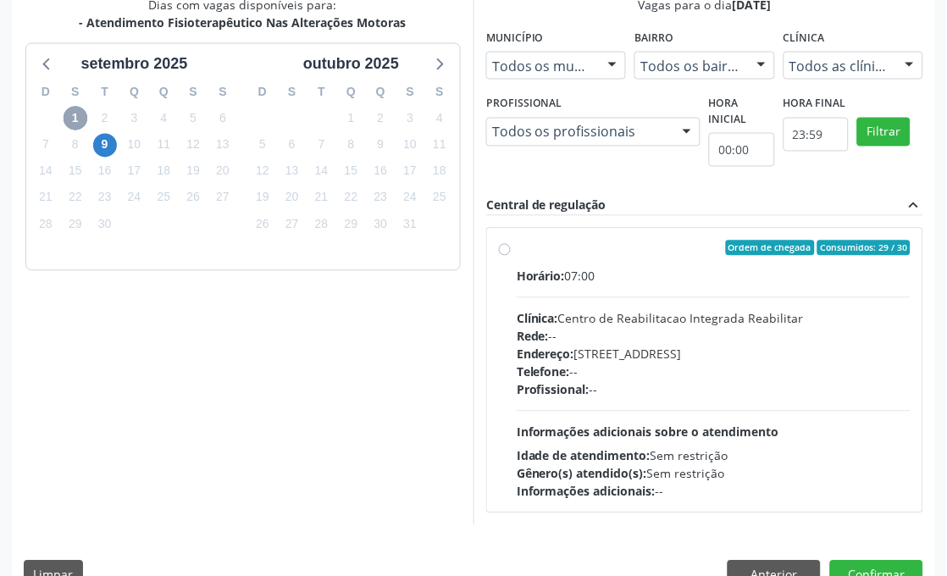
scroll to position [477, 0]
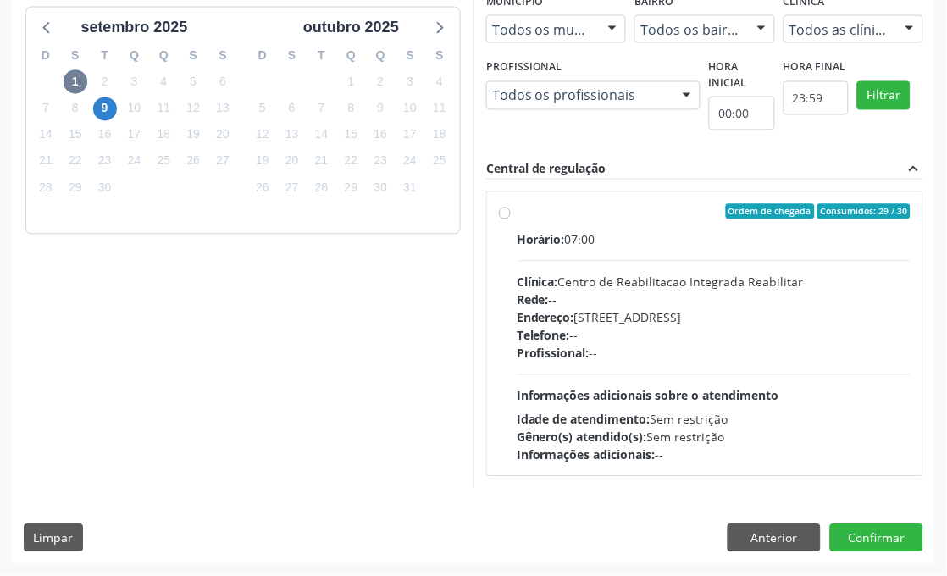
click at [647, 239] on div "Horário: 07:00" at bounding box center [714, 240] width 394 height 18
click at [511, 219] on input "Ordem de chegada Consumidos: 29 / 30 Horário: 07:00 Clínica: Centro de Reabilit…" at bounding box center [505, 211] width 12 height 15
radio input "true"
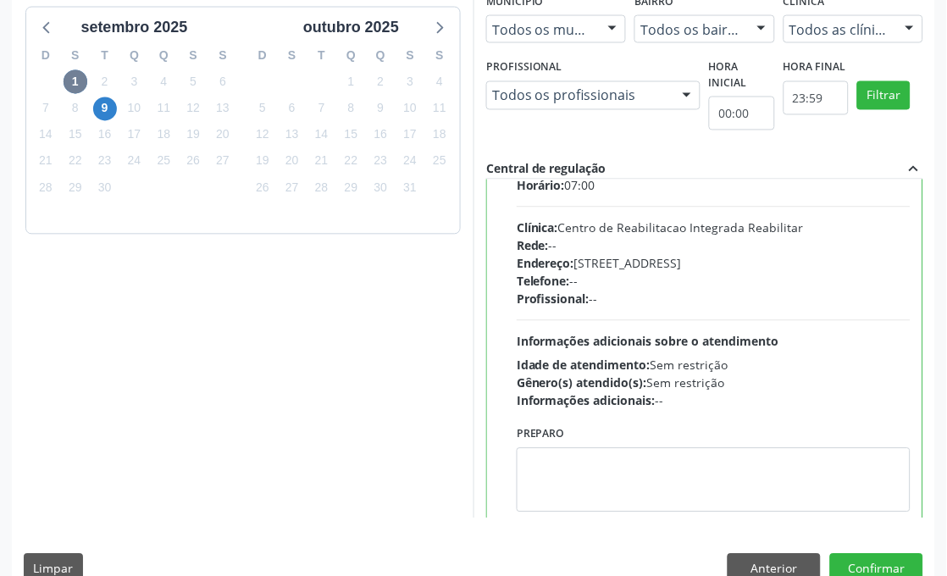
scroll to position [85, 0]
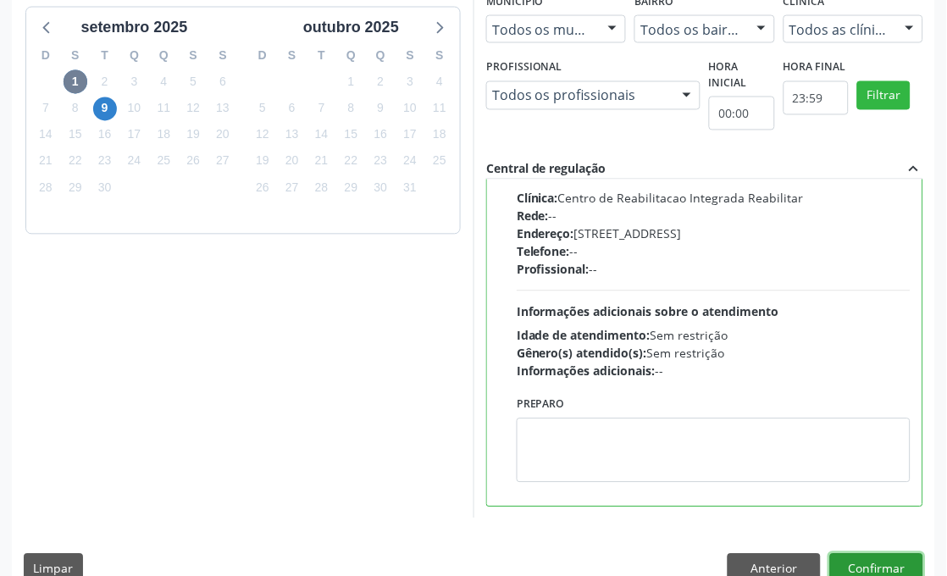
click at [890, 566] on button "Confirmar" at bounding box center [876, 568] width 93 height 29
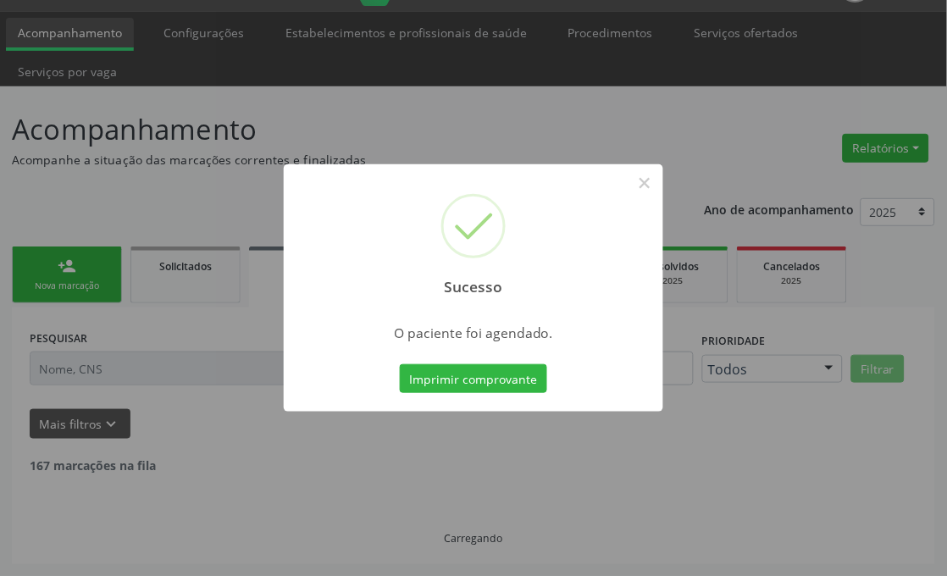
scroll to position [24, 0]
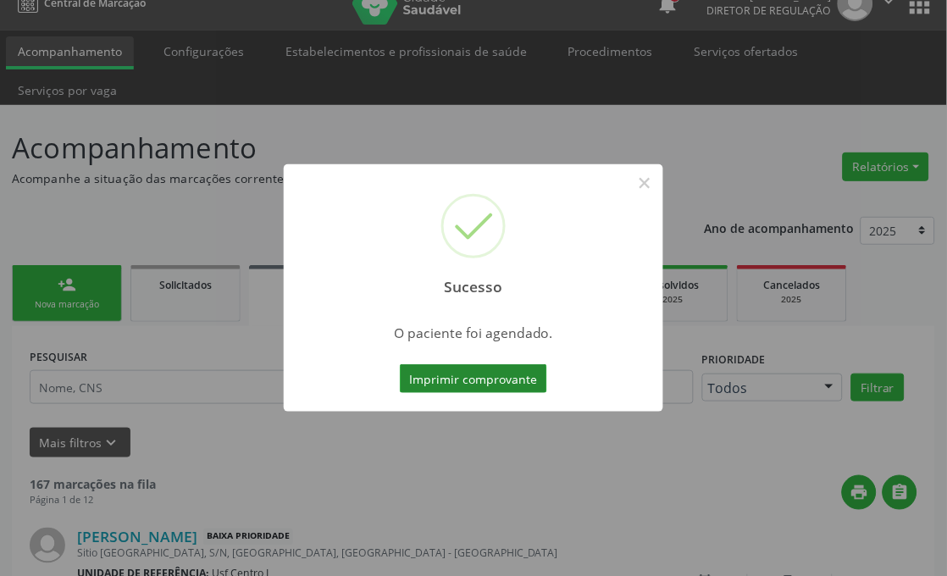
click at [460, 376] on button "Imprimir comprovante" at bounding box center [473, 378] width 147 height 29
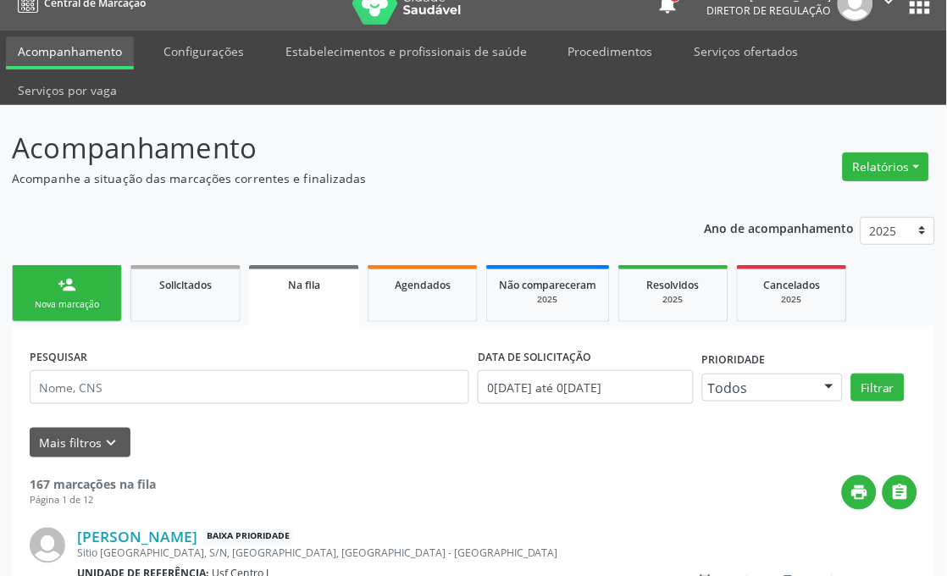
click at [80, 300] on div "Sucesso × O paciente foi agendado. Imprimir comprovante Cancel" at bounding box center [473, 288] width 947 height 576
click at [57, 258] on div "Sucesso × O paciente foi agendado. Imprimir comprovante Cancel" at bounding box center [473, 288] width 947 height 576
click at [55, 296] on div "Sucesso × O paciente foi agendado. Imprimir comprovante Cancel" at bounding box center [473, 288] width 947 height 576
click at [70, 292] on div "Sucesso × O paciente foi agendado. Imprimir comprovante Cancel" at bounding box center [473, 288] width 947 height 576
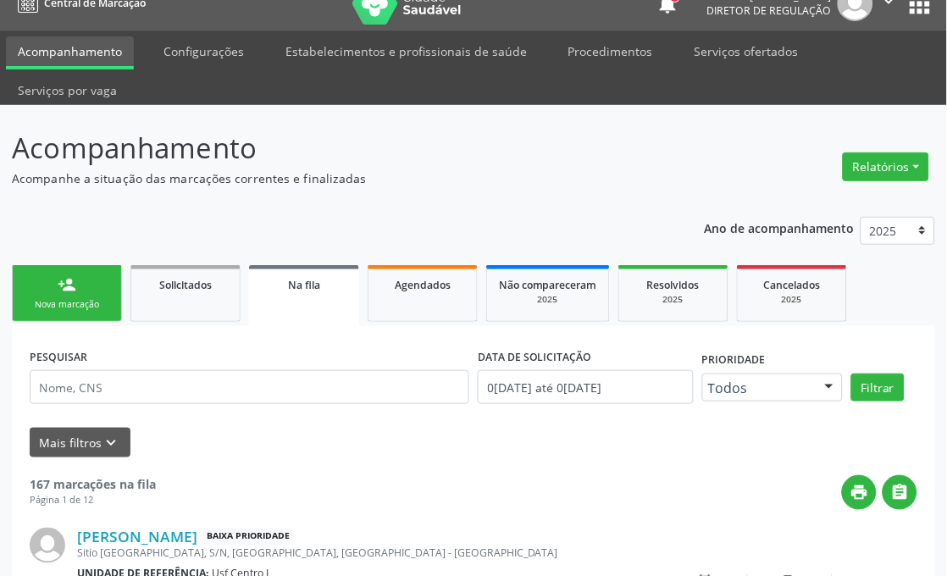
click at [53, 282] on div "Sucesso × O paciente foi agendado. Imprimir comprovante Cancel" at bounding box center [473, 288] width 947 height 576
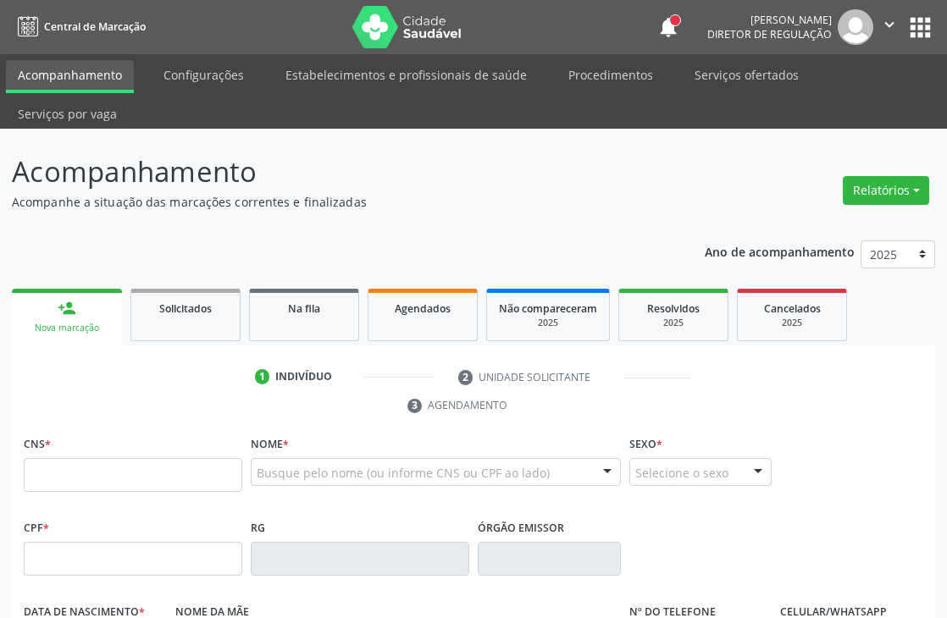
scroll to position [24, 0]
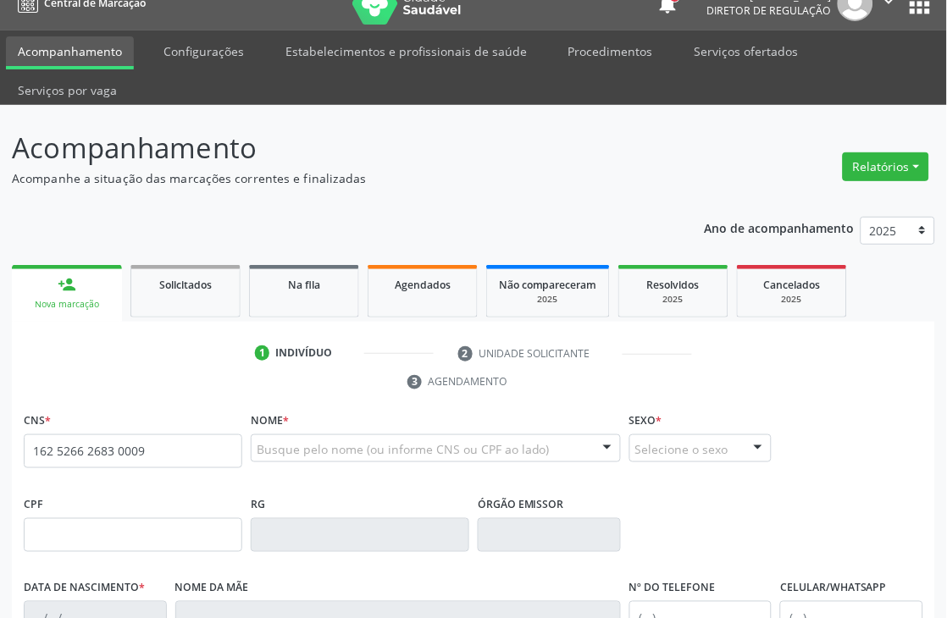
type input "162 5266 2683 0009"
type input "883.859.498-87"
type input "17/10/1933"
type input "Francisca Maria da Conceicao"
type input "(87) 99648-9975"
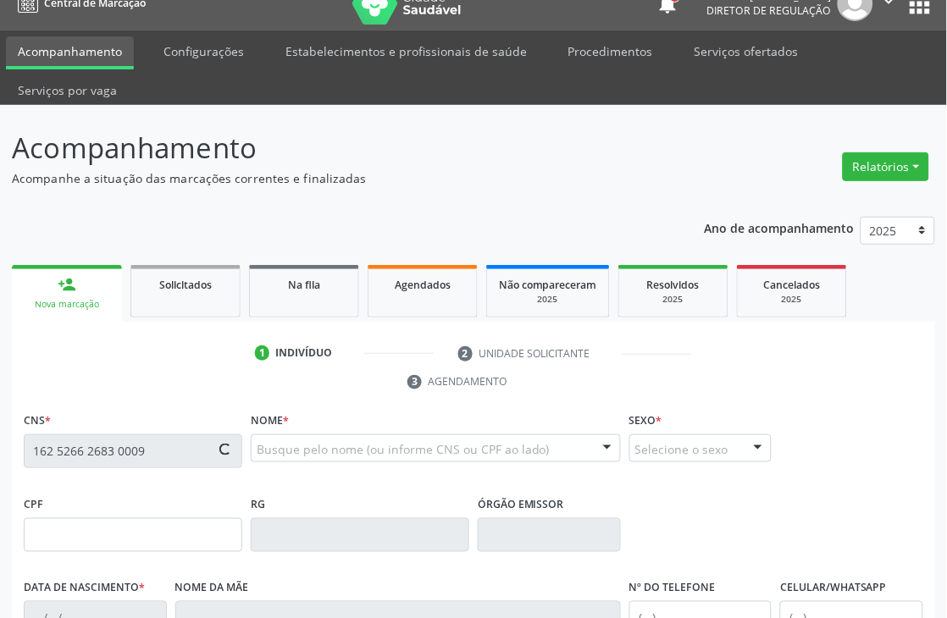
type input "(87) 99648-9975"
type input "122.596.594-20"
type input "56"
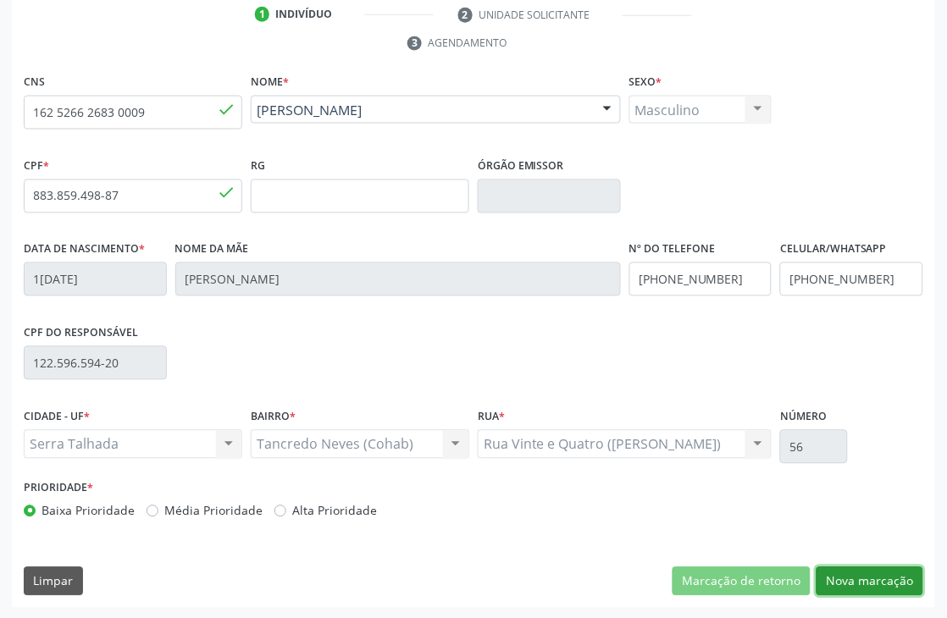
click at [878, 582] on button "Nova marcação" at bounding box center [870, 582] width 107 height 29
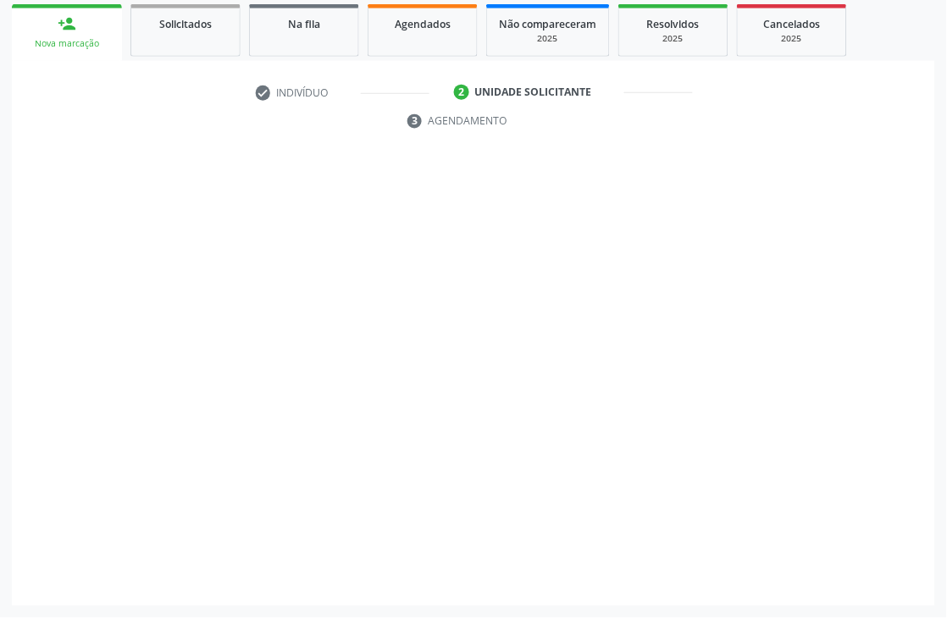
scroll to position [285, 0]
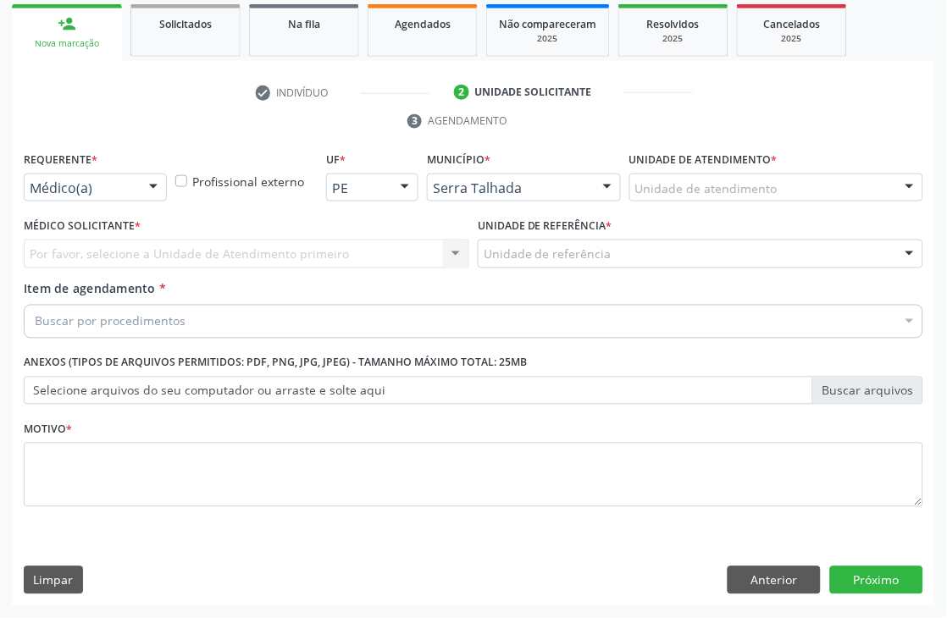
click at [151, 186] on div at bounding box center [153, 188] width 25 height 29
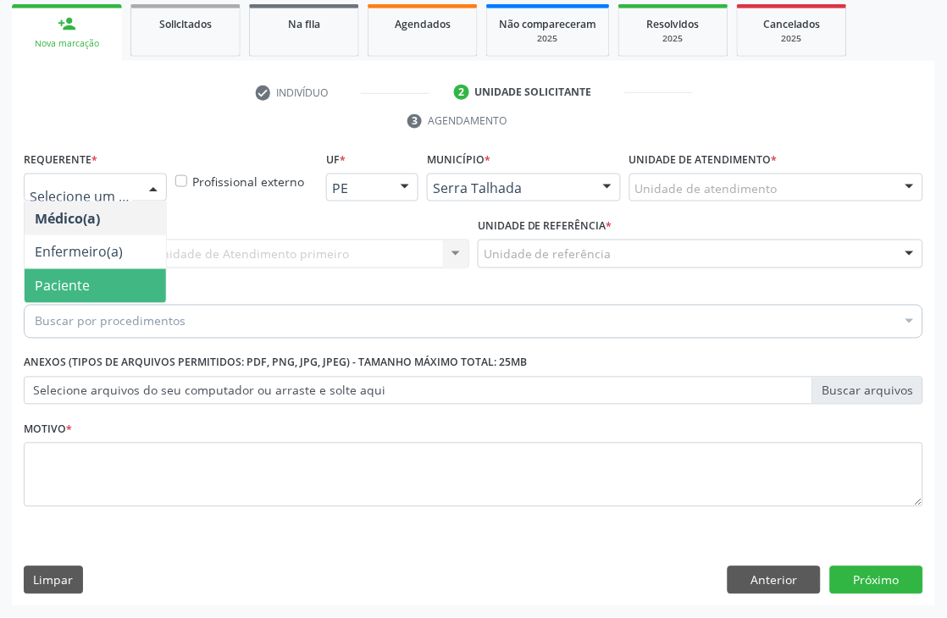
click at [123, 277] on span "Paciente" at bounding box center [95, 286] width 141 height 34
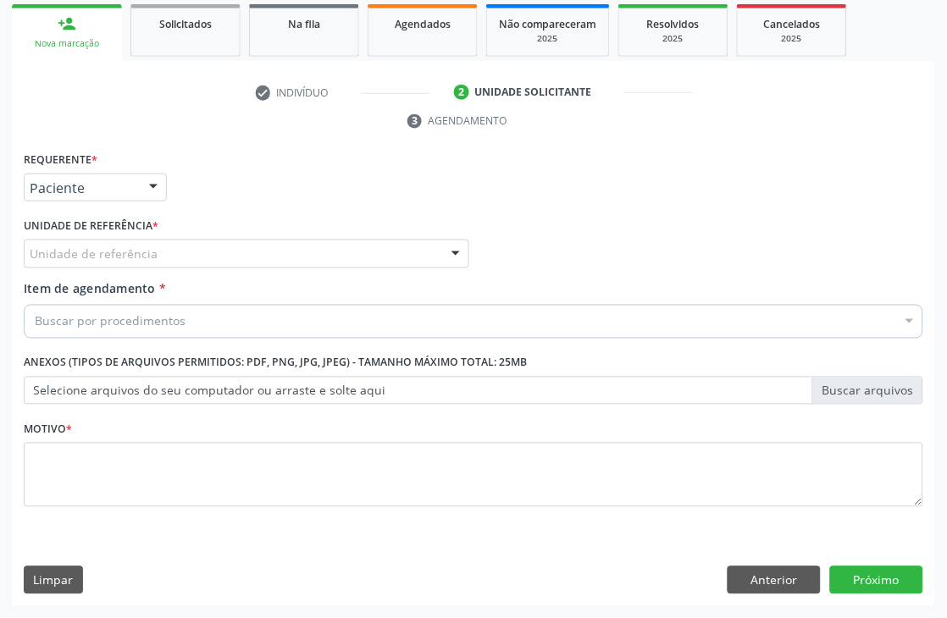
click at [202, 252] on div "Unidade de referência" at bounding box center [247, 254] width 446 height 29
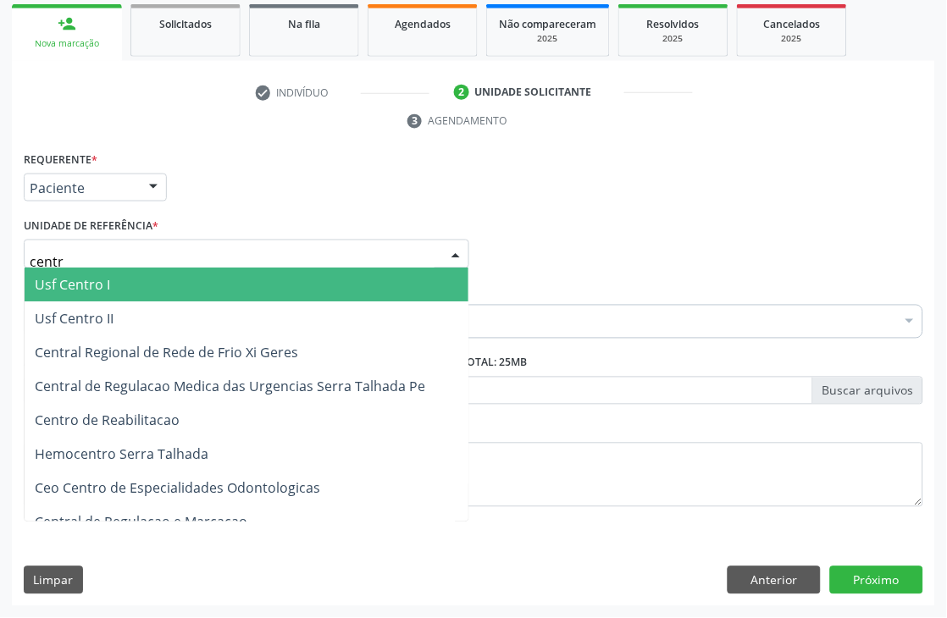
type input "centro"
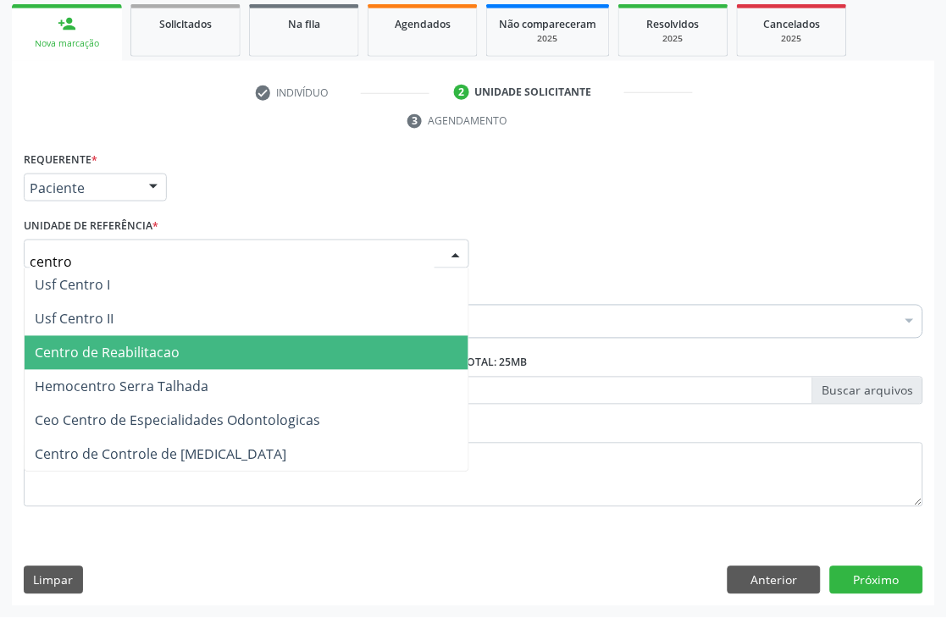
click at [230, 352] on span "Centro de Reabilitacao" at bounding box center [247, 353] width 444 height 34
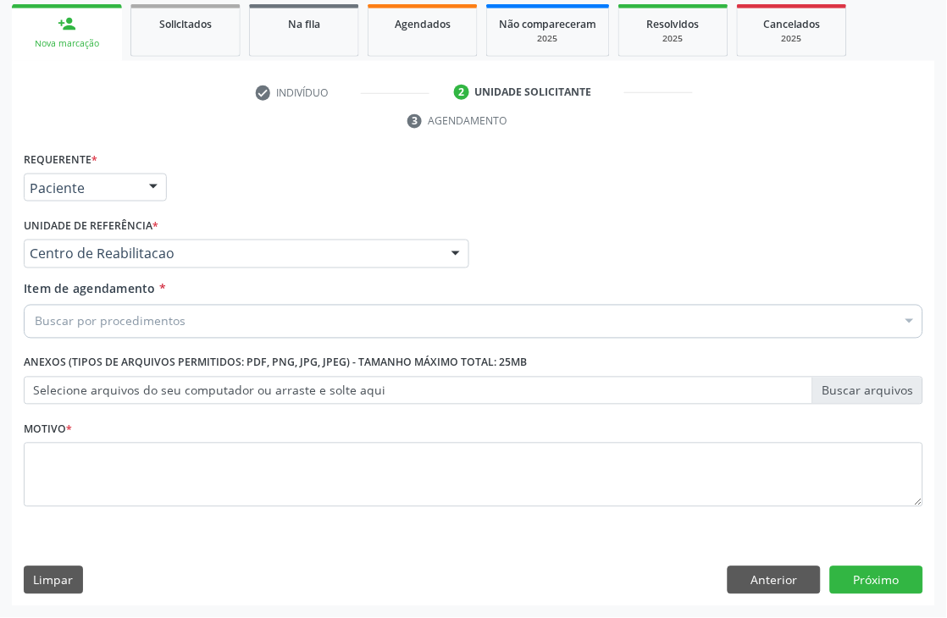
click at [320, 322] on div "Buscar por procedimentos" at bounding box center [474, 322] width 900 height 34
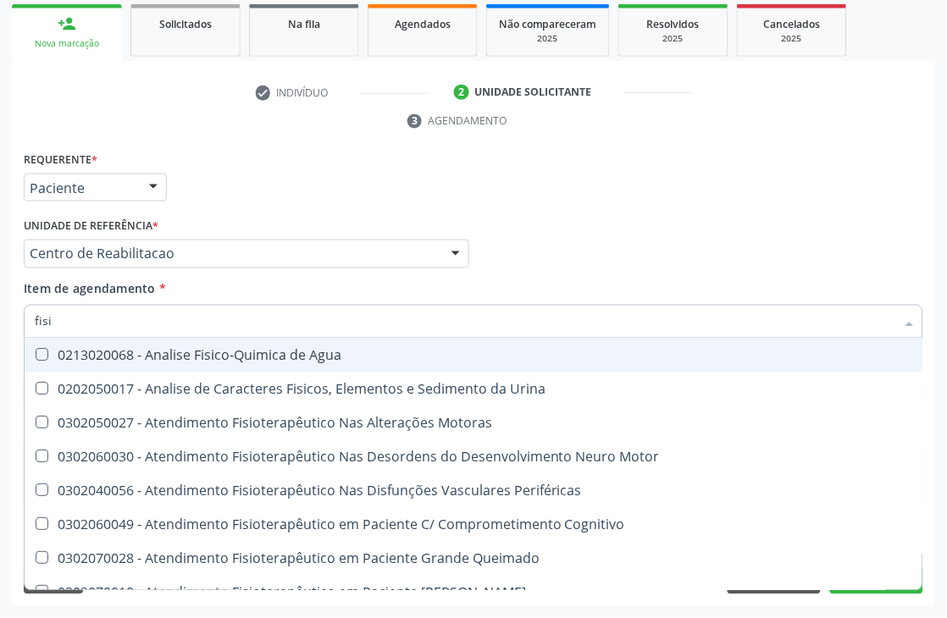
type input "fisio"
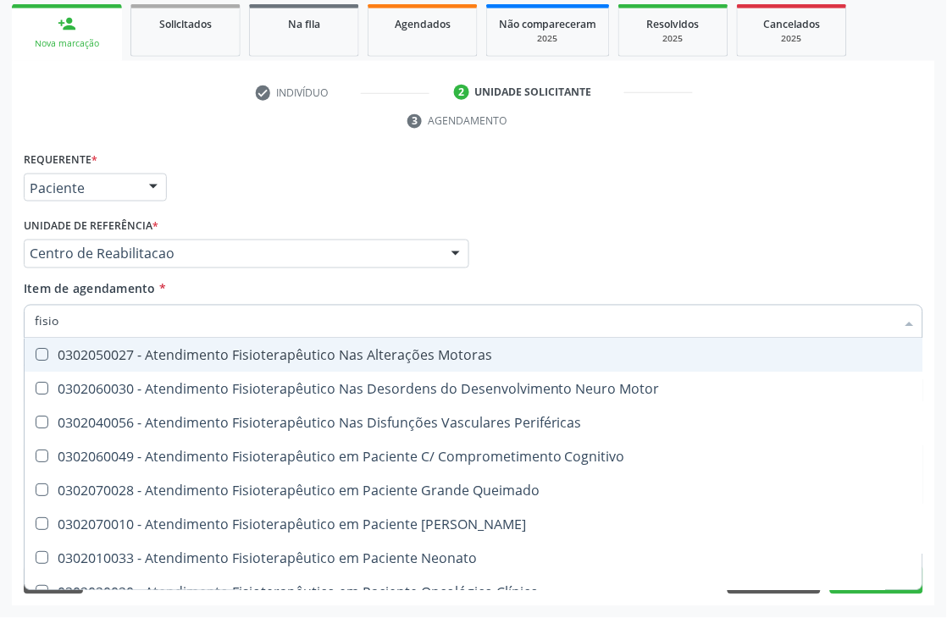
click at [258, 351] on div "0302050027 - Atendimento Fisioterapêutico Nas Alterações Motoras" at bounding box center [641, 356] width 1212 height 14
checkbox Motoras "true"
click at [799, 232] on div "Médico Solicitante Por favor, selecione a Unidade de Atendimento primeiro Nenhu…" at bounding box center [473, 246] width 908 height 66
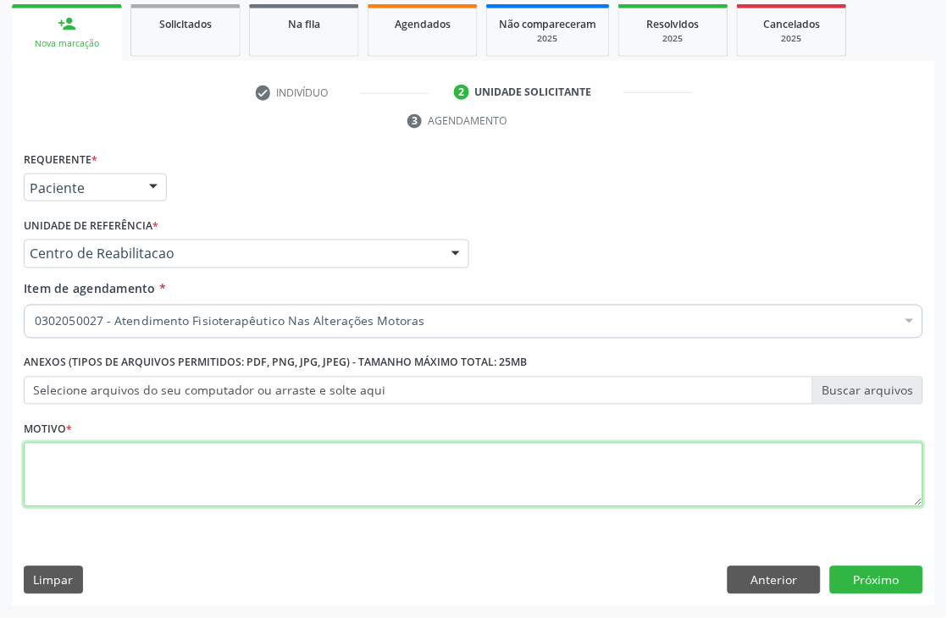
click at [79, 453] on textarea at bounding box center [474, 475] width 900 height 64
type textarea "*"
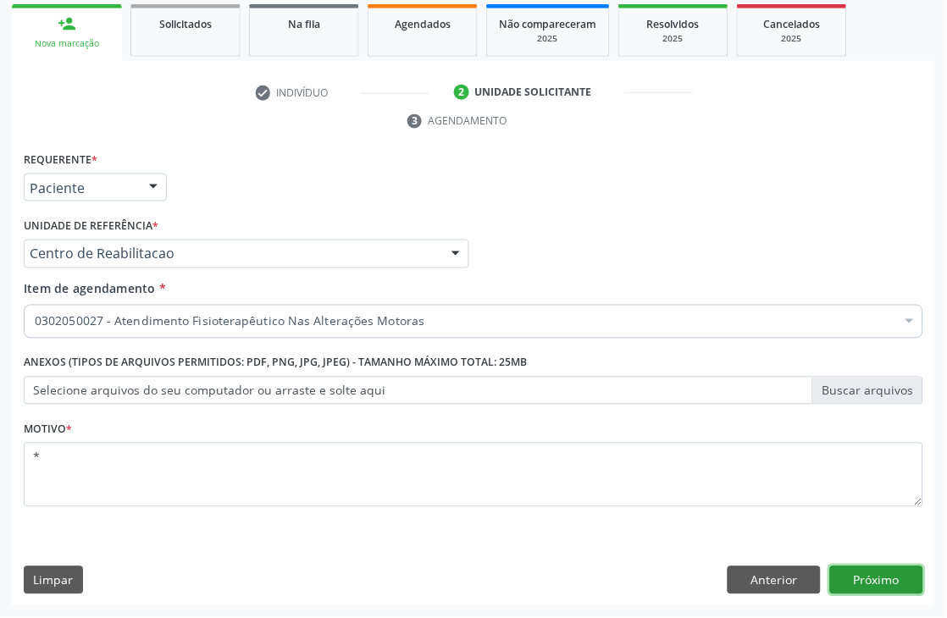
click at [857, 573] on button "Próximo" at bounding box center [876, 581] width 93 height 29
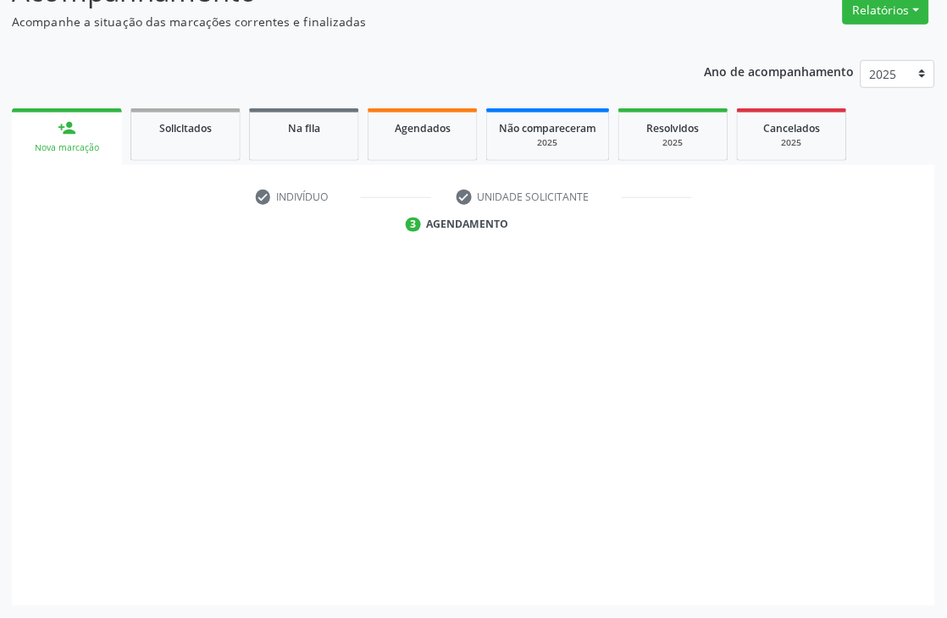
scroll to position [180, 0]
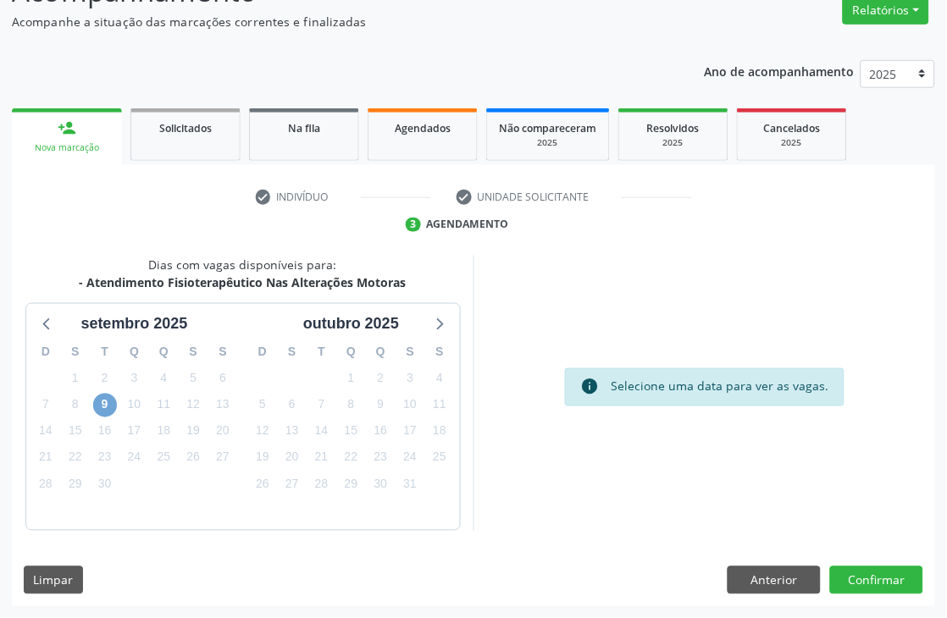
click at [97, 407] on span "9" at bounding box center [105, 406] width 24 height 24
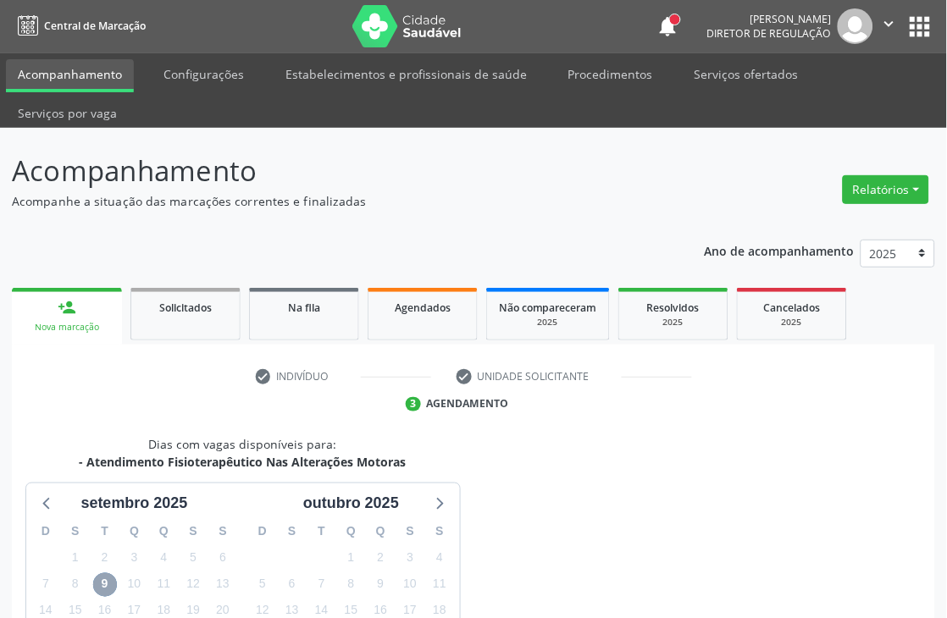
scroll to position [0, 0]
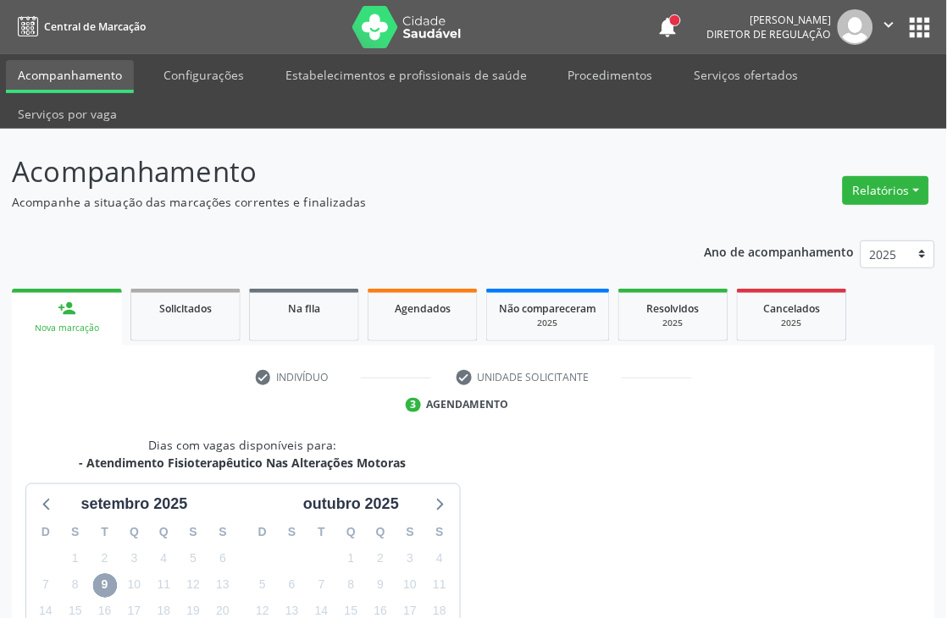
click at [892, 27] on icon "" at bounding box center [889, 24] width 19 height 19
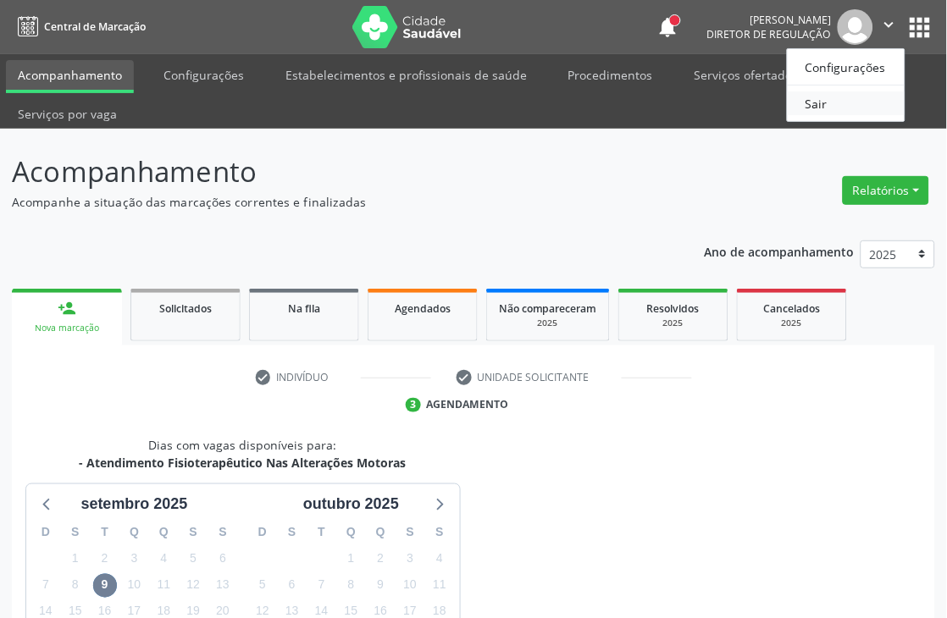
click at [814, 99] on link "Sair" at bounding box center [846, 103] width 117 height 24
